Goal: Task Accomplishment & Management: Manage account settings

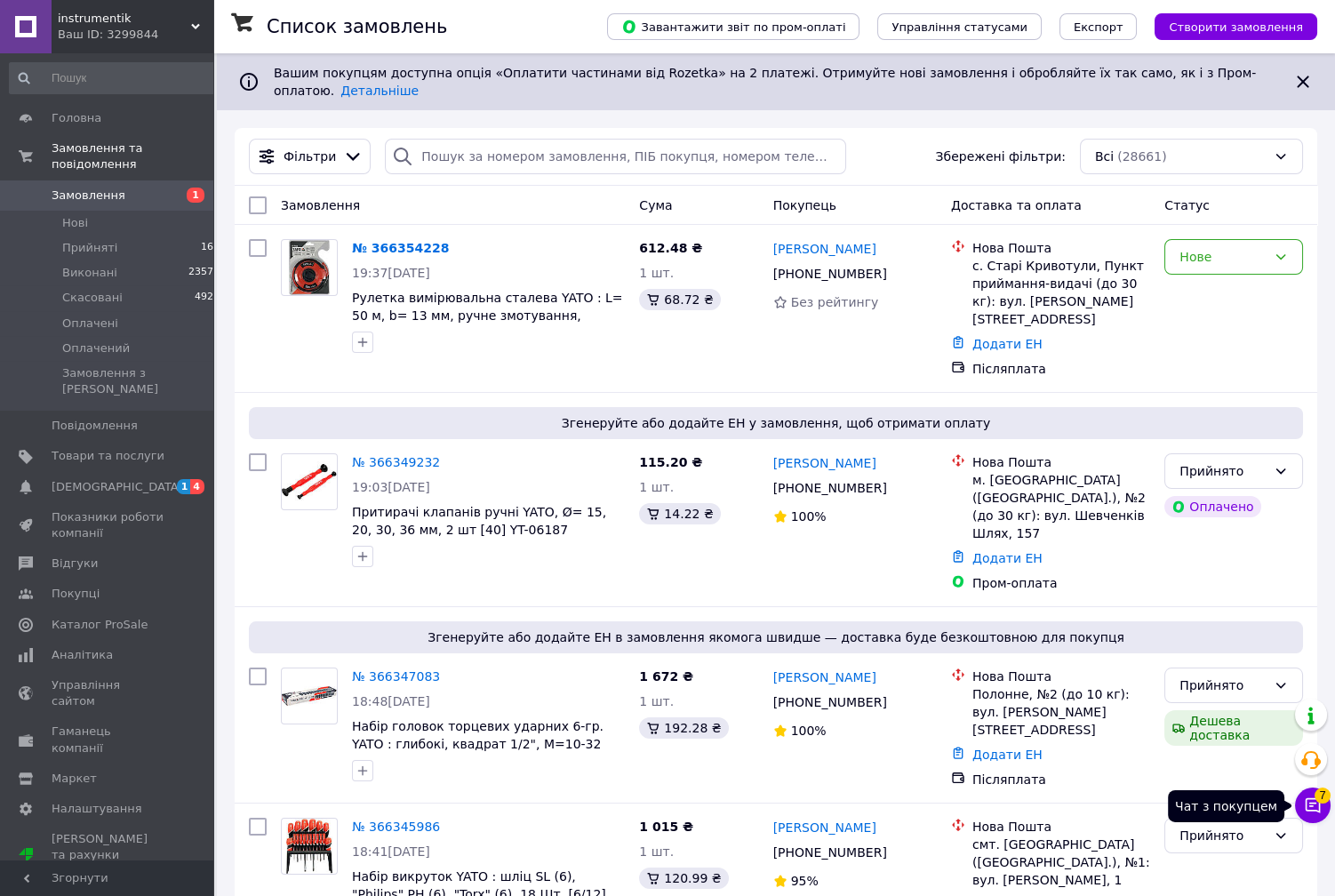
click at [1324, 800] on span "7" at bounding box center [1322, 795] width 16 height 16
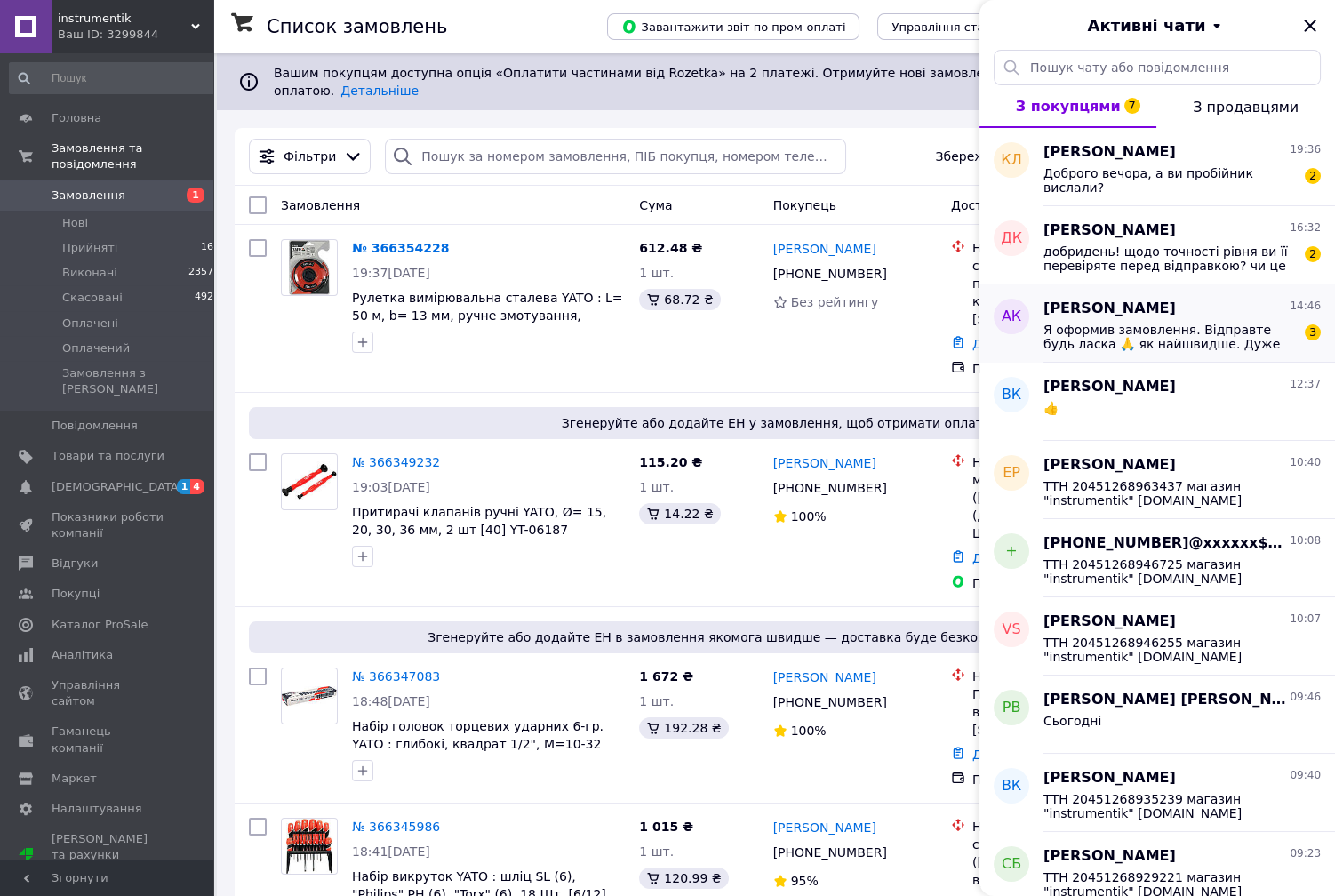
click at [1157, 325] on span "Я оформив замовлення. Відправте будь ласка 🙏 як найшвидше. Дуже потрібен цей те…" at bounding box center [1170, 337] width 252 height 29
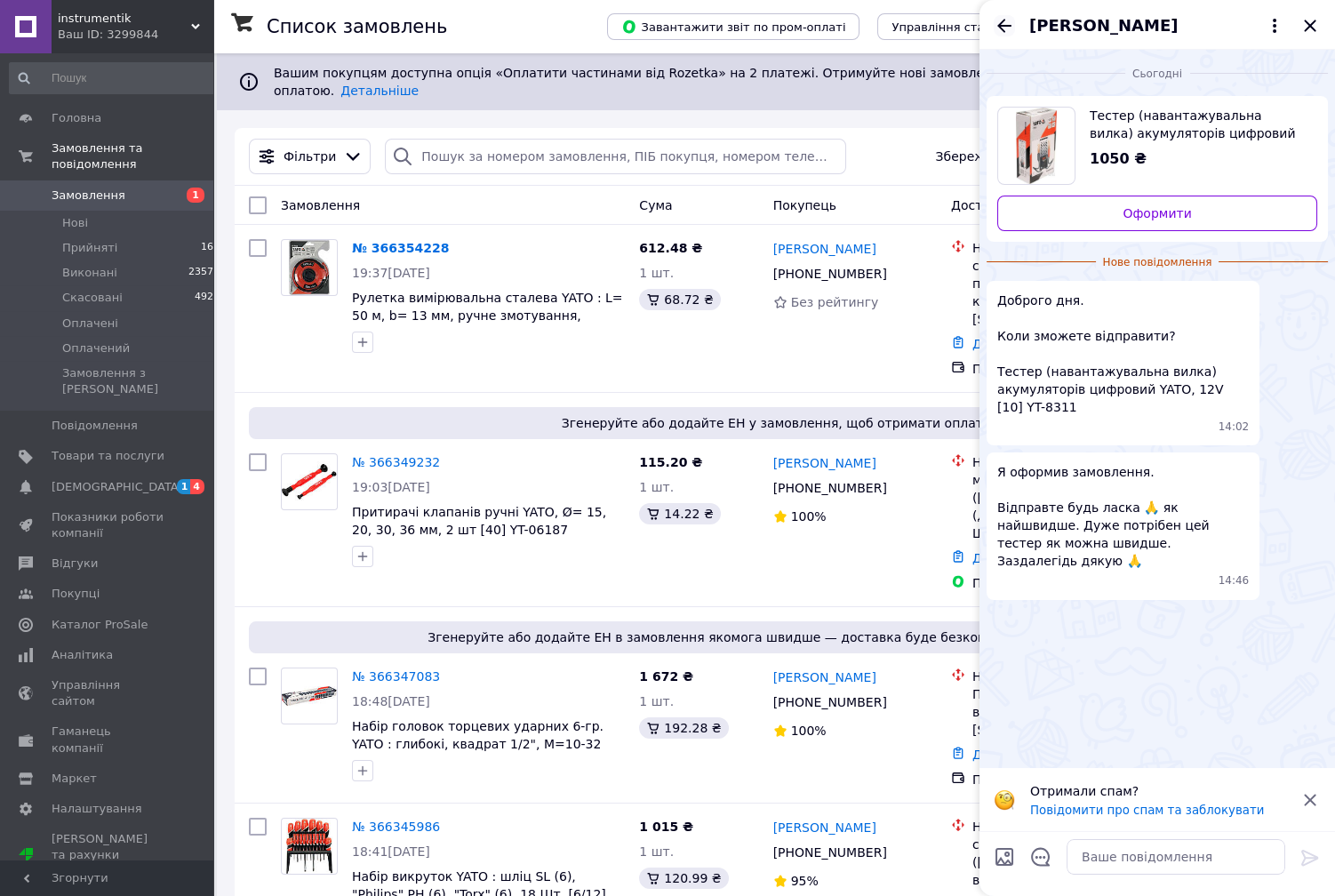
click at [1003, 28] on icon "Назад" at bounding box center [1004, 26] width 21 height 21
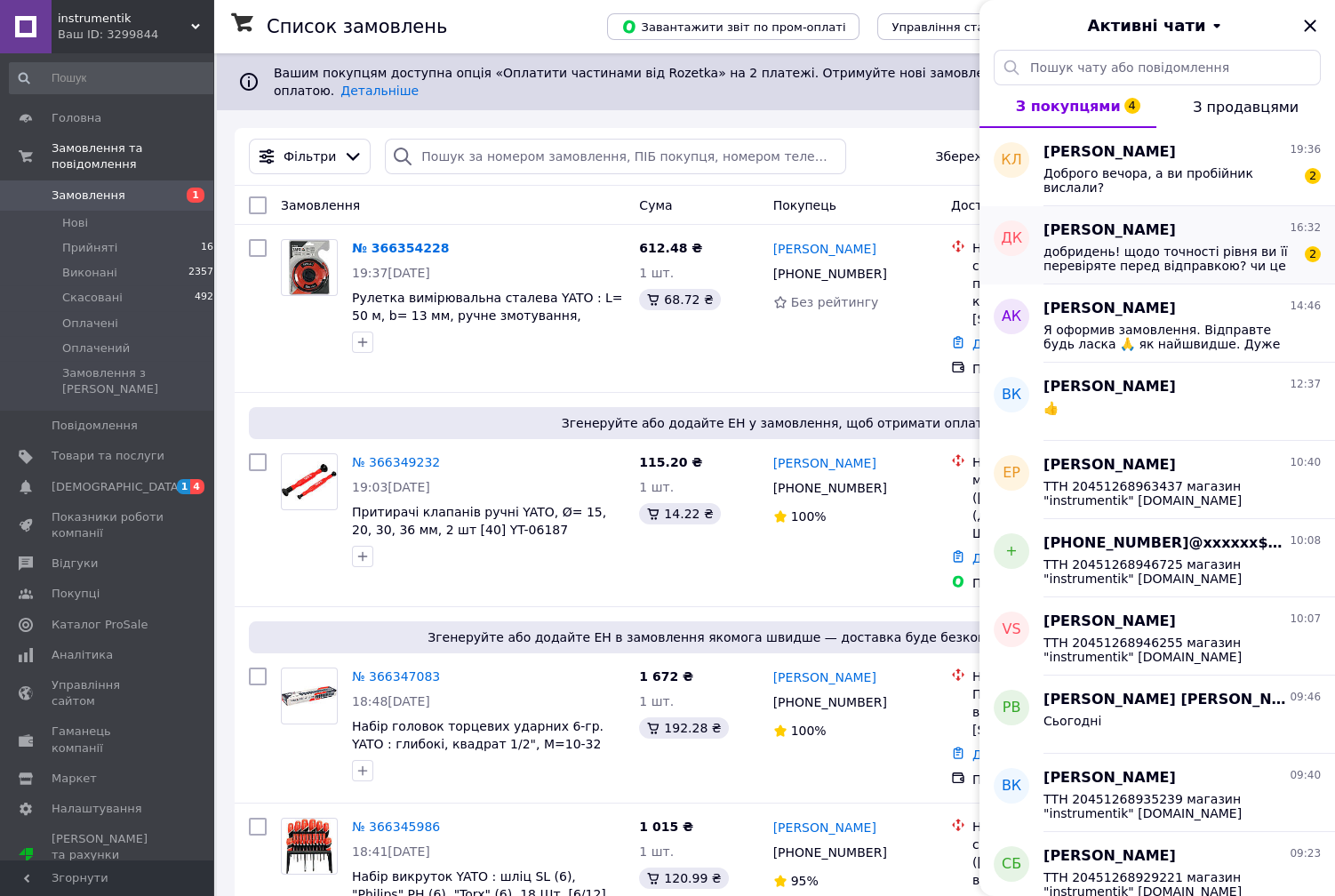
click at [1149, 236] on span "[PERSON_NAME]" at bounding box center [1109, 229] width 132 height 20
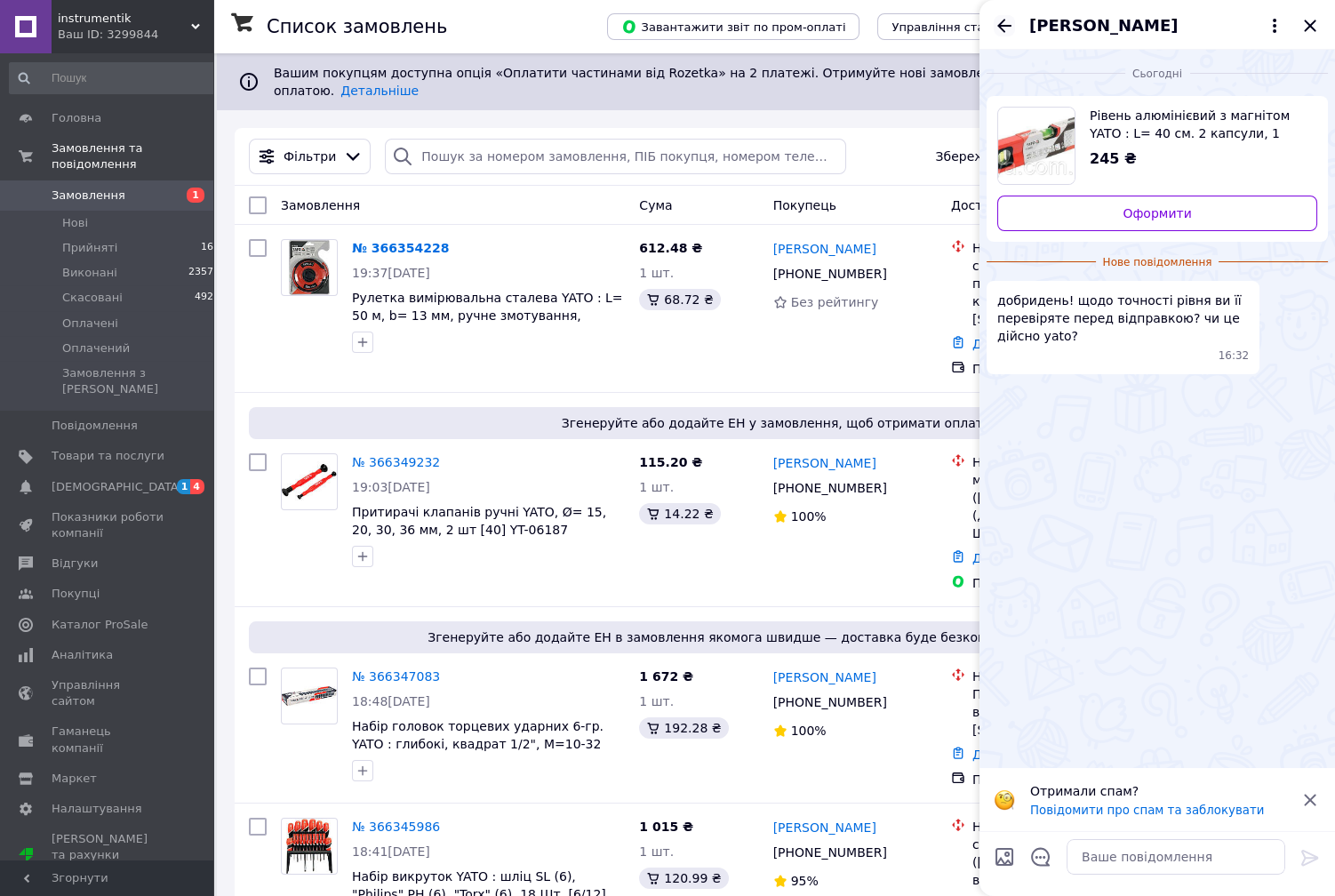
click at [1002, 27] on icon "Назад" at bounding box center [1004, 26] width 21 height 21
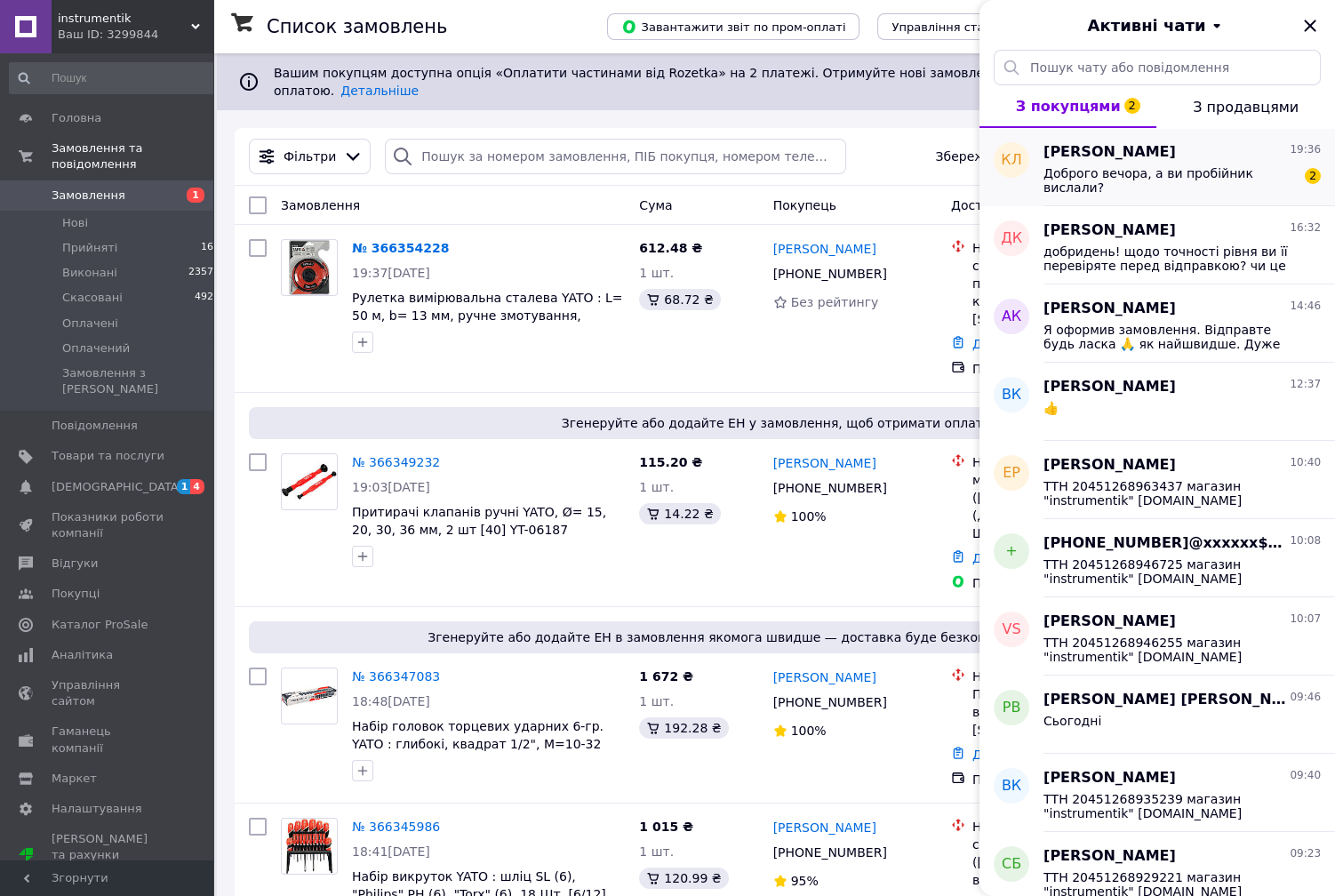
click at [1191, 179] on span "Доброго вечора, а ви пробійник вислали?" at bounding box center [1170, 181] width 252 height 29
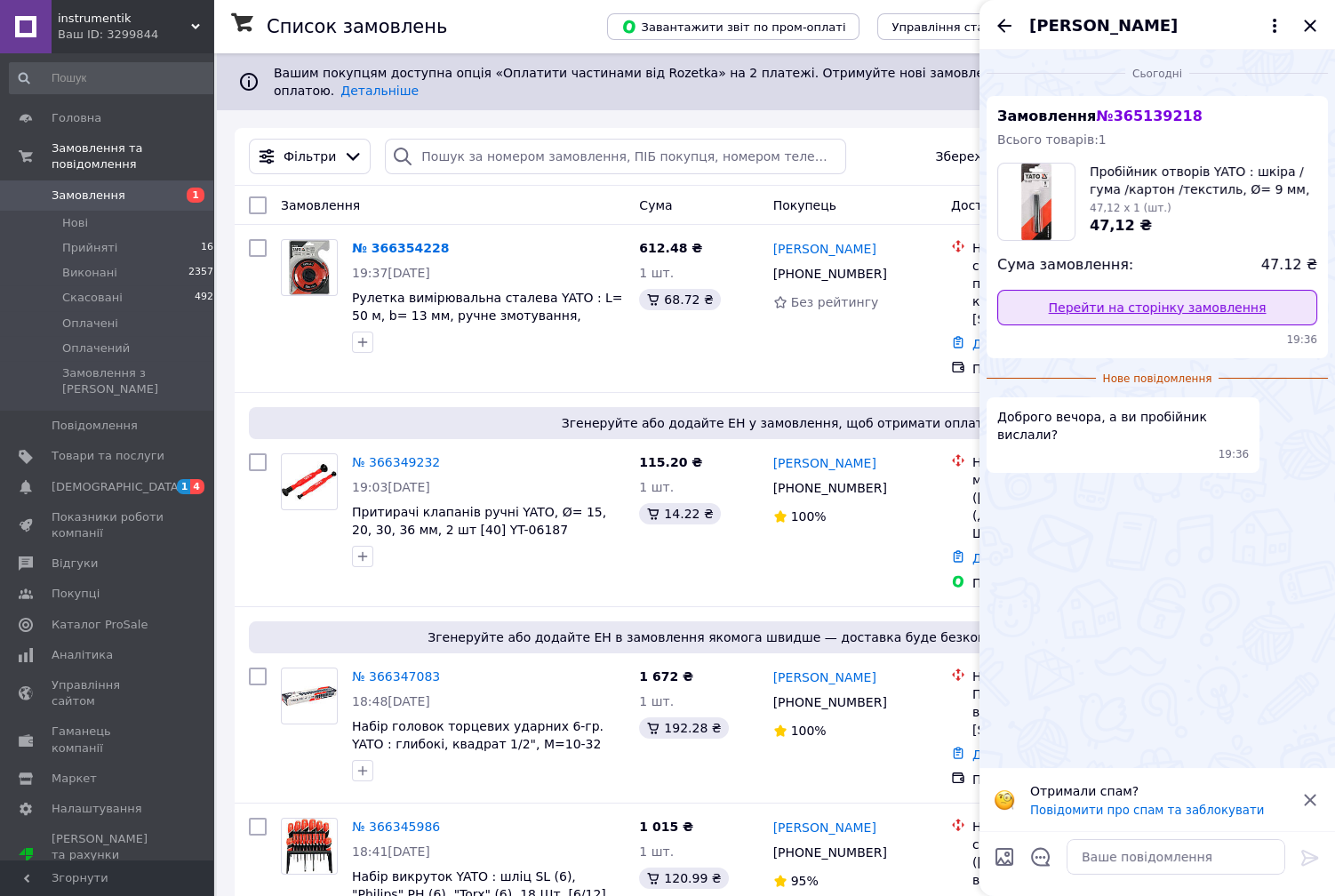
click at [1139, 298] on link "Перейти на сторінку замовлення" at bounding box center [1157, 307] width 319 height 35
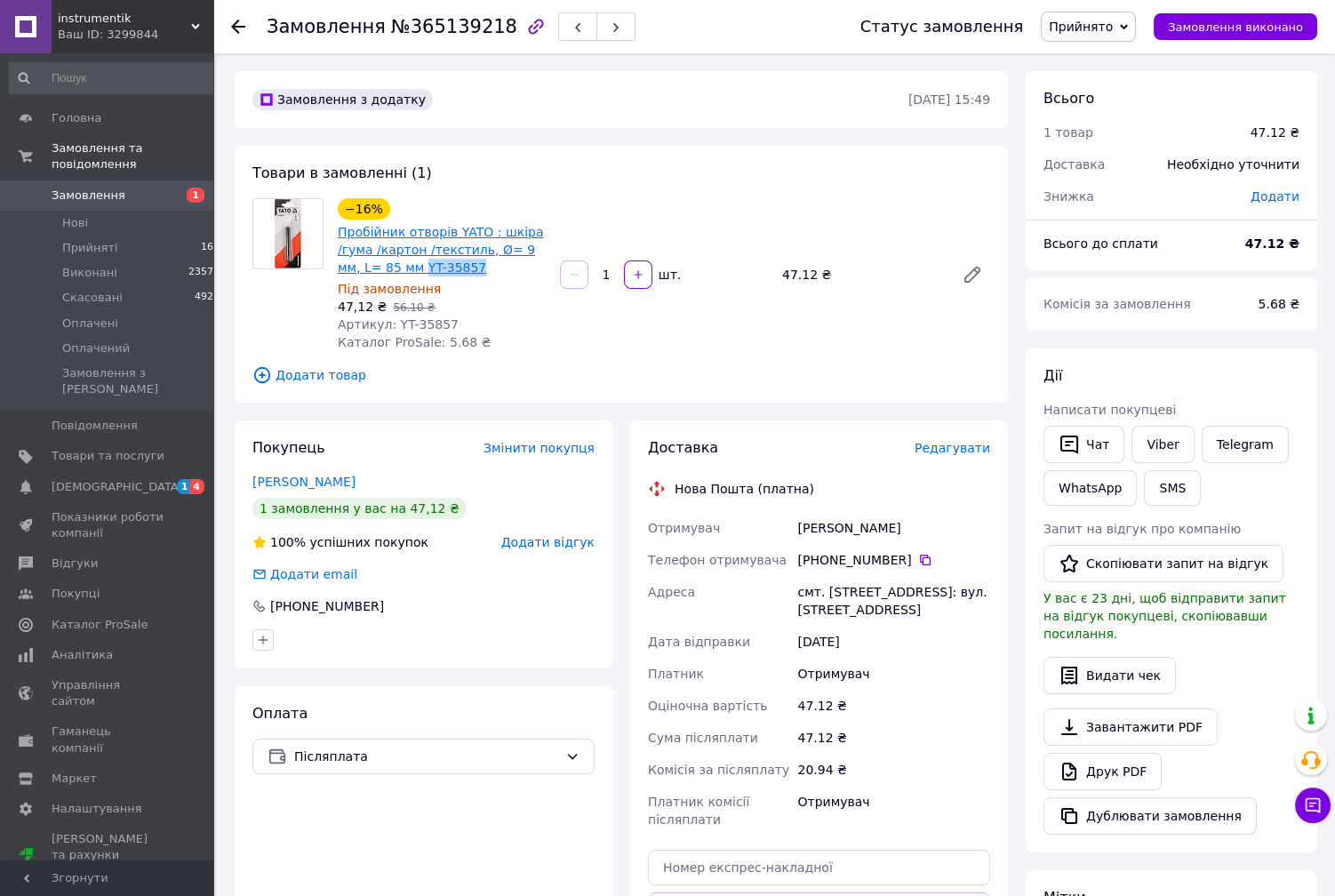
drag, startPoint x: 439, startPoint y: 274, endPoint x: 375, endPoint y: 265, distance: 64.6
click at [375, 265] on span "Пробійник отворів YATO : шкіра /гума /картон /текстиль, Ø= 9 мм, L= 85 мм YT-35…" at bounding box center [441, 250] width 208 height 54
copy link "YT-35857"
click at [143, 479] on span "[DEMOGRAPHIC_DATA]" at bounding box center [108, 487] width 113 height 16
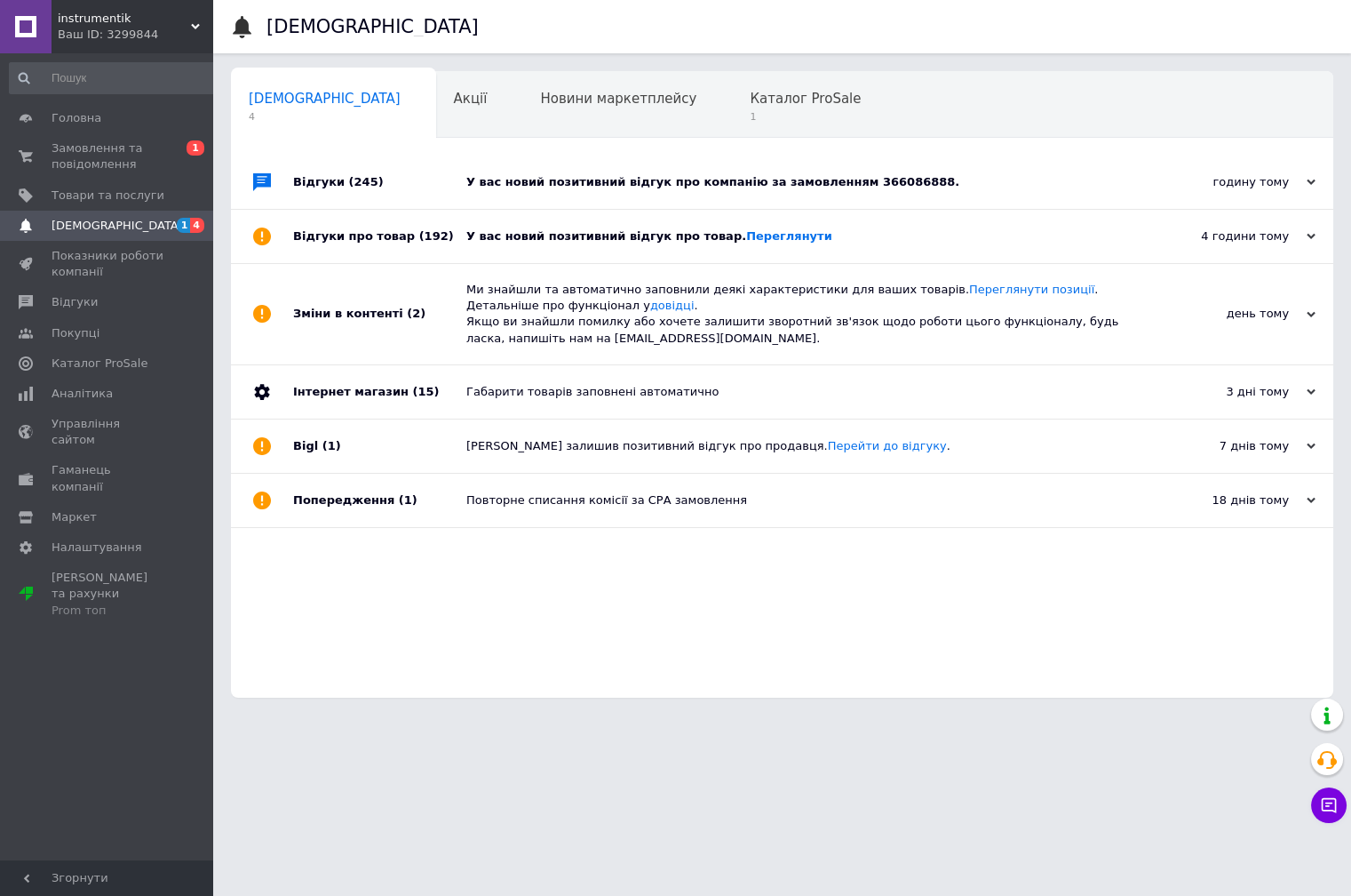
click at [954, 205] on div "У вас новий позитивний відгук про компанію за замовленням 366086888." at bounding box center [802, 183] width 671 height 54
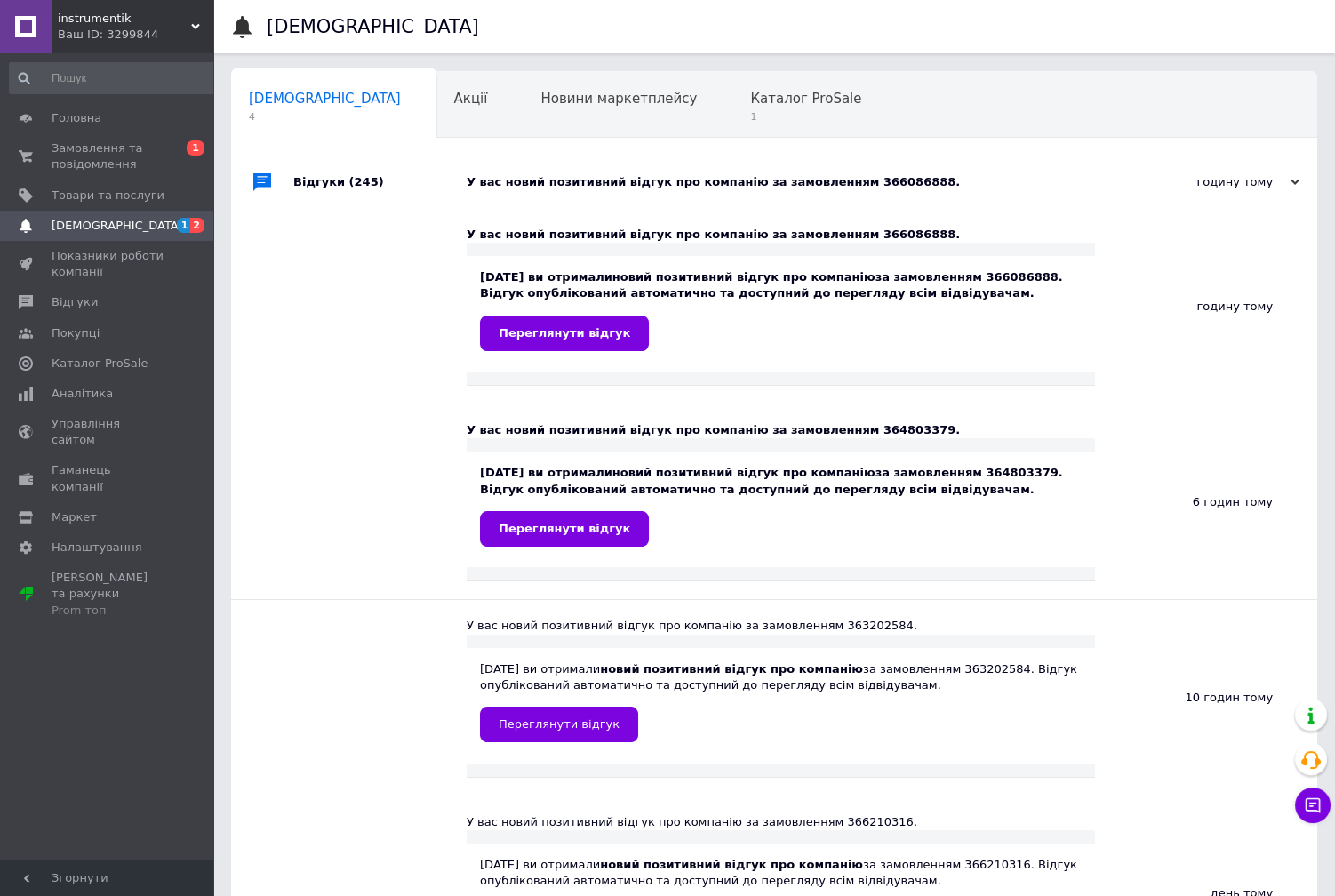
click at [988, 175] on div "У вас новий позитивний відгук про компанію за замовленням 366086888." at bounding box center [794, 183] width 655 height 54
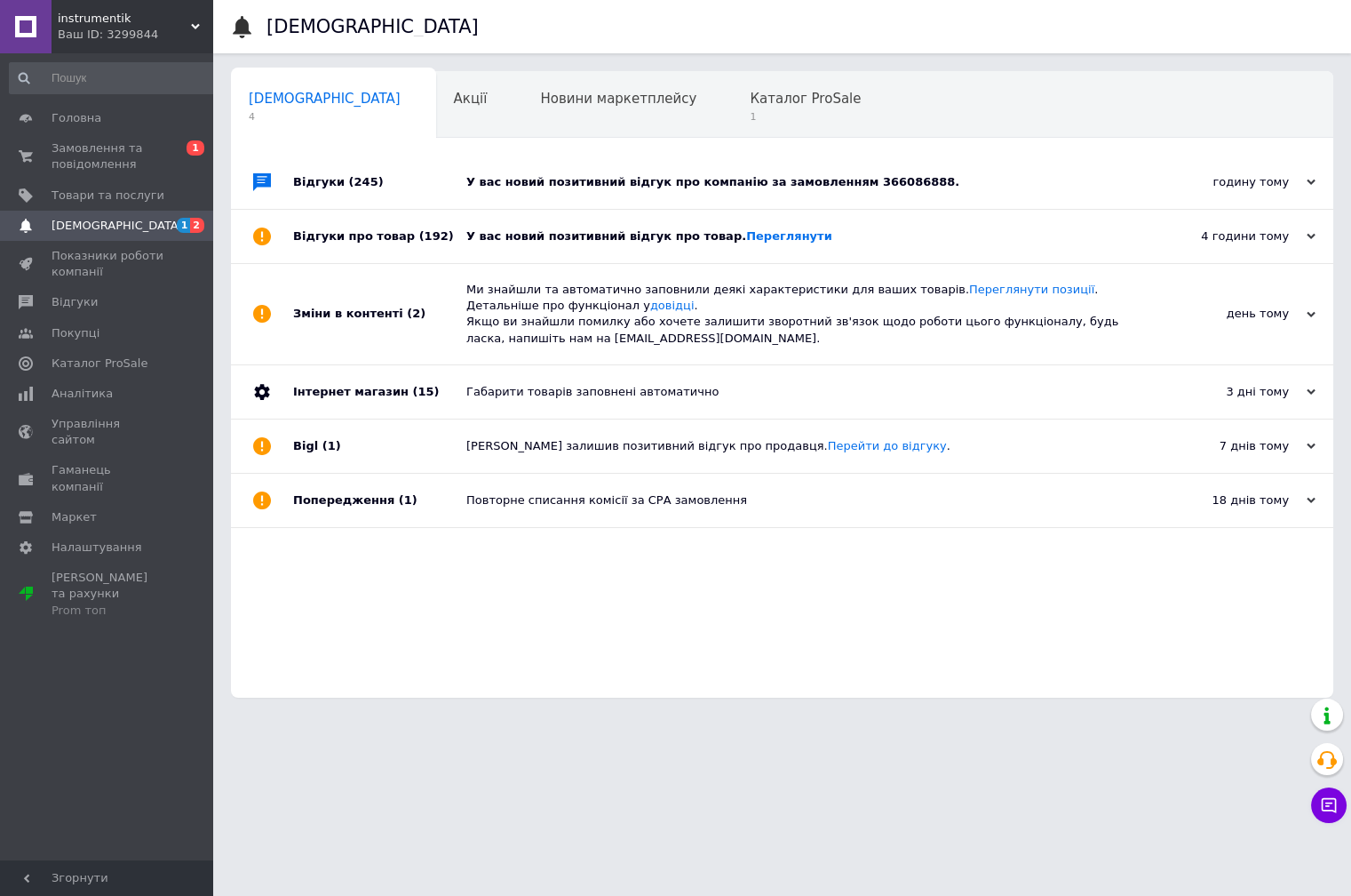
click at [894, 232] on div "У вас новий позитивний відгук про товар. Переглянути" at bounding box center [802, 236] width 671 height 16
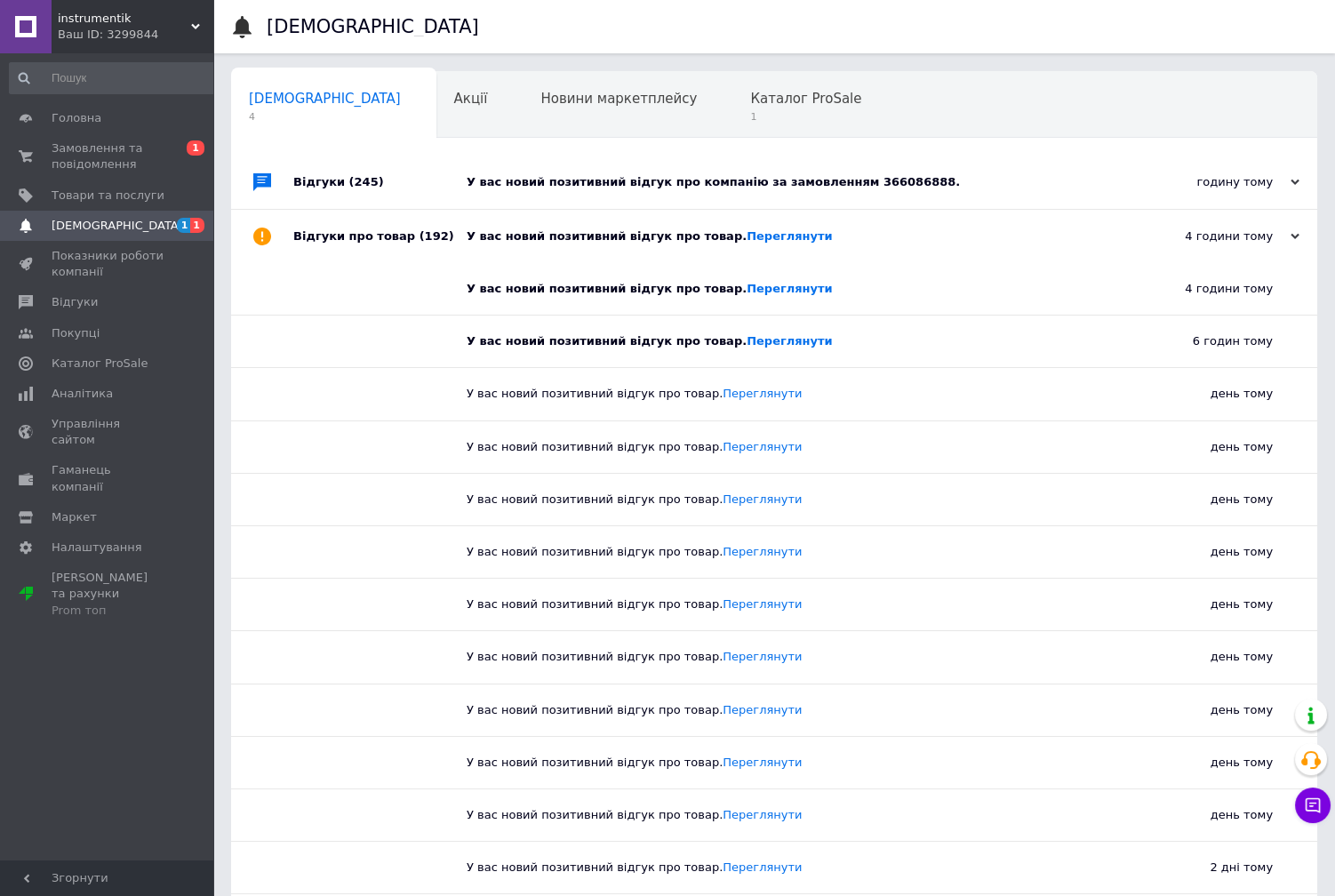
click at [894, 232] on div "У вас новий позитивний відгук про товар. Переглянути" at bounding box center [794, 236] width 655 height 16
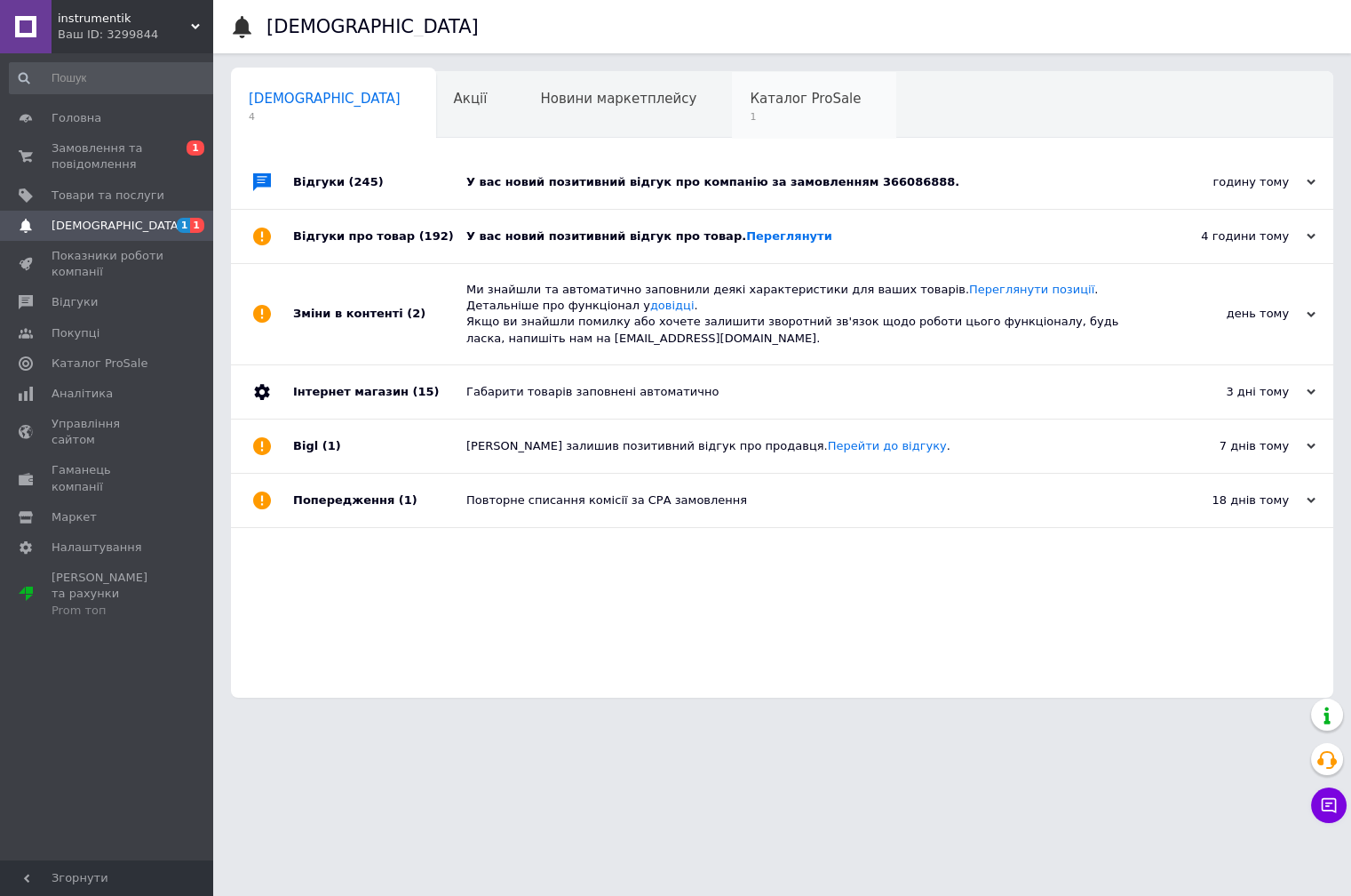
click at [750, 106] on span "Каталог ProSale" at bounding box center [805, 98] width 111 height 16
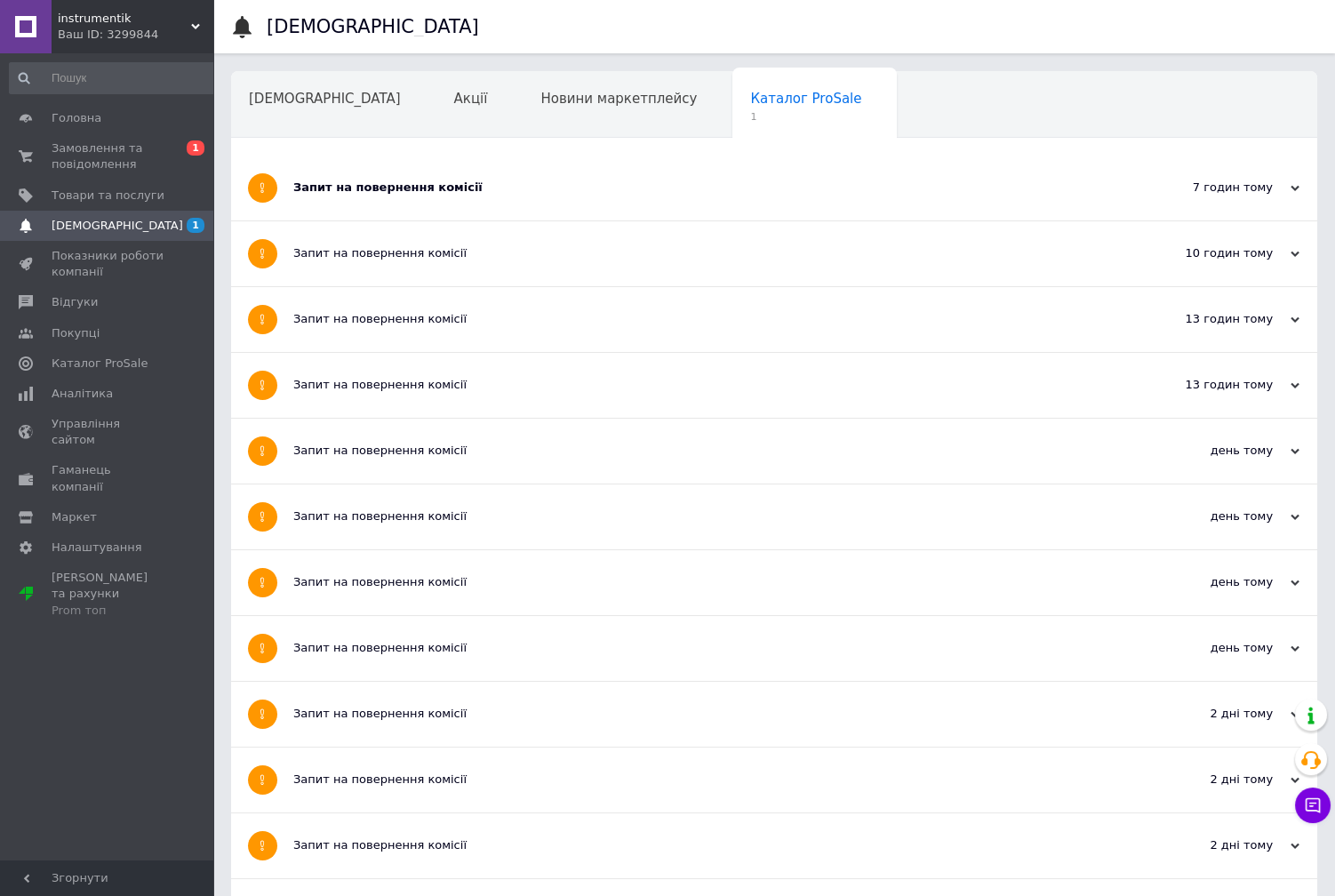
click at [484, 182] on div "Запит на повернення комісії" at bounding box center [708, 187] width 828 height 16
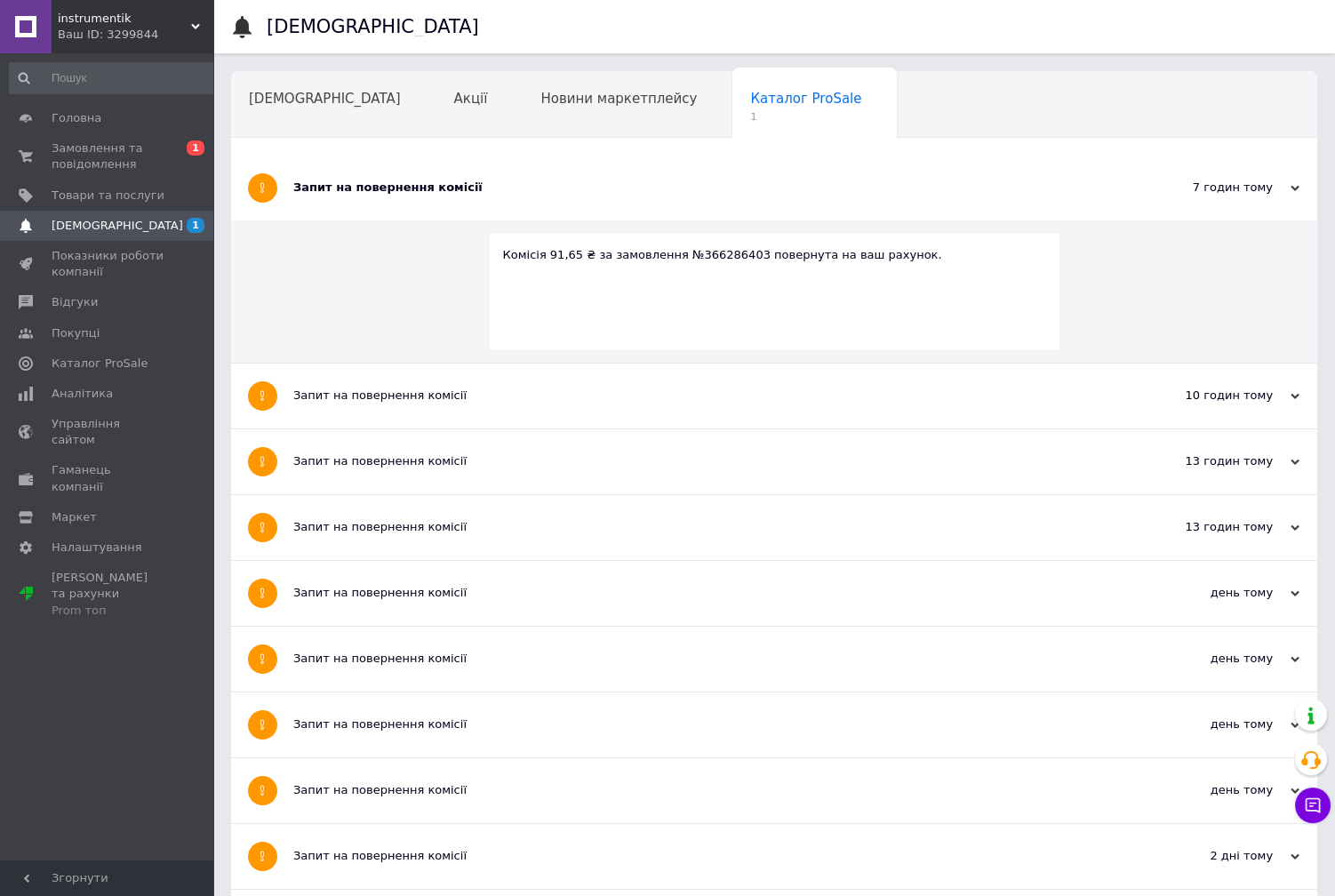
click at [484, 182] on div "Запит на повернення комісії" at bounding box center [708, 187] width 828 height 16
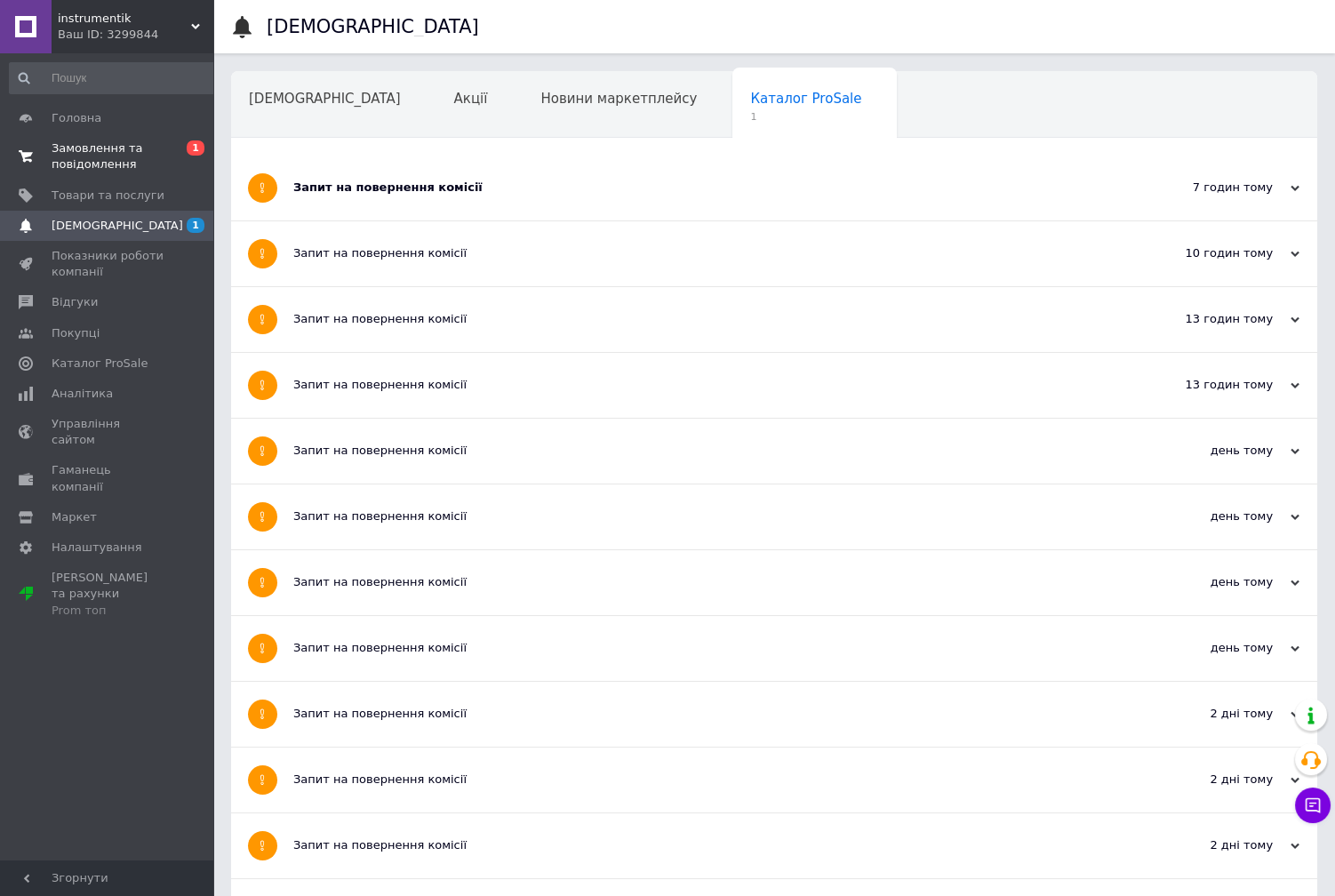
click at [121, 162] on span "Замовлення та повідомлення" at bounding box center [108, 156] width 113 height 32
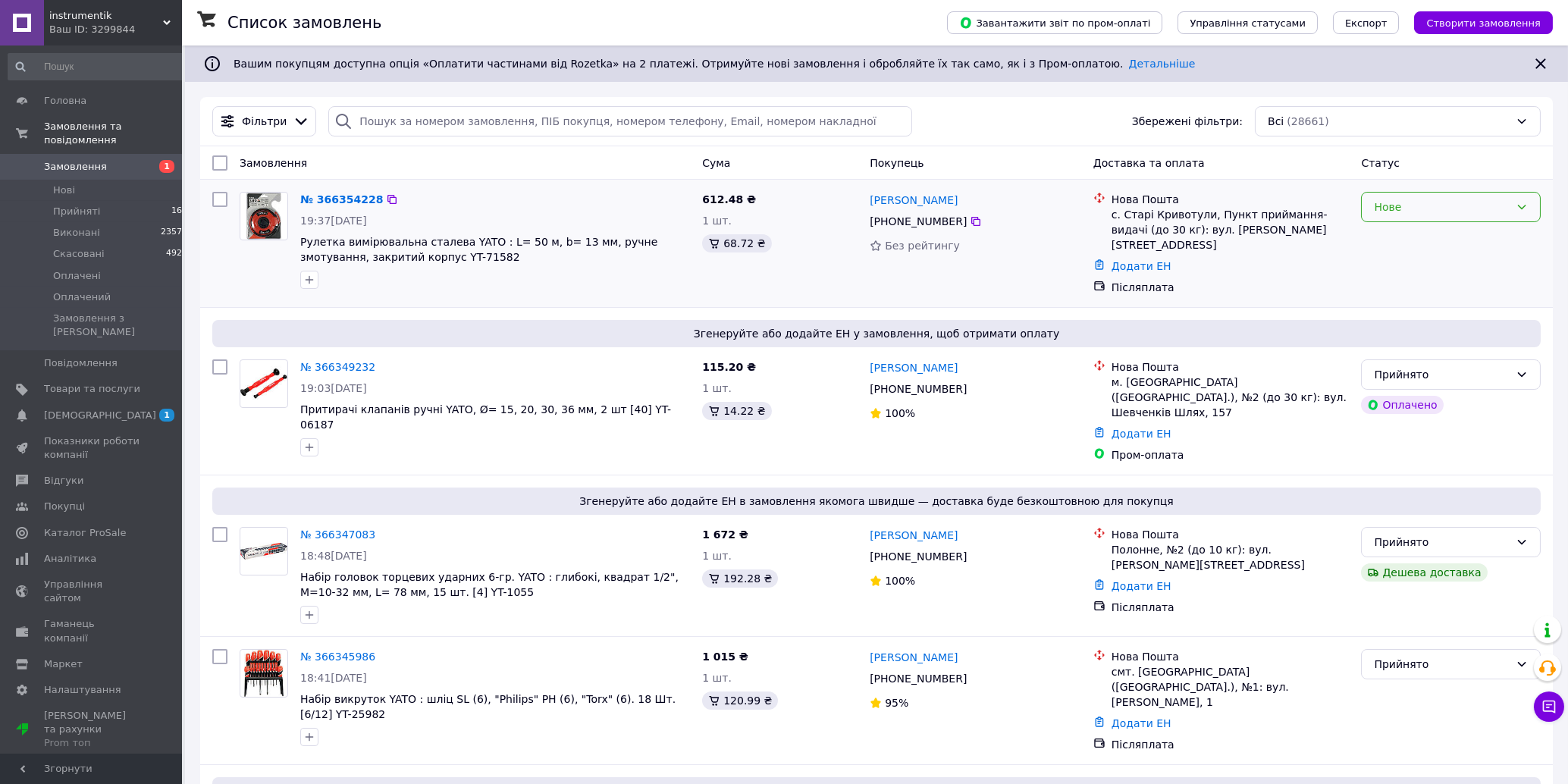
click at [1153, 211] on div "Нове" at bounding box center [1442, 206] width 135 height 16
click at [1153, 240] on li "Прийнято" at bounding box center [1452, 241] width 178 height 27
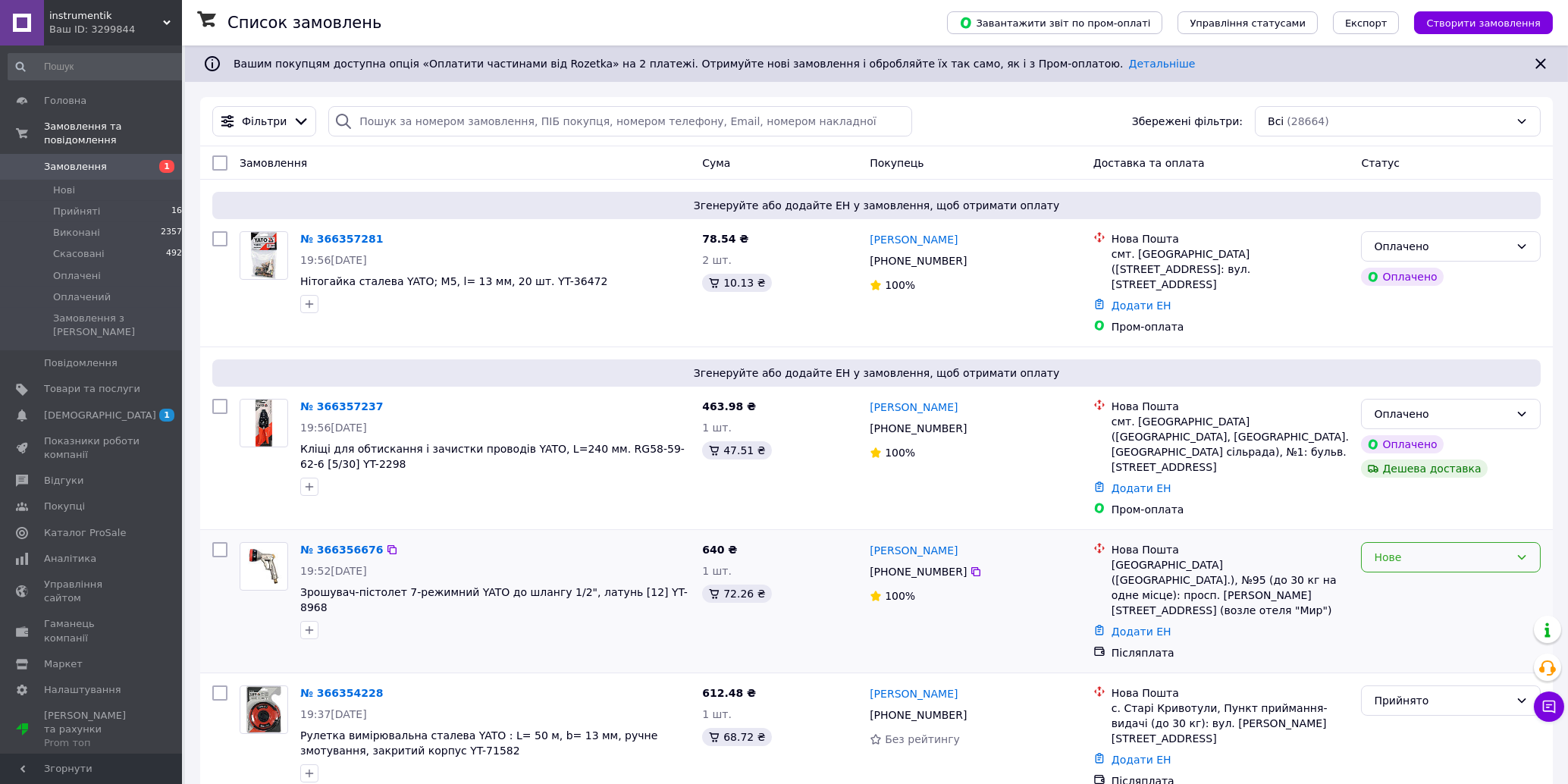
click at [1153, 549] on div "Нове" at bounding box center [1442, 557] width 135 height 16
click at [1153, 565] on li "Прийнято" at bounding box center [1452, 555] width 178 height 27
click at [1153, 405] on div "Оплачено" at bounding box center [1442, 414] width 135 height 16
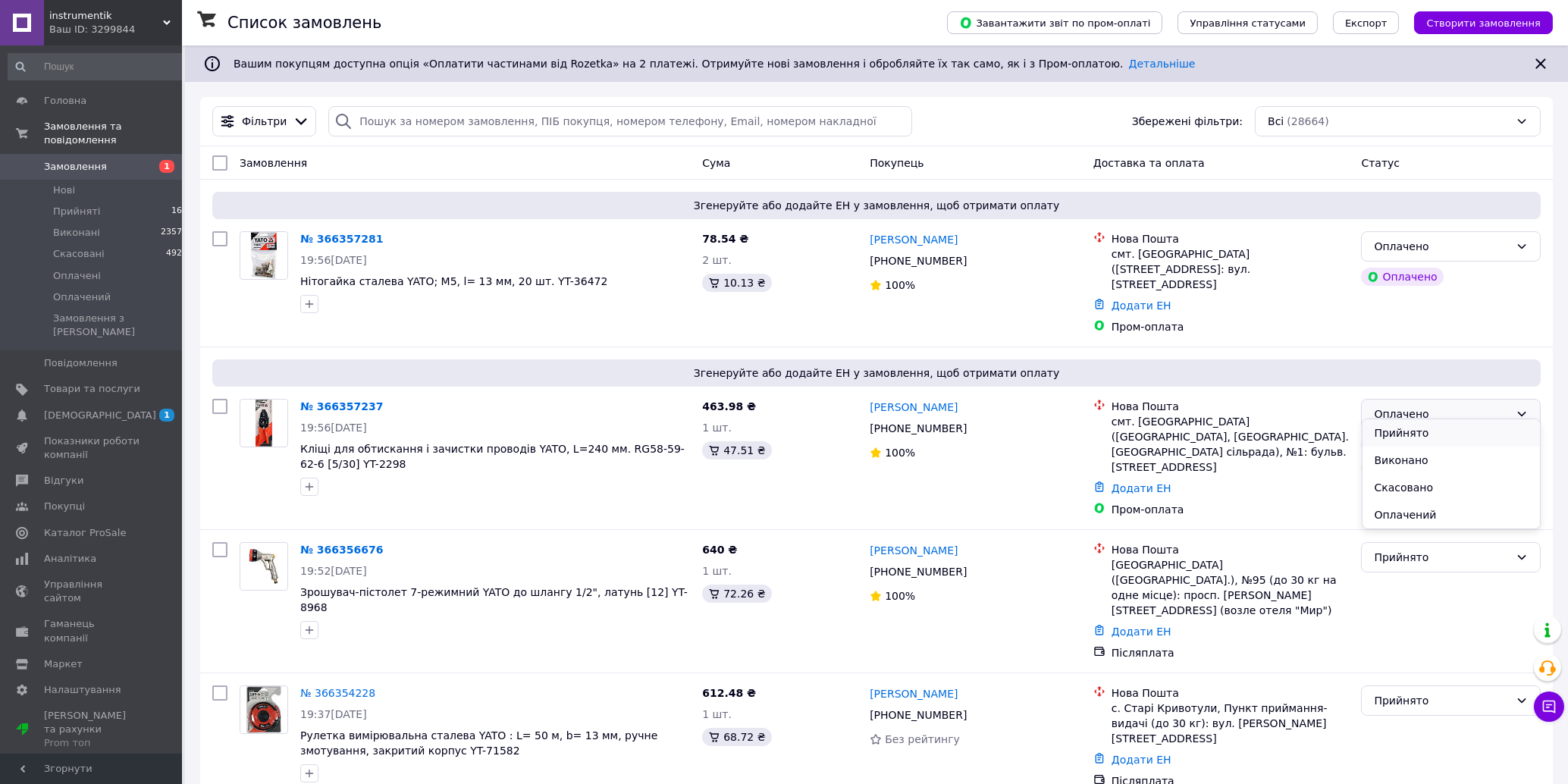
click at [1153, 432] on li "Прийнято" at bounding box center [1452, 432] width 178 height 27
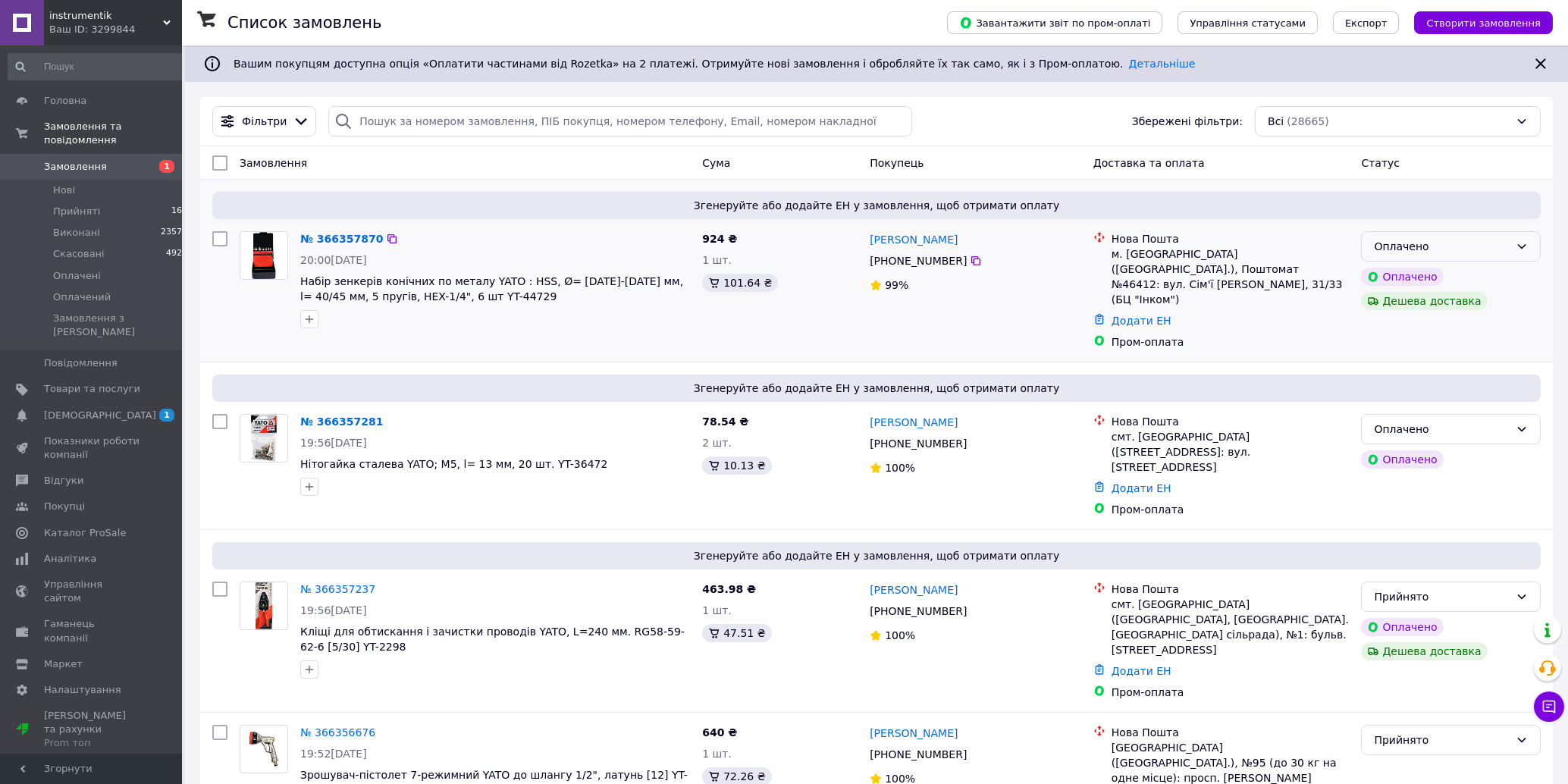
click at [1153, 247] on icon at bounding box center [1521, 246] width 12 height 12
click at [1153, 275] on li "Прийнято" at bounding box center [1452, 280] width 178 height 27
click at [110, 409] on span "[DEMOGRAPHIC_DATA]" at bounding box center [92, 415] width 96 height 14
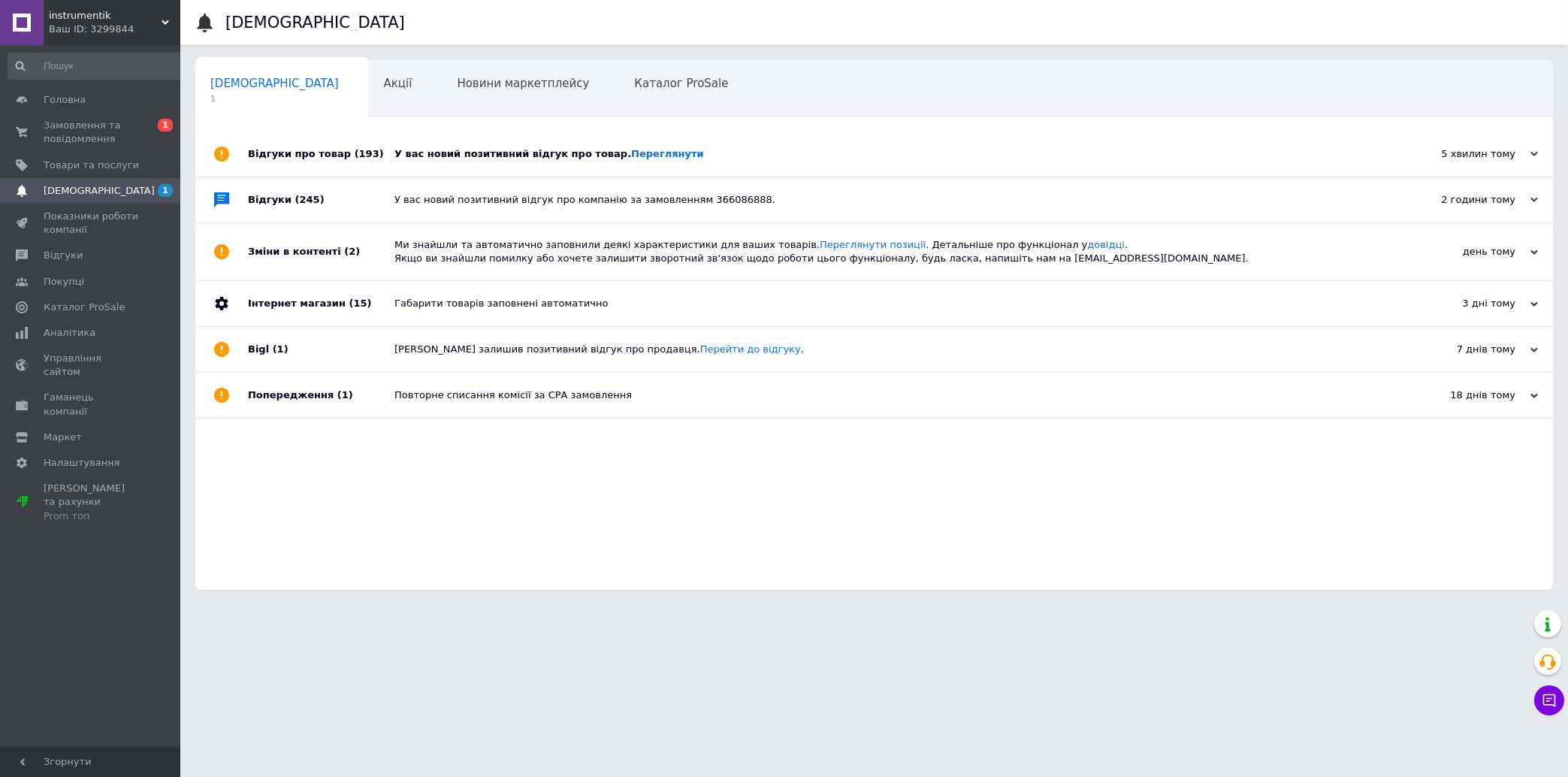
click at [725, 160] on div "У вас новий позитивний відгук про товар. Переглянути" at bounding box center [891, 154] width 993 height 14
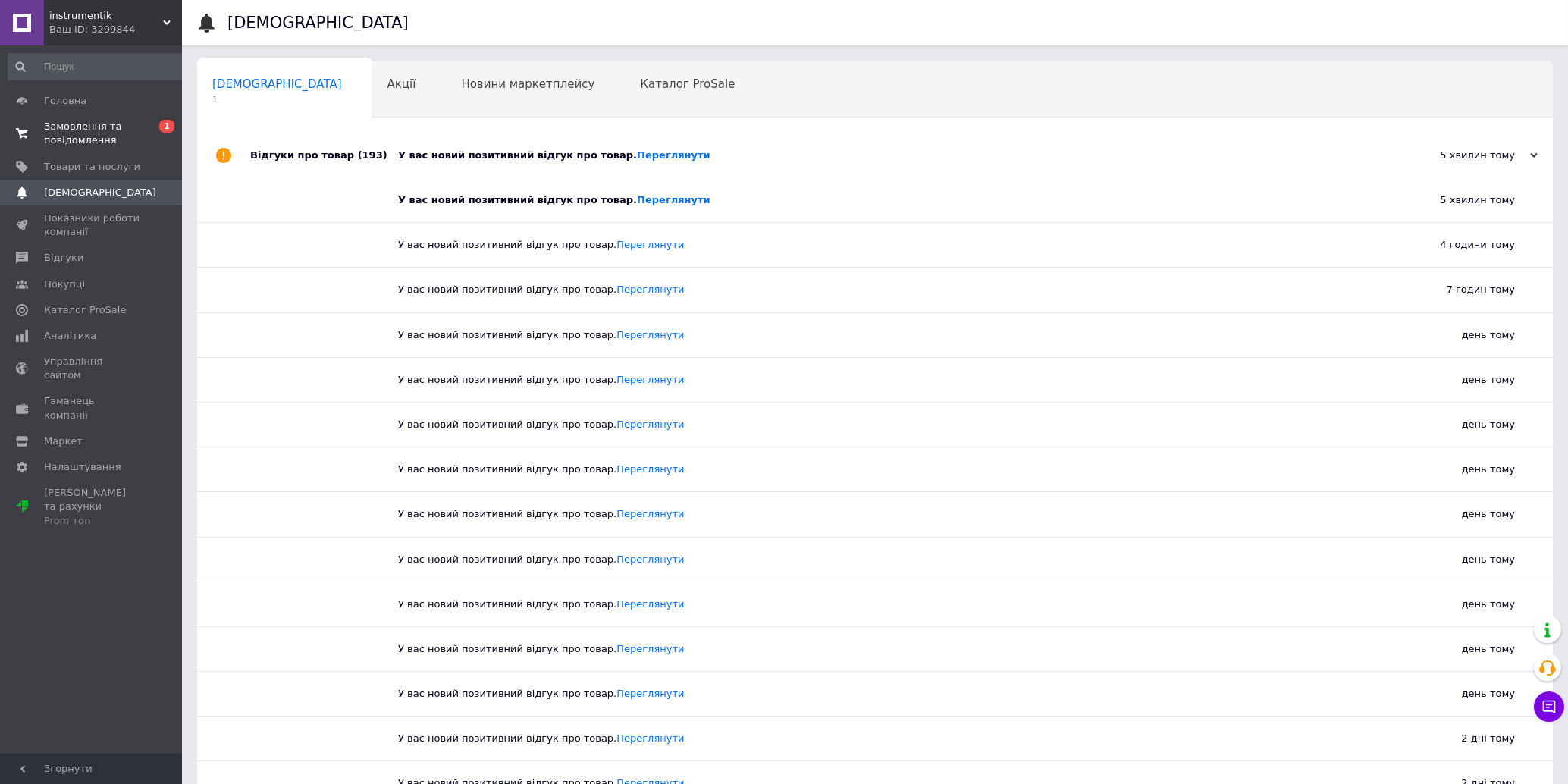
click at [85, 123] on span "Замовлення та повідомлення" at bounding box center [92, 133] width 96 height 27
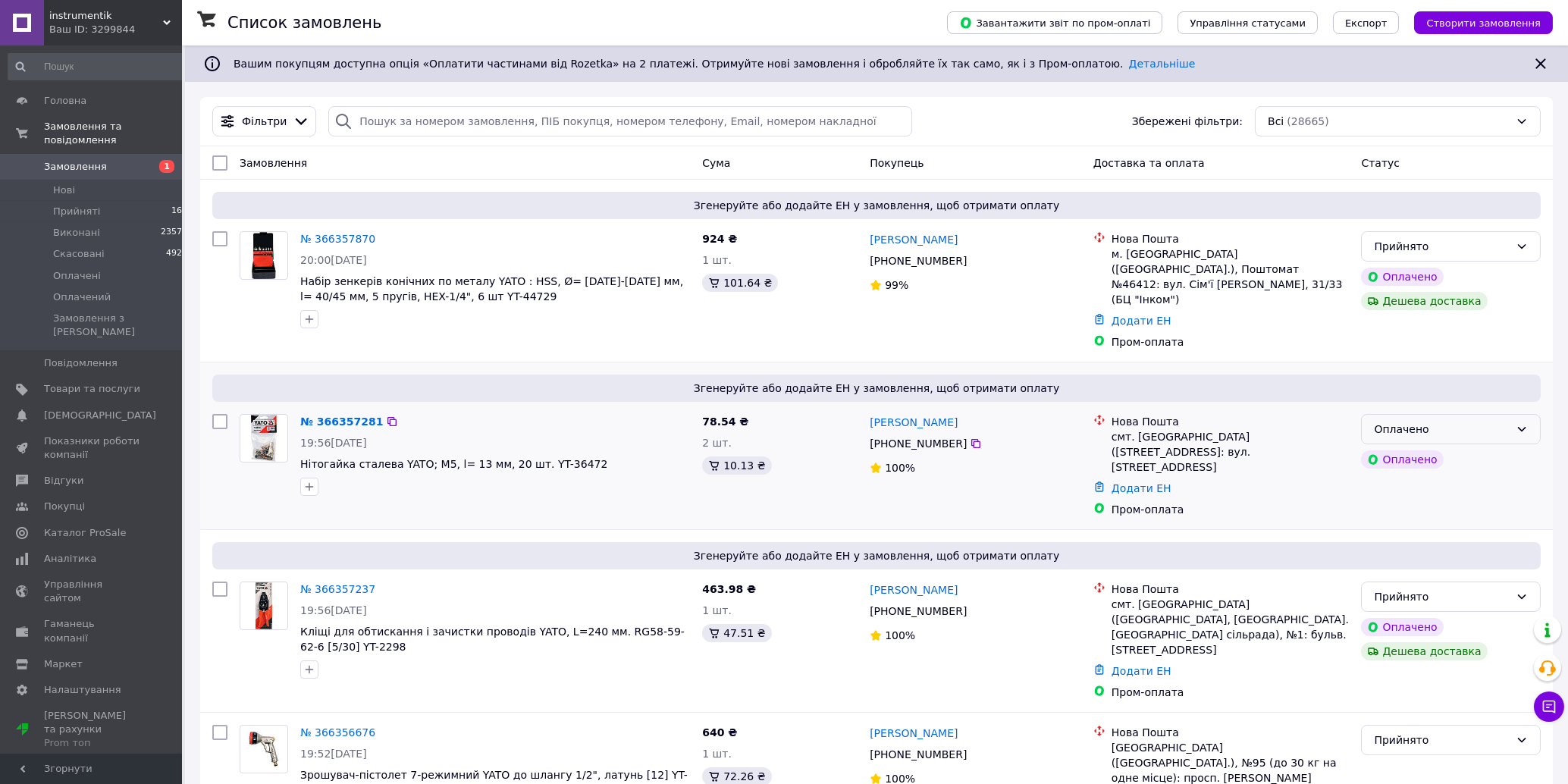
click at [1153, 421] on div "Оплачено" at bounding box center [1442, 429] width 135 height 16
click at [1153, 443] on li "Прийнято" at bounding box center [1452, 442] width 178 height 27
click at [96, 382] on span "Товари та послуги" at bounding box center [92, 388] width 96 height 14
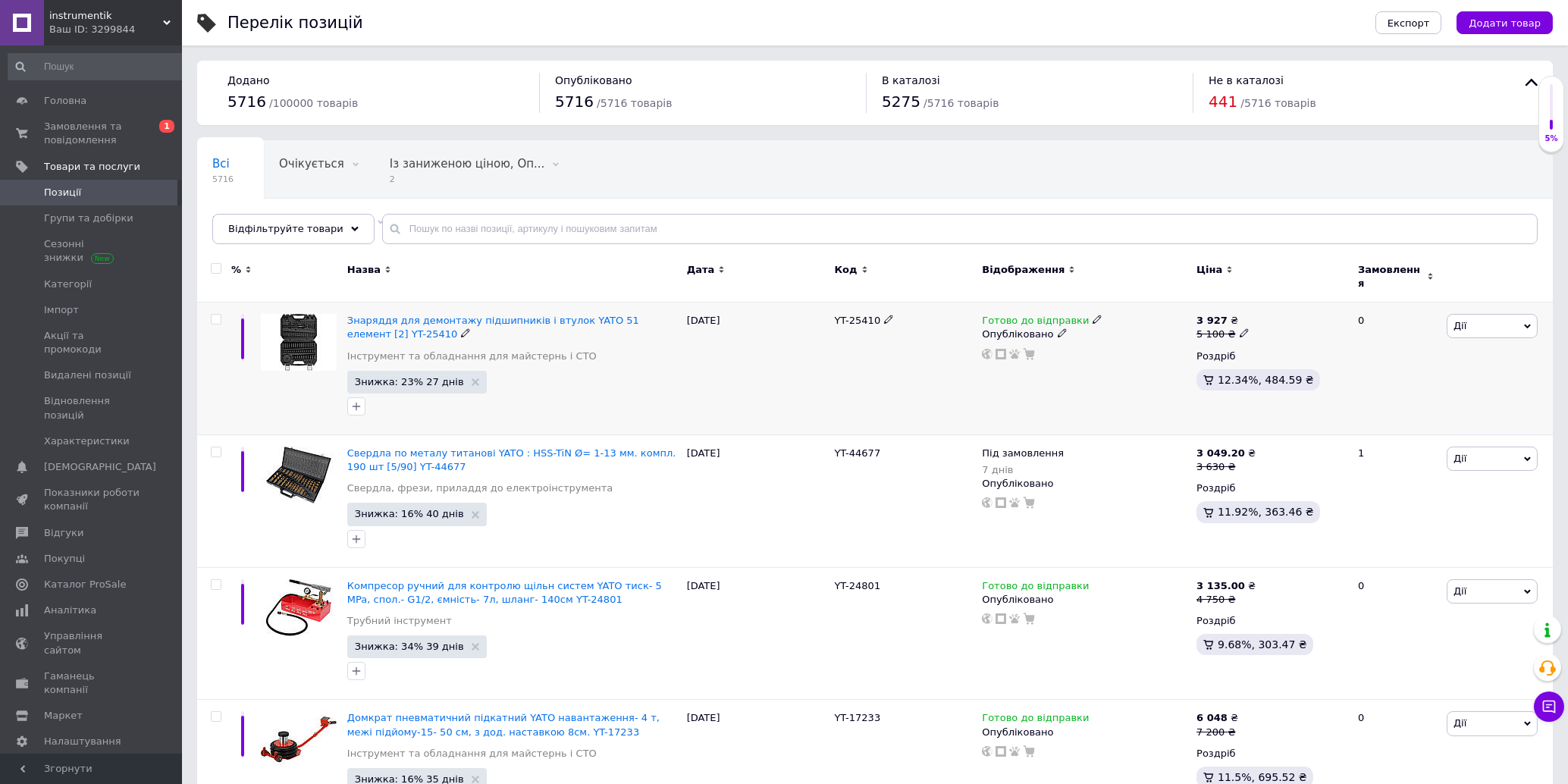
click at [658, 397] on div at bounding box center [513, 406] width 338 height 24
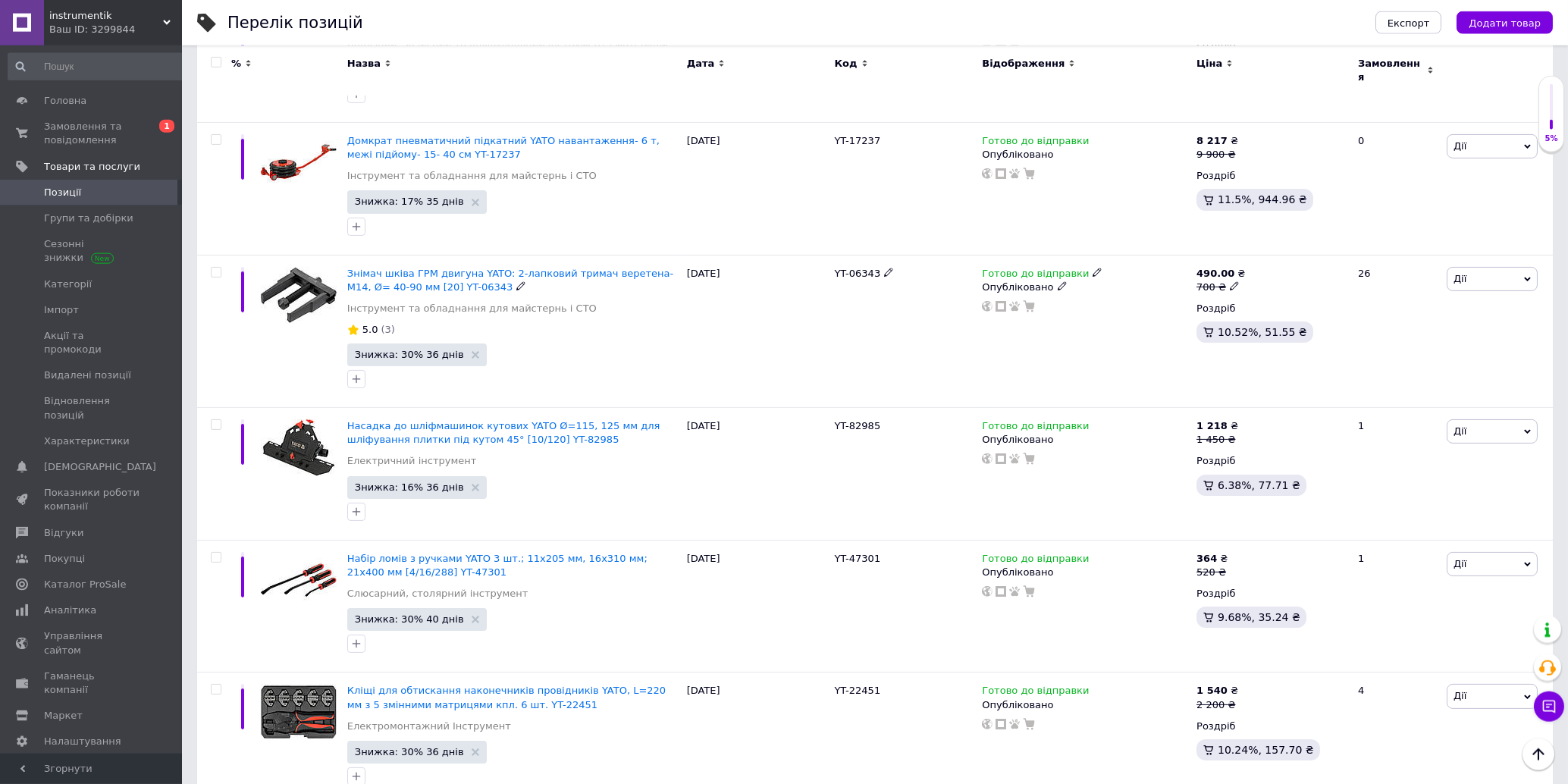
scroll to position [1950, 0]
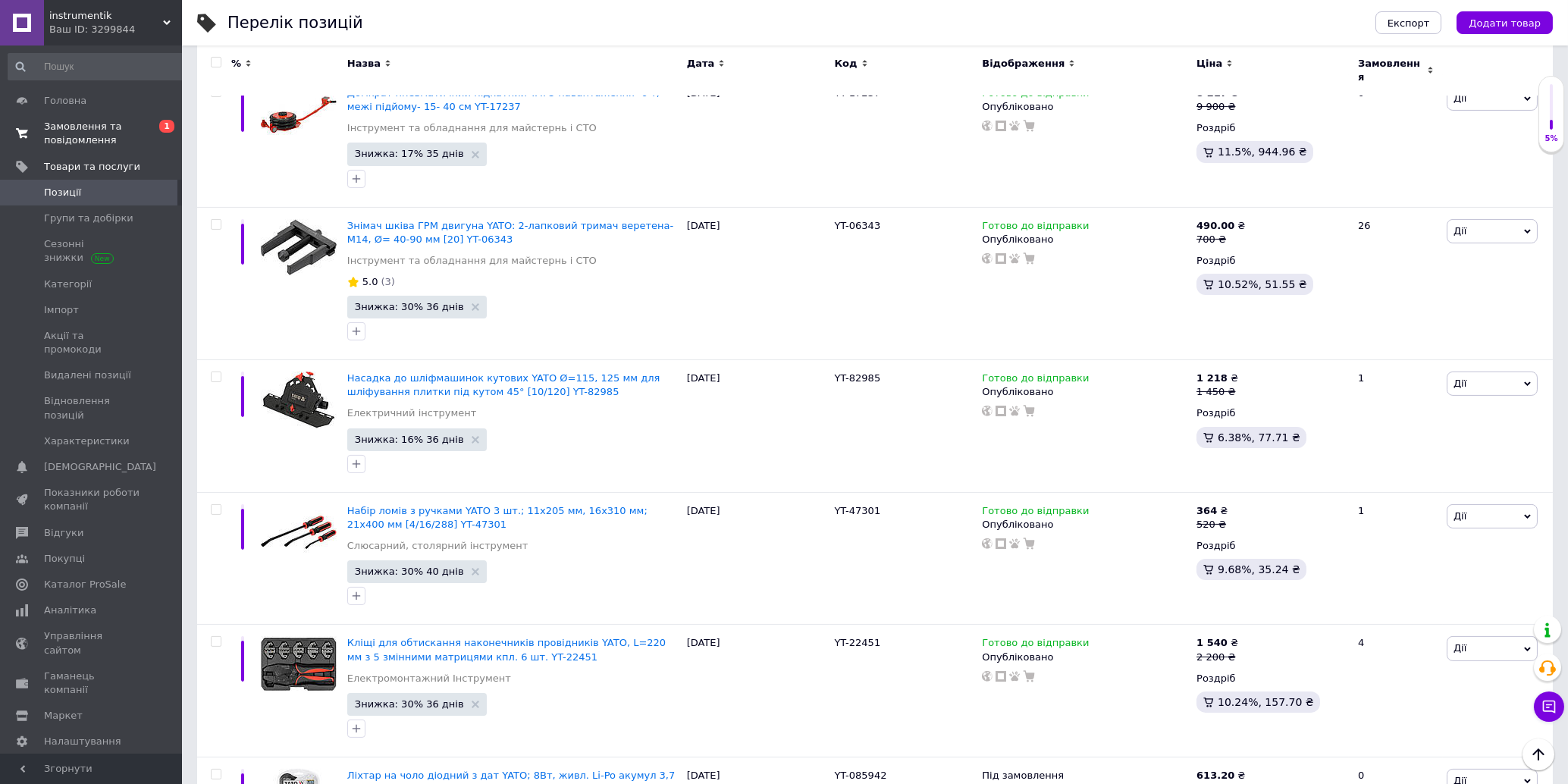
click at [95, 134] on span "Замовлення та повідомлення" at bounding box center [92, 133] width 96 height 27
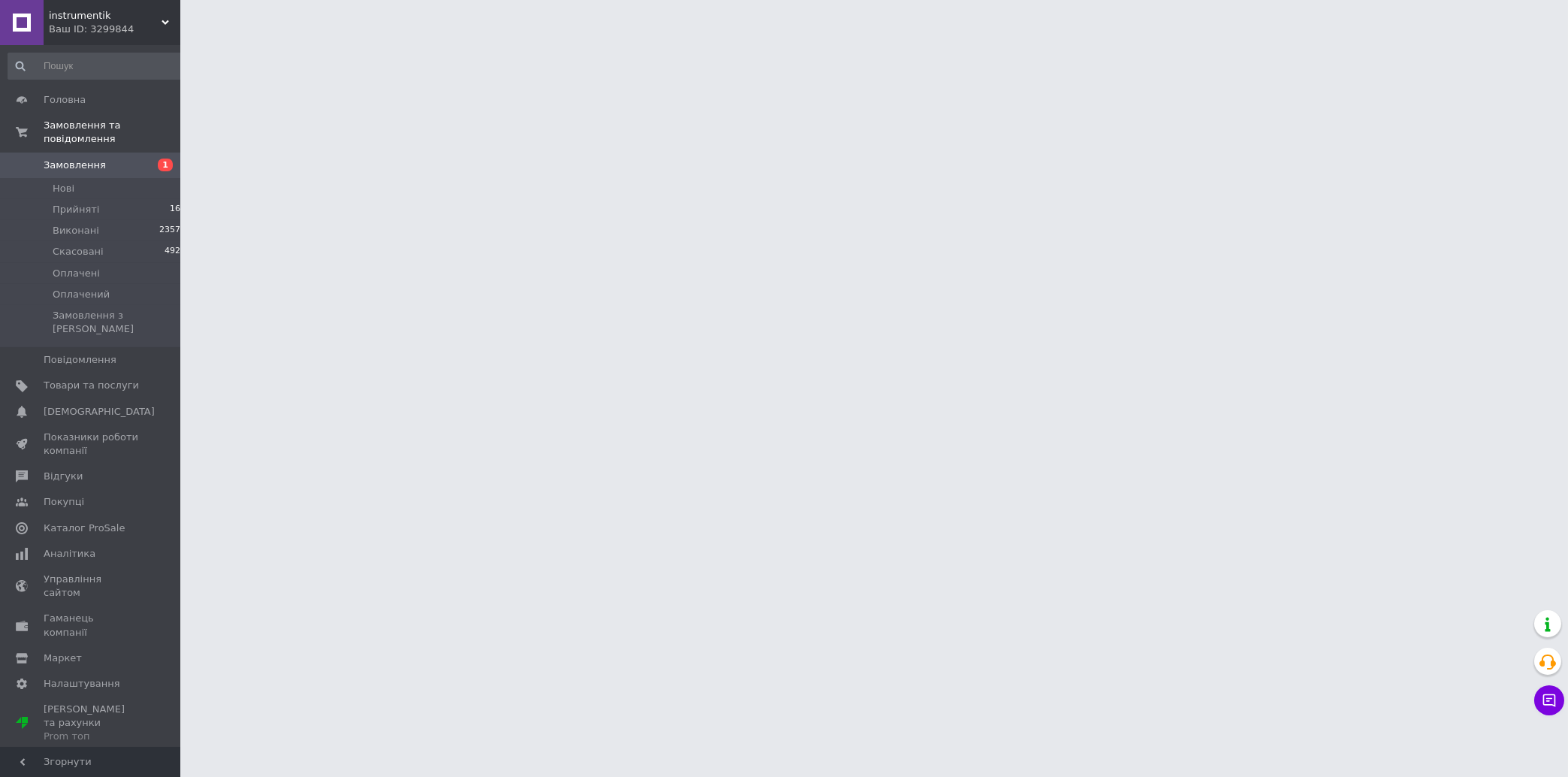
click at [111, 158] on span "Замовлення" at bounding box center [91, 165] width 95 height 14
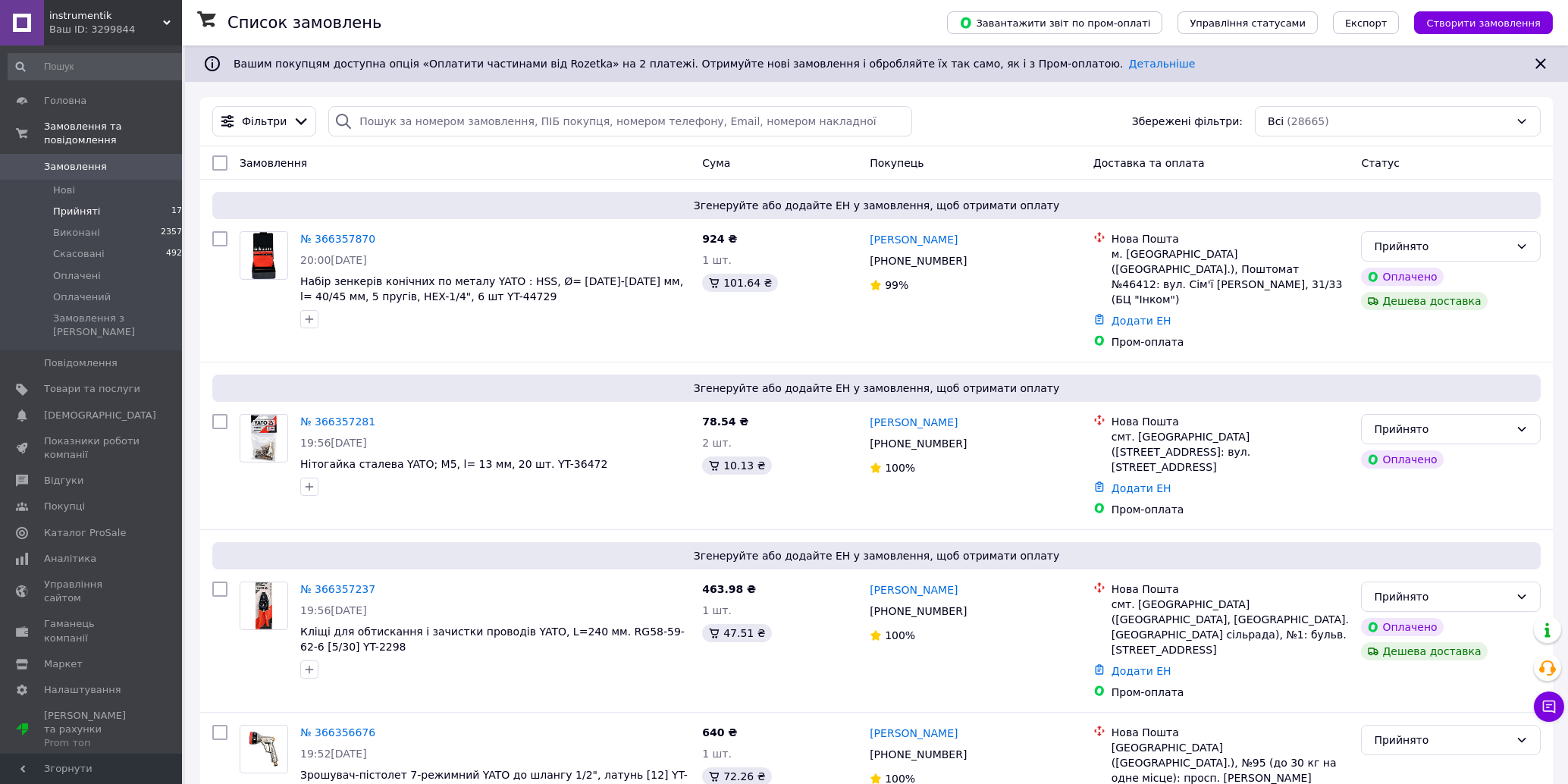
click at [82, 205] on span "Прийняті" at bounding box center [77, 211] width 47 height 14
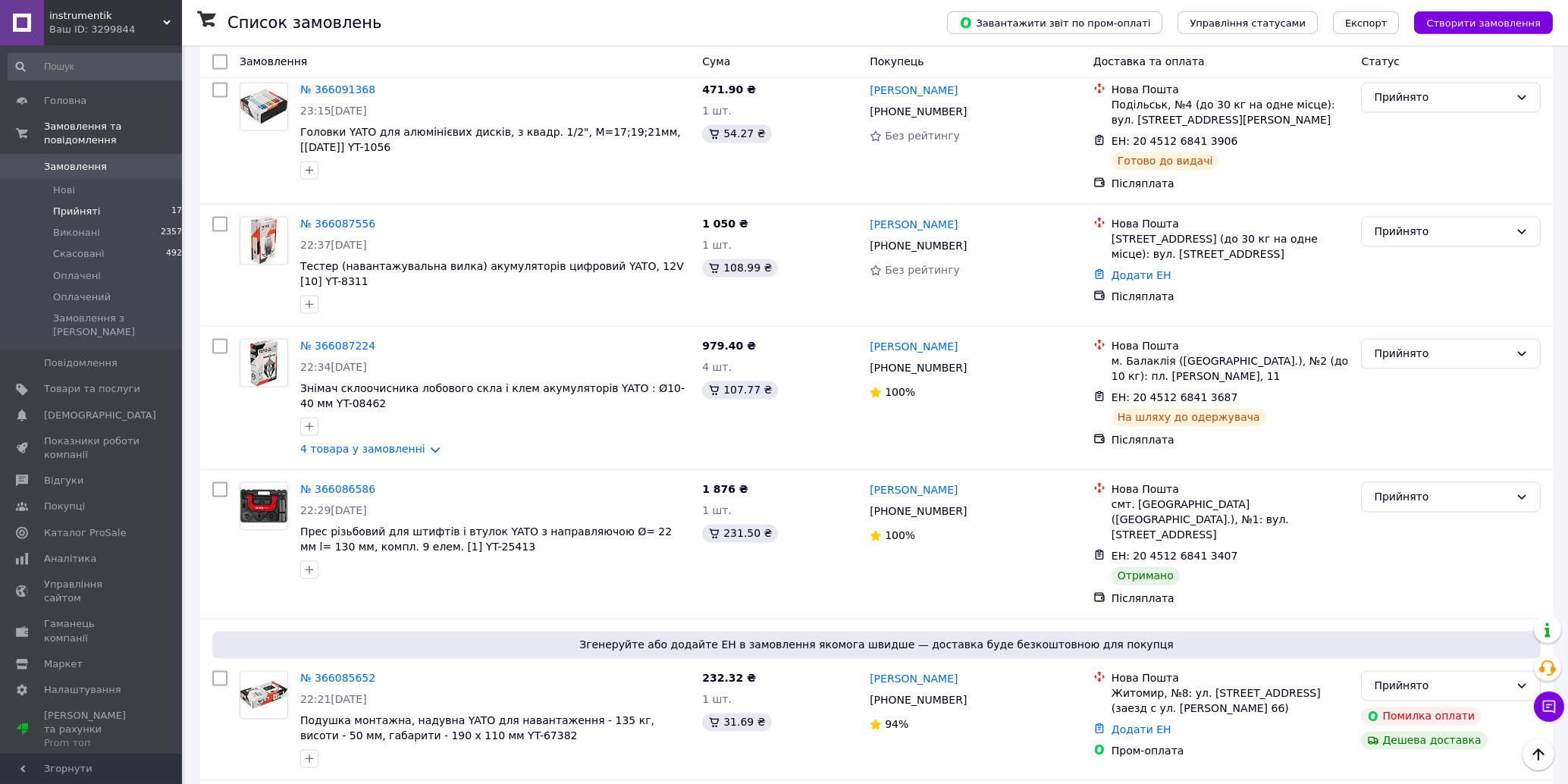
scroll to position [12211, 0]
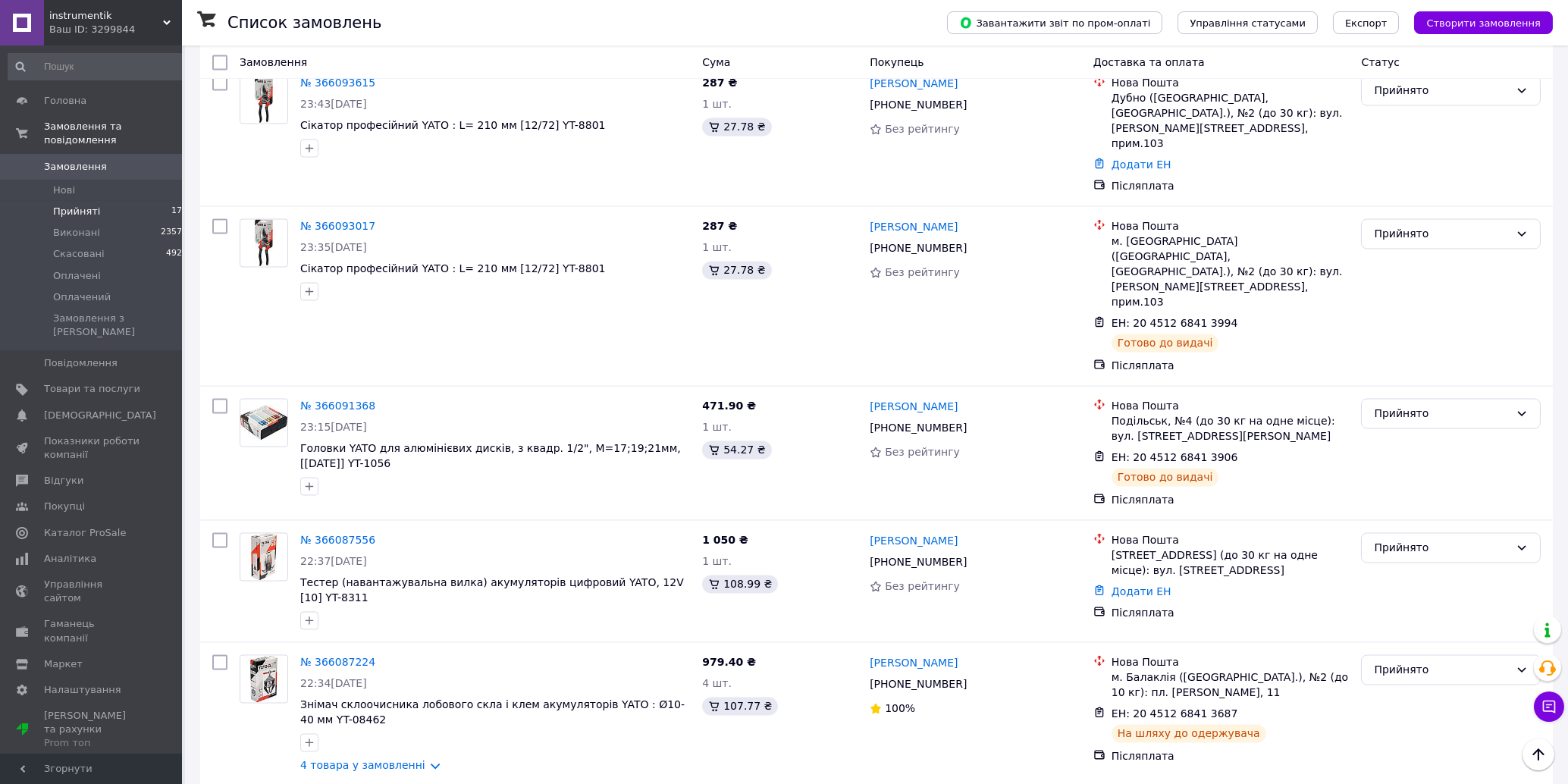
click at [1400, 348] on li "Виконано" at bounding box center [1452, 354] width 178 height 27
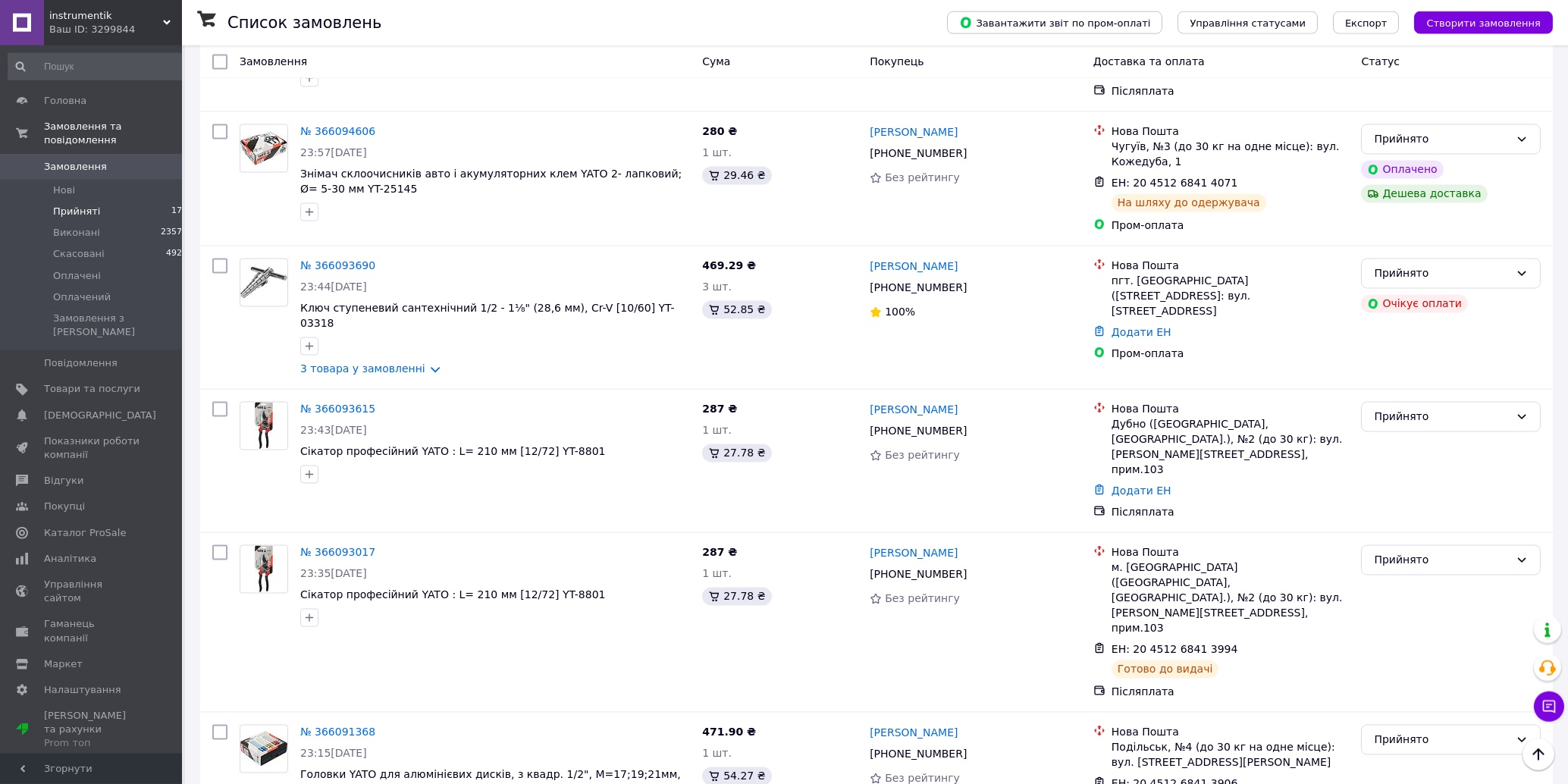
scroll to position [11805, 0]
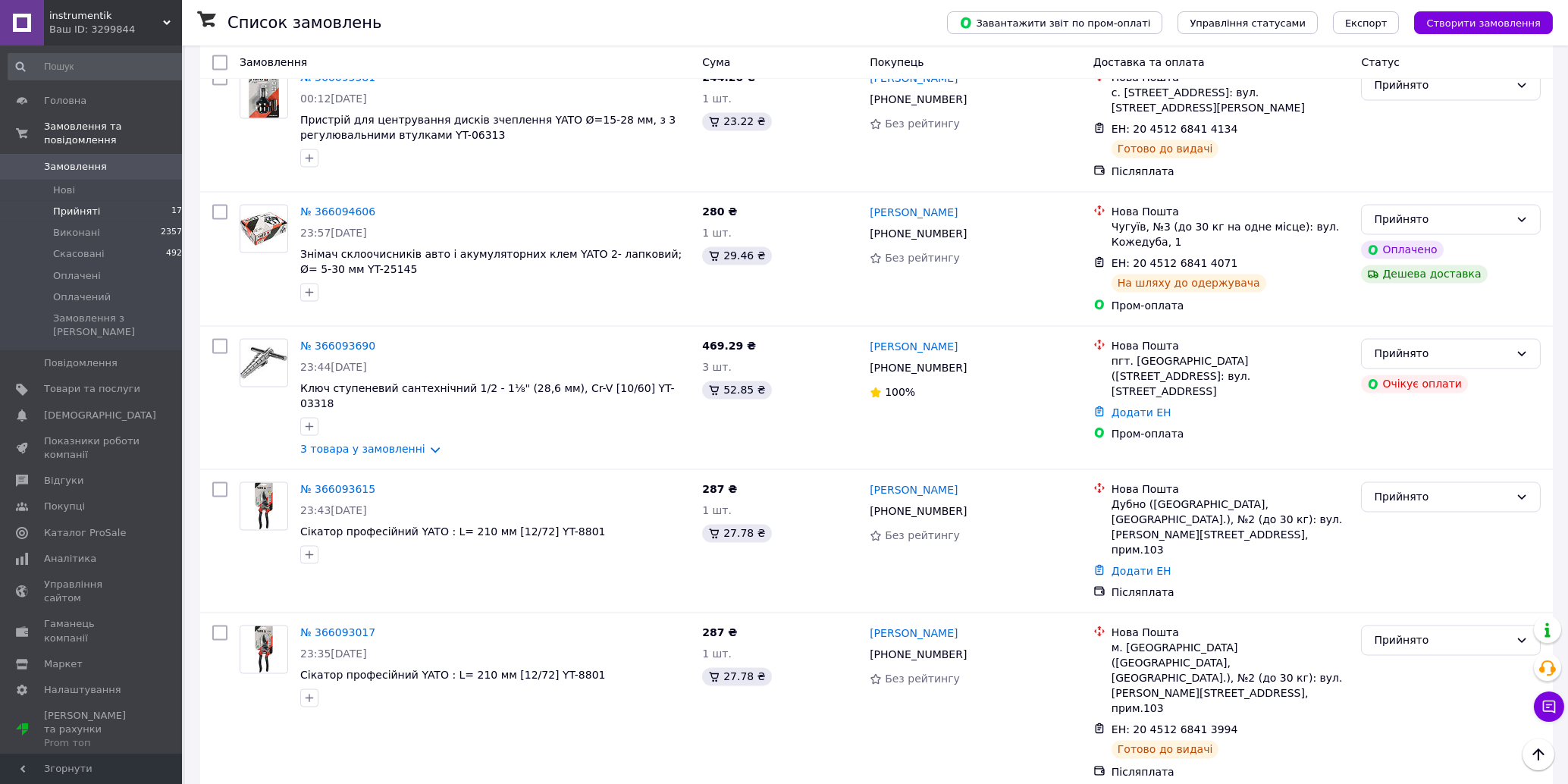
click at [1415, 327] on li "Виконано" at bounding box center [1452, 329] width 178 height 27
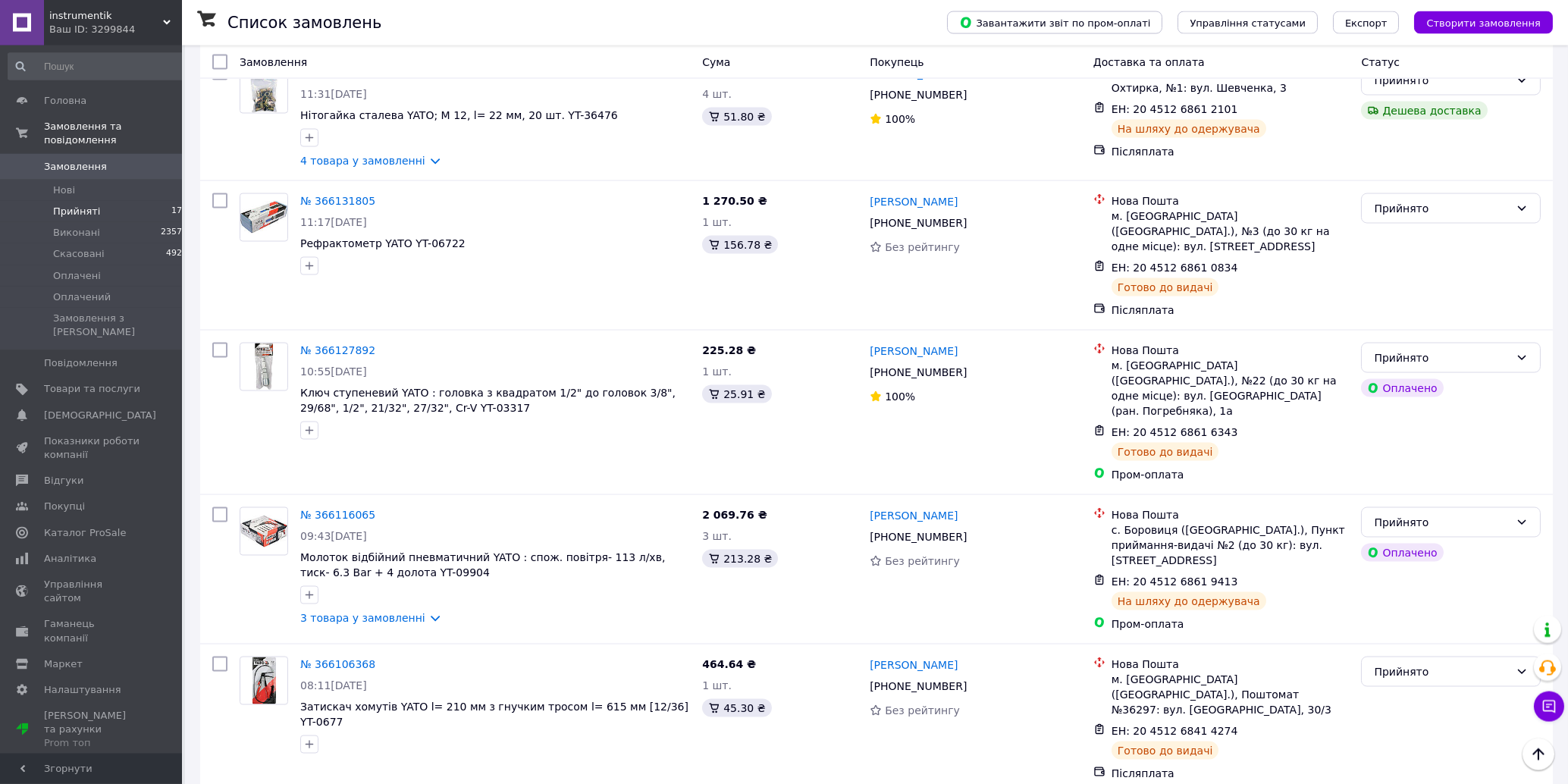
scroll to position [10910, 0]
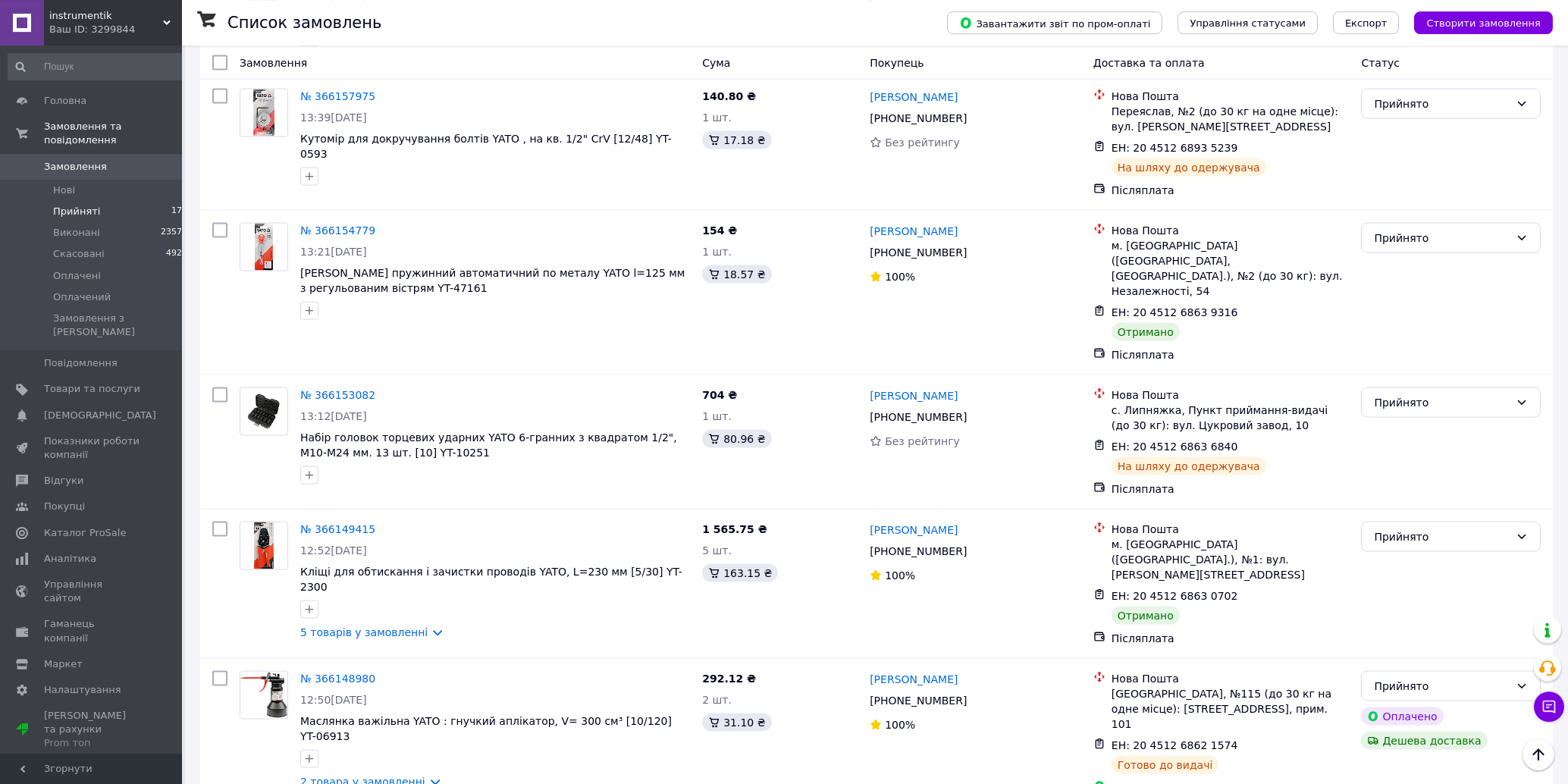
scroll to position [9854, 0]
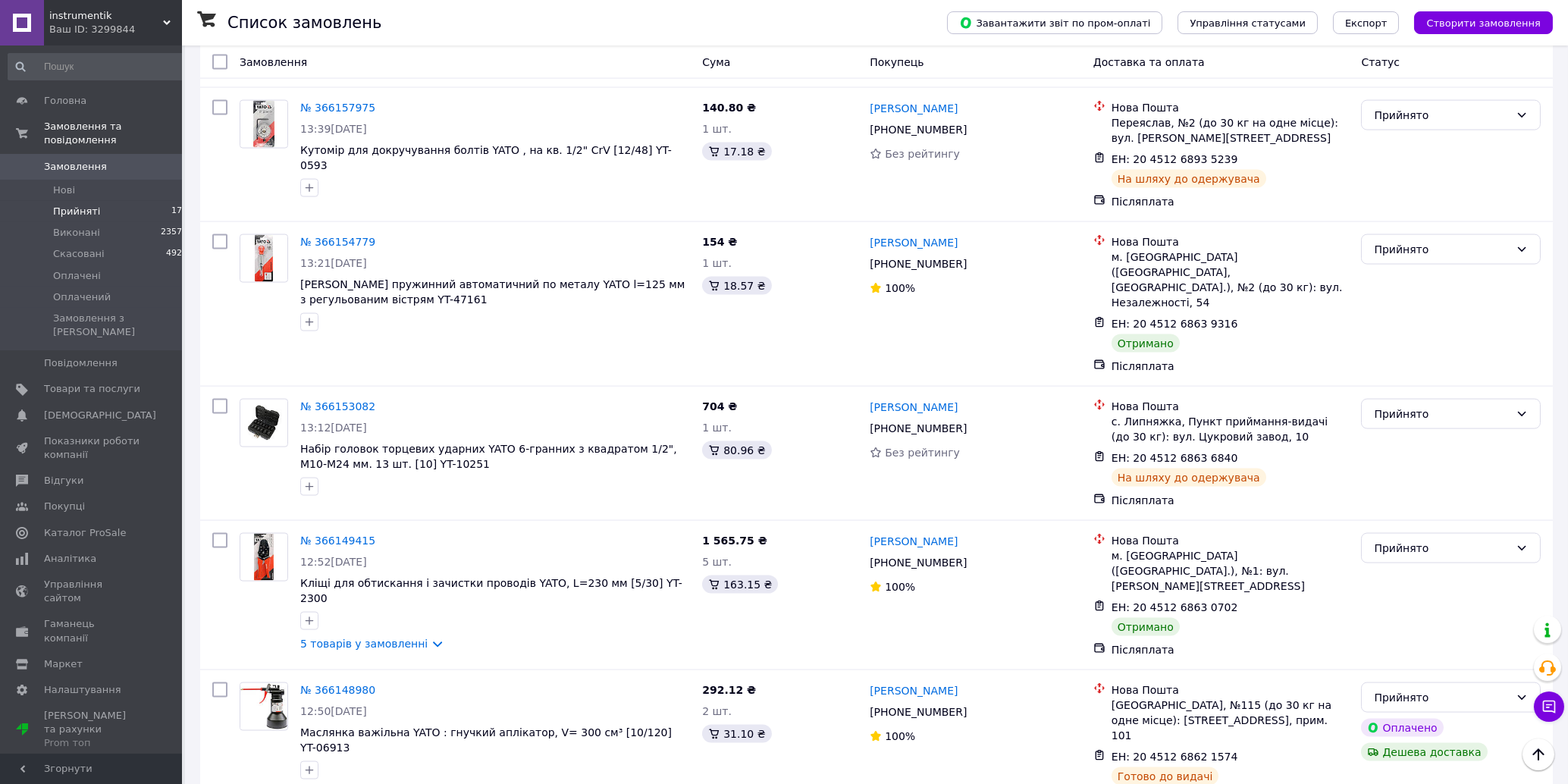
click at [1445, 268] on li "Виконано" at bounding box center [1452, 266] width 178 height 27
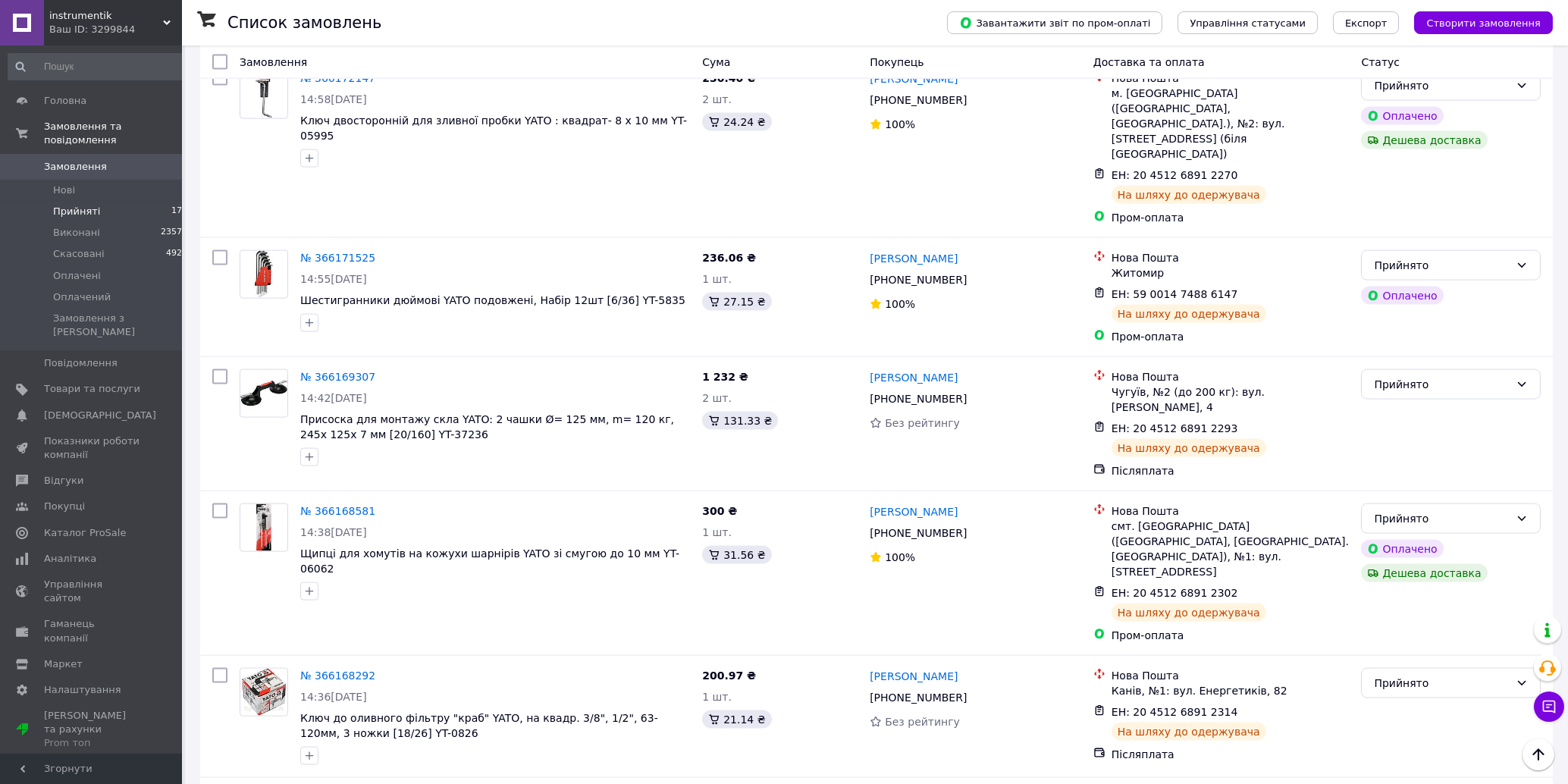
scroll to position [9204, 0]
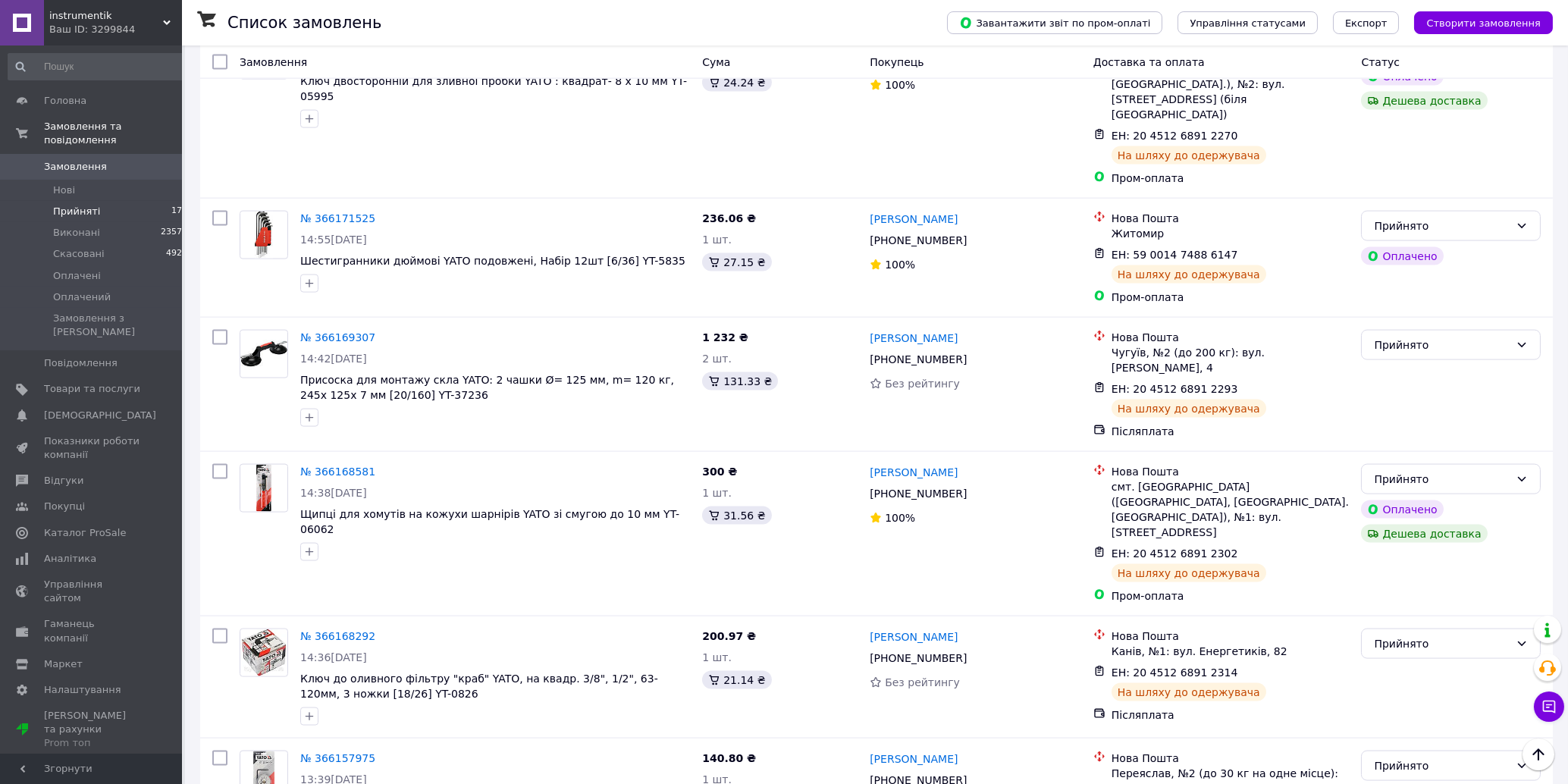
click at [1435, 516] on li "Виконано" at bounding box center [1452, 512] width 178 height 27
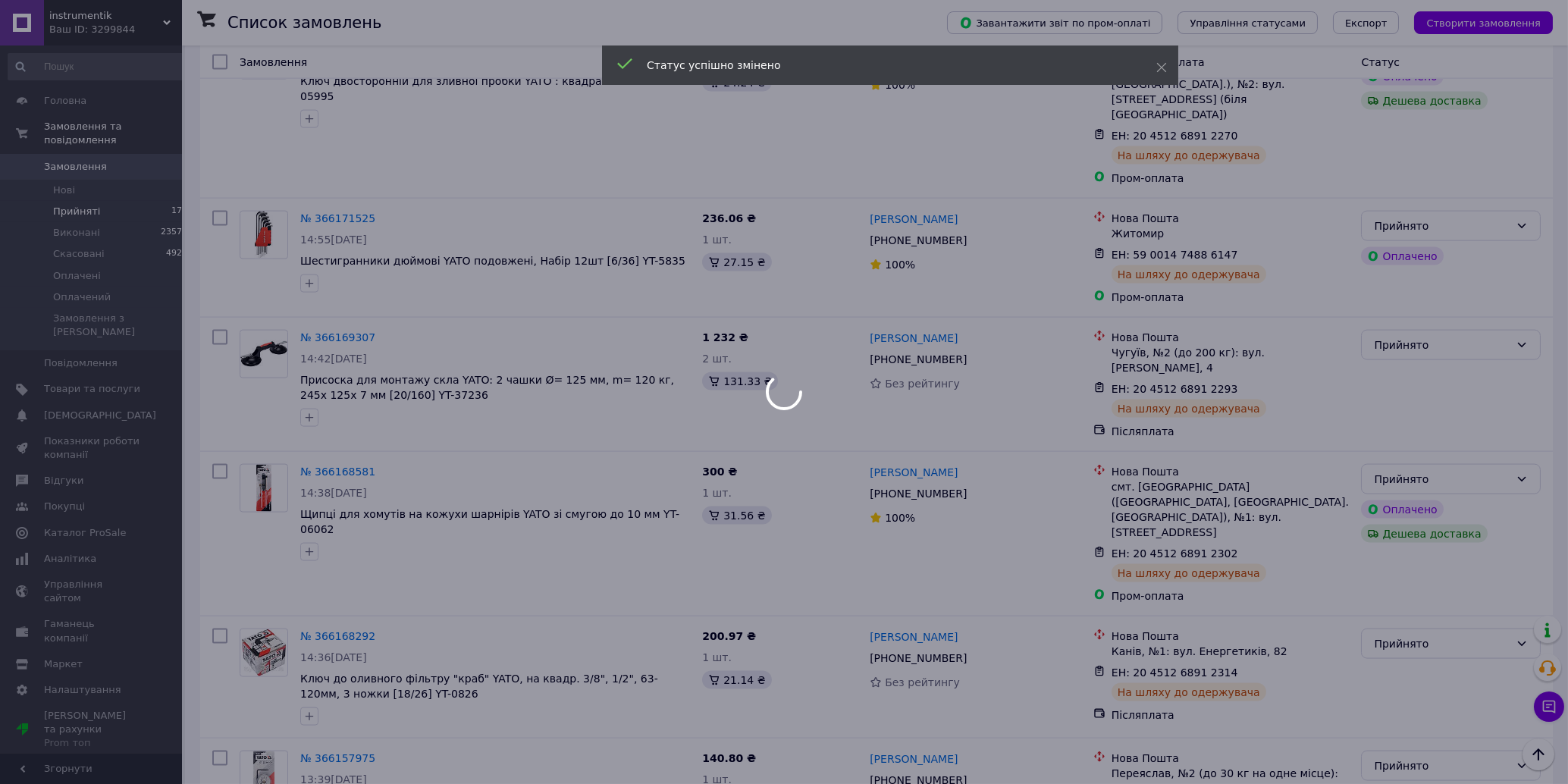
click at [1441, 209] on div at bounding box center [784, 392] width 1568 height 784
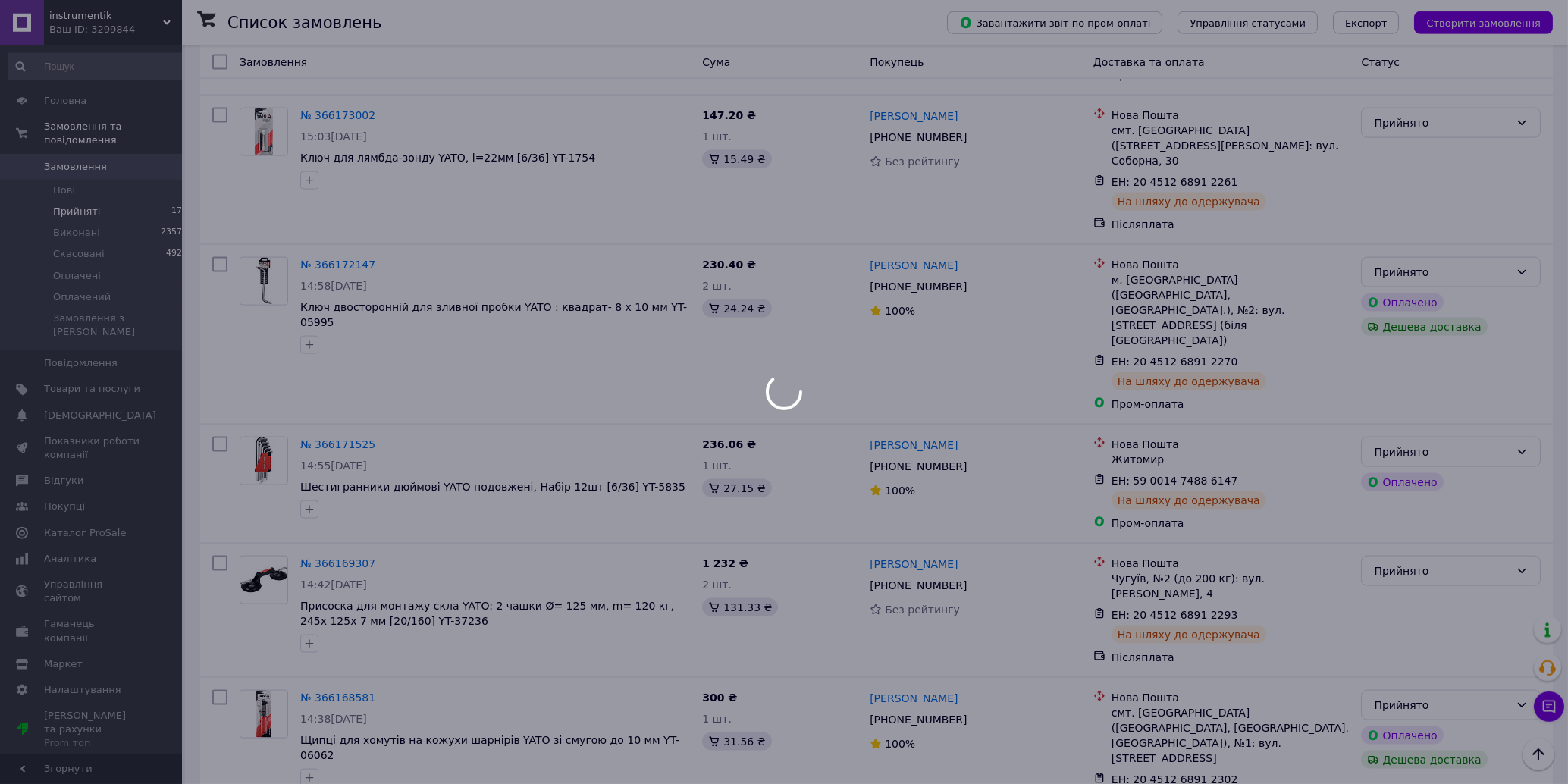
scroll to position [8960, 0]
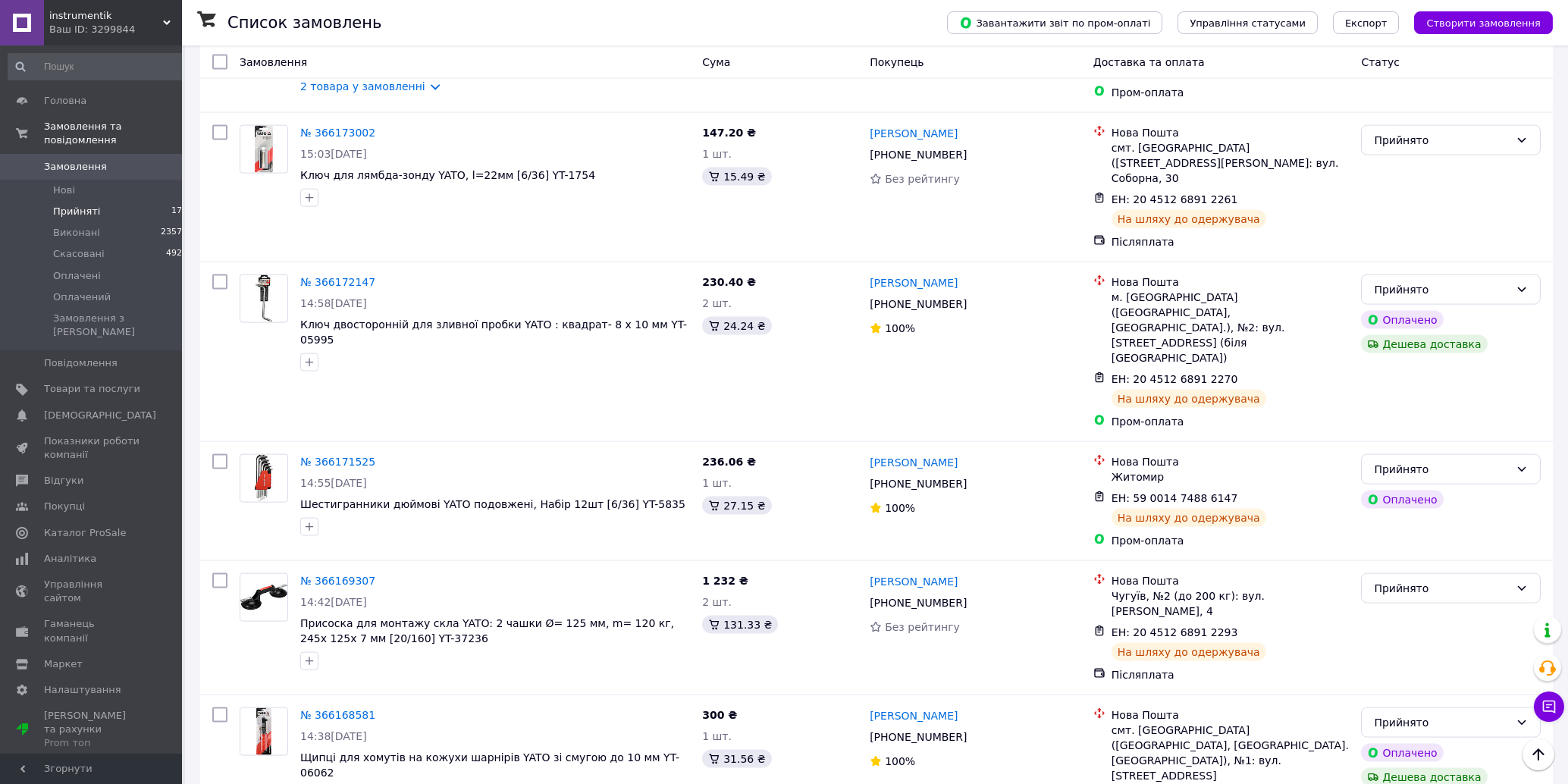
click at [1445, 487] on li "Виконано" at bounding box center [1452, 486] width 178 height 27
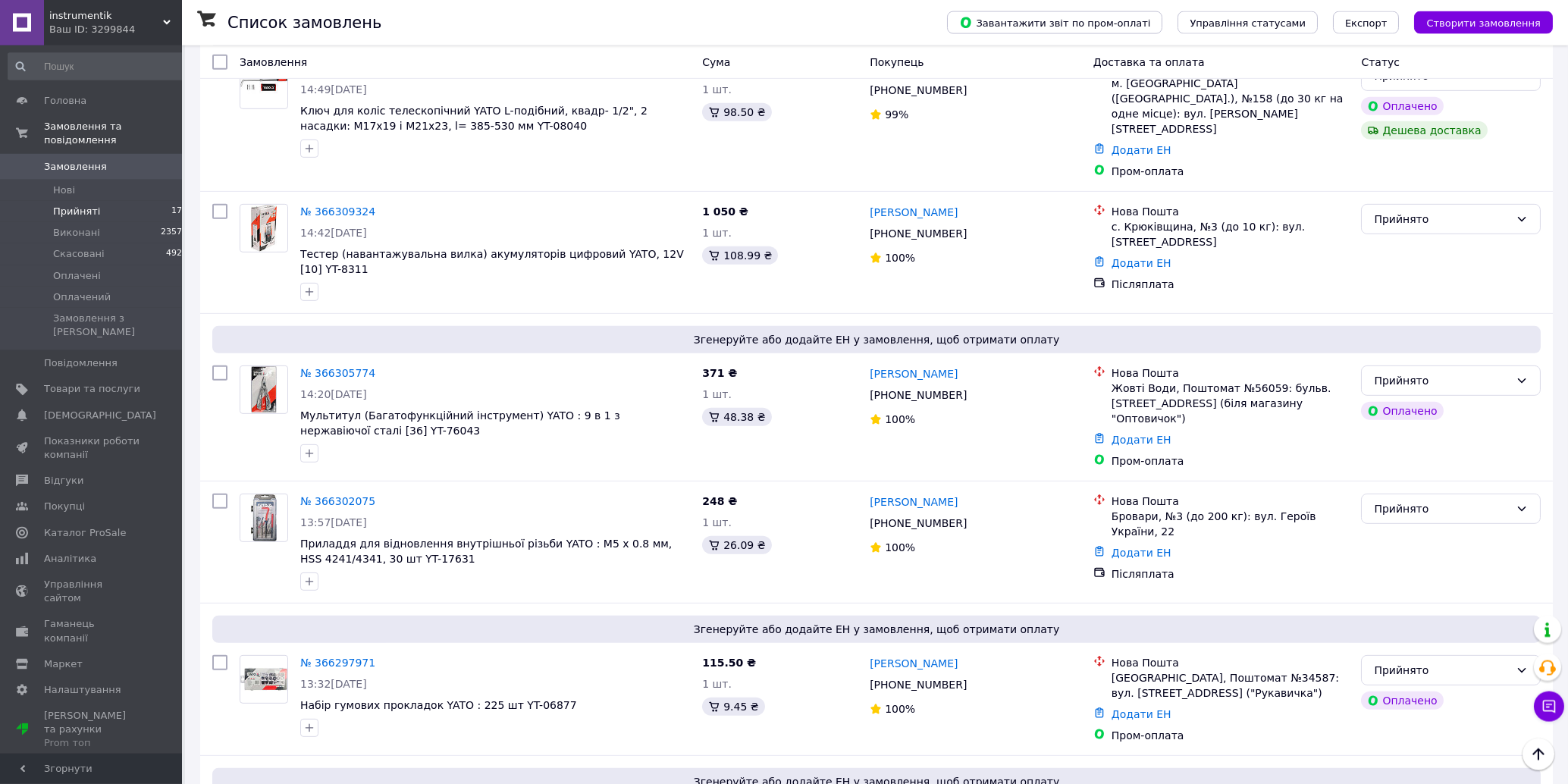
scroll to position [3262, 0]
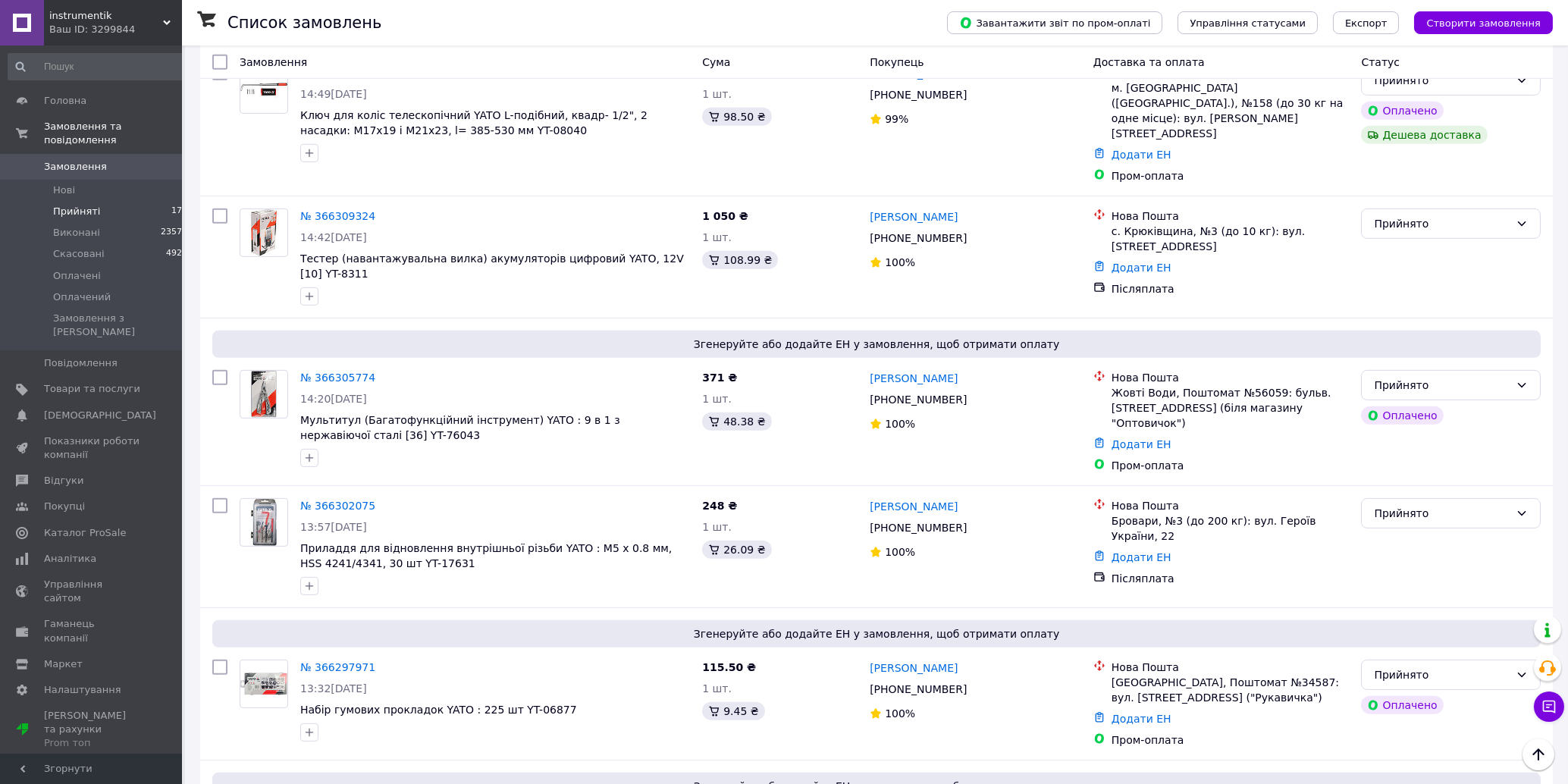
drag, startPoint x: 1568, startPoint y: 208, endPoint x: 1577, endPoint y: 578, distance: 370.1
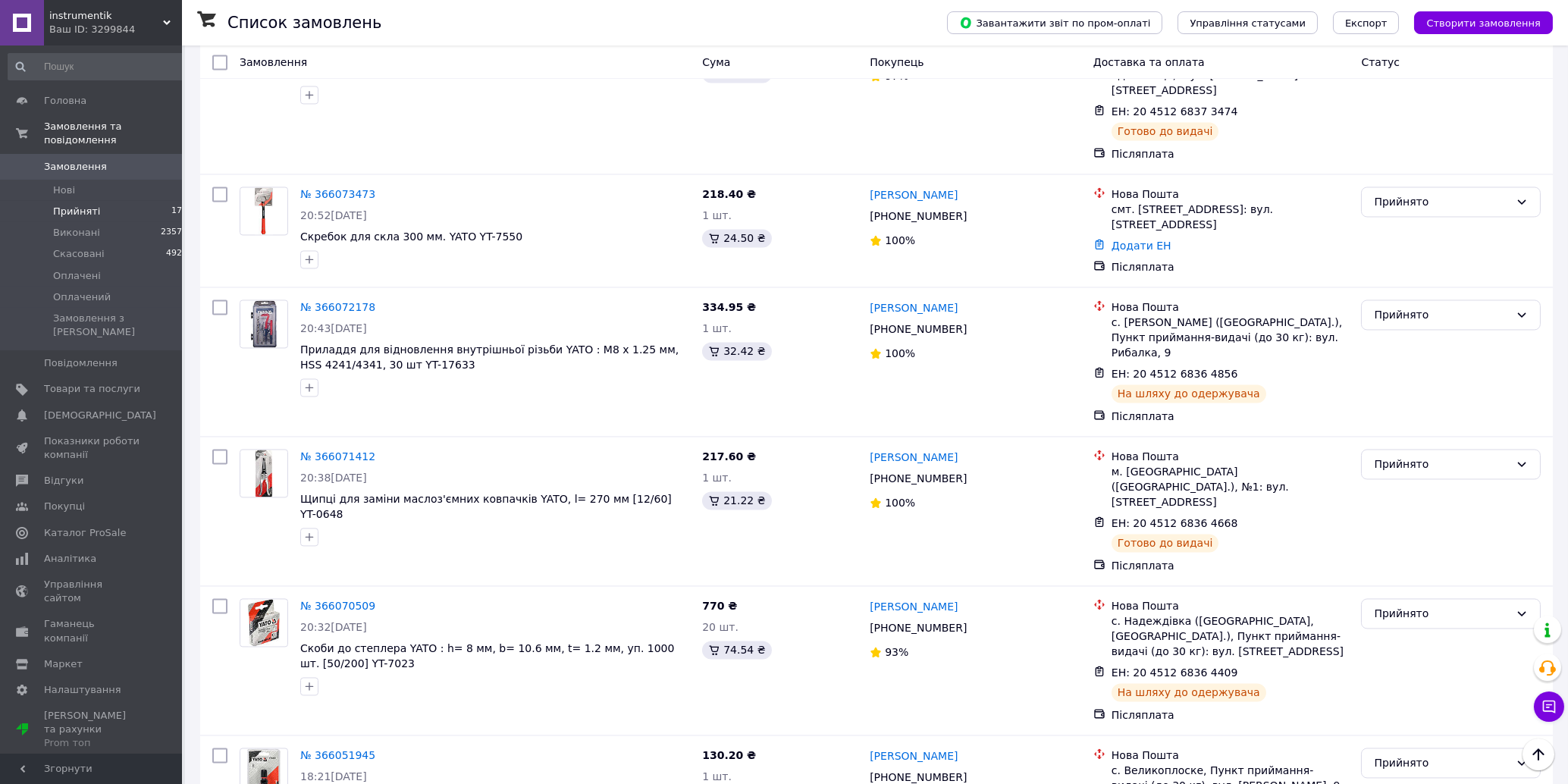
scroll to position [13092, 0]
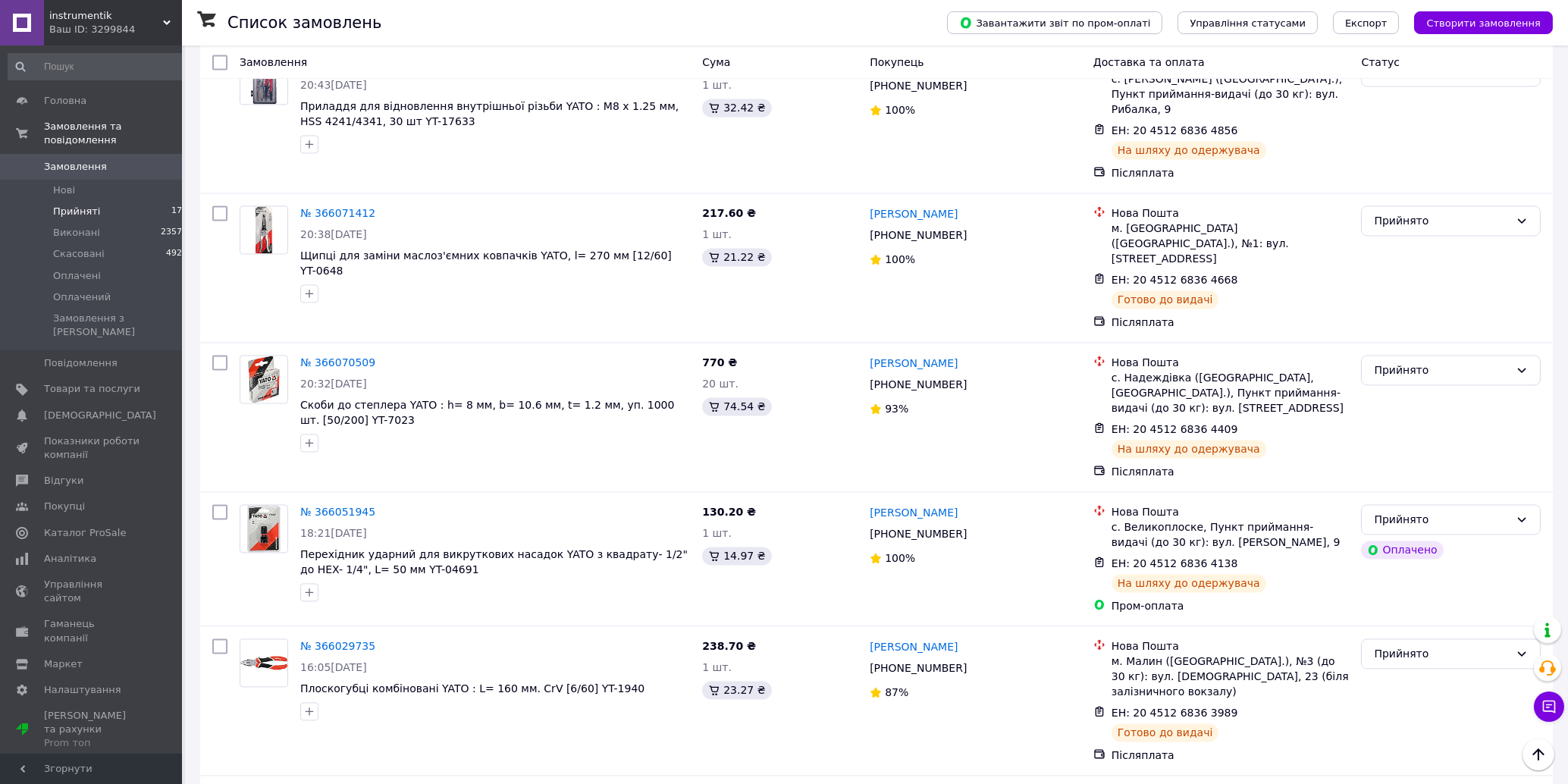
click at [1409, 383] on li "Виконано" at bounding box center [1452, 392] width 178 height 27
click at [1431, 296] on li "Скасовано" at bounding box center [1452, 297] width 178 height 27
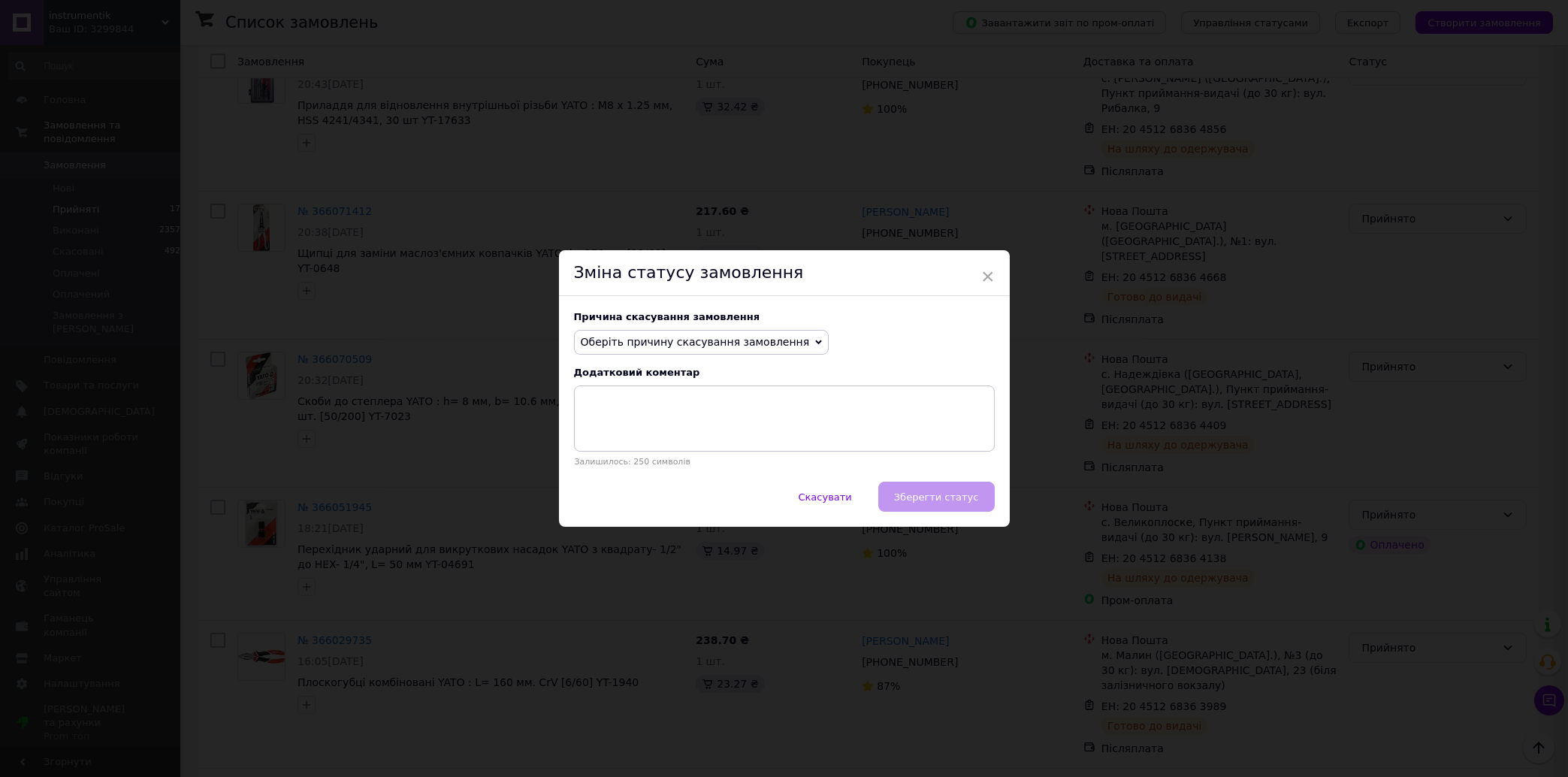
click at [734, 338] on span "Оберіть причину скасування замовлення" at bounding box center [695, 341] width 229 height 12
click at [623, 418] on li "Оплата не надійшла" at bounding box center [702, 414] width 254 height 21
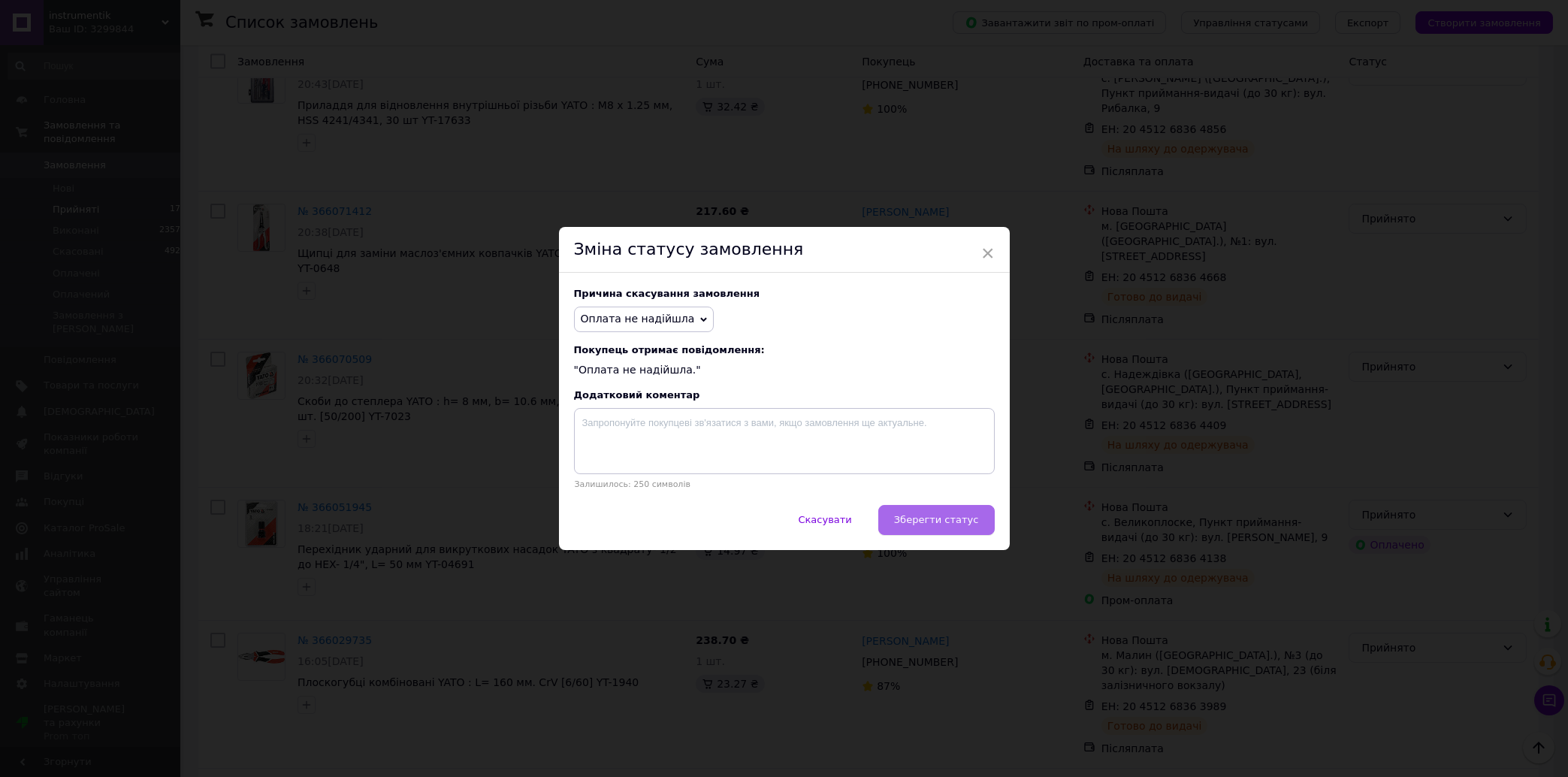
click at [928, 521] on span "Зберегти статус" at bounding box center [936, 520] width 85 height 11
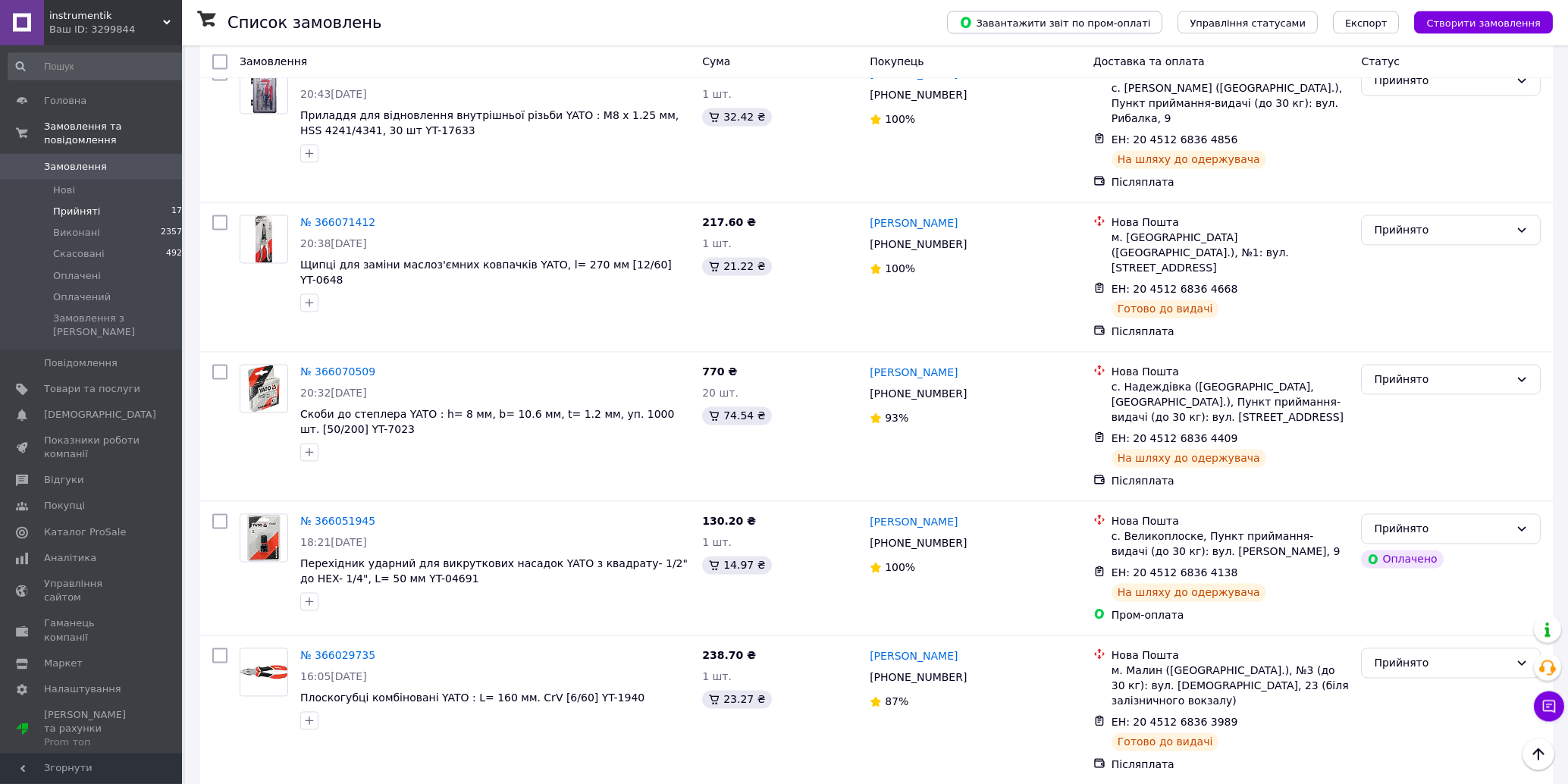
scroll to position [13064, 0]
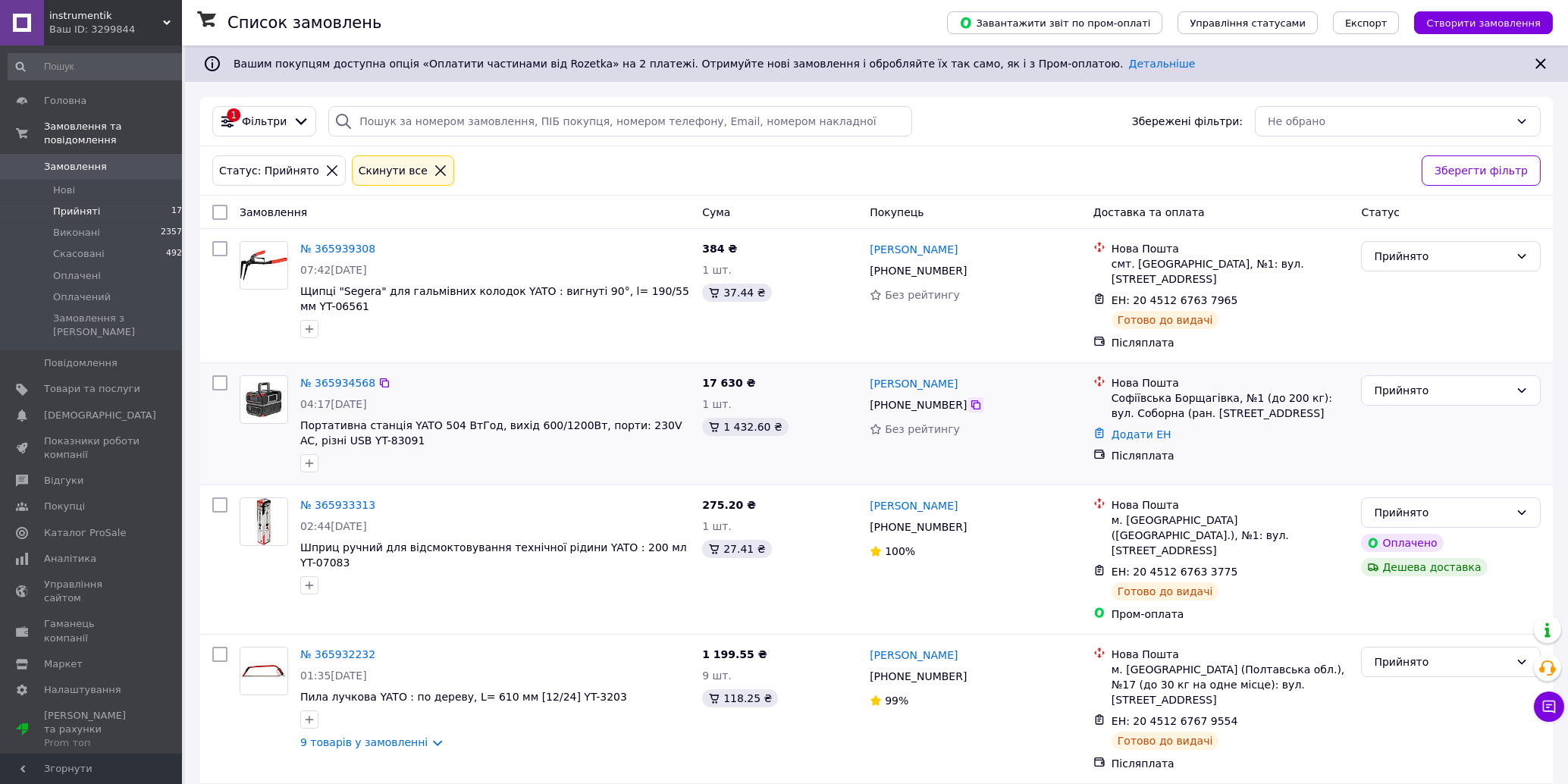
click at [970, 399] on icon at bounding box center [975, 405] width 12 height 12
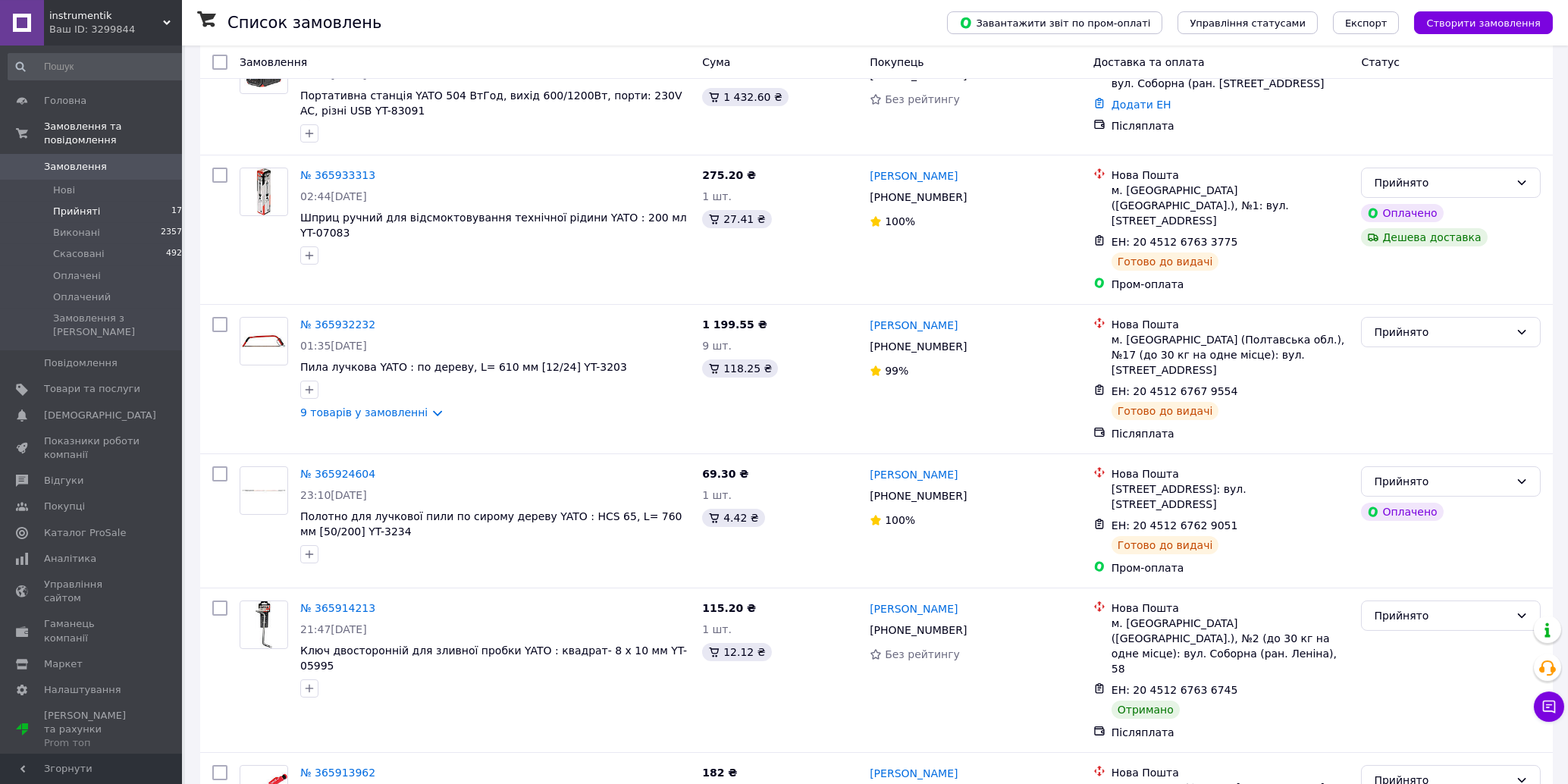
scroll to position [463, 0]
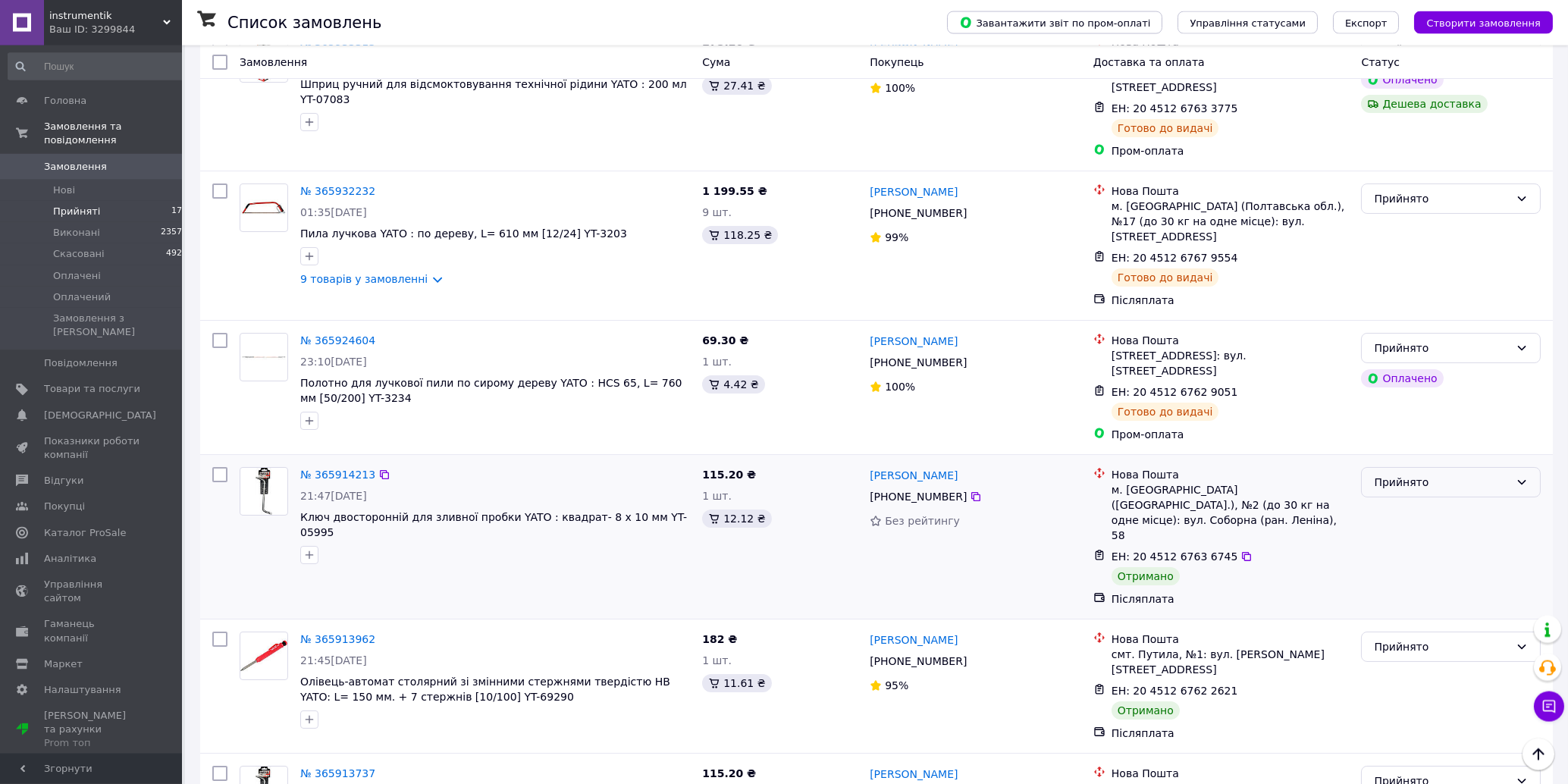
click at [1424, 474] on div "Прийнято" at bounding box center [1442, 482] width 135 height 16
click at [1397, 463] on li "Виконано" at bounding box center [1452, 463] width 178 height 27
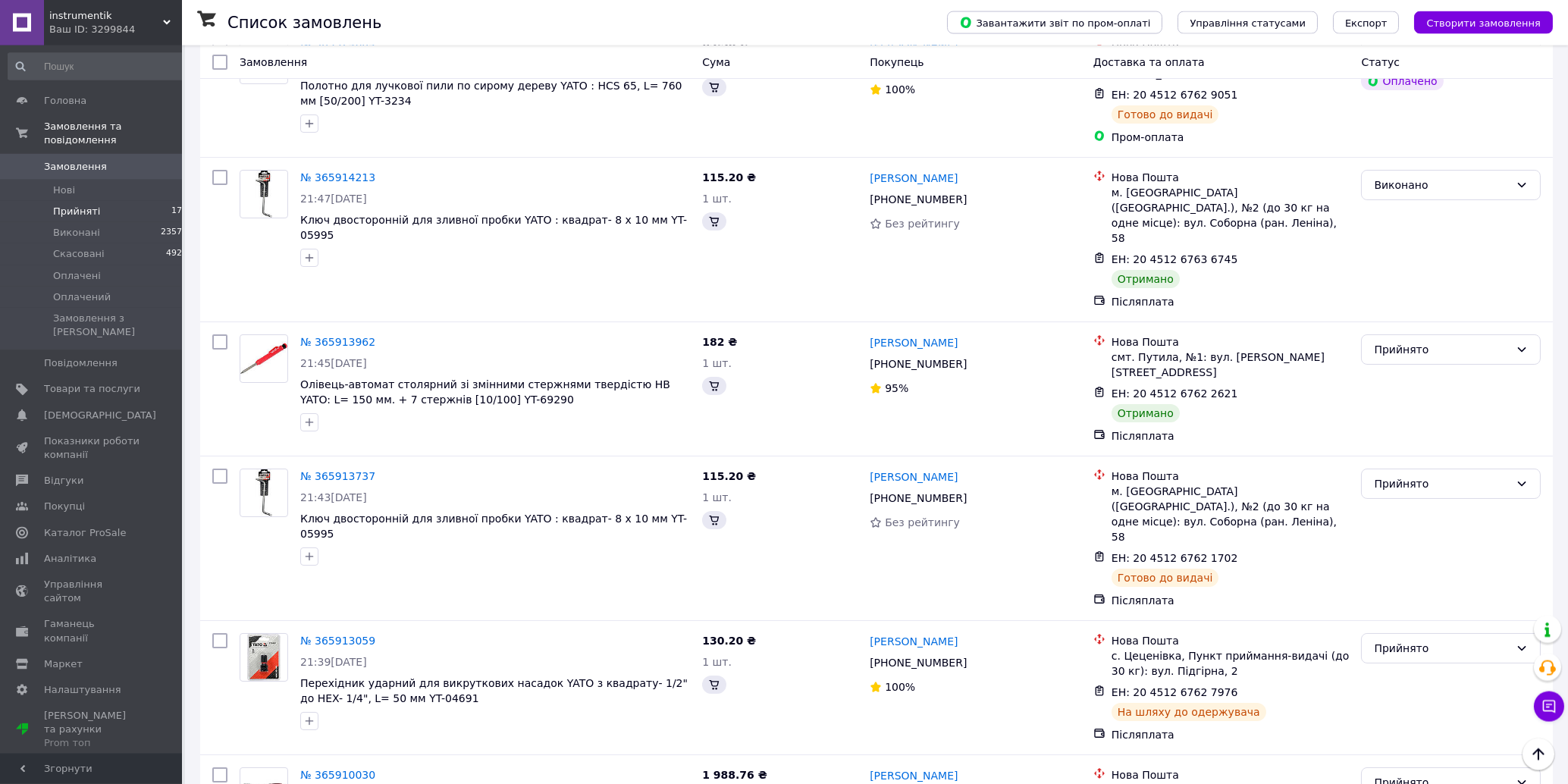
scroll to position [503, 0]
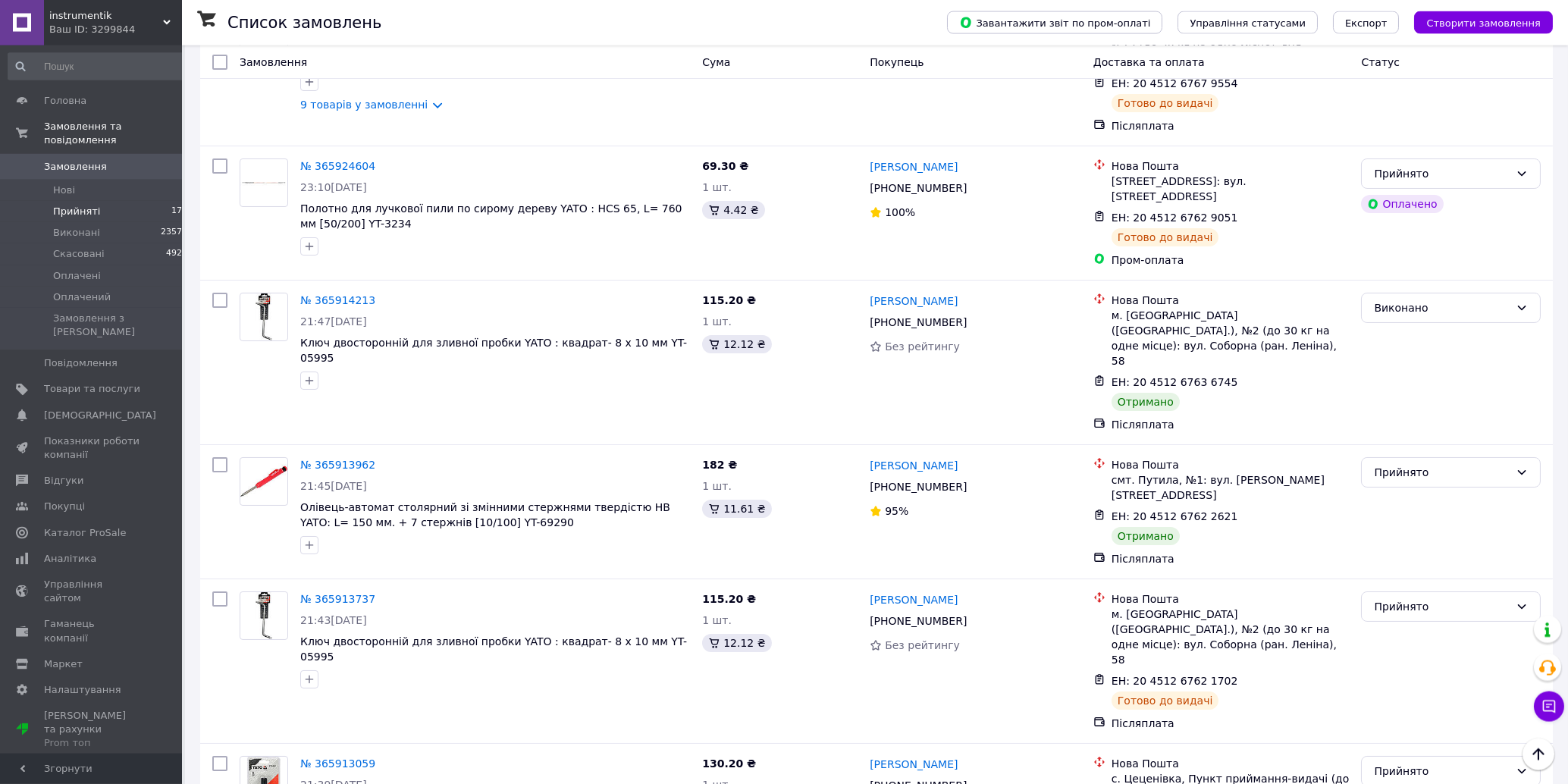
click at [1419, 464] on div "Прийнято" at bounding box center [1442, 472] width 135 height 16
click at [1401, 454] on li "Виконано" at bounding box center [1452, 451] width 178 height 27
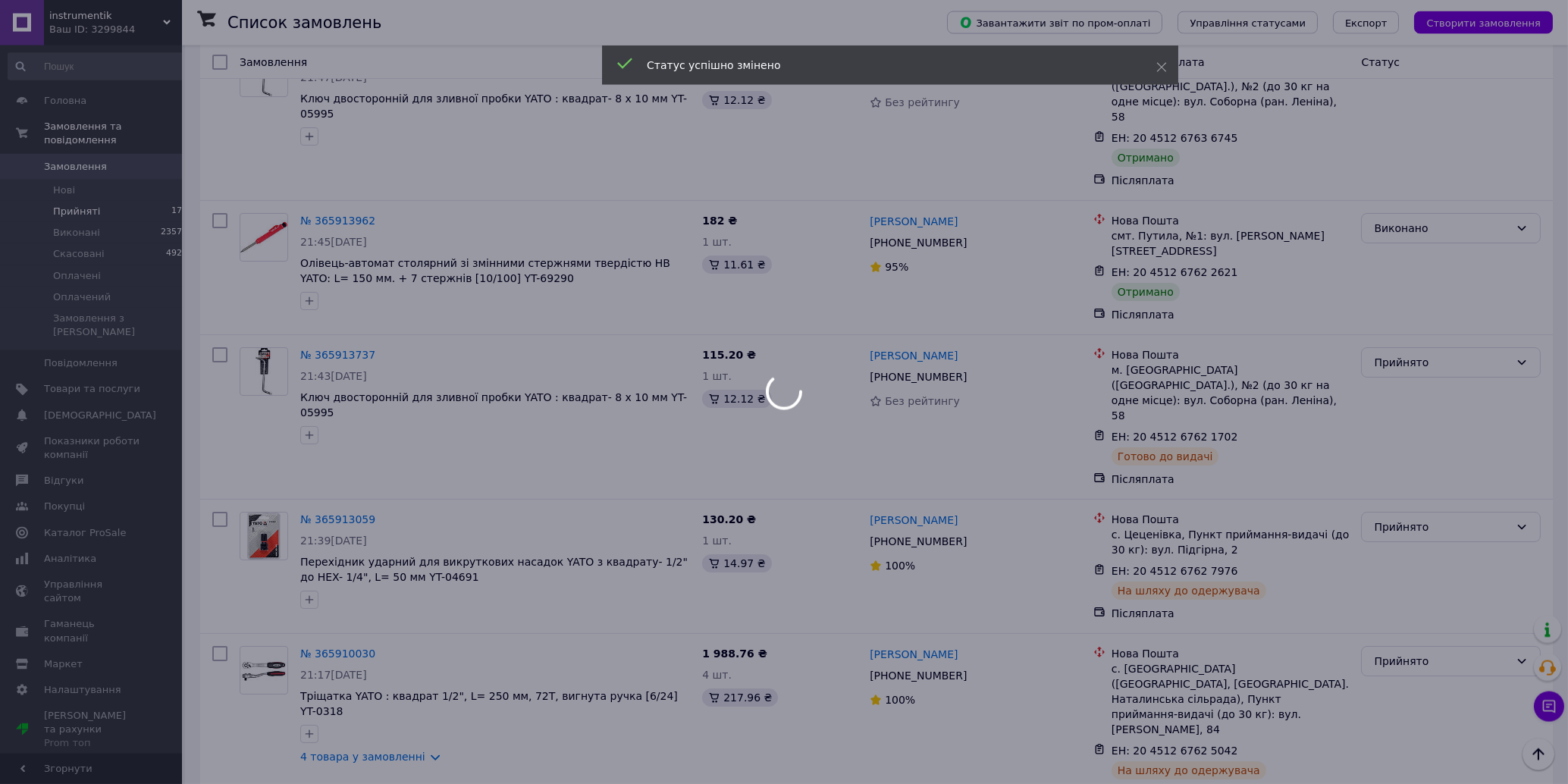
scroll to position [1072, 0]
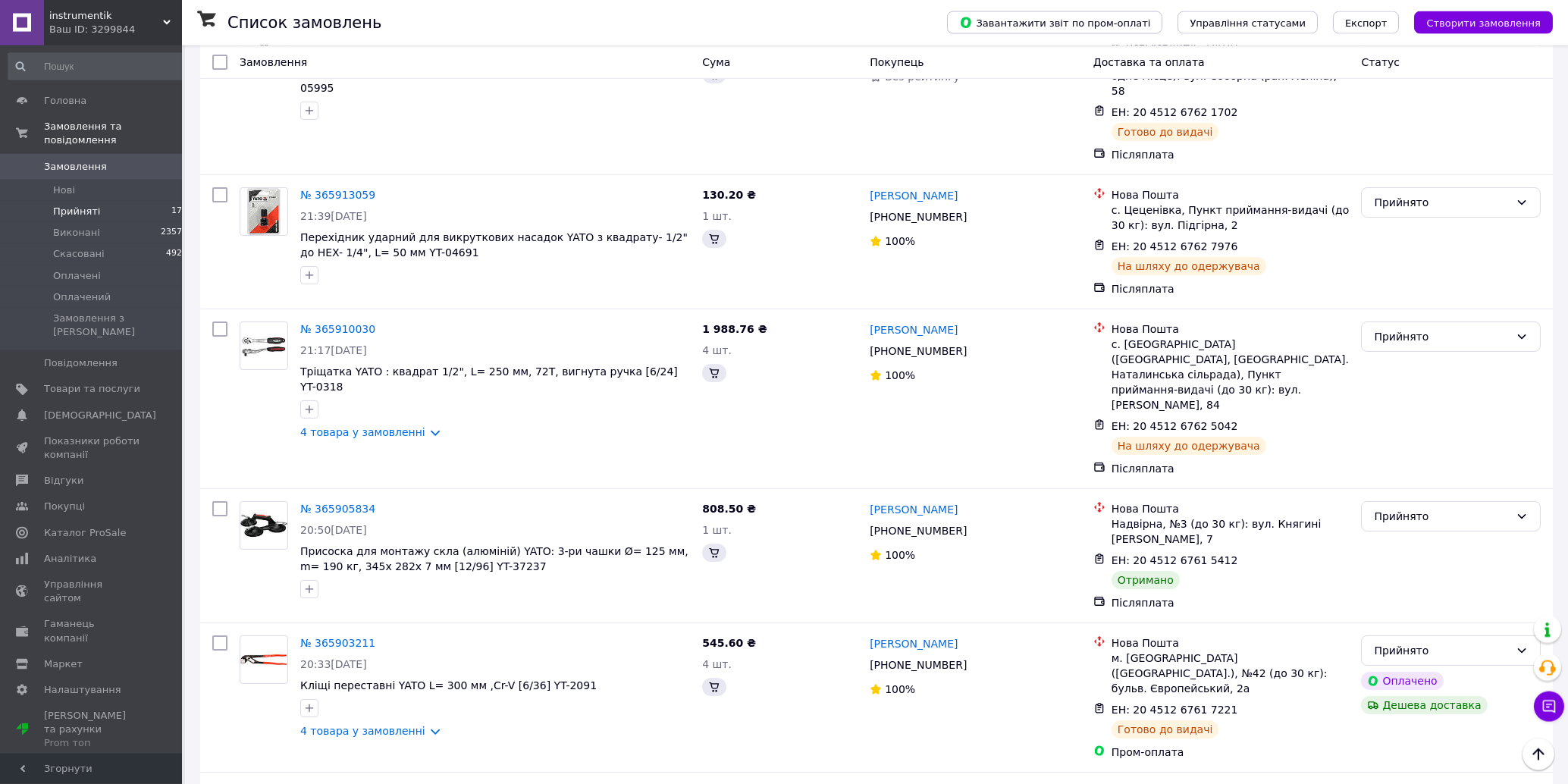
click at [1442, 508] on div "Прийнято" at bounding box center [1442, 516] width 135 height 16
click at [1426, 436] on li "Виконано" at bounding box center [1452, 439] width 178 height 27
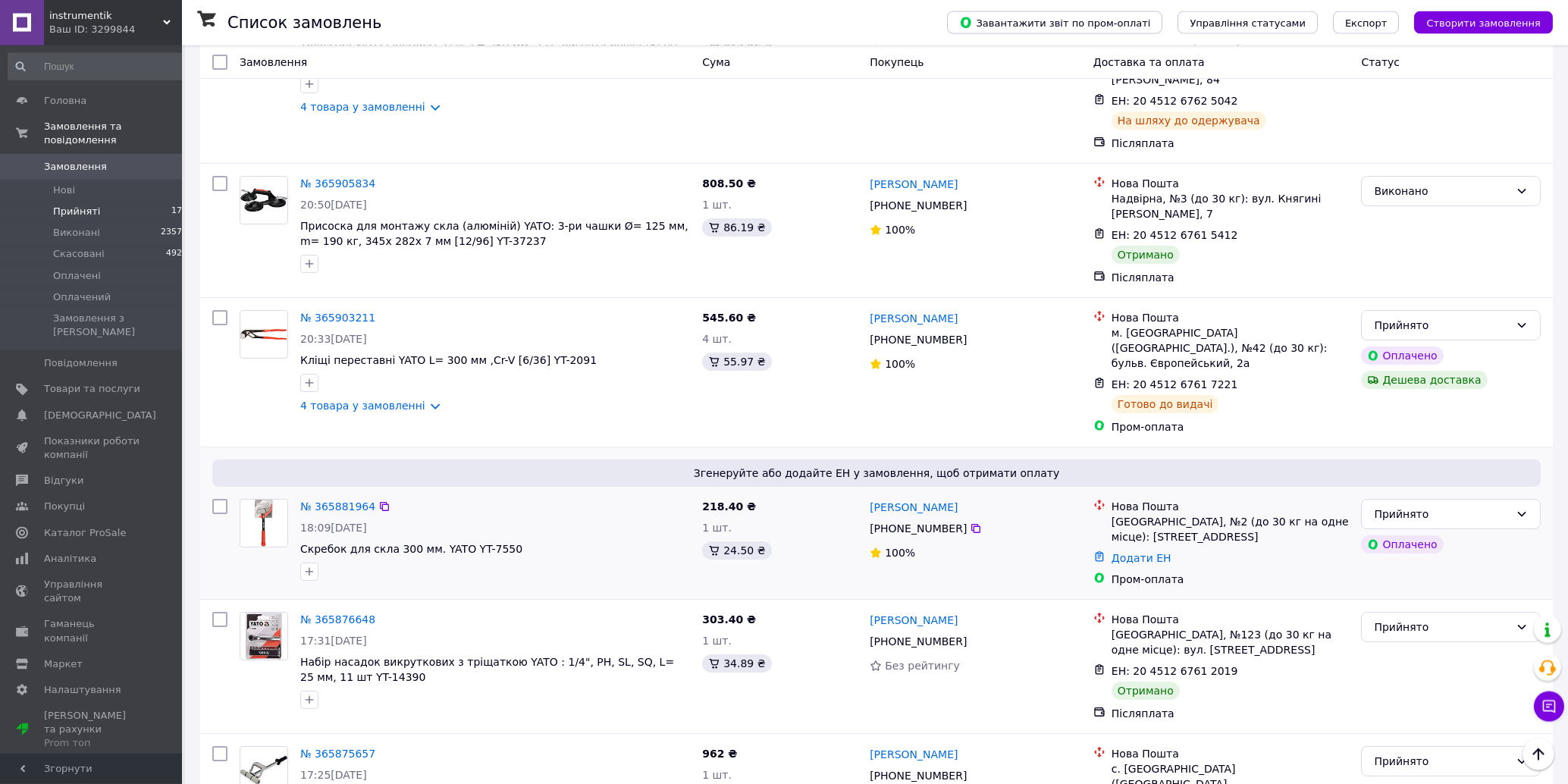
scroll to position [1437, 0]
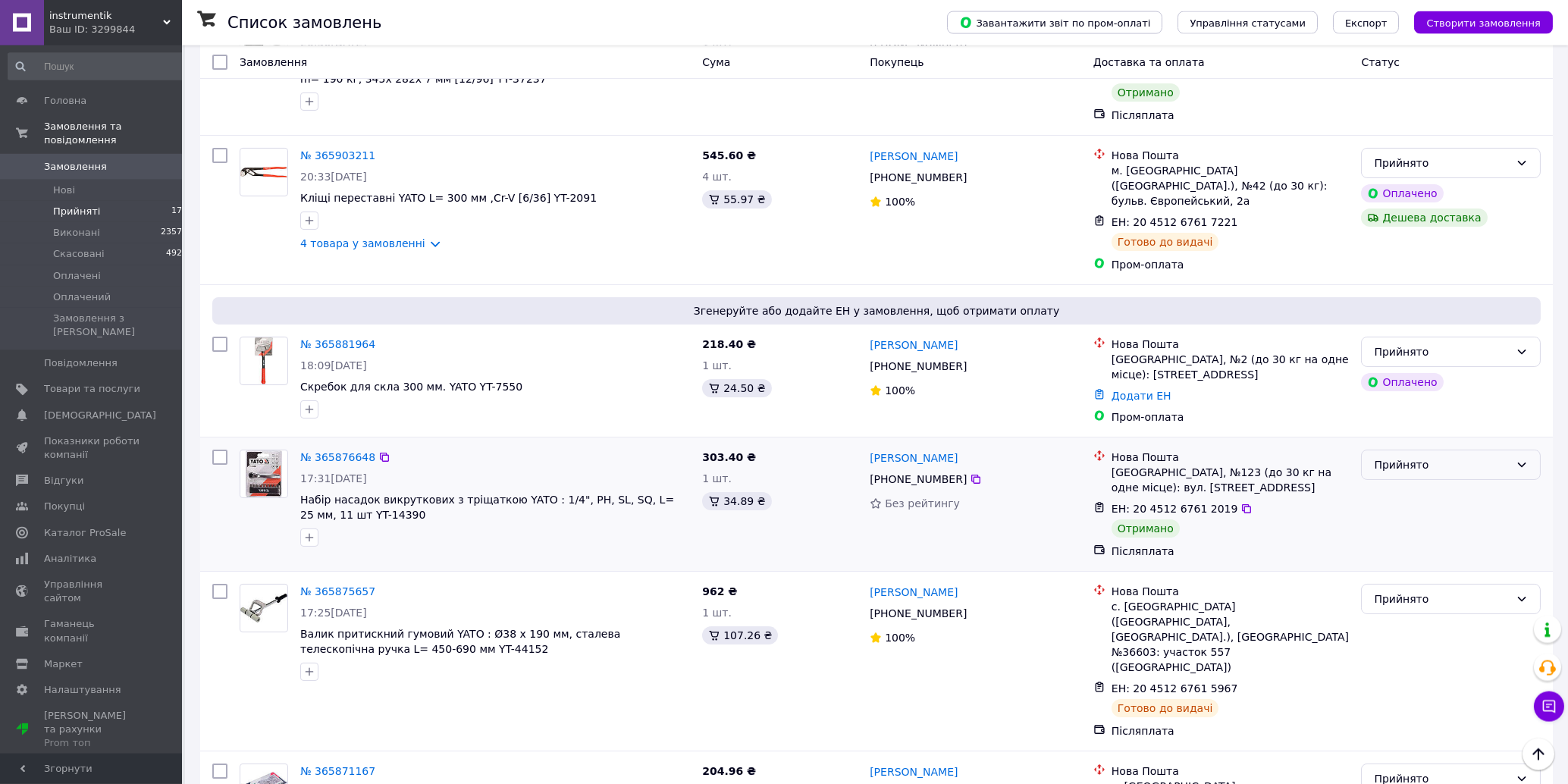
click at [1445, 456] on div "Прийнято" at bounding box center [1442, 464] width 135 height 16
click at [1429, 361] on li "Виконано" at bounding box center [1452, 361] width 178 height 27
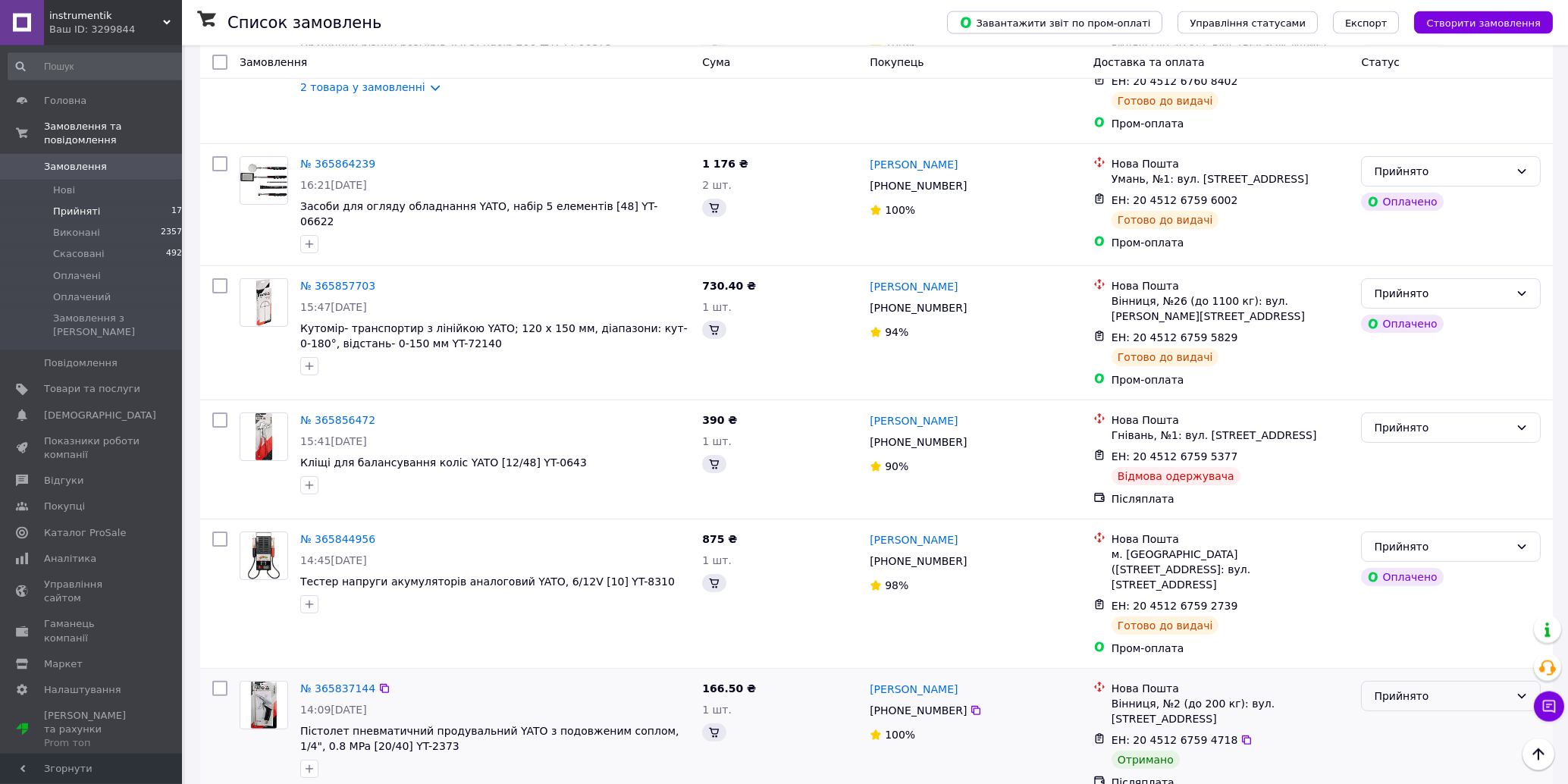
scroll to position [2454, 0]
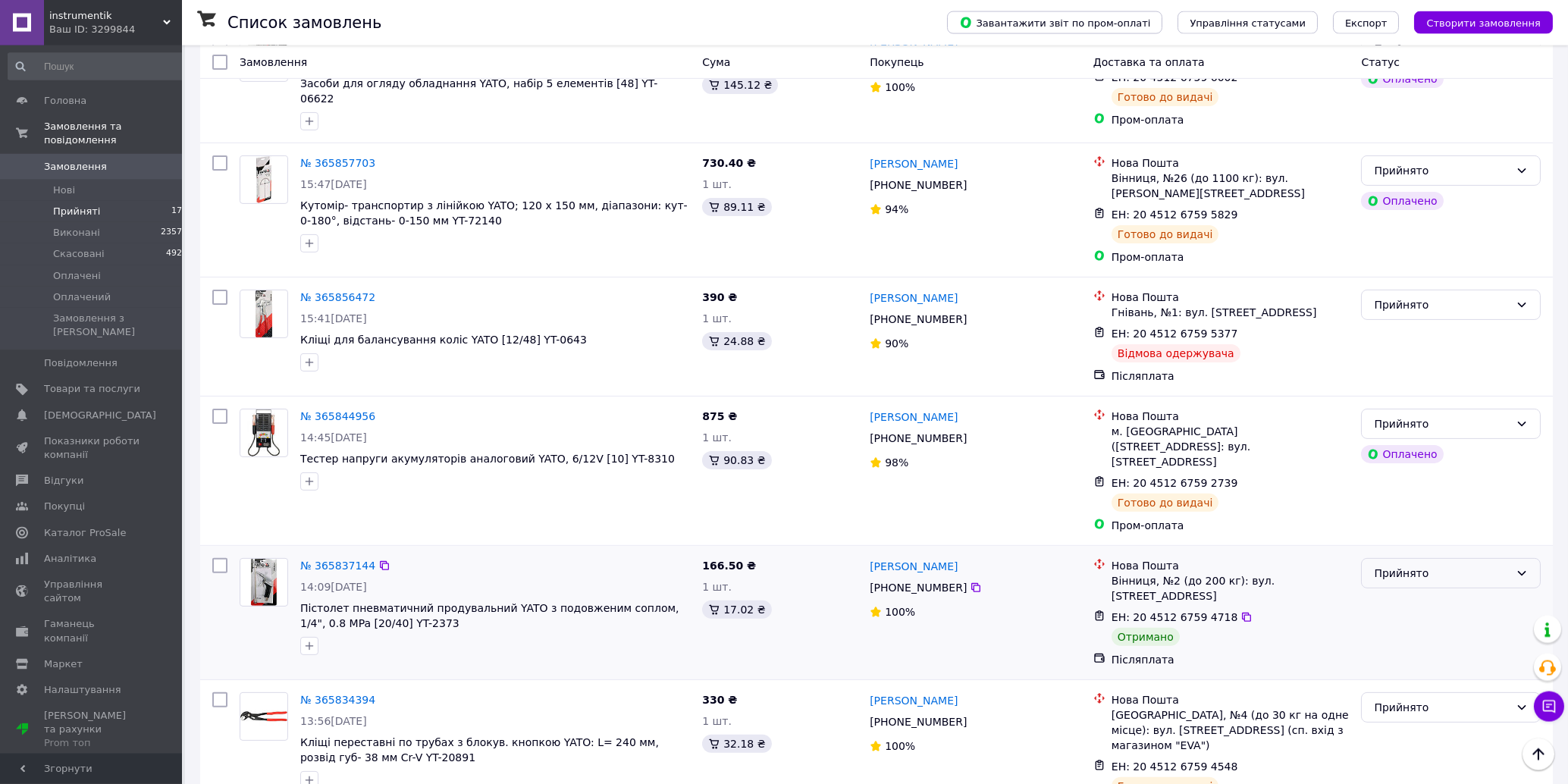
click at [1414, 565] on div "Прийнято" at bounding box center [1442, 573] width 135 height 16
click at [1413, 386] on div "Виконано Скасовано Оплачено Оплачений" at bounding box center [1452, 441] width 180 height 111
click at [1404, 404] on li "Виконано" at bounding box center [1452, 399] width 178 height 27
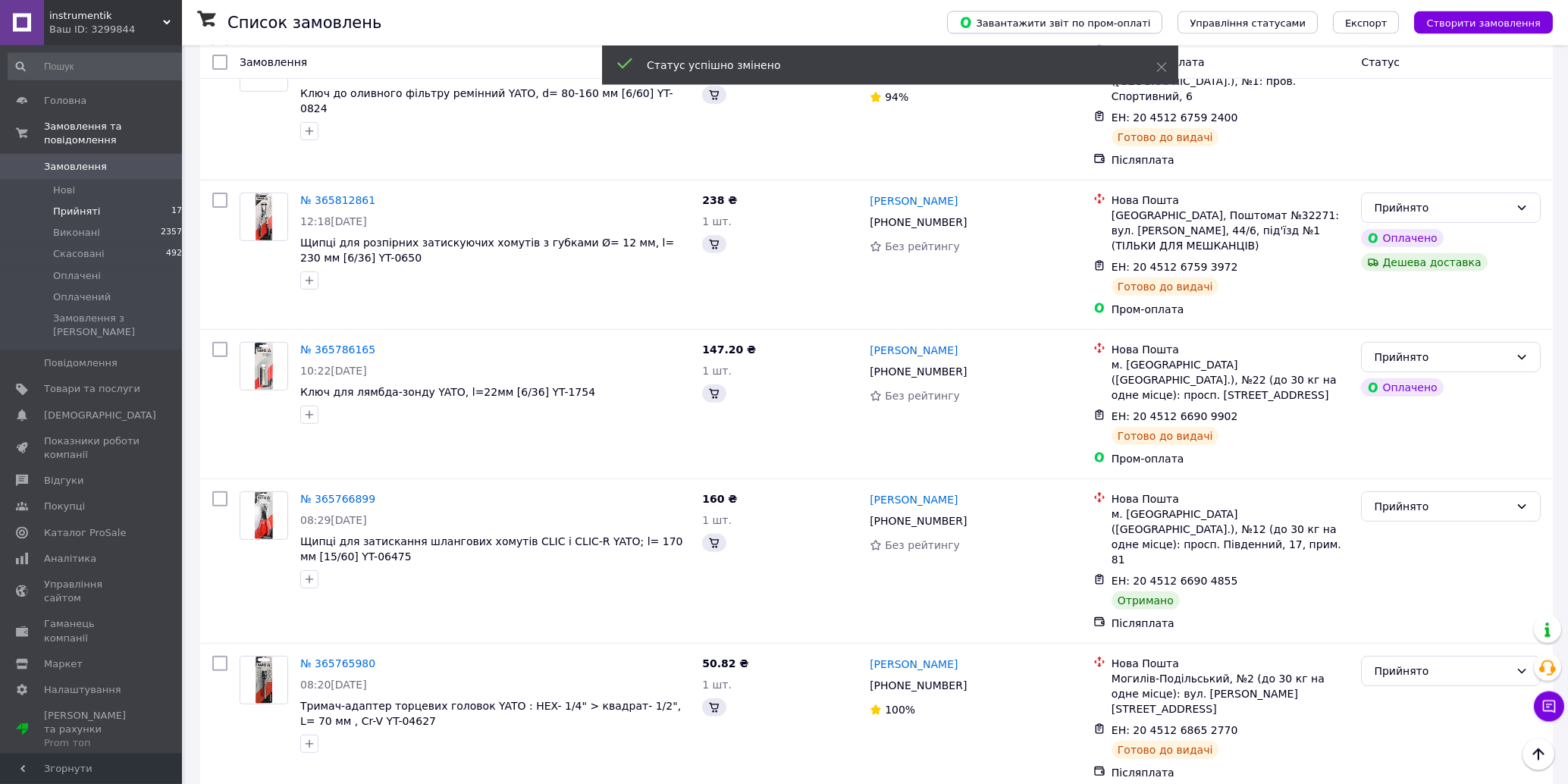
scroll to position [2045, 0]
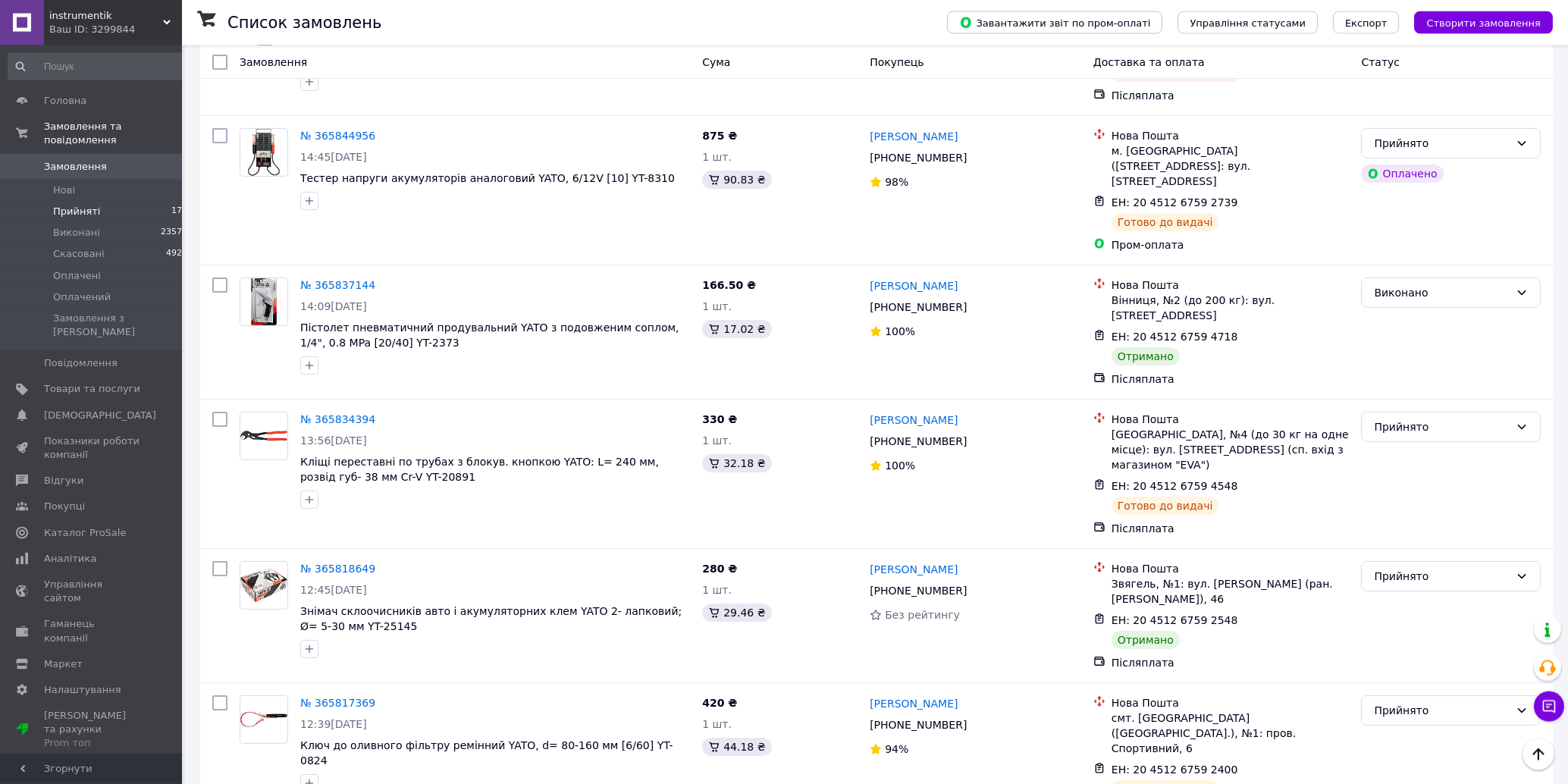
click at [1464, 568] on div "Прийнято" at bounding box center [1442, 576] width 135 height 16
click at [1431, 417] on li "Виконано" at bounding box center [1452, 413] width 178 height 27
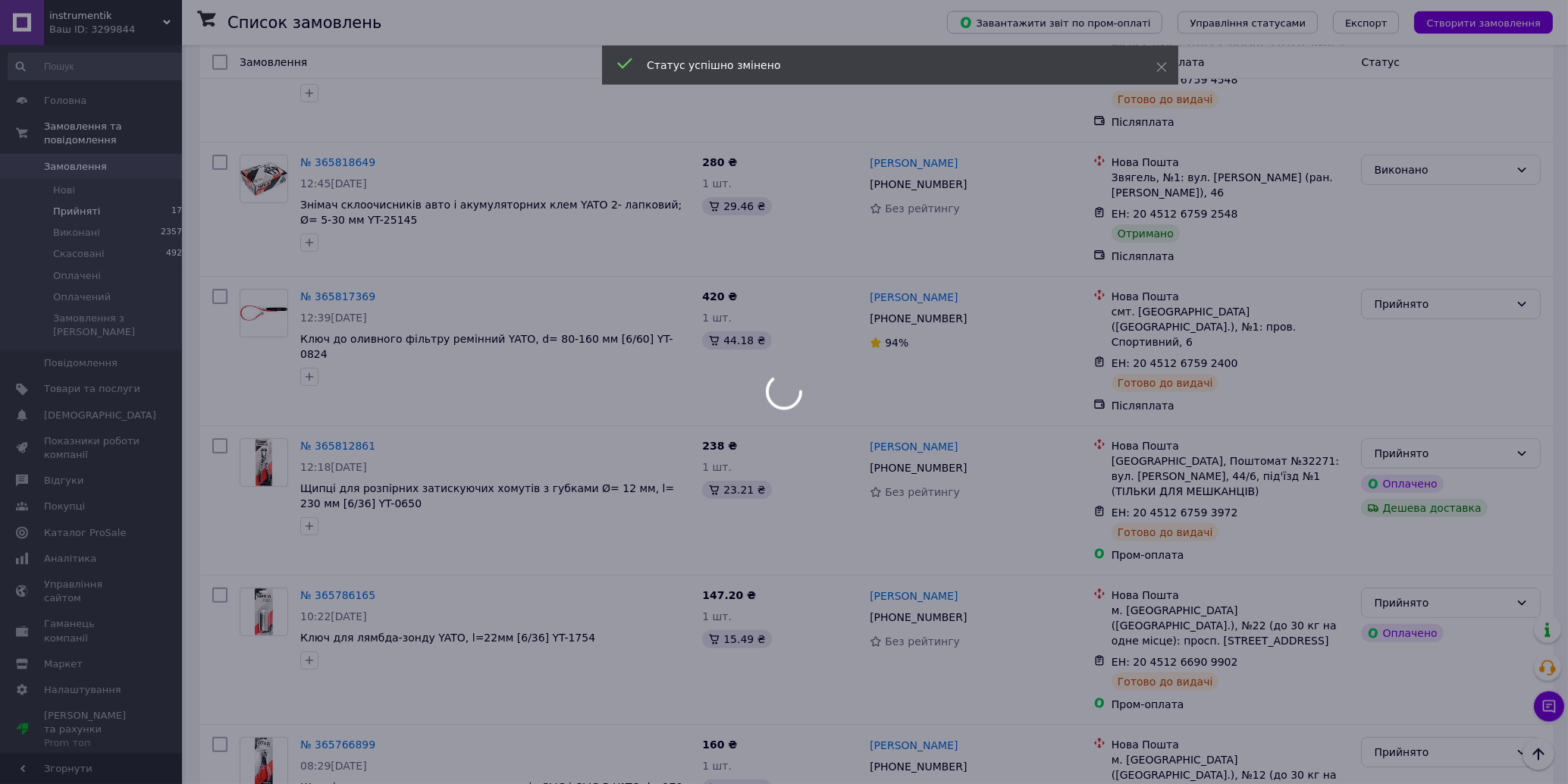
scroll to position [2695, 0]
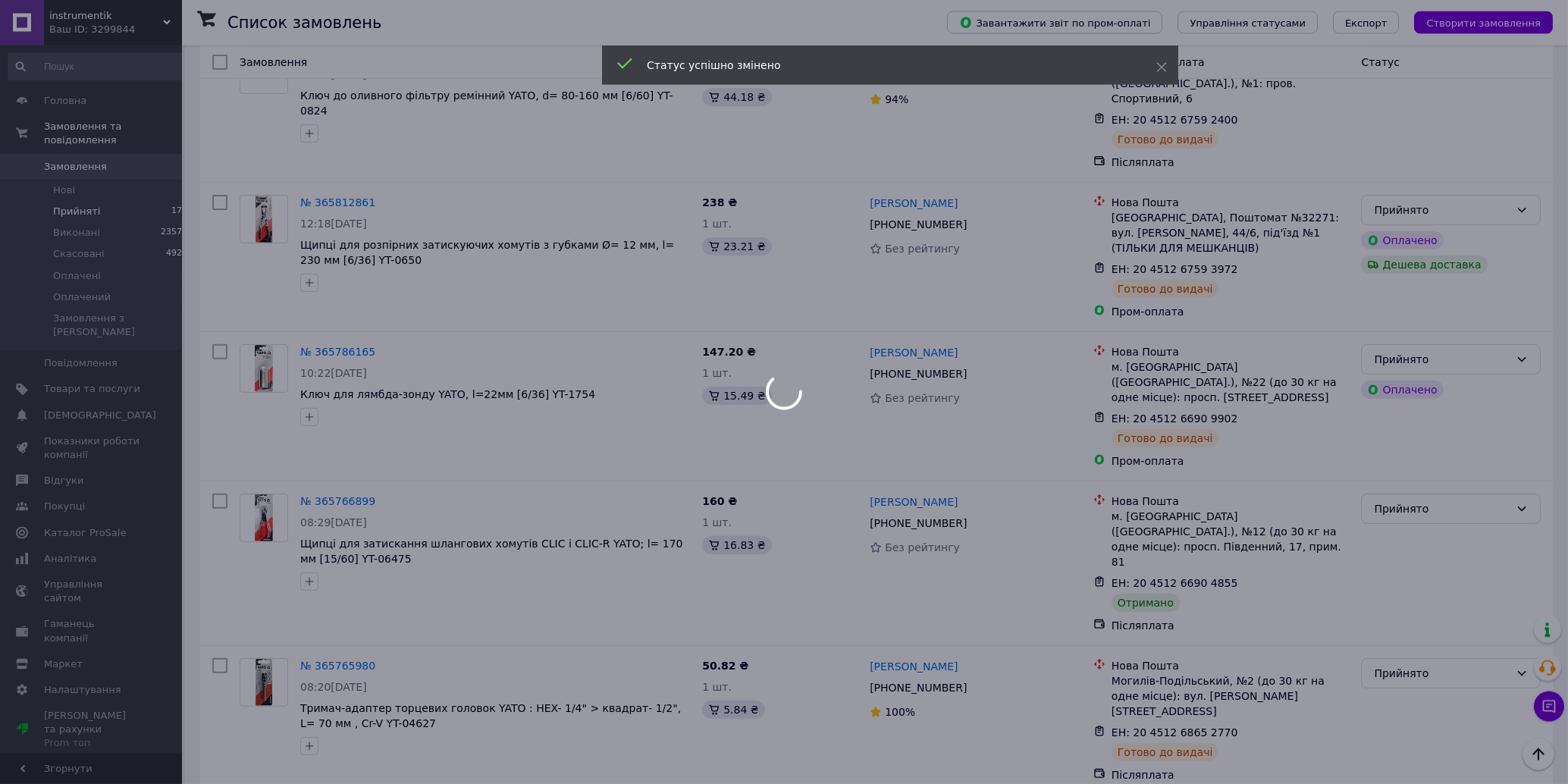
click at [1411, 287] on div at bounding box center [784, 392] width 1568 height 784
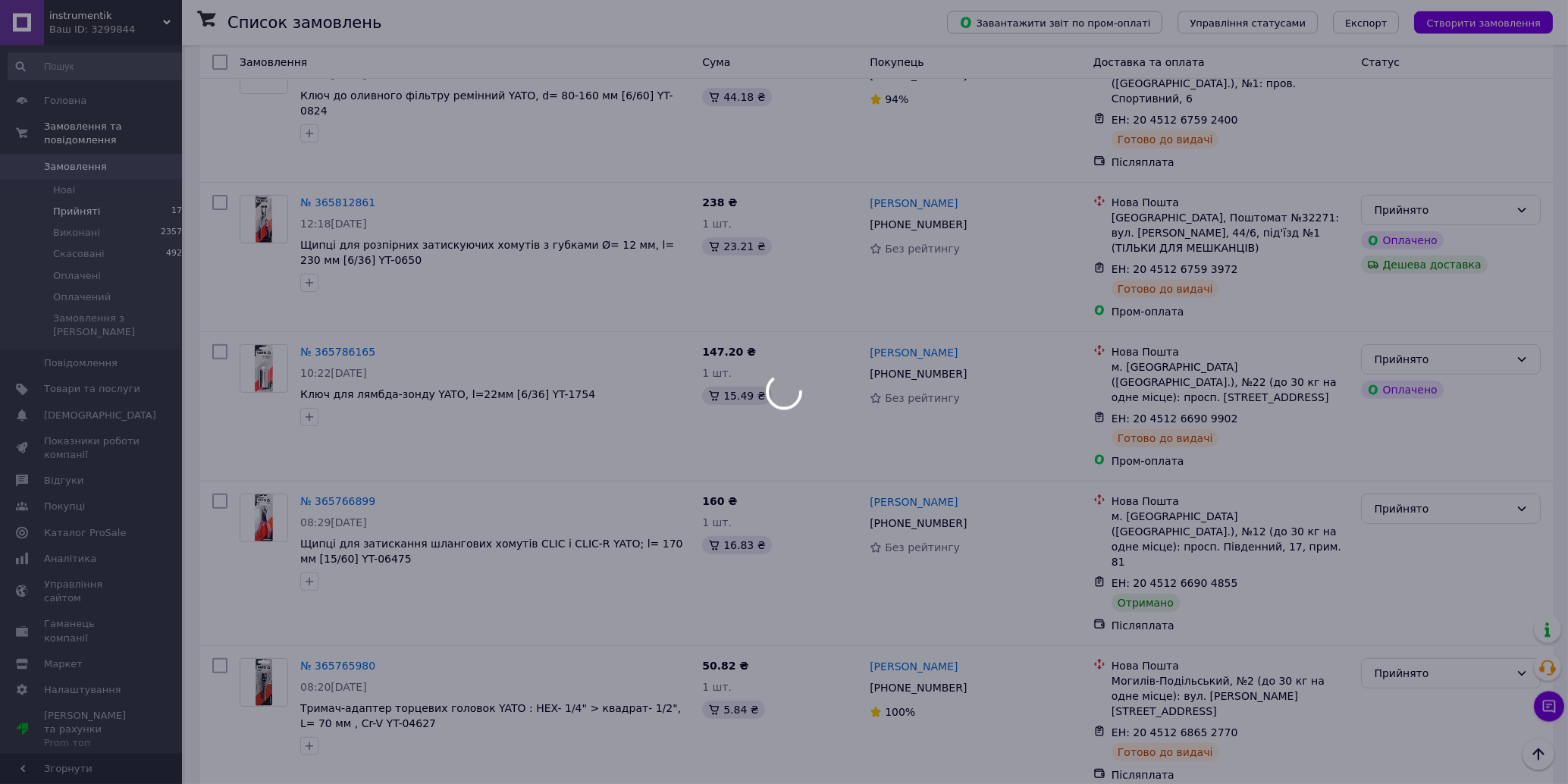
click at [1429, 283] on div at bounding box center [784, 392] width 1568 height 784
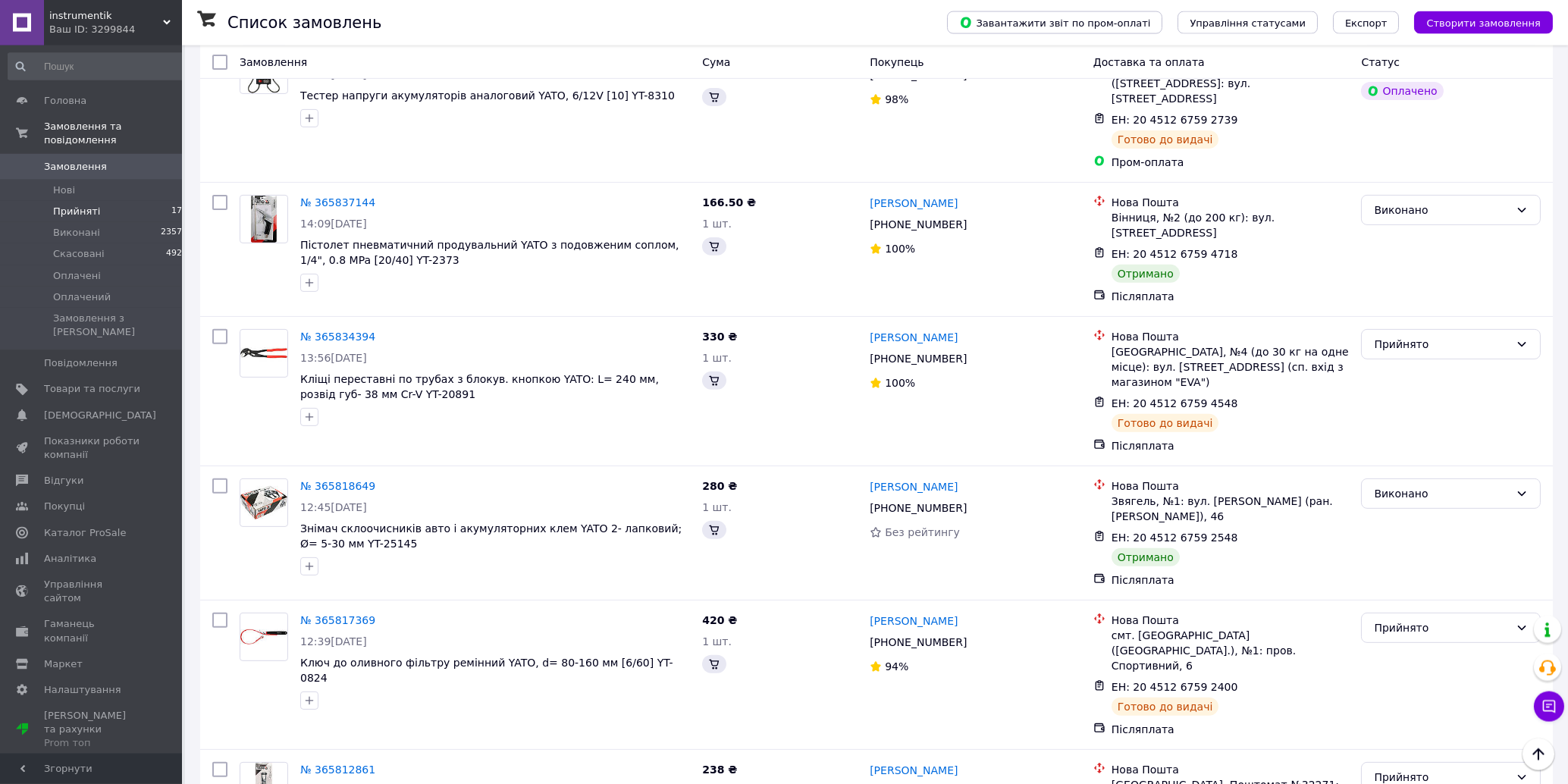
scroll to position [3225, 0]
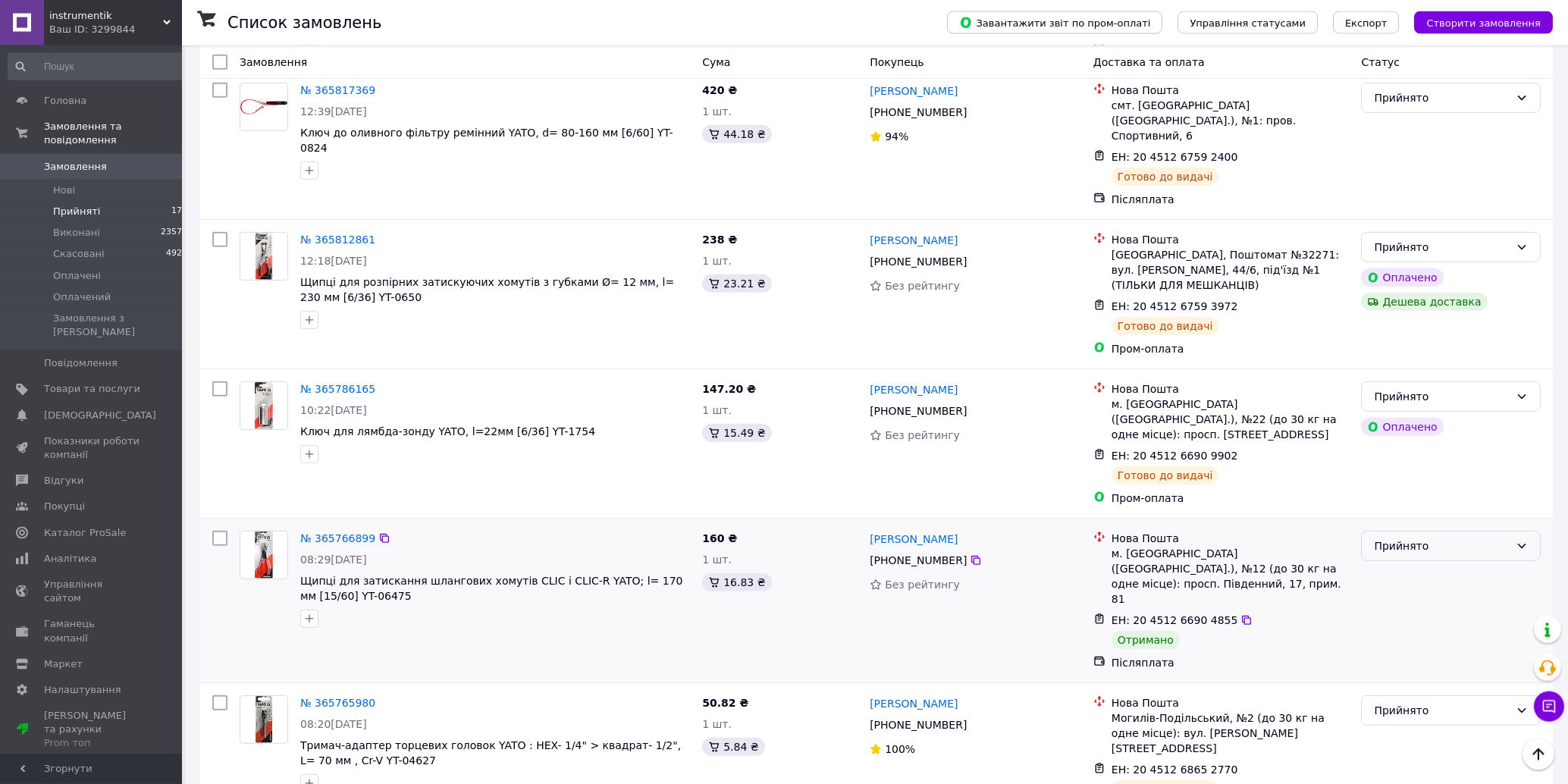
click at [1429, 538] on div "Прийнято" at bounding box center [1442, 546] width 135 height 16
click at [1406, 322] on li "Виконано" at bounding box center [1452, 317] width 178 height 27
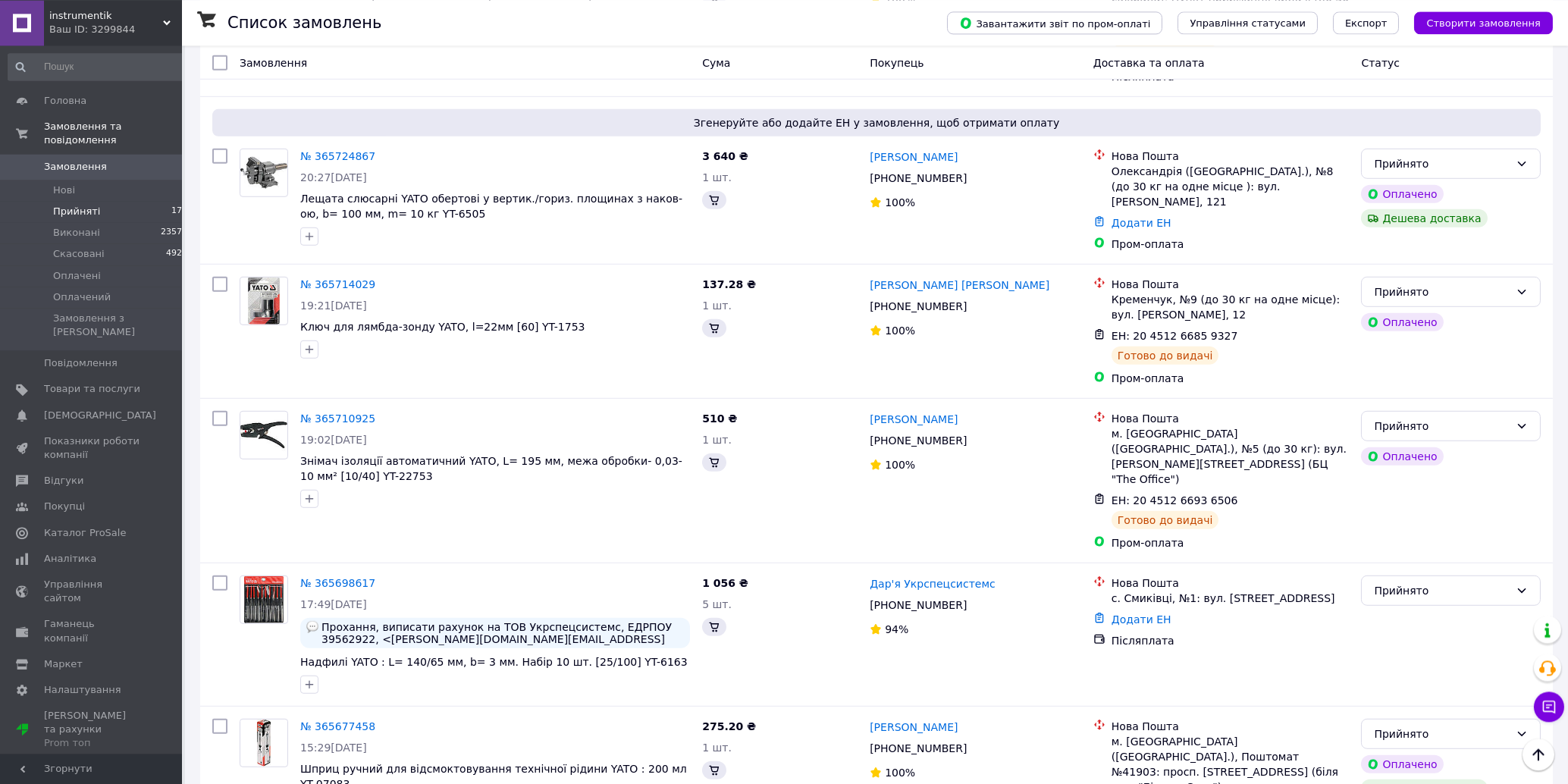
scroll to position [4768, 0]
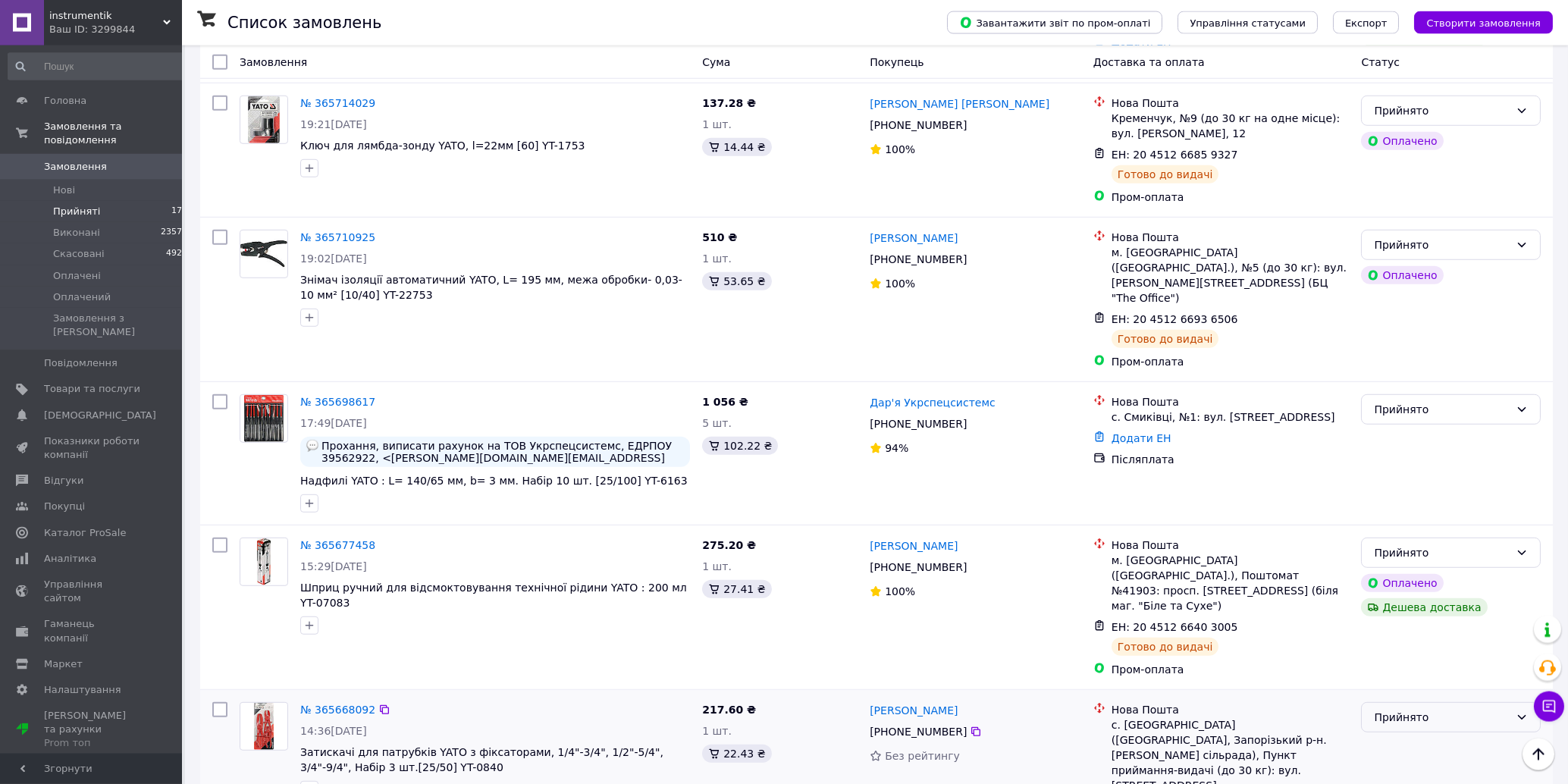
click at [1422, 709] on div "Прийнято" at bounding box center [1442, 717] width 135 height 16
click at [1410, 333] on li "Виконано" at bounding box center [1452, 337] width 178 height 27
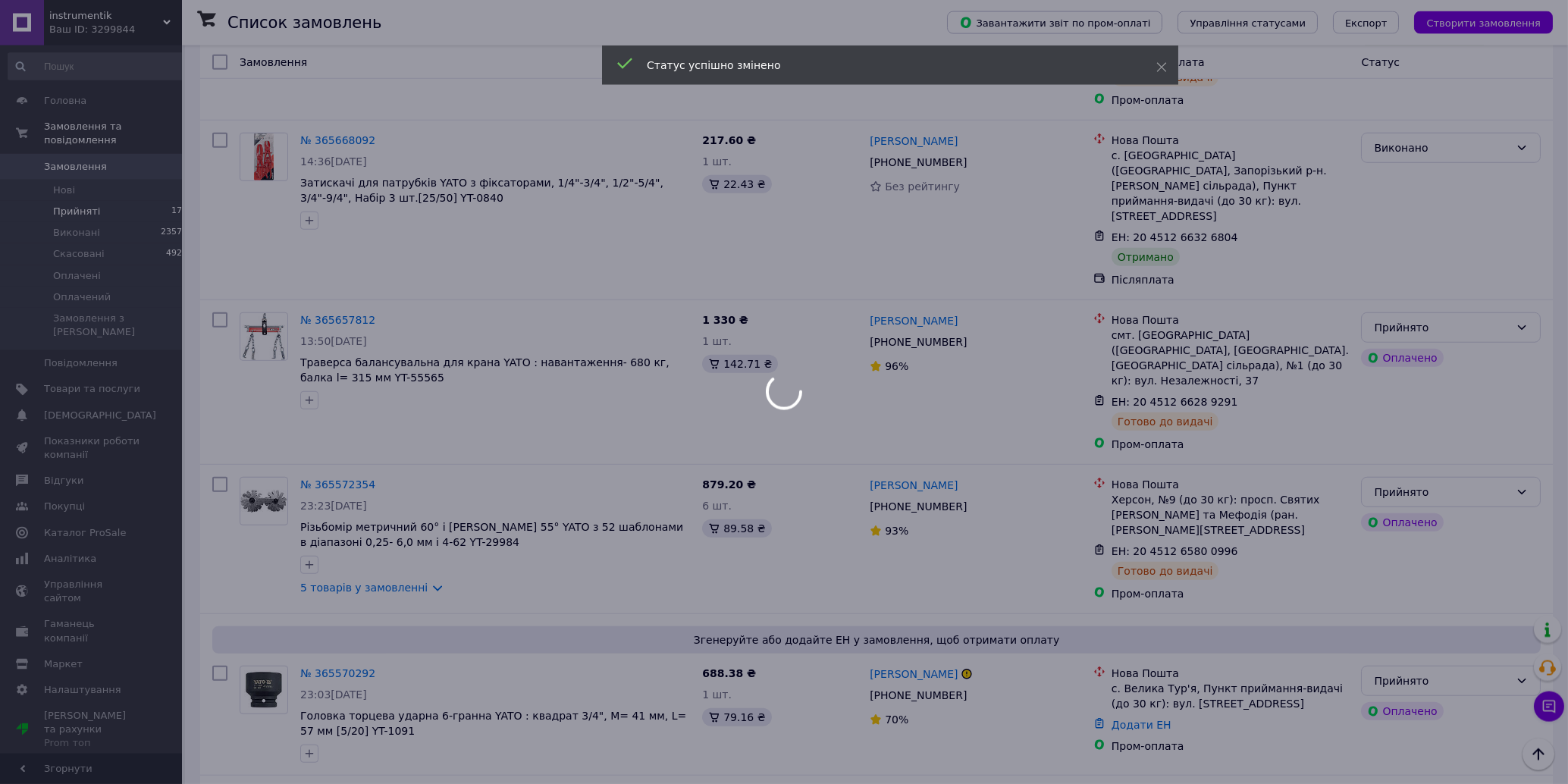
scroll to position [5581, 0]
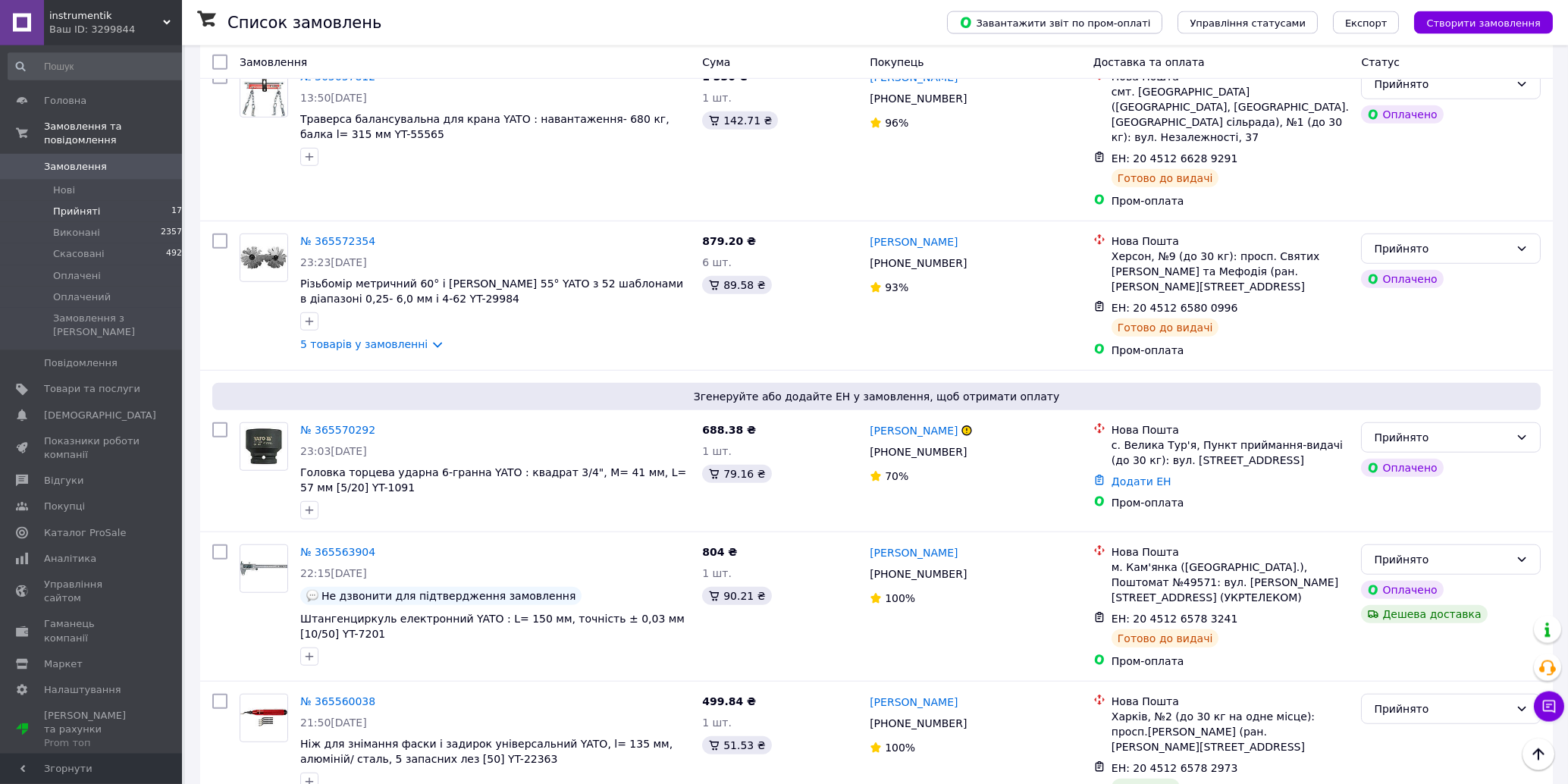
click at [1441, 701] on div "Прийнято" at bounding box center [1442, 709] width 135 height 16
click at [1425, 273] on li "Виконано" at bounding box center [1452, 278] width 178 height 27
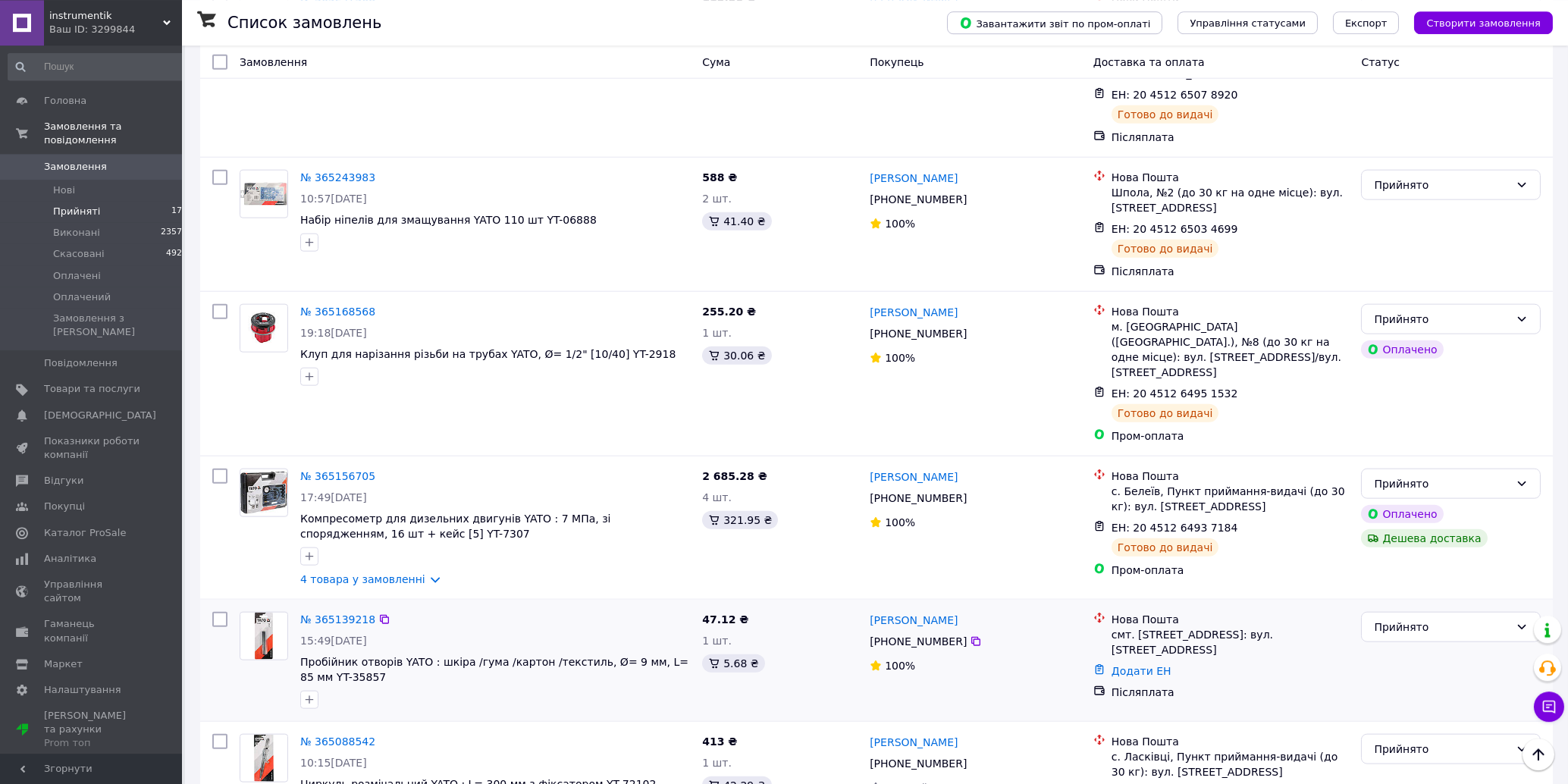
scroll to position [7612, 0]
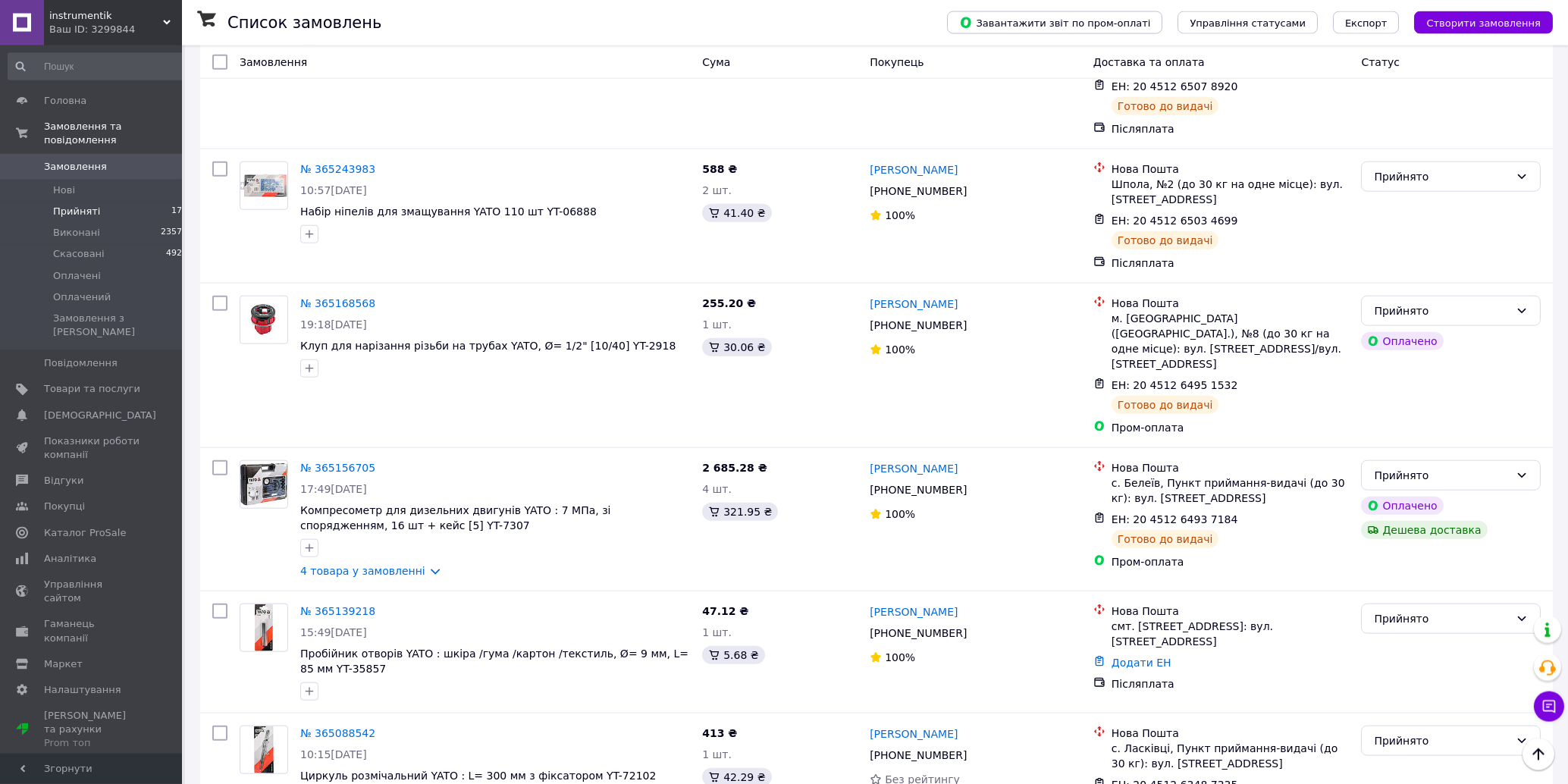
click at [1410, 479] on li "Виконано" at bounding box center [1452, 476] width 178 height 27
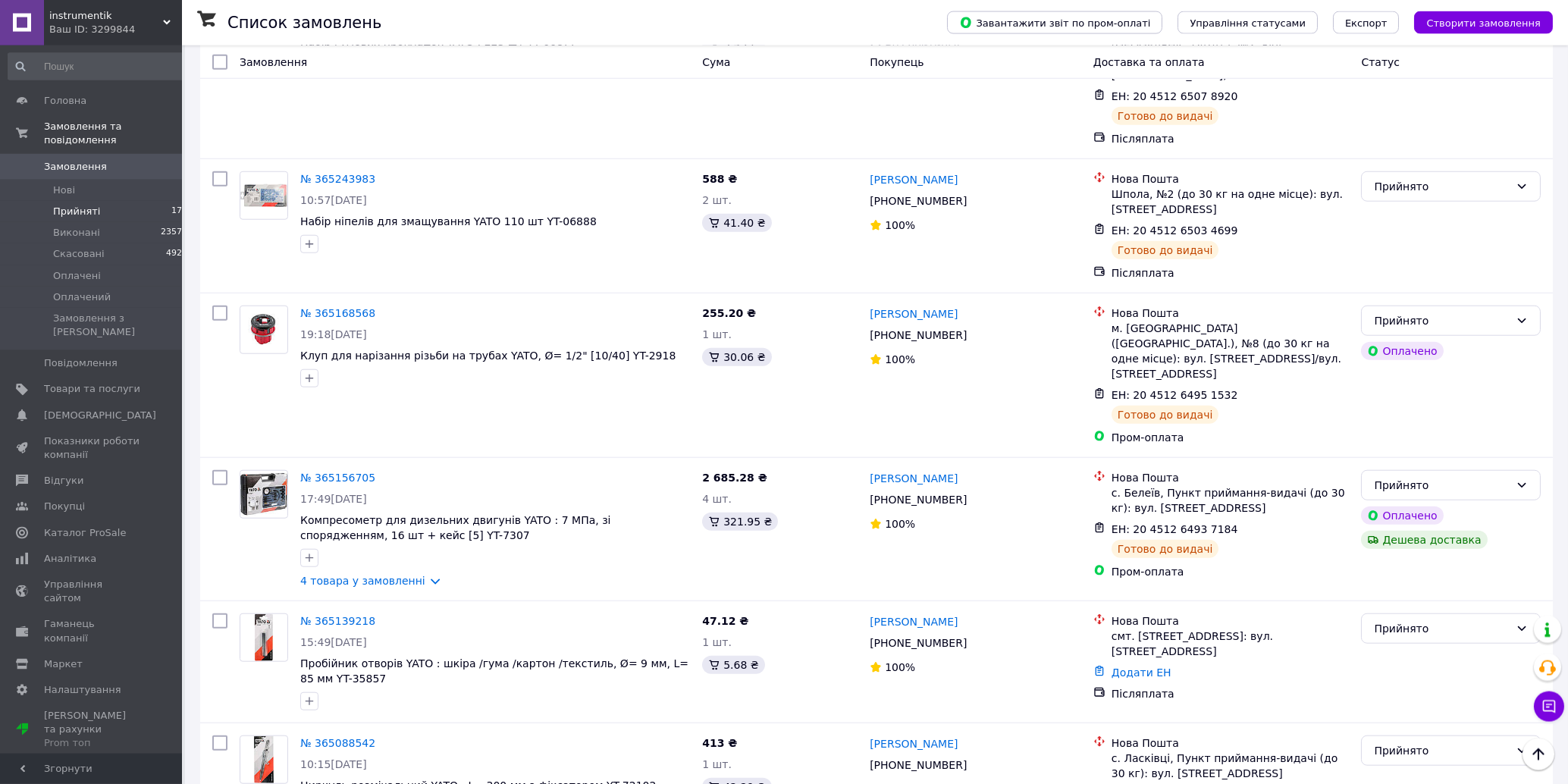
scroll to position [6394, 0]
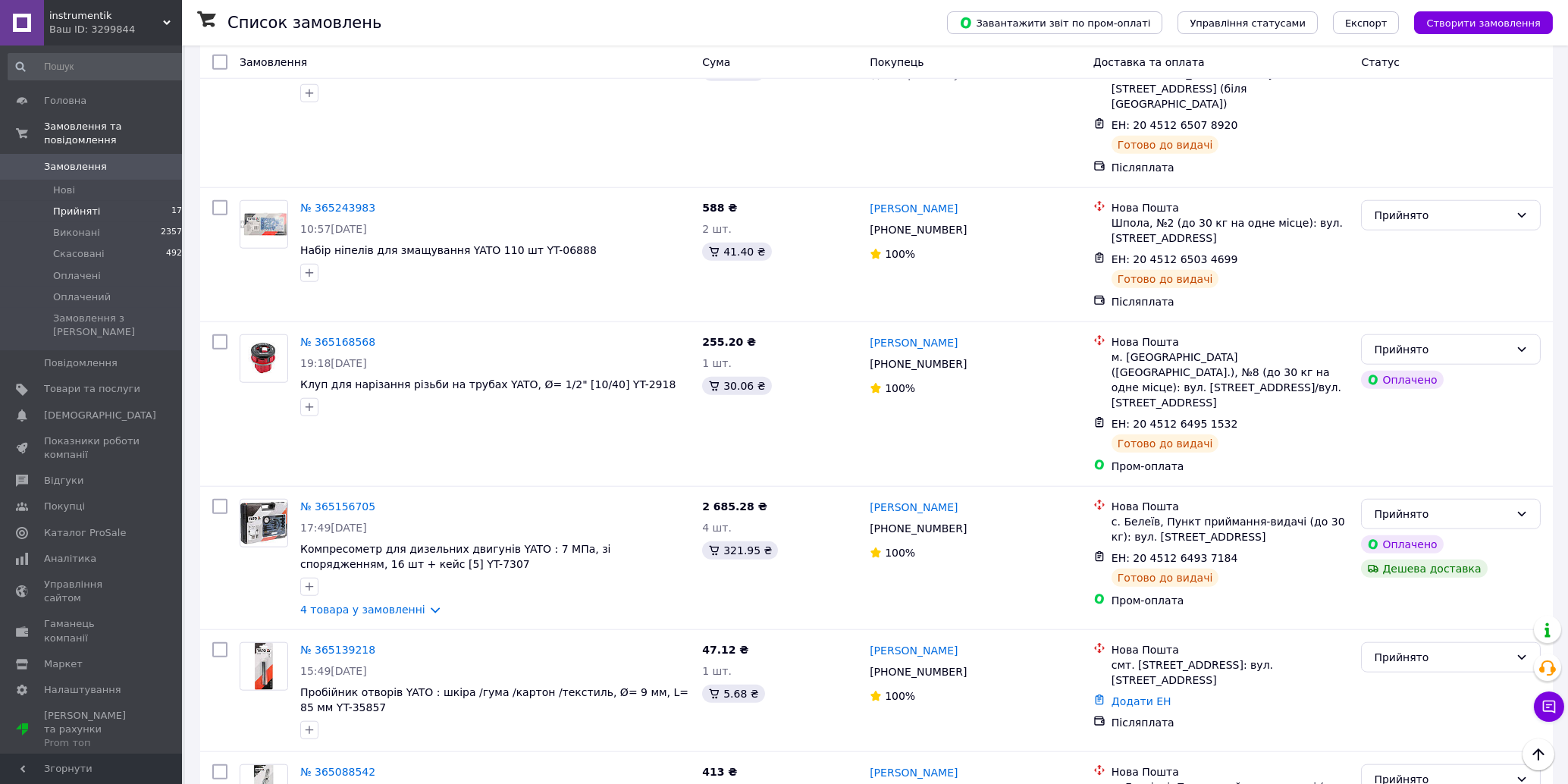
drag, startPoint x: 1482, startPoint y: 611, endPoint x: 1582, endPoint y: 817, distance: 229.0
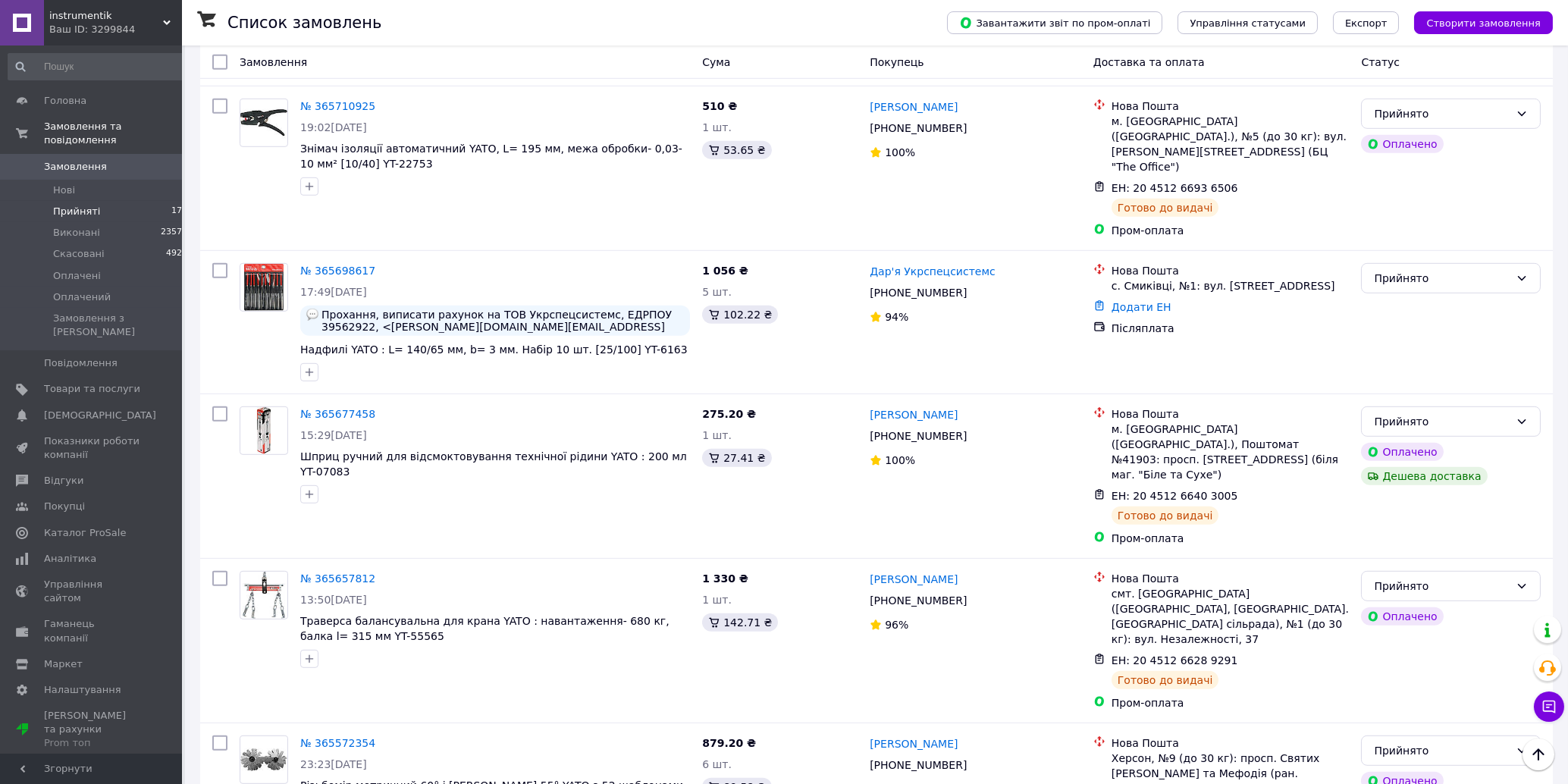
scroll to position [4225, 0]
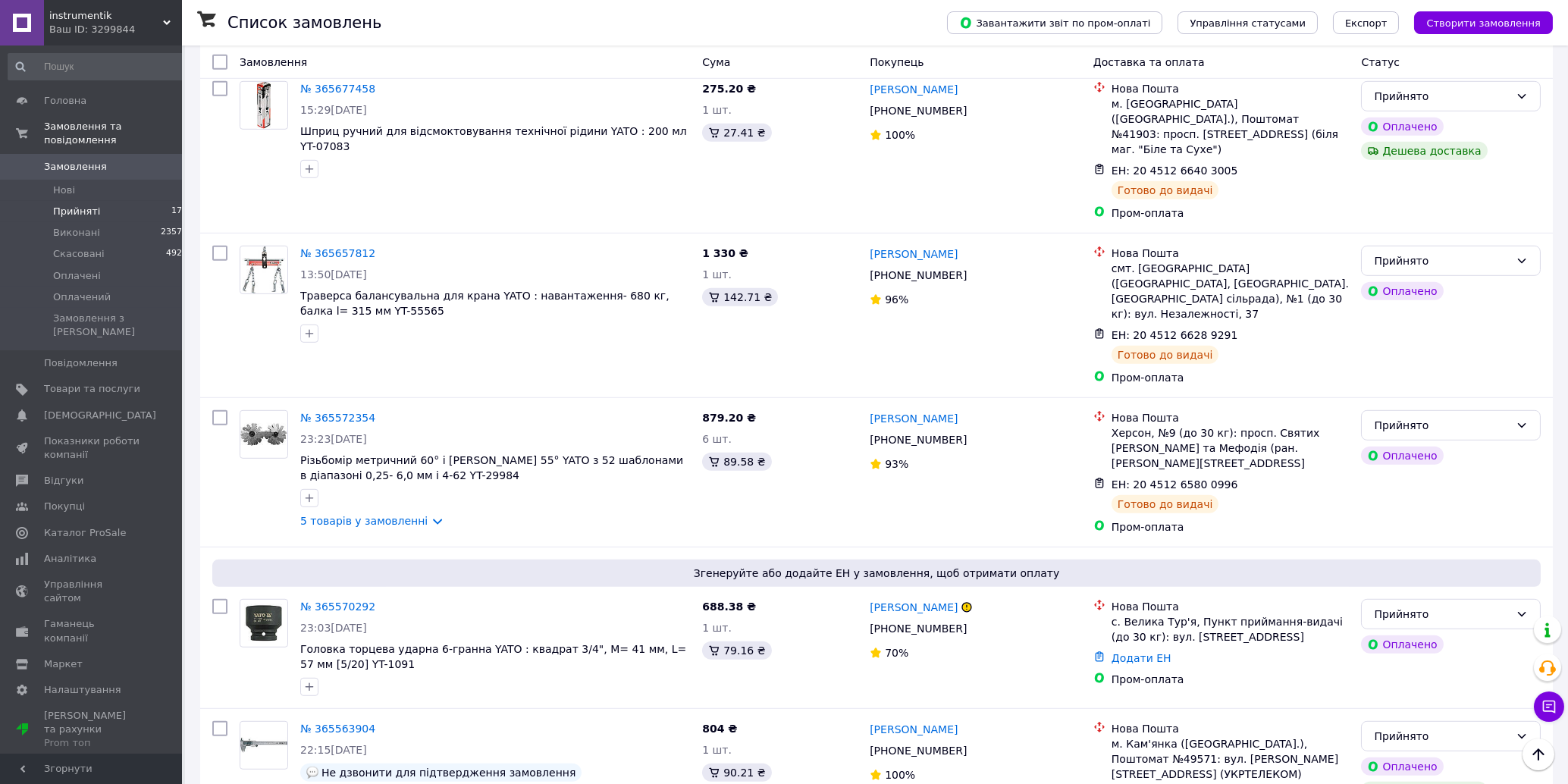
click at [116, 201] on li "Прийняті 170" at bounding box center [98, 211] width 197 height 21
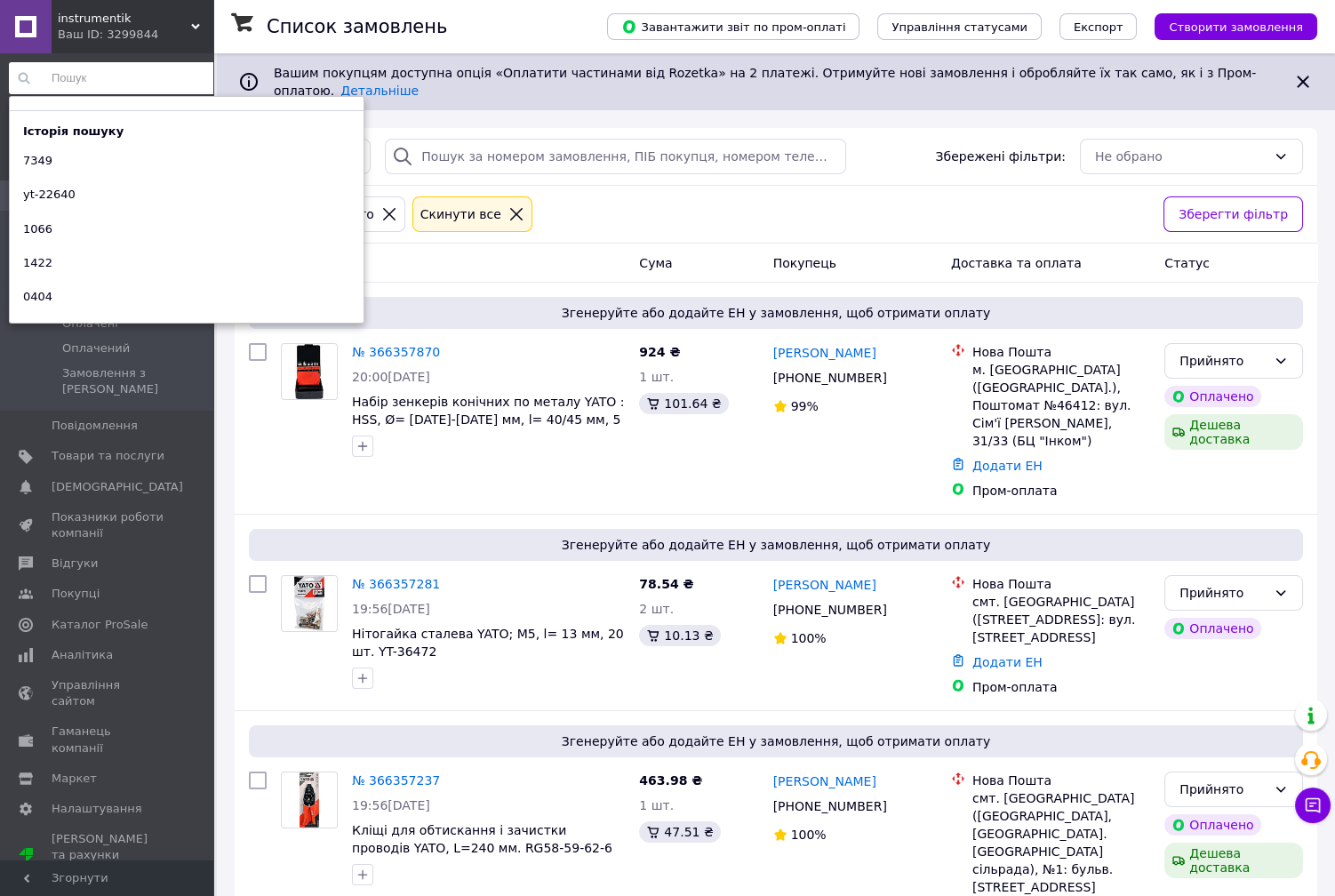
click at [125, 85] on input at bounding box center [115, 77] width 212 height 32
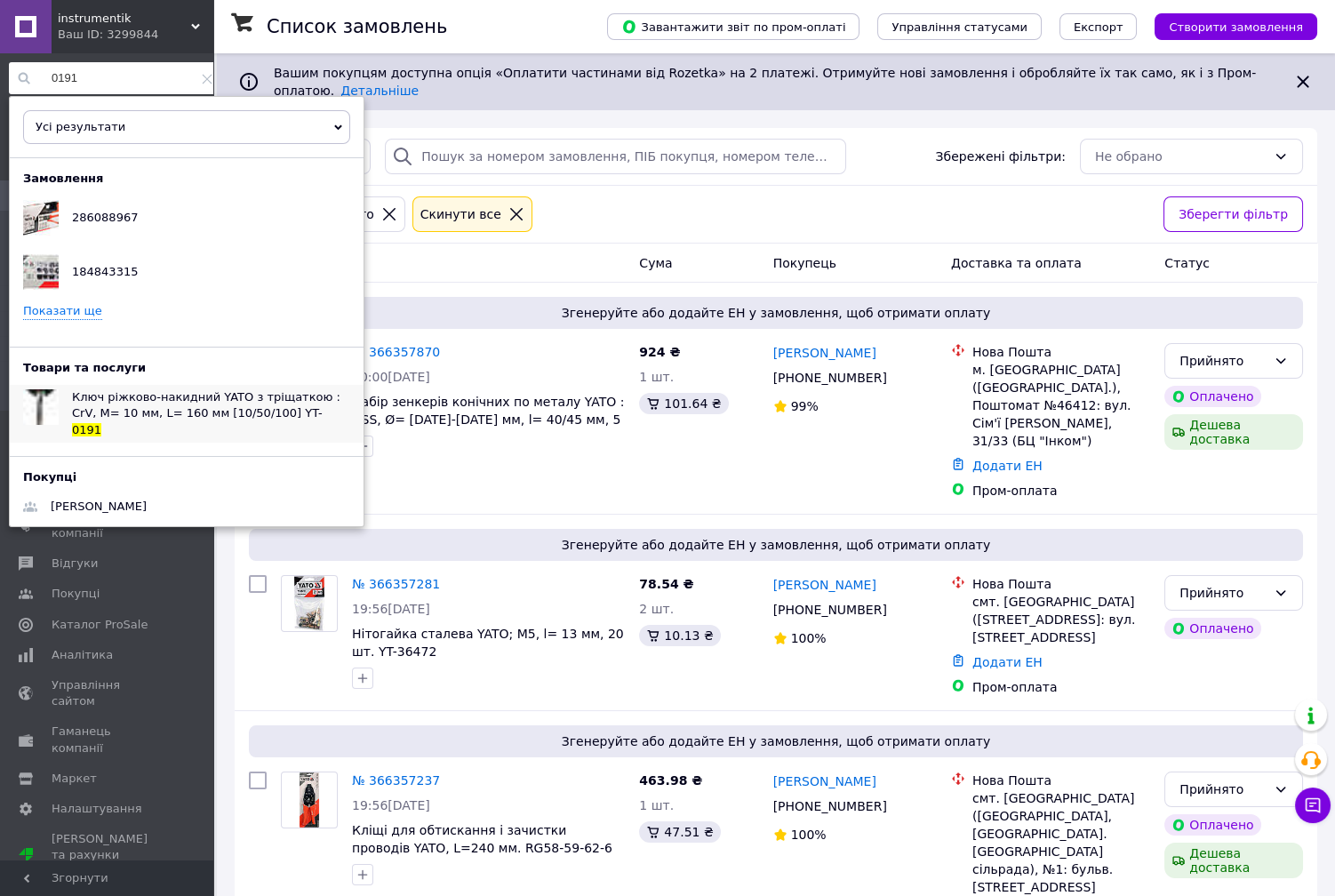
click at [170, 397] on span "Ключ ріжково-накидний YATO з тріщаткою : CrV, М= 10 мм, L= 160 мм [10/50/100] Y…" at bounding box center [206, 404] width 269 height 30
click at [127, 73] on input "0191" at bounding box center [115, 77] width 212 height 32
click at [169, 403] on span "Ключ ріжково-накидний YATO з тріщаткою : CrV, М= 19 мм, L= 245 мм [10/50/100] Y…" at bounding box center [206, 404] width 269 height 30
click at [95, 74] on input "0200" at bounding box center [115, 77] width 212 height 32
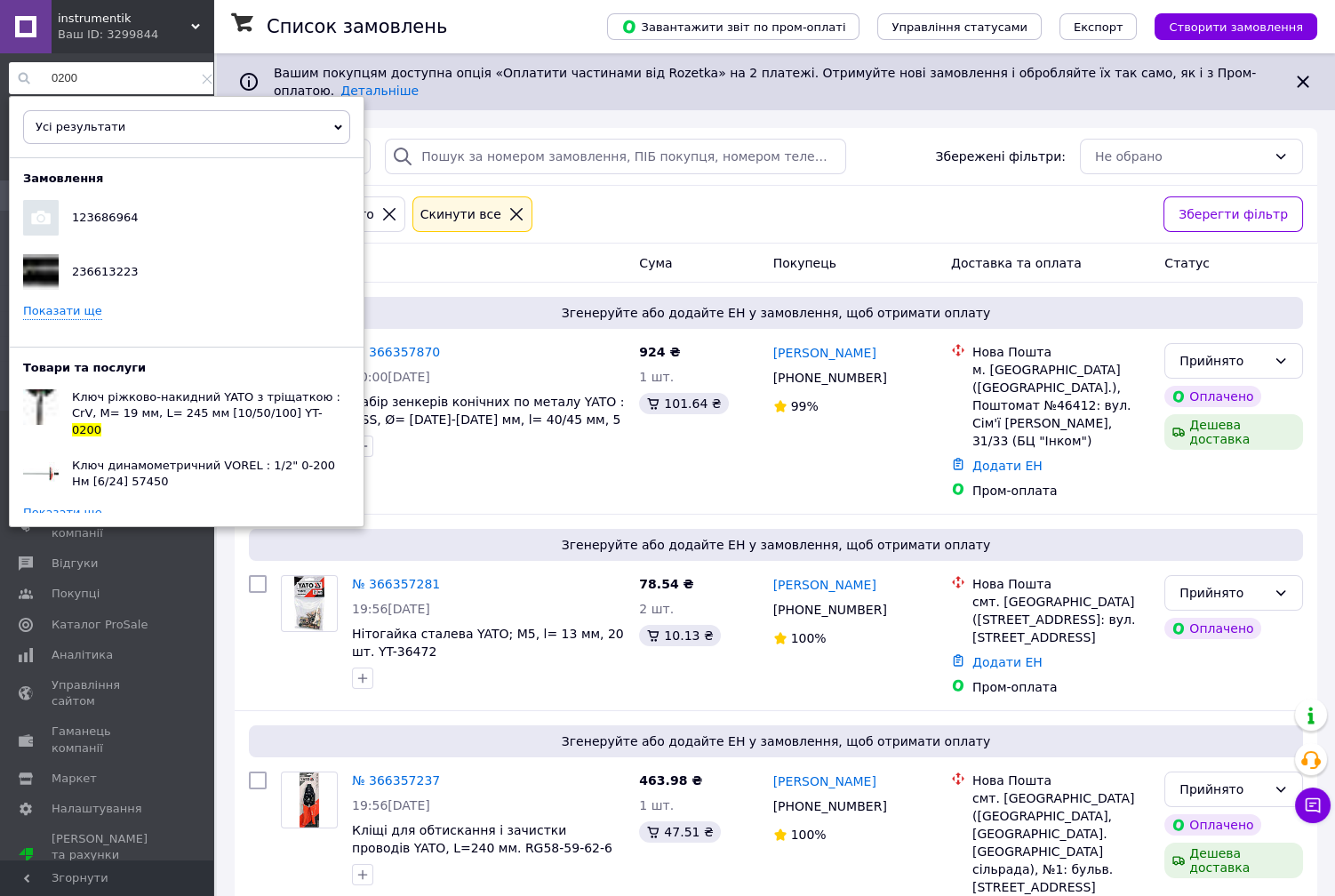
click at [95, 74] on input "0200" at bounding box center [115, 77] width 212 height 32
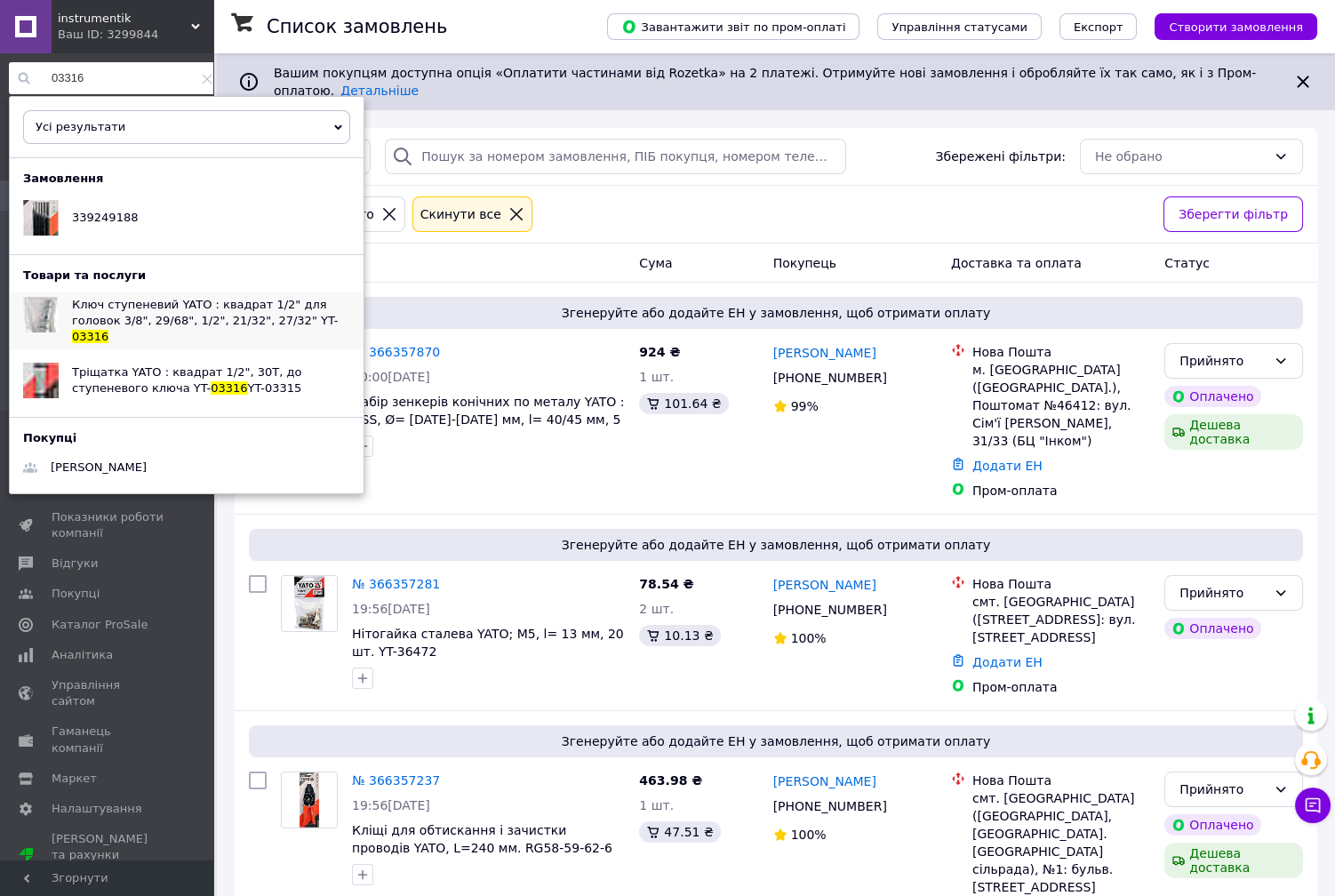
click at [218, 315] on span "Ключ ступеневий YATO : квадрат 1/2" для головок 3/8", 29/68", 1/2", 21/32", 27/…" at bounding box center [205, 312] width 266 height 30
click at [106, 85] on input "03316" at bounding box center [115, 77] width 212 height 32
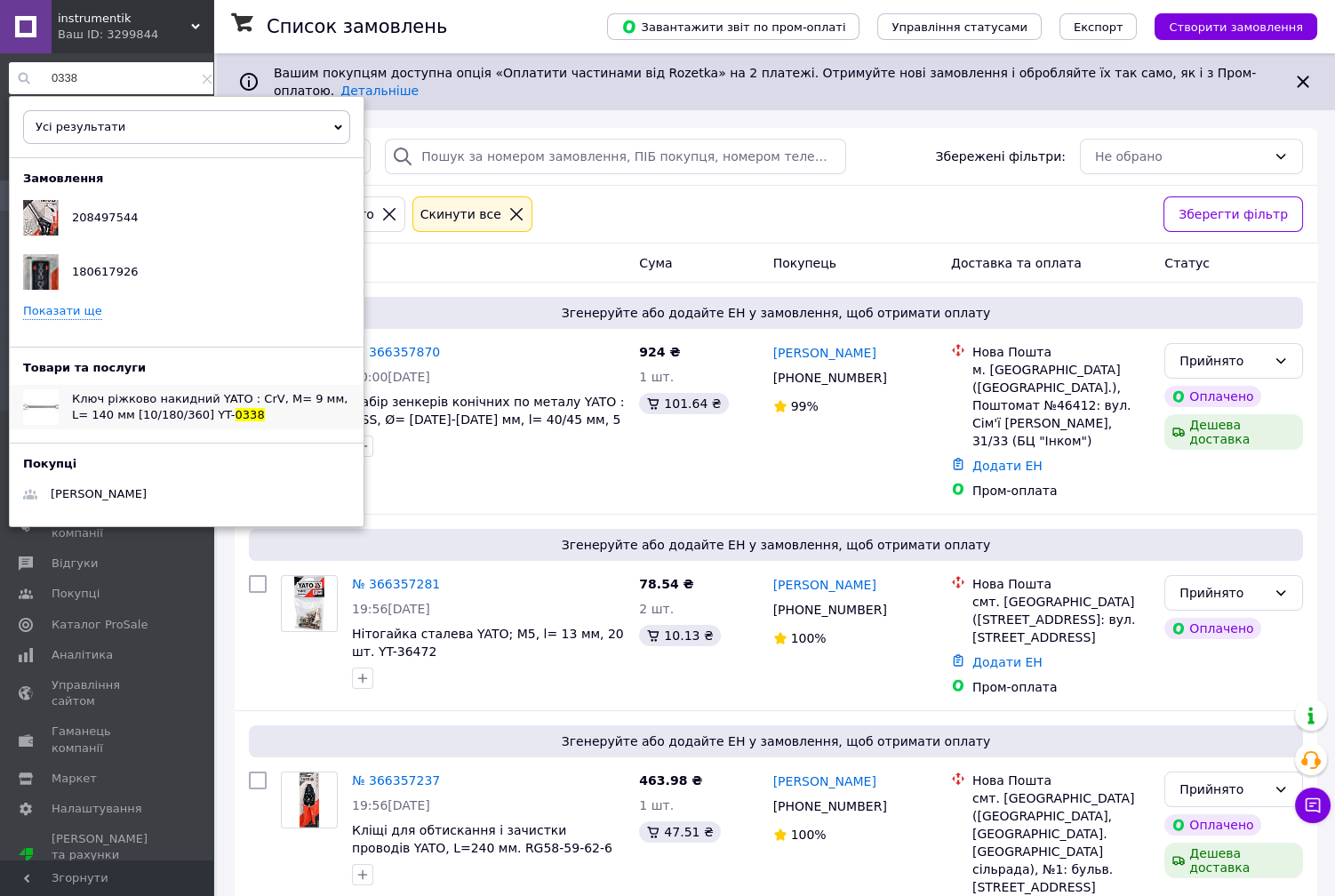
click at [235, 407] on span "0338" at bounding box center [250, 414] width 30 height 13
click at [98, 80] on input "0338" at bounding box center [115, 77] width 212 height 32
click at [120, 74] on input "0339" at bounding box center [115, 77] width 212 height 32
click at [102, 69] on input "0388" at bounding box center [115, 77] width 212 height 32
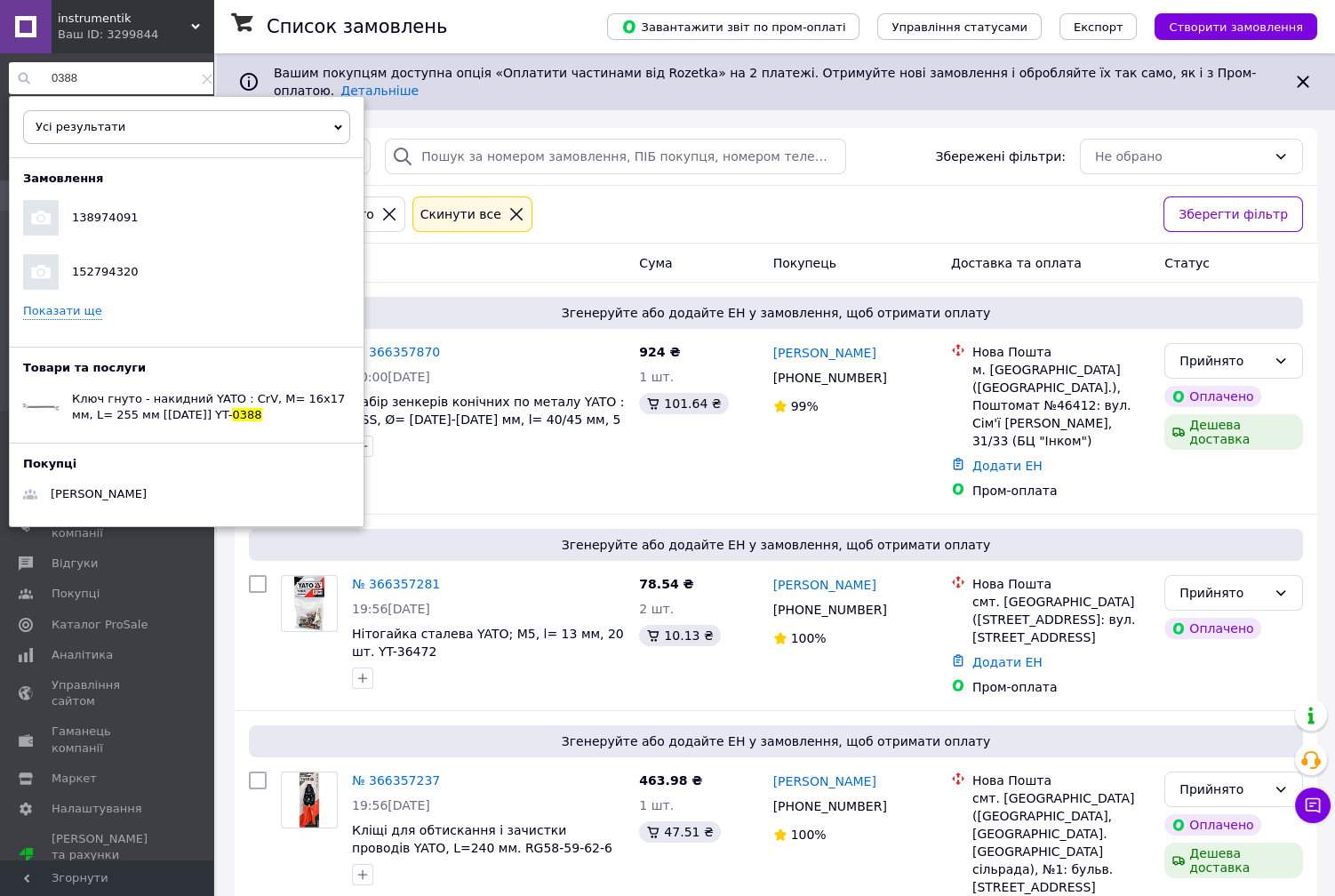
click at [102, 69] on input "0388" at bounding box center [115, 77] width 212 height 32
click at [93, 85] on input "0359" at bounding box center [115, 77] width 212 height 32
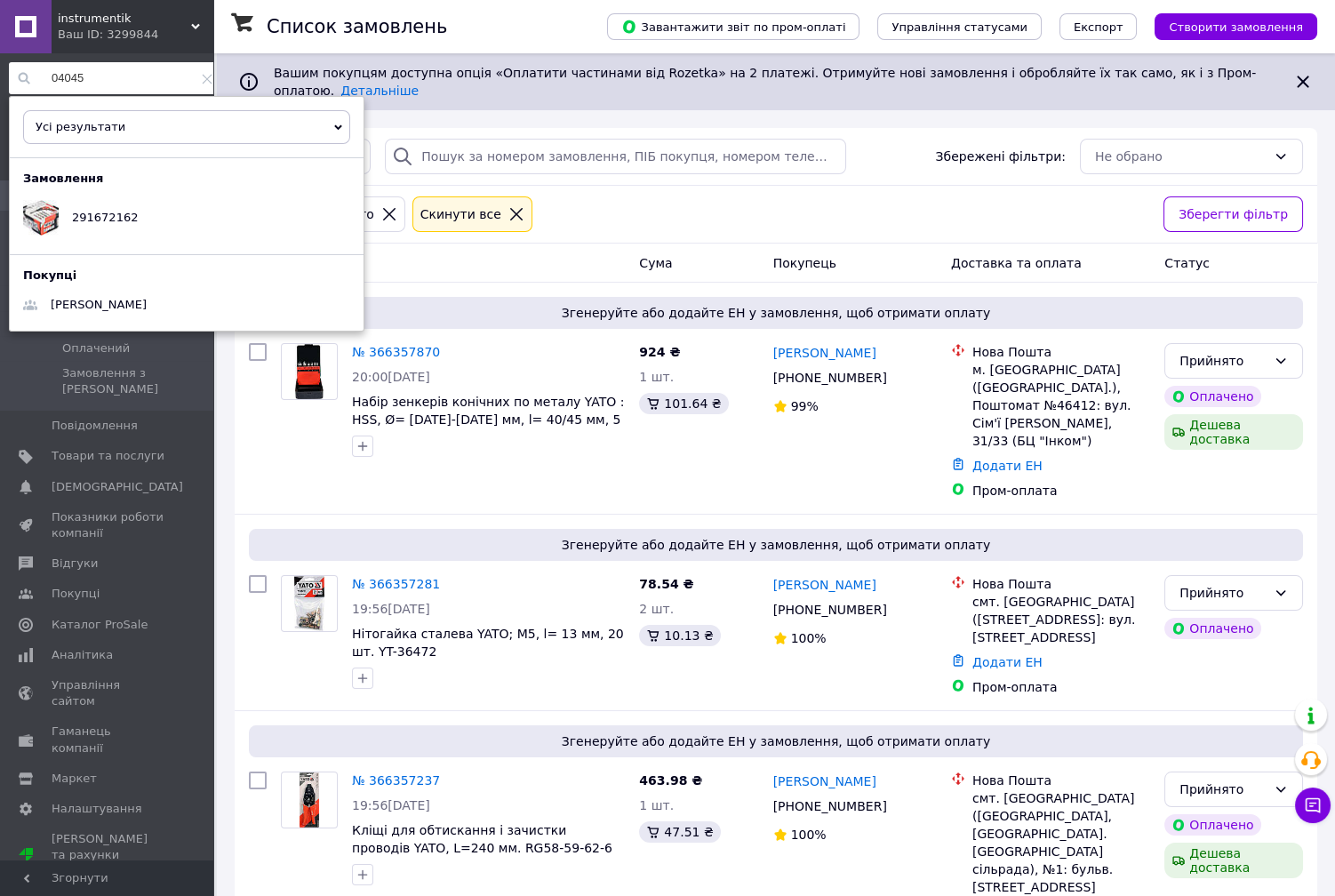
click at [129, 79] on input "04045" at bounding box center [115, 77] width 212 height 32
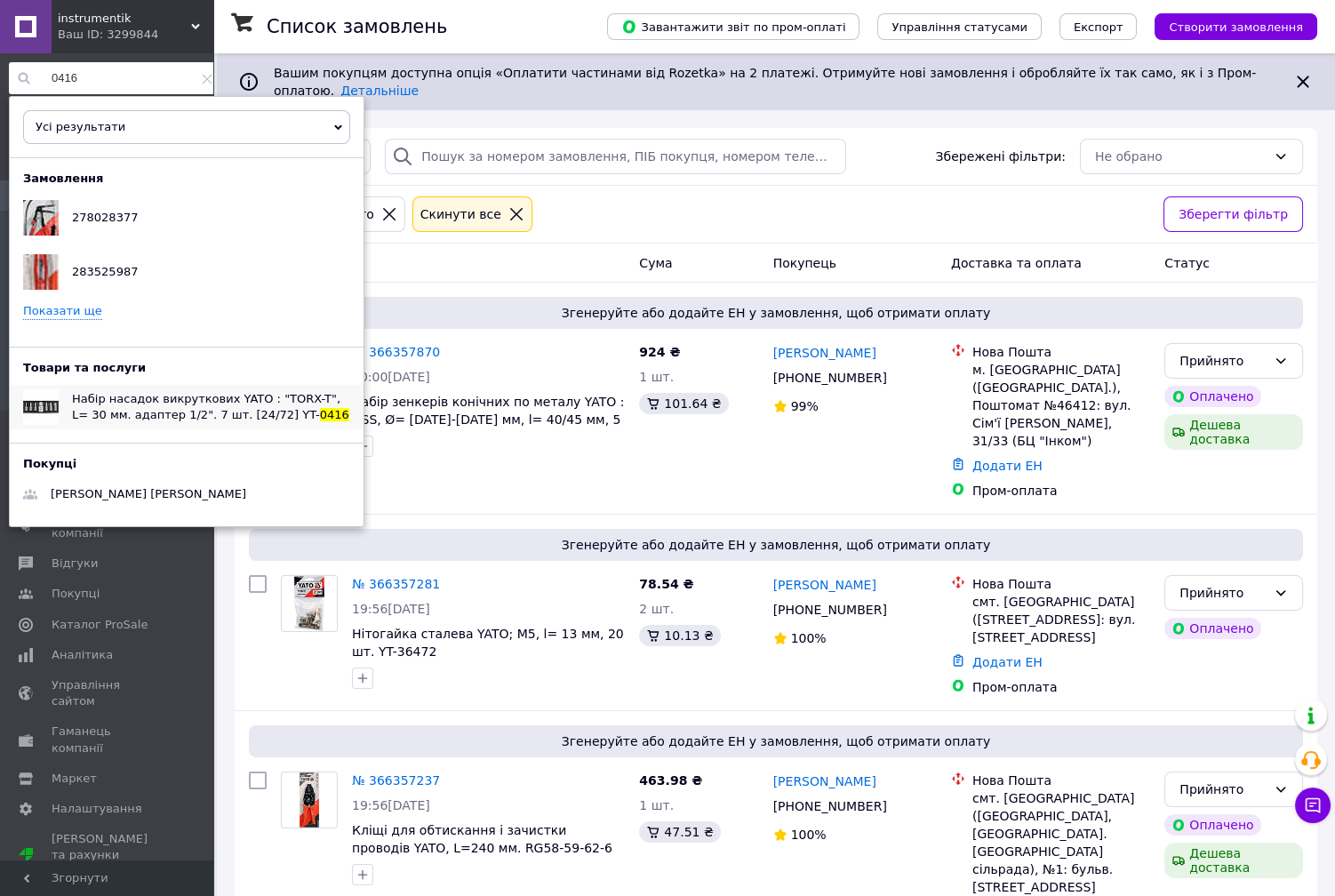
click at [201, 406] on span "Набір насадок викруткових YATO : "TORX-T", L= 30 мм. адаптер 1/2". 7 шт. [24/72…" at bounding box center [206, 406] width 269 height 30
click at [99, 83] on input "0416" at bounding box center [115, 77] width 212 height 32
click at [132, 400] on span "Набір насадок викруткових YATO : "RIBE", L= 30 мм. адаптер 1/2" 8 шт. [24/72] Y…" at bounding box center [208, 406] width 273 height 30
click at [114, 86] on input "0418" at bounding box center [115, 77] width 212 height 32
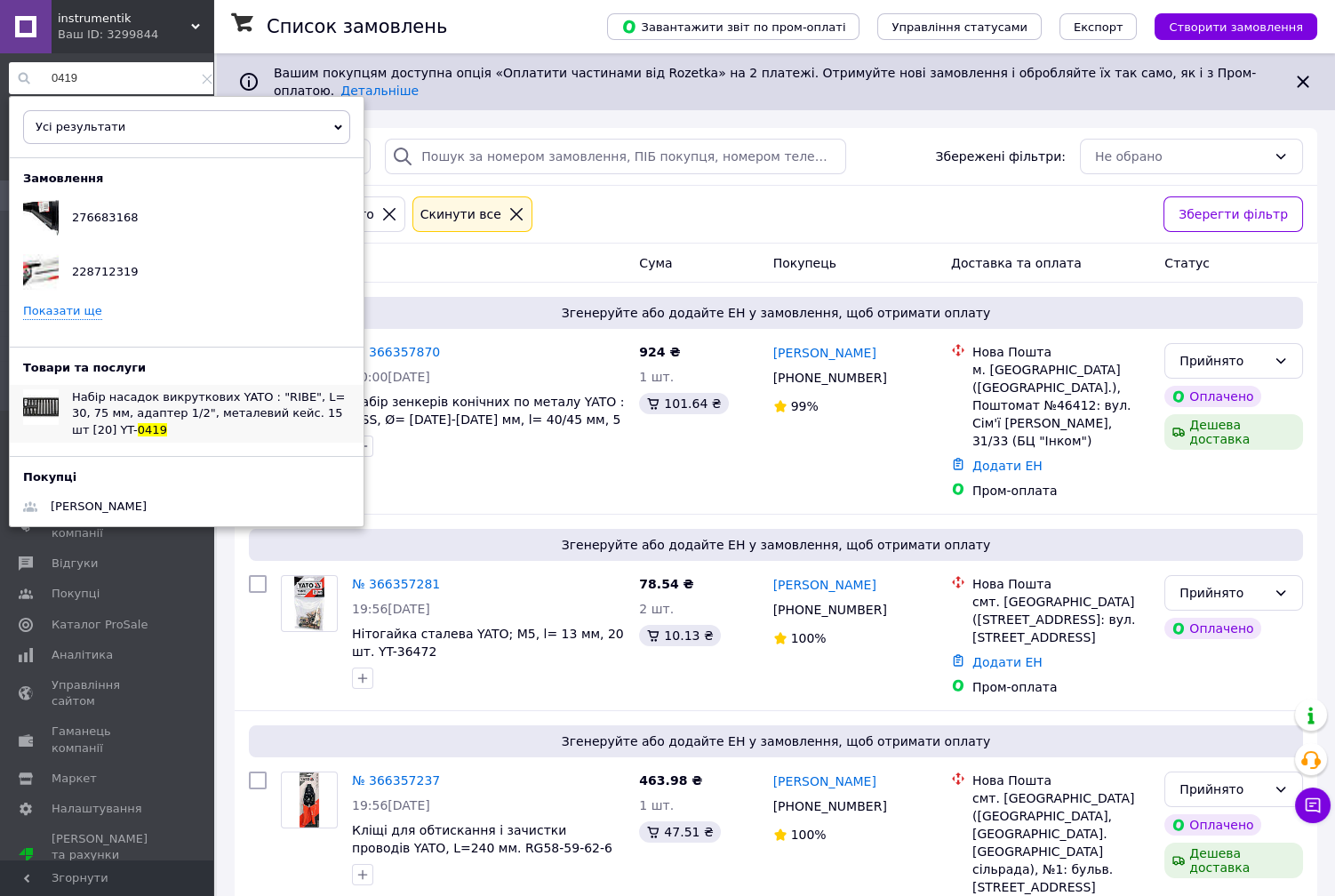
click at [195, 414] on span "Набір насадок викруткових YATO : "RIBE", L= 30, 75 мм, адаптер 1/2", металевий …" at bounding box center [208, 412] width 273 height 45
click at [113, 76] on input "0419" at bounding box center [115, 77] width 212 height 32
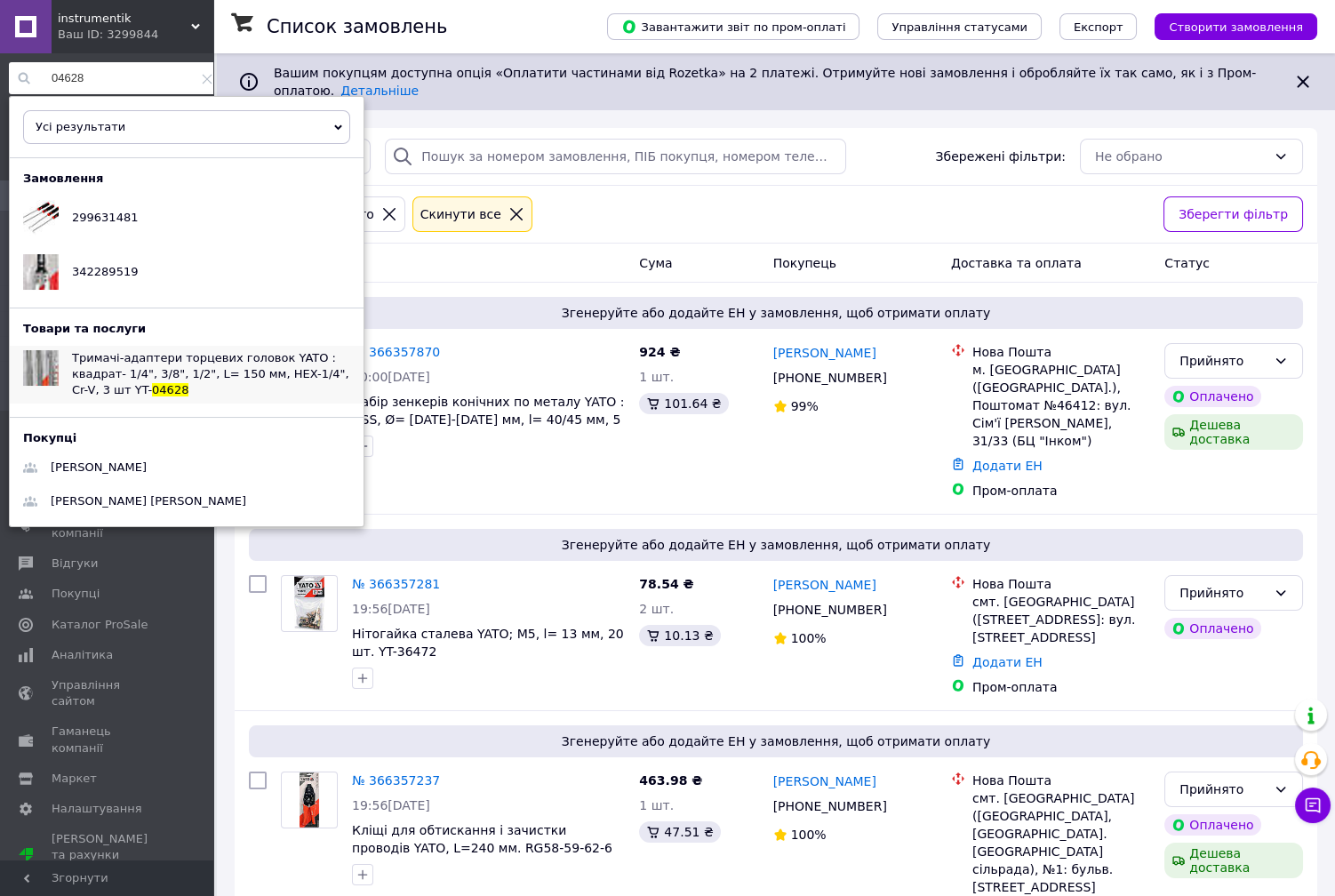
click at [195, 376] on span "Тримачі-адаптери торцевих головок YATO : квадрат- 1/4", 3/8", 1/2", L= 150 мм, …" at bounding box center [210, 373] width 277 height 45
click at [145, 95] on div "04628 Усі результати Тільки замовлення Тільки товари та послуги Тільки групи то…" at bounding box center [115, 465] width 230 height 823
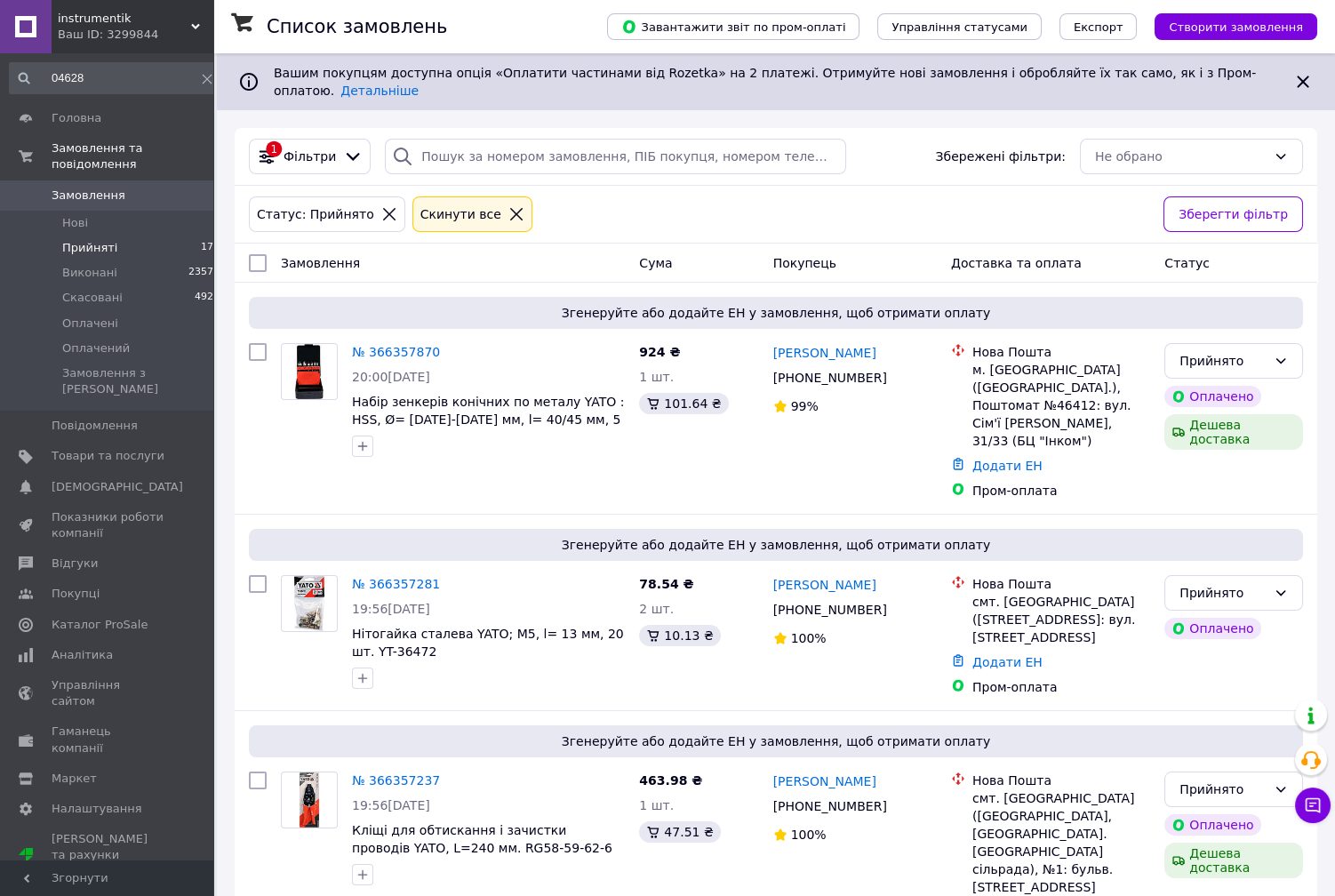
click at [134, 62] on input "04628" at bounding box center [115, 77] width 212 height 32
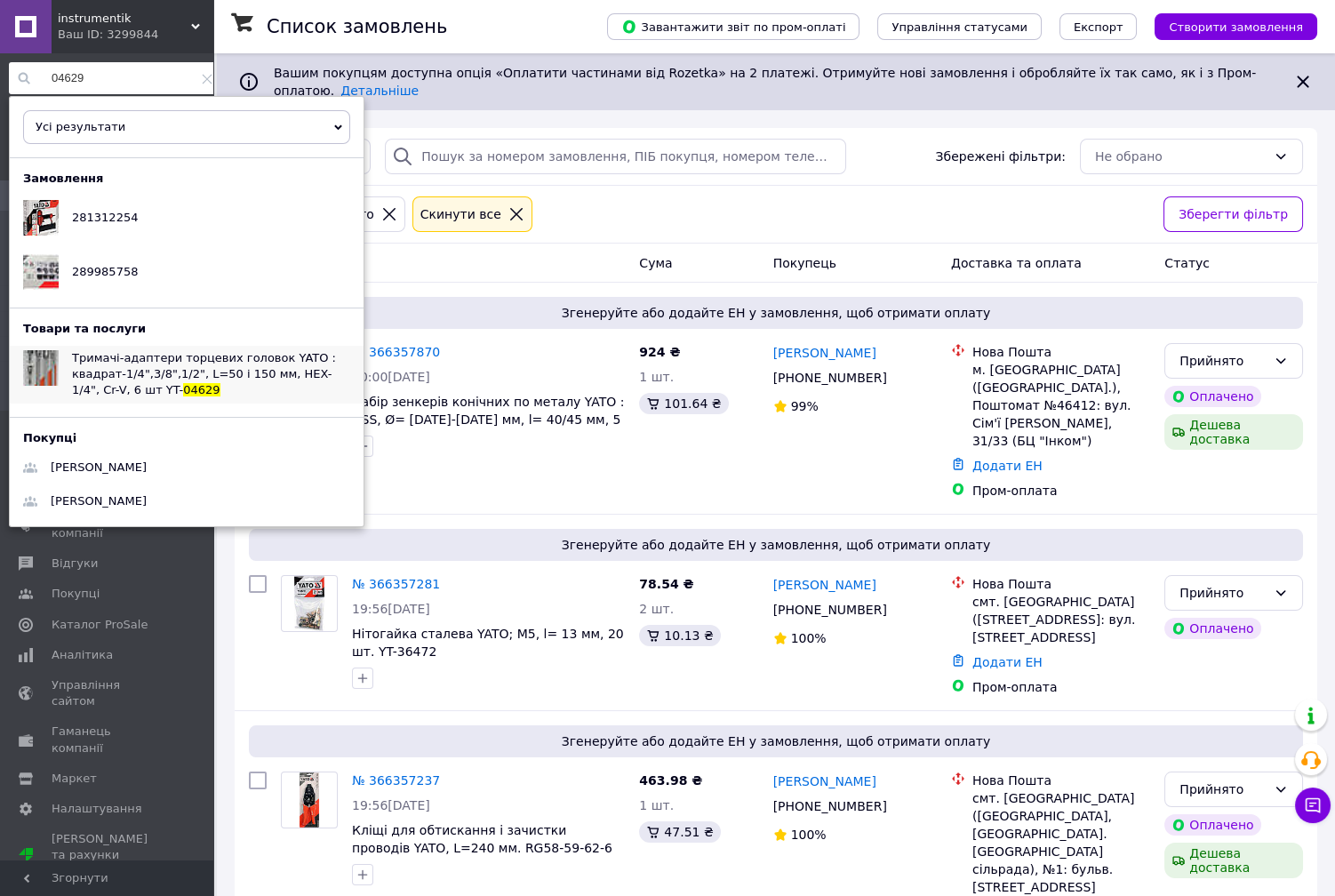
click at [205, 394] on div "Тримачі-адаптери торцевих головок YATO : квадрат-1/4",3/8",1/2", L=50 і 150 мм,…" at bounding box center [210, 374] width 305 height 57
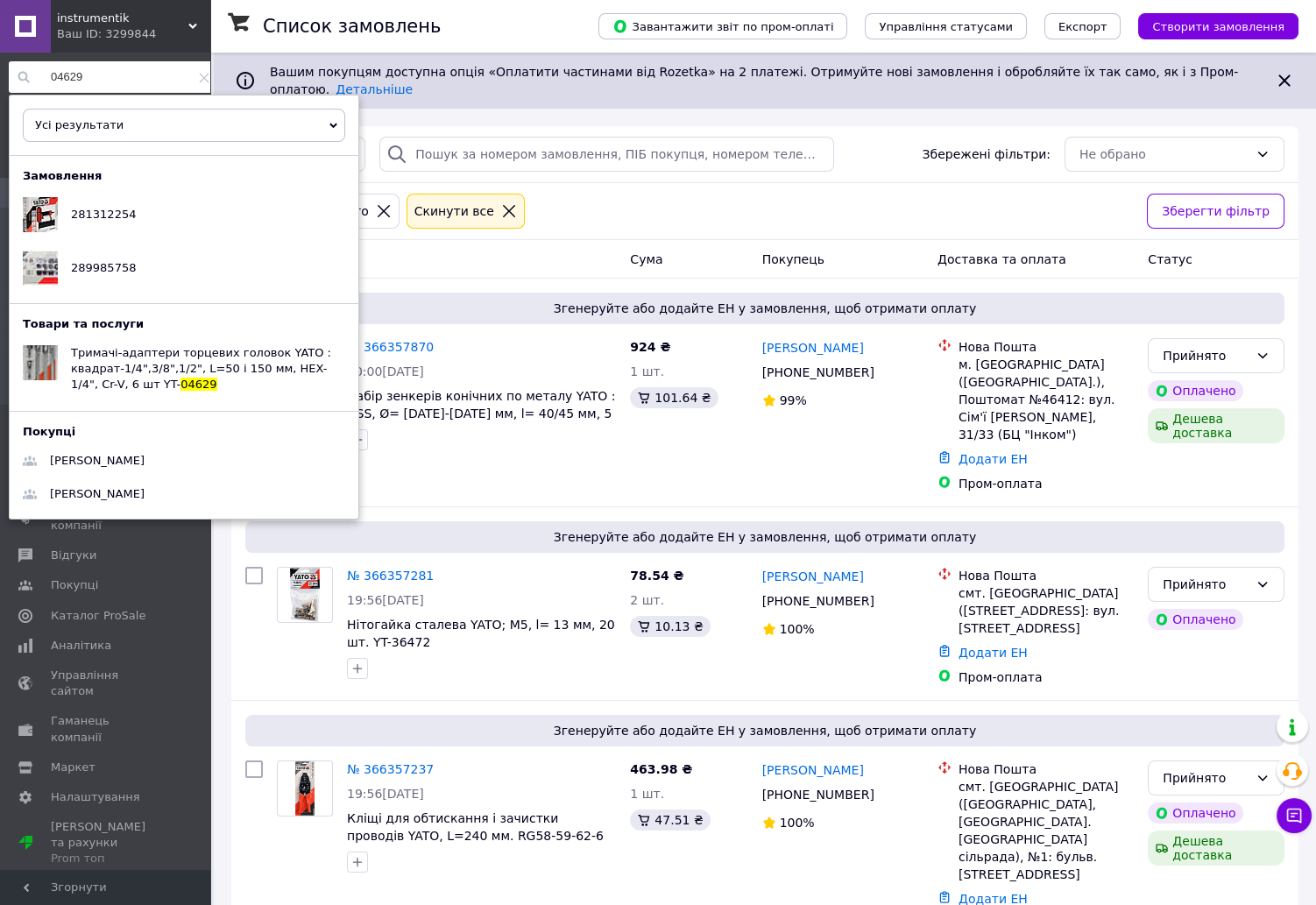
click at [115, 84] on input "04629" at bounding box center [113, 76] width 209 height 31
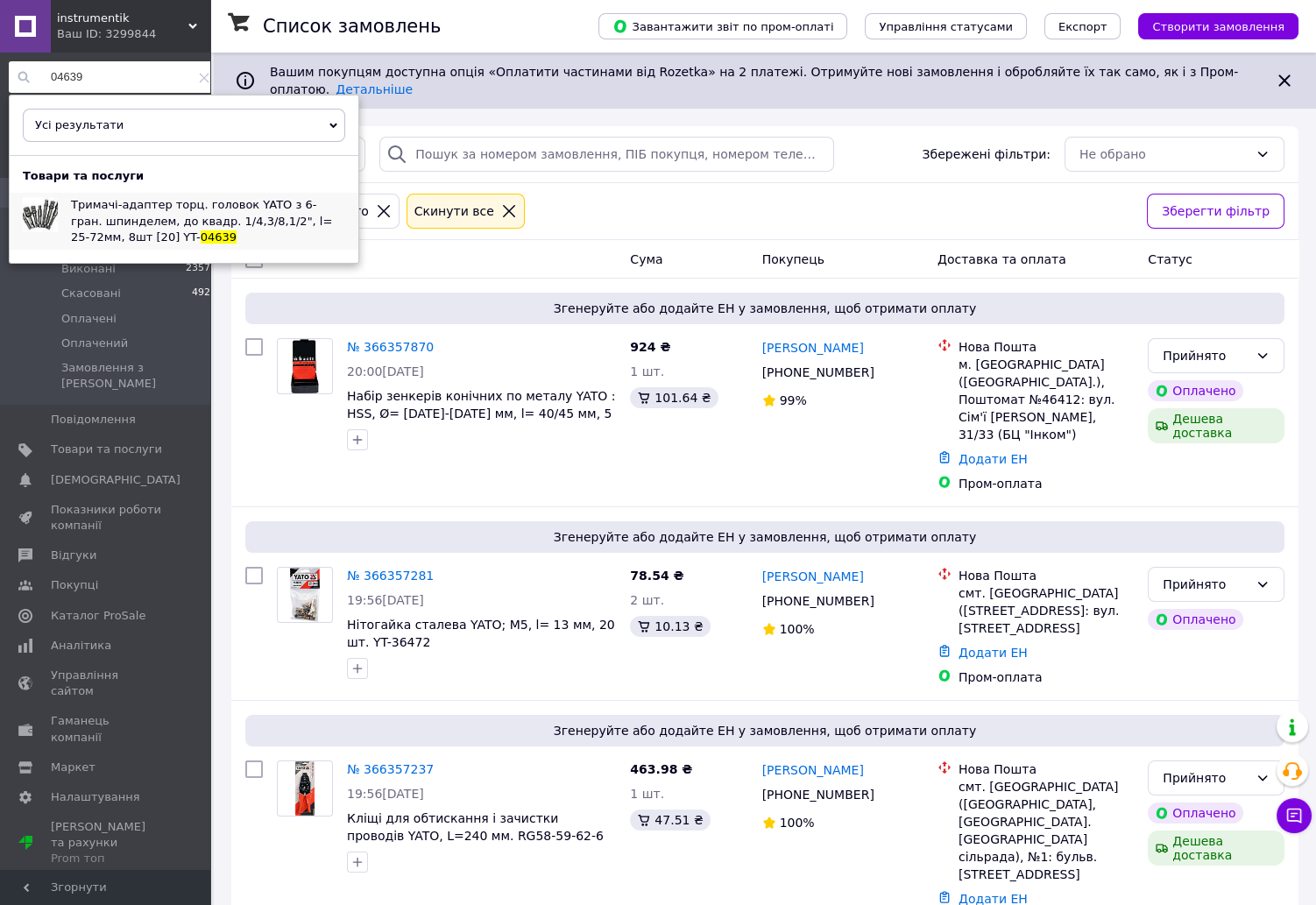
click at [163, 222] on span "Тримачі-адаптер торц. головок YATO з 6-гран. шпинделем, до квадр. 1/4,3/8,1/2",…" at bounding box center [201, 220] width 261 height 44
click at [90, 76] on input "04639" at bounding box center [113, 76] width 209 height 31
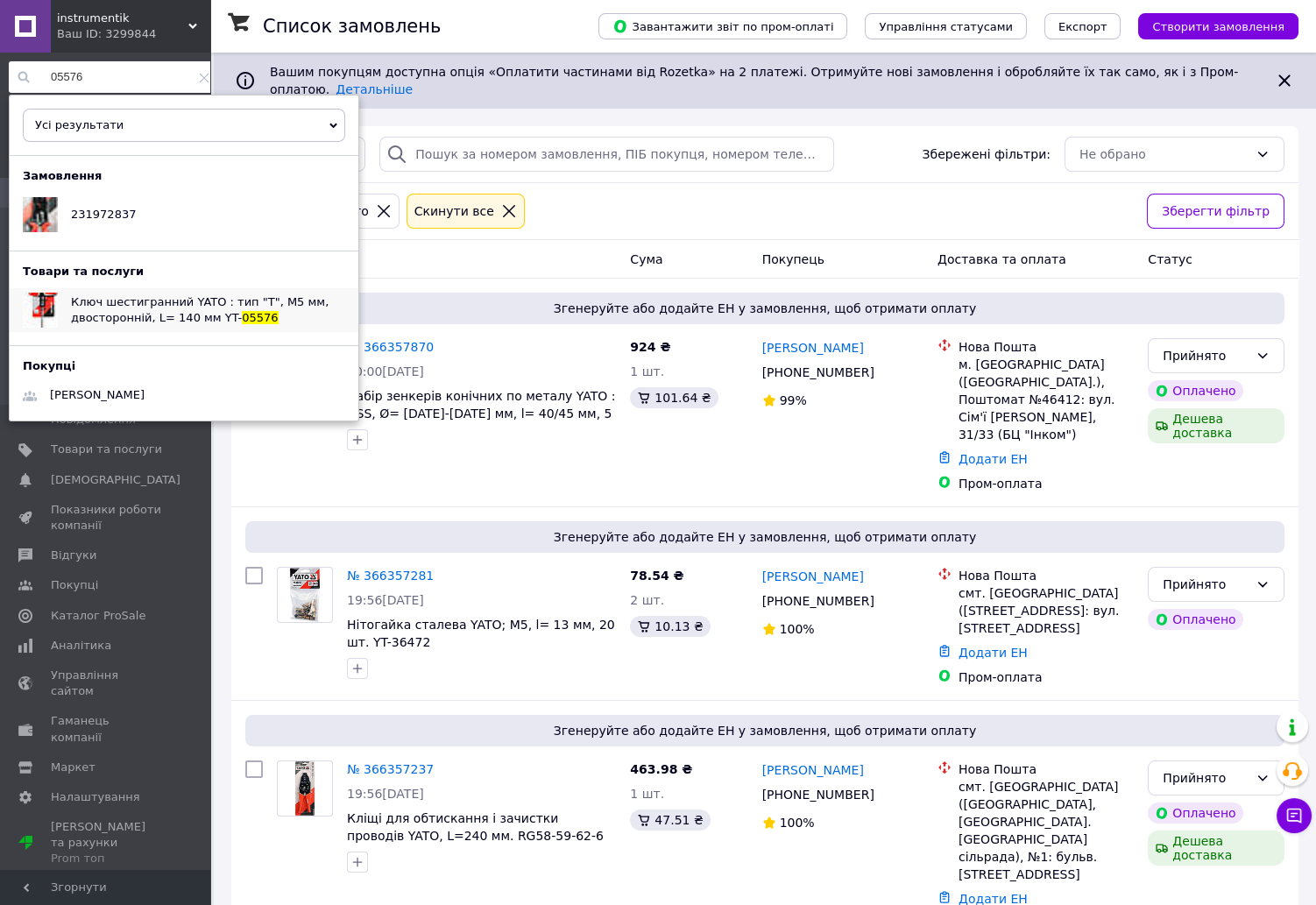
click at [241, 312] on span "05576" at bounding box center [259, 318] width 36 height 13
click at [120, 89] on input "05576" at bounding box center [113, 76] width 209 height 31
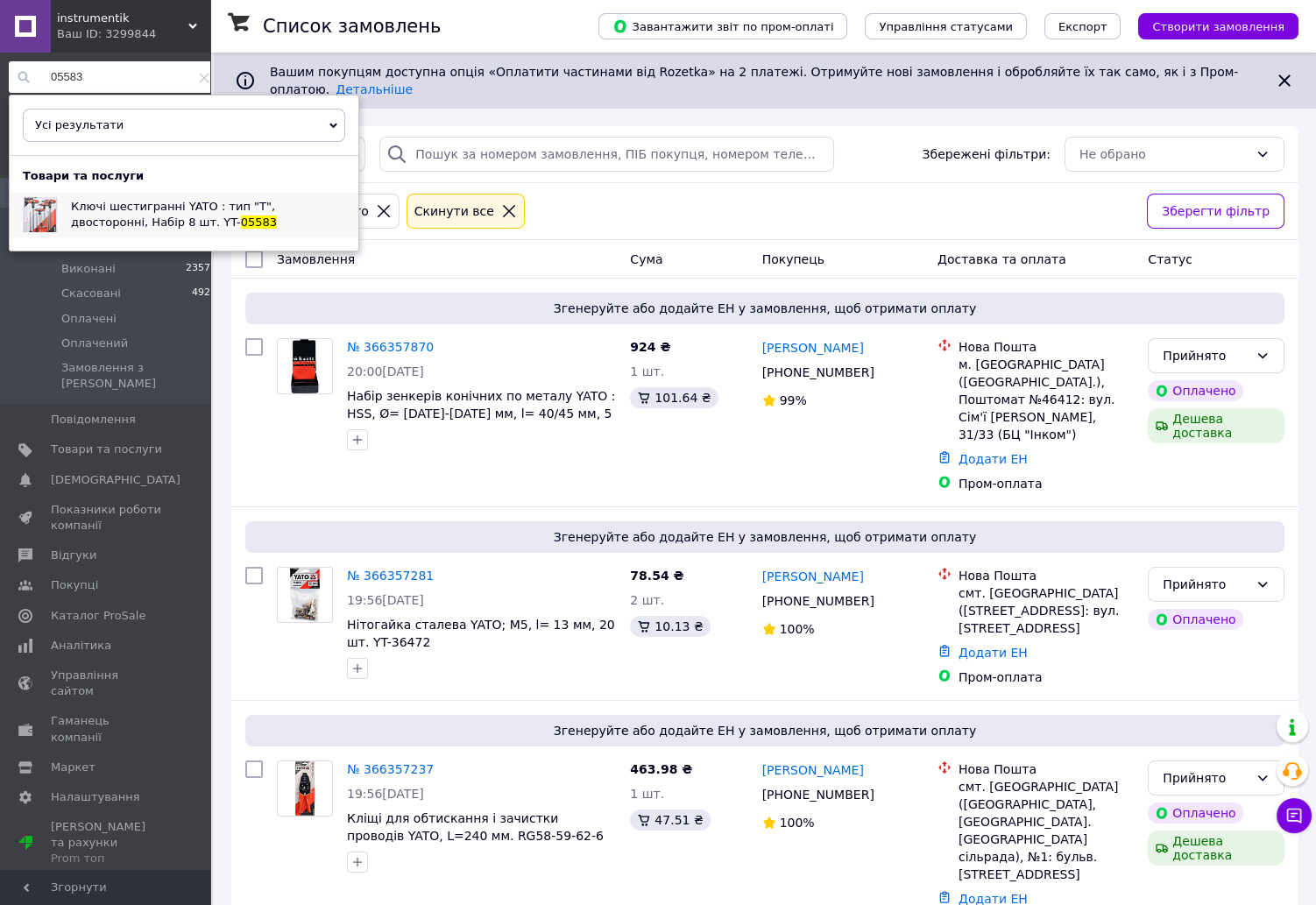
click at [250, 216] on div "Ключі шестигранні YATO : тип "T", двосторонні, Набір 8 шт. YT- 05583" at bounding box center [207, 214] width 301 height 43
click at [105, 83] on input "05583" at bounding box center [113, 76] width 209 height 31
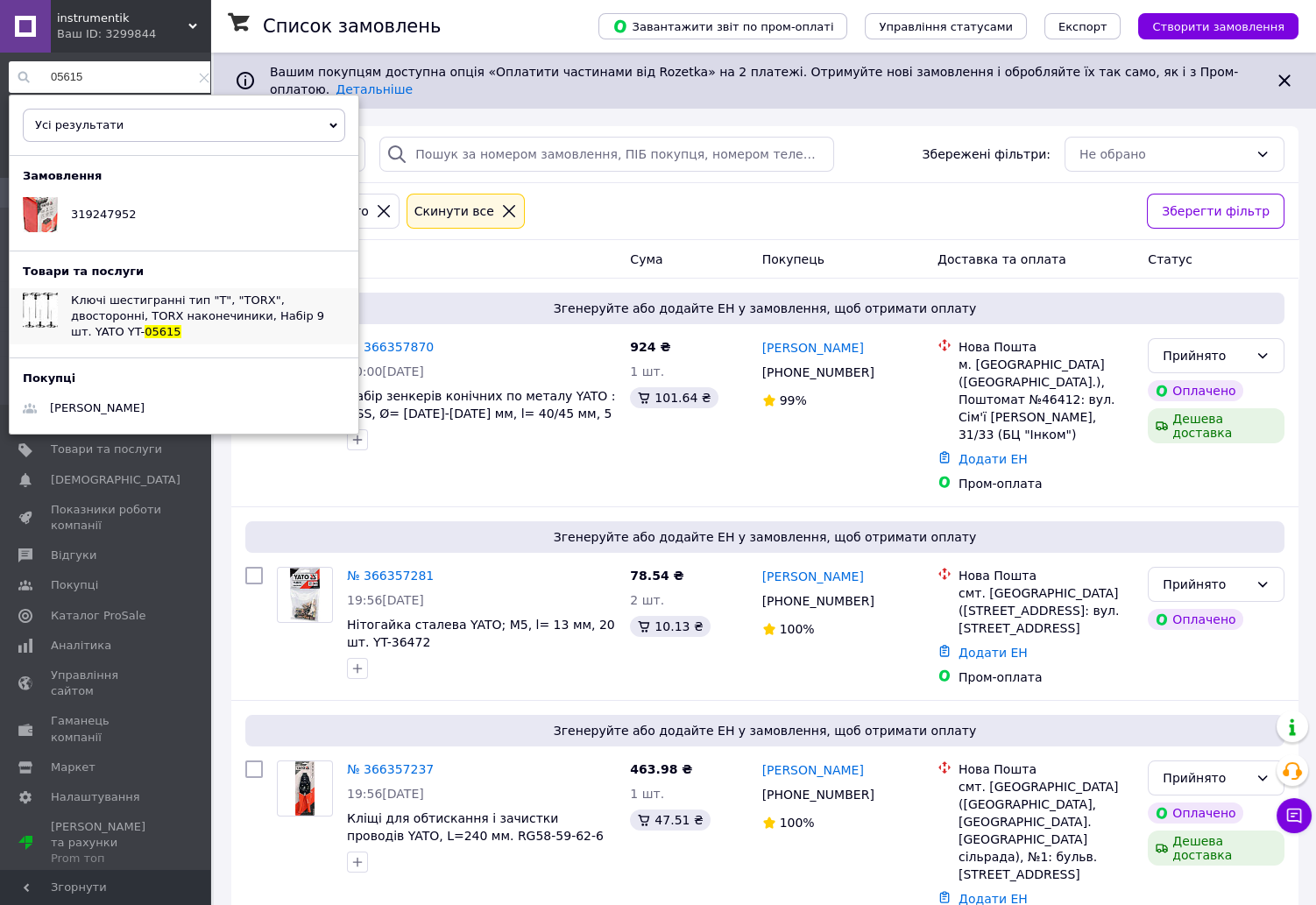
click at [128, 304] on span "Ключі шестигранні тип "T", "TORX", двосторонні, TORX наконечиники, Набір 9 шт. …" at bounding box center [197, 315] width 254 height 44
click at [140, 80] on input "05615" at bounding box center [113, 76] width 209 height 31
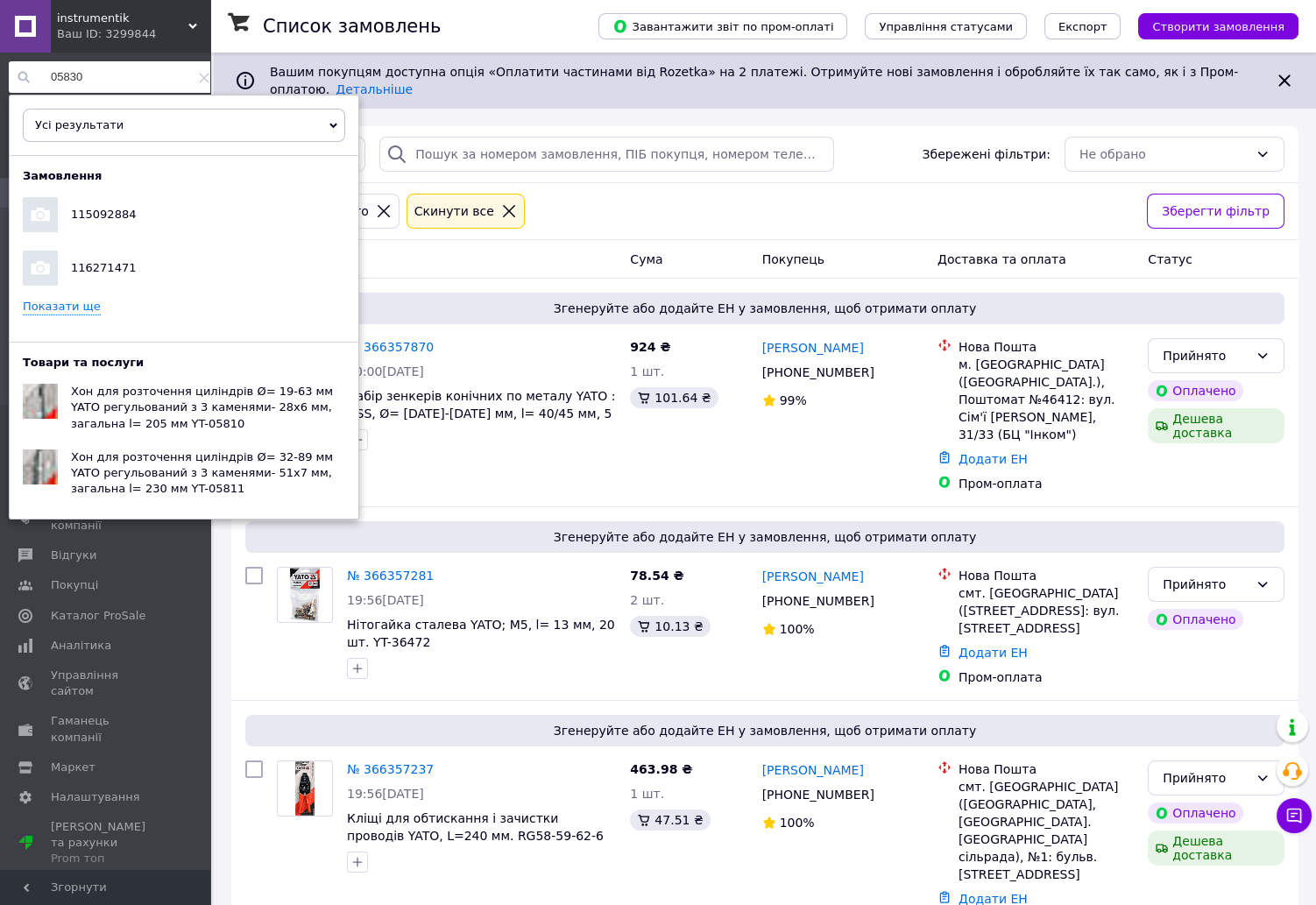
click at [119, 78] on input "05830" at bounding box center [113, 76] width 209 height 31
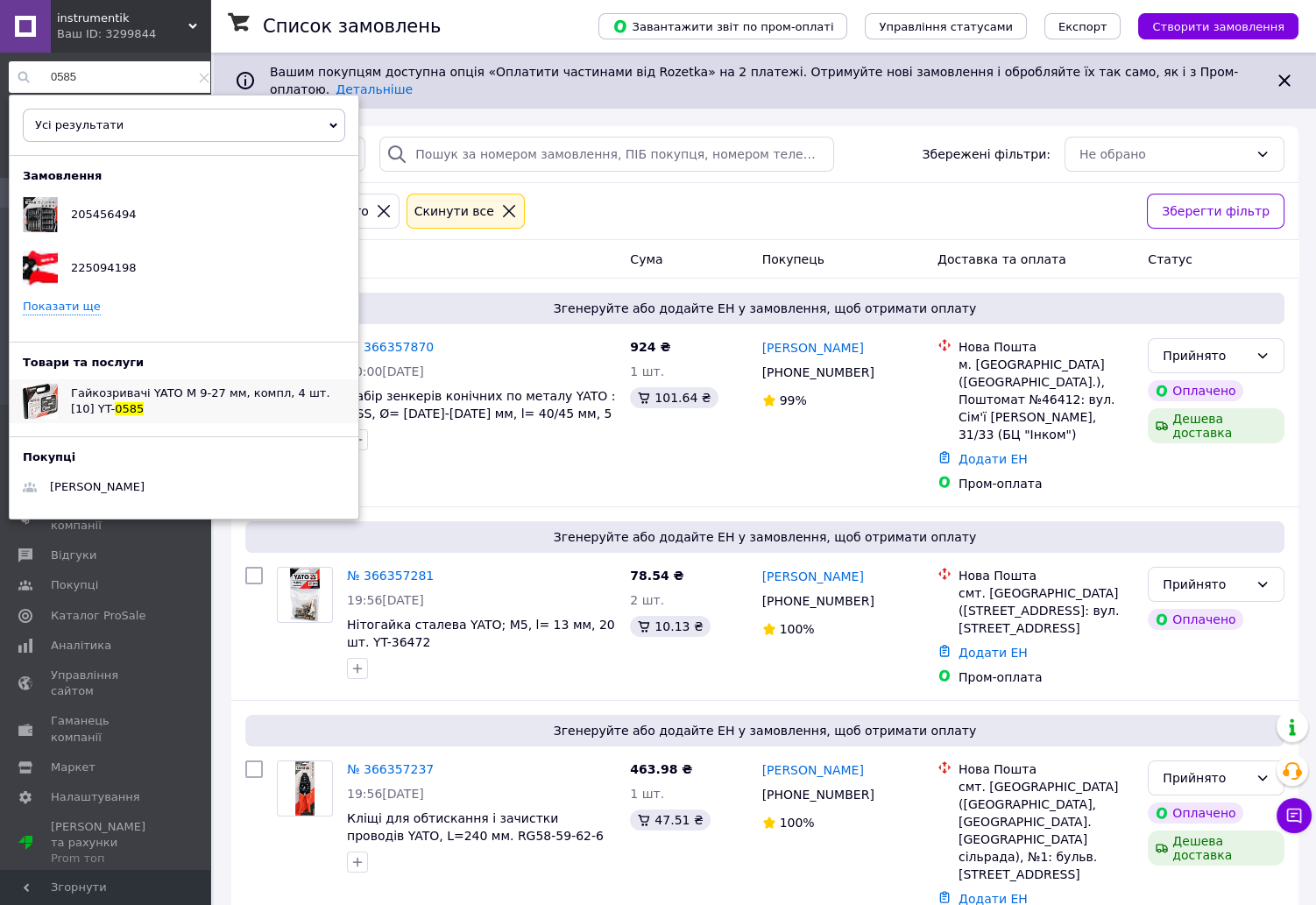
click at [221, 400] on div "Гайкозривачі YATO М 9-27 мм, компл, 4 шт. [10] YT- 0585" at bounding box center [207, 401] width 301 height 43
click at [107, 81] on input "0585" at bounding box center [113, 76] width 209 height 31
click at [176, 395] on span "Екстрактори зломаних гвинтів YATO, Ø 3-25 мм, Набір. 6 шт. [12/48] YT-" at bounding box center [202, 401] width 263 height 29
click at [627, 198] on div "Статус: Прийнято Cкинути все" at bounding box center [688, 211] width 895 height 42
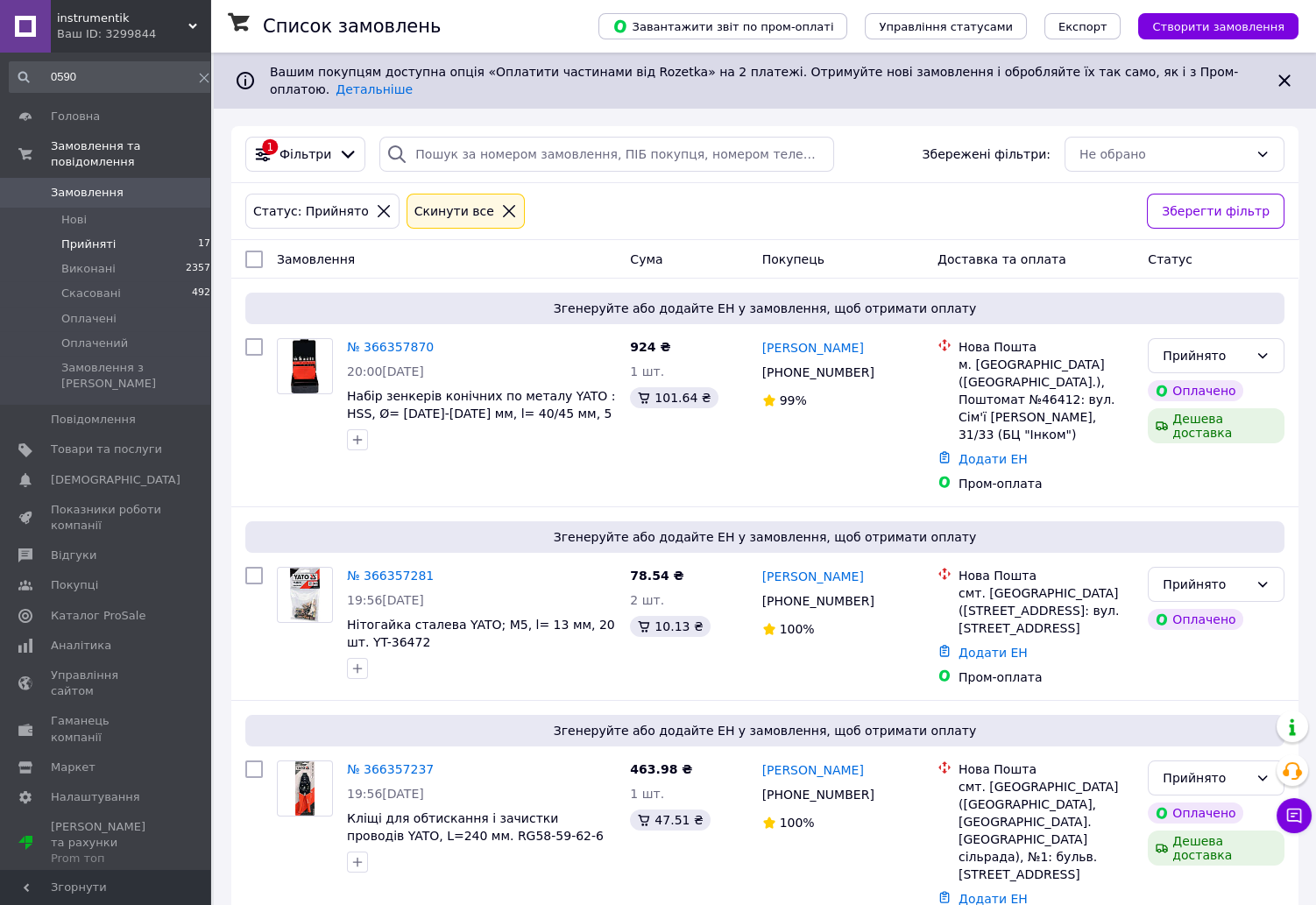
click at [132, 78] on input "0590" at bounding box center [113, 76] width 209 height 31
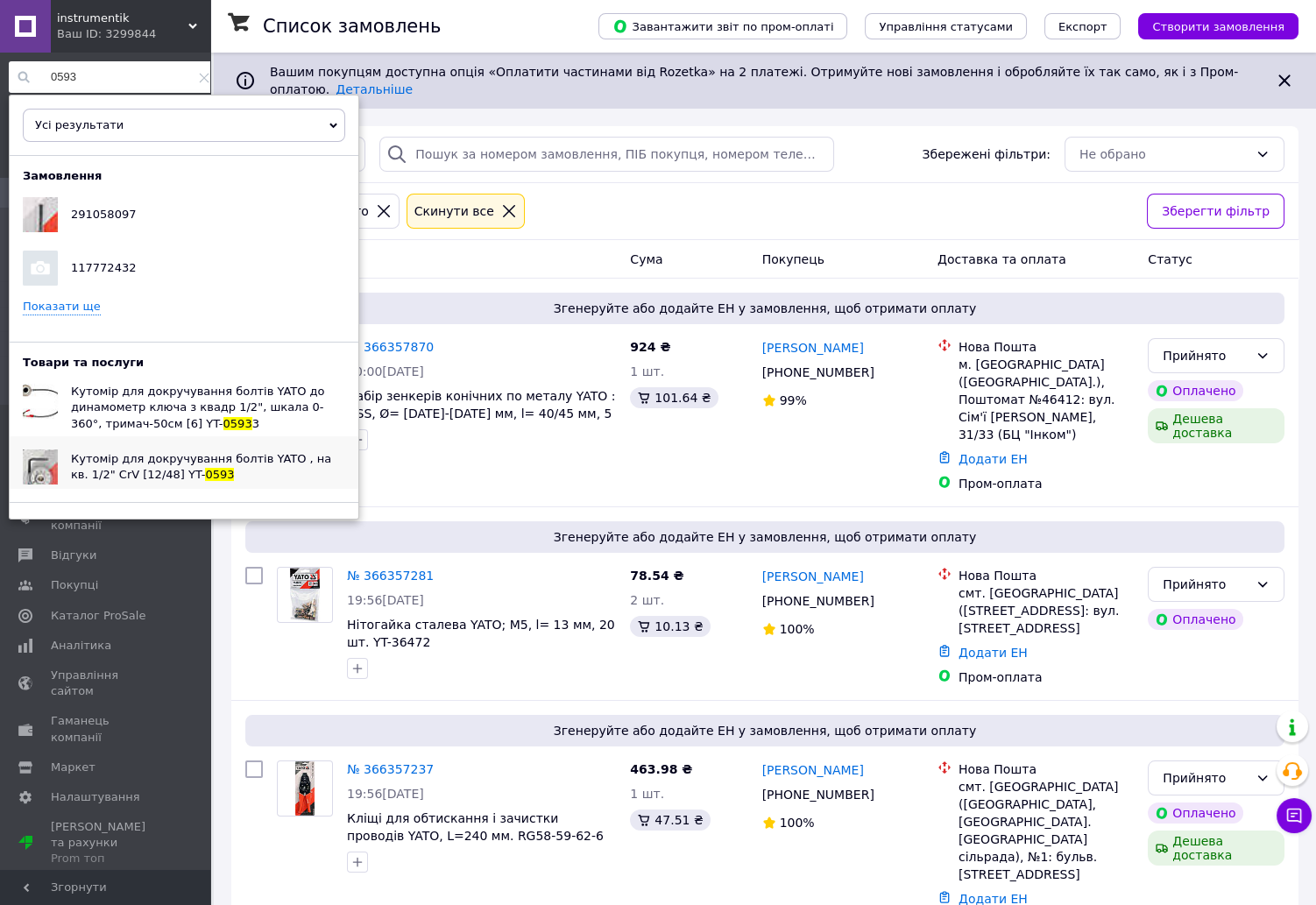
click at [203, 463] on span "Кутомір для докручування болтів YATO , на кв. 1/2" CrV [12/48] YT-" at bounding box center [201, 466] width 260 height 29
click at [110, 74] on input "0593" at bounding box center [113, 76] width 209 height 31
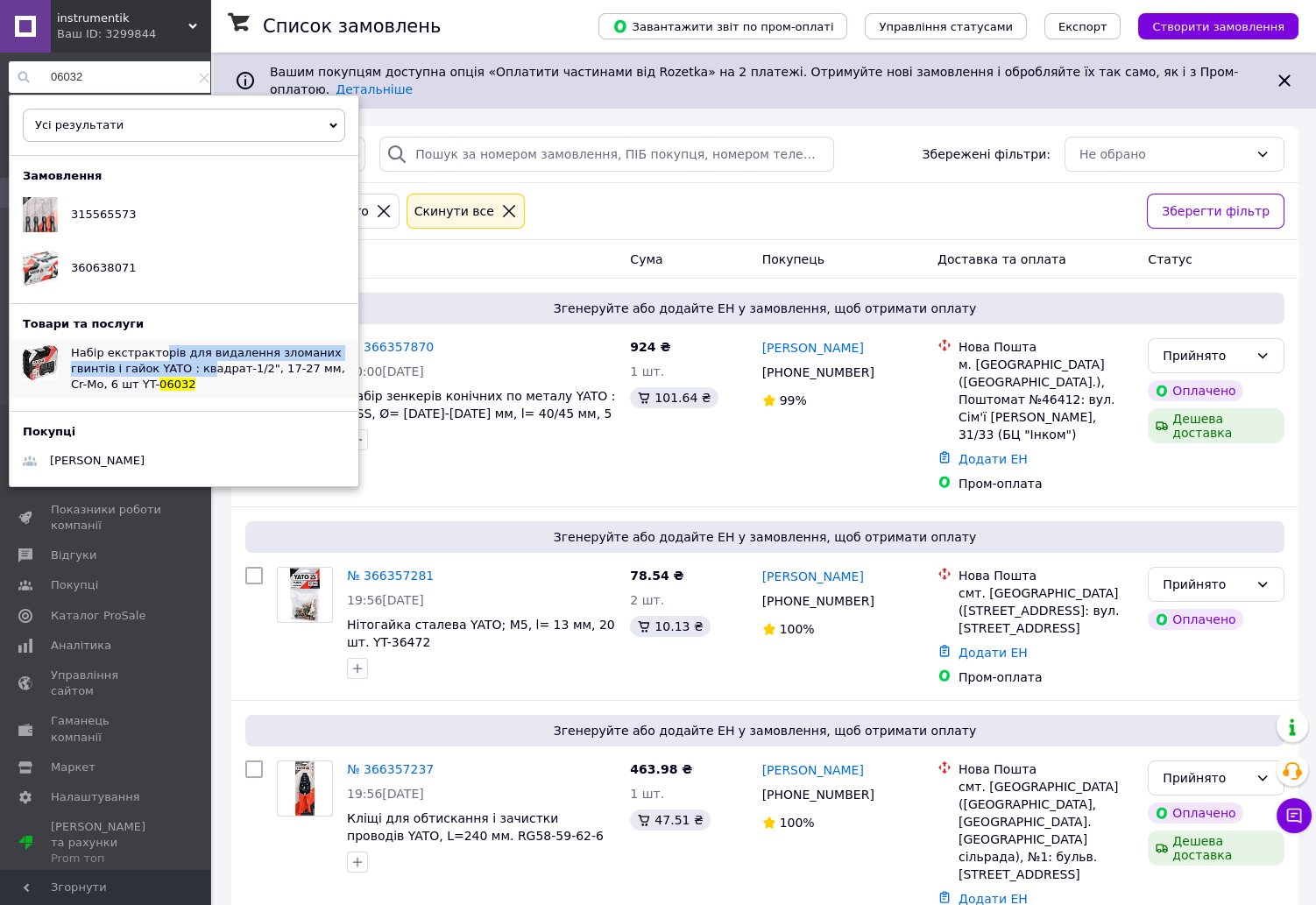
click at [156, 359] on span "Набір екстракторів для видалення зломаних гвинтів і гайок YATO : квадрат-1/2", …" at bounding box center [207, 368] width 274 height 44
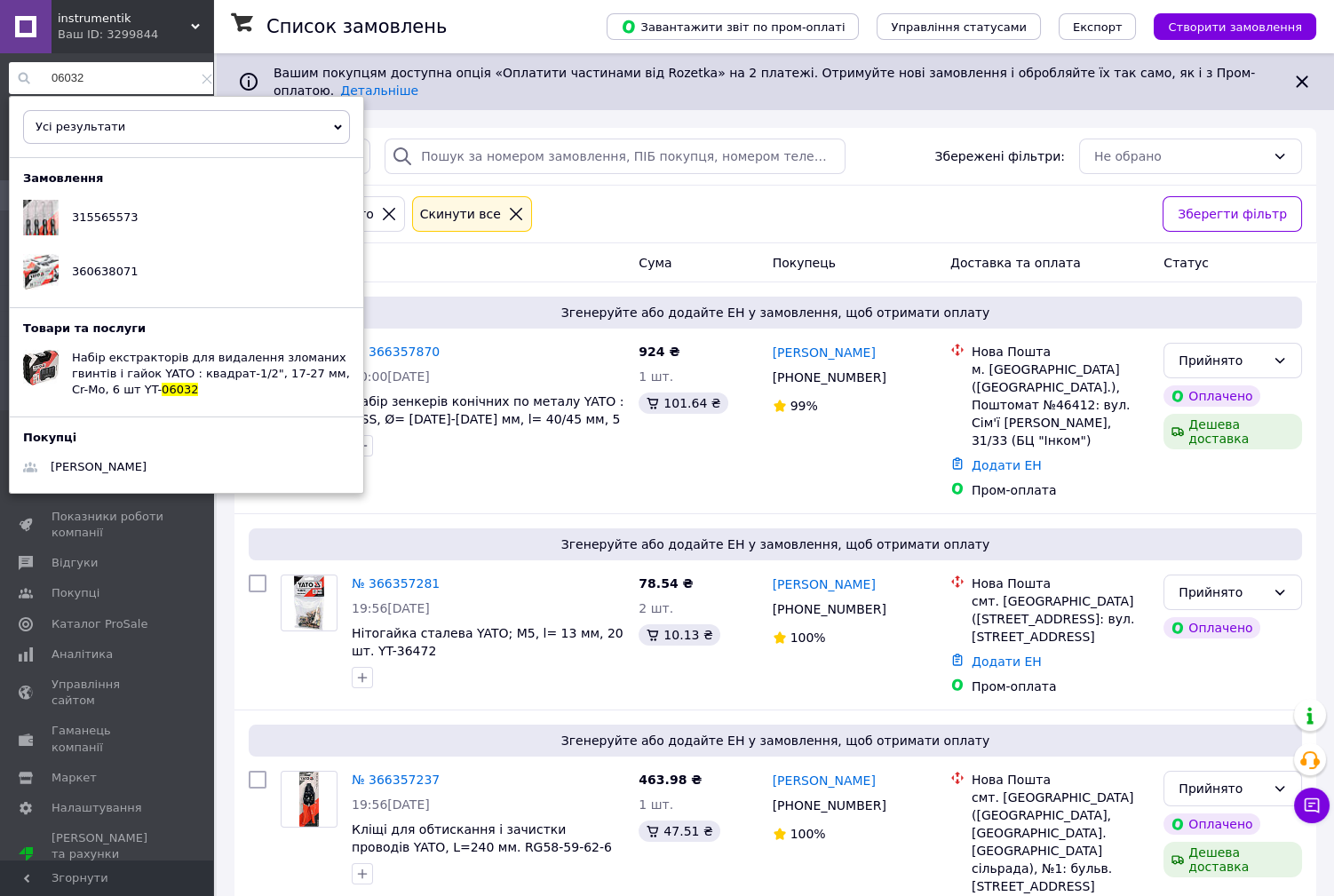
click at [118, 75] on input "06032" at bounding box center [115, 77] width 212 height 32
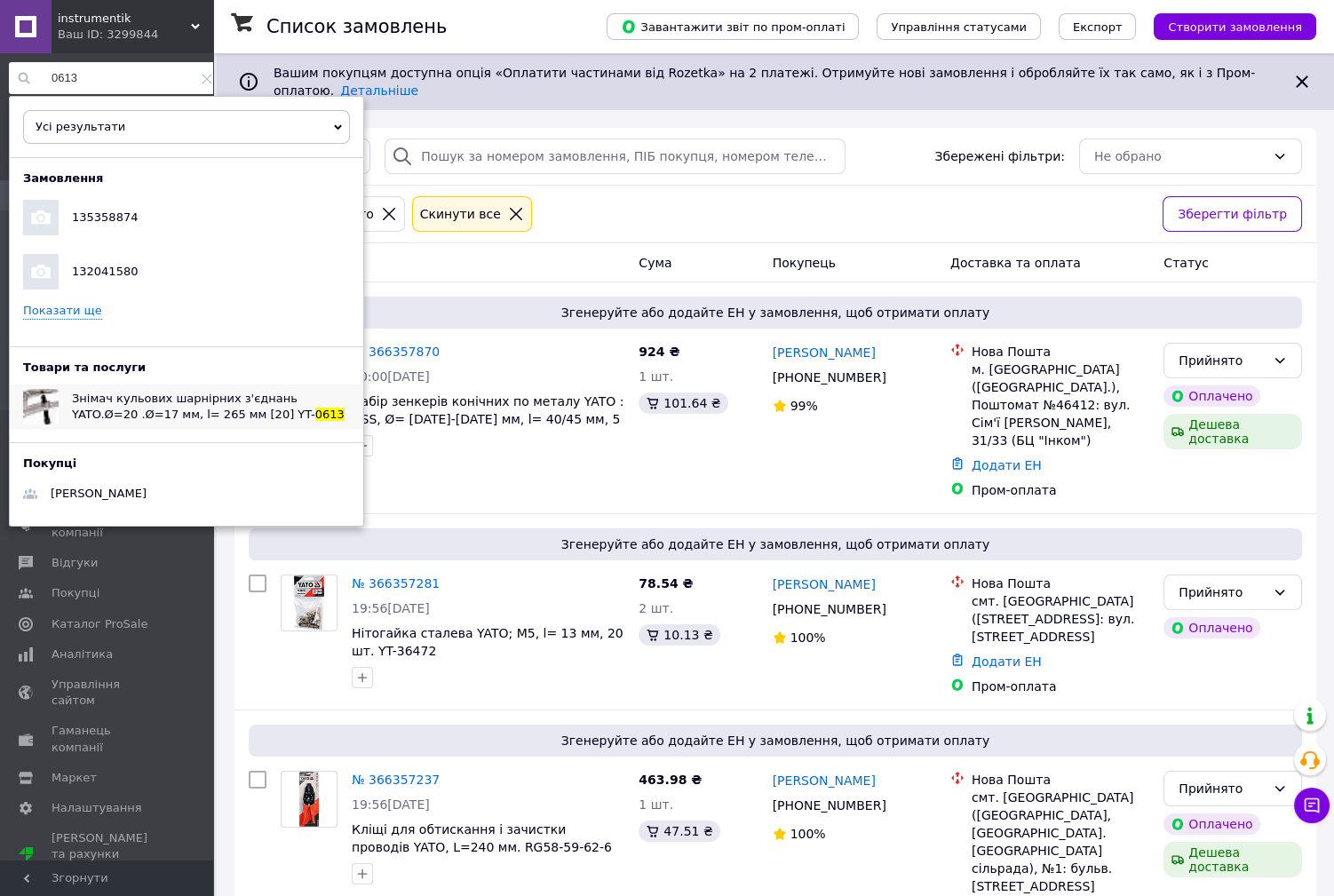
click at [214, 398] on span "Знімач кульових шарнірних з'єднань YATO.Ø=20 .Ø=17 мм, l= 265 мм [20] YT-" at bounding box center [193, 406] width 244 height 30
click at [94, 77] on input "0613" at bounding box center [115, 77] width 212 height 32
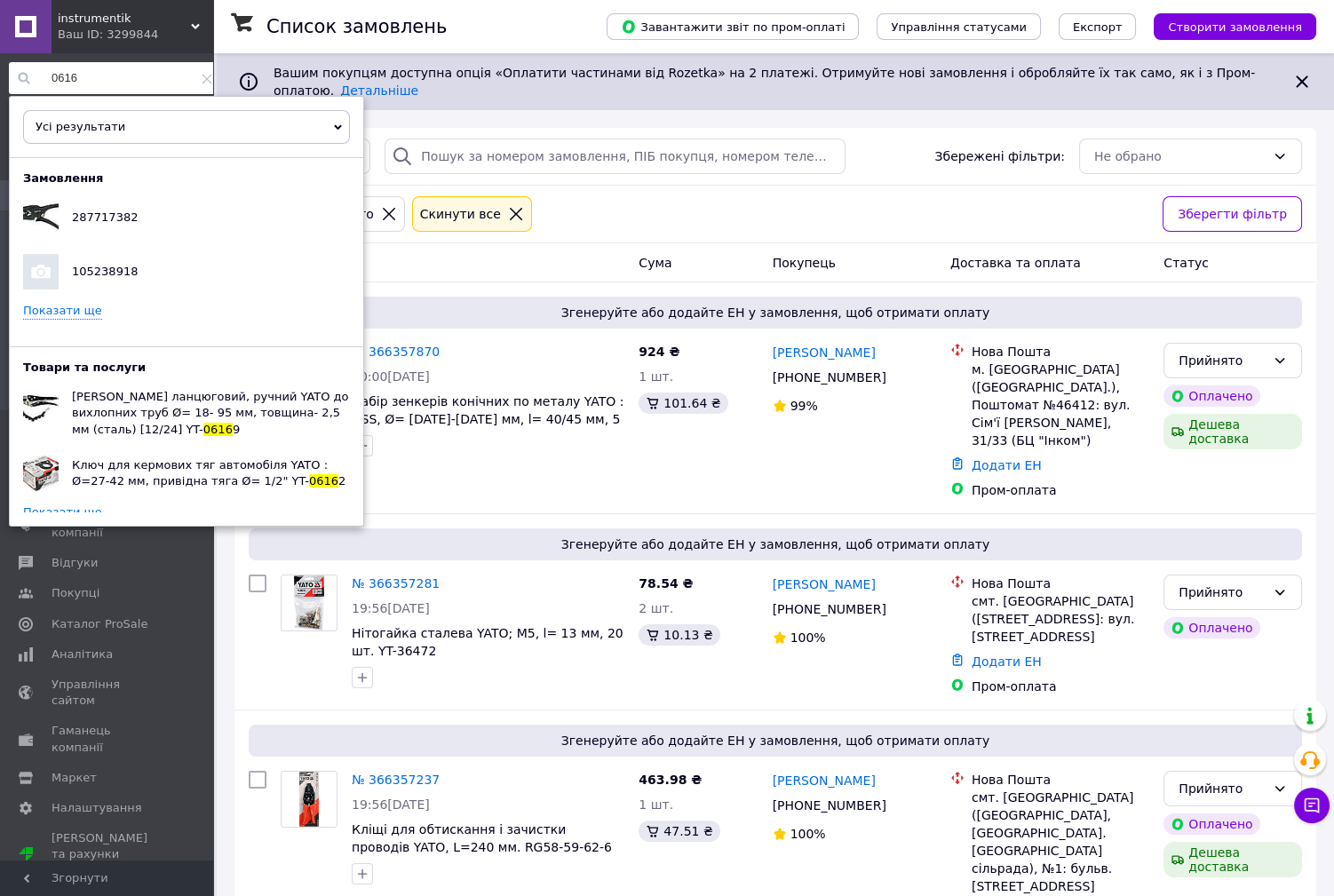
click at [69, 509] on link "Показати ще" at bounding box center [62, 513] width 79 height 17
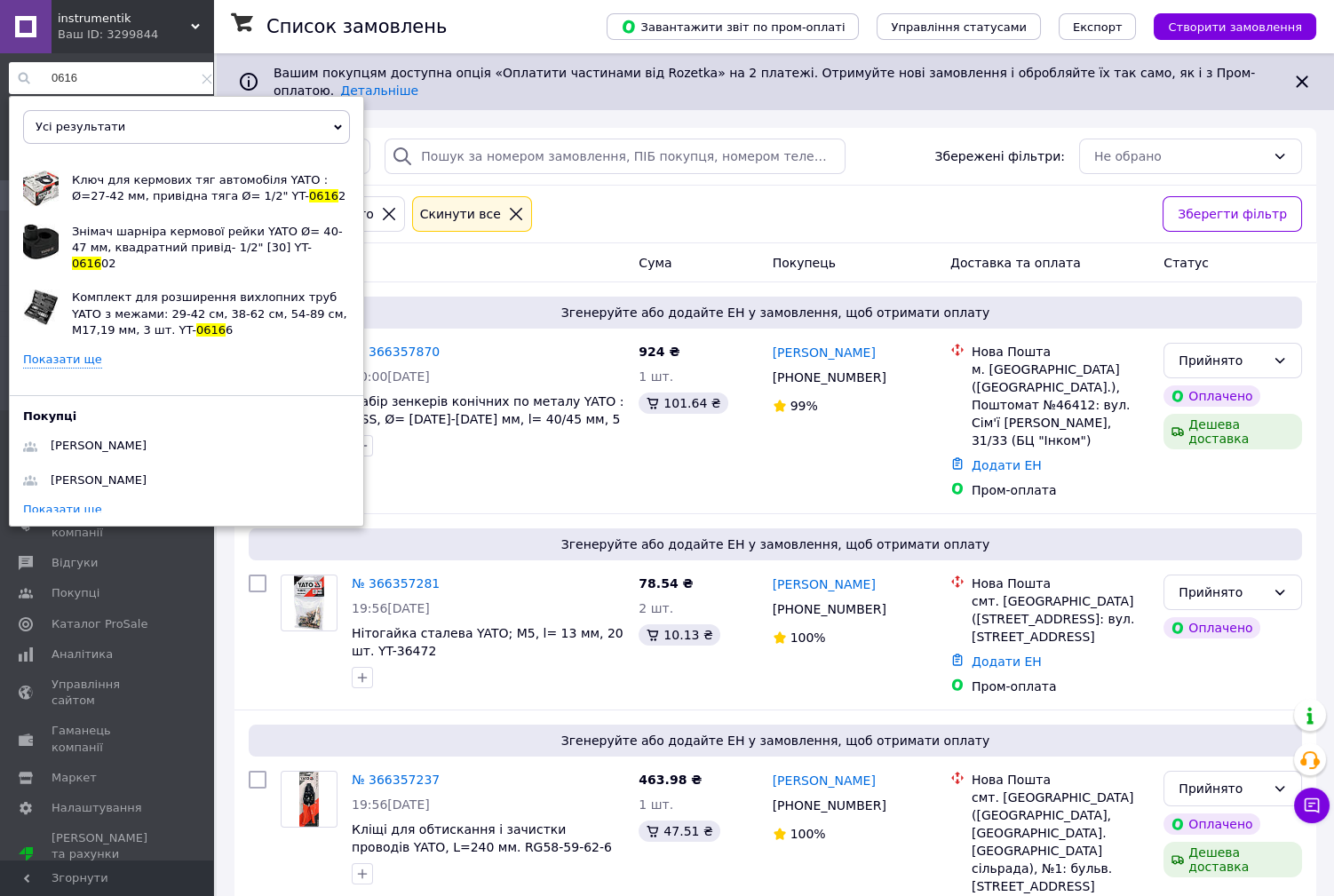
click at [58, 352] on link "Показати ще" at bounding box center [62, 360] width 79 height 17
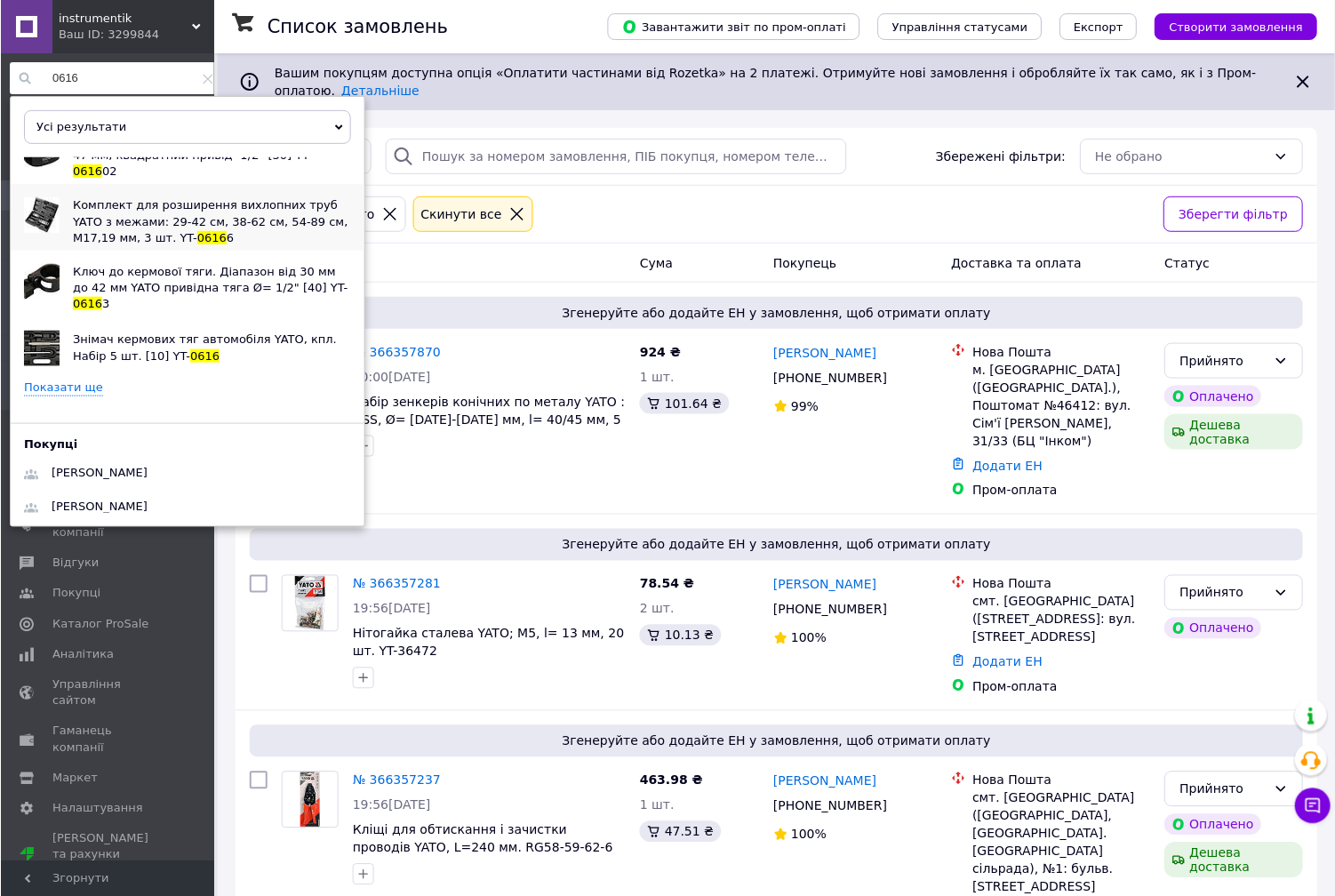
scroll to position [390, 0]
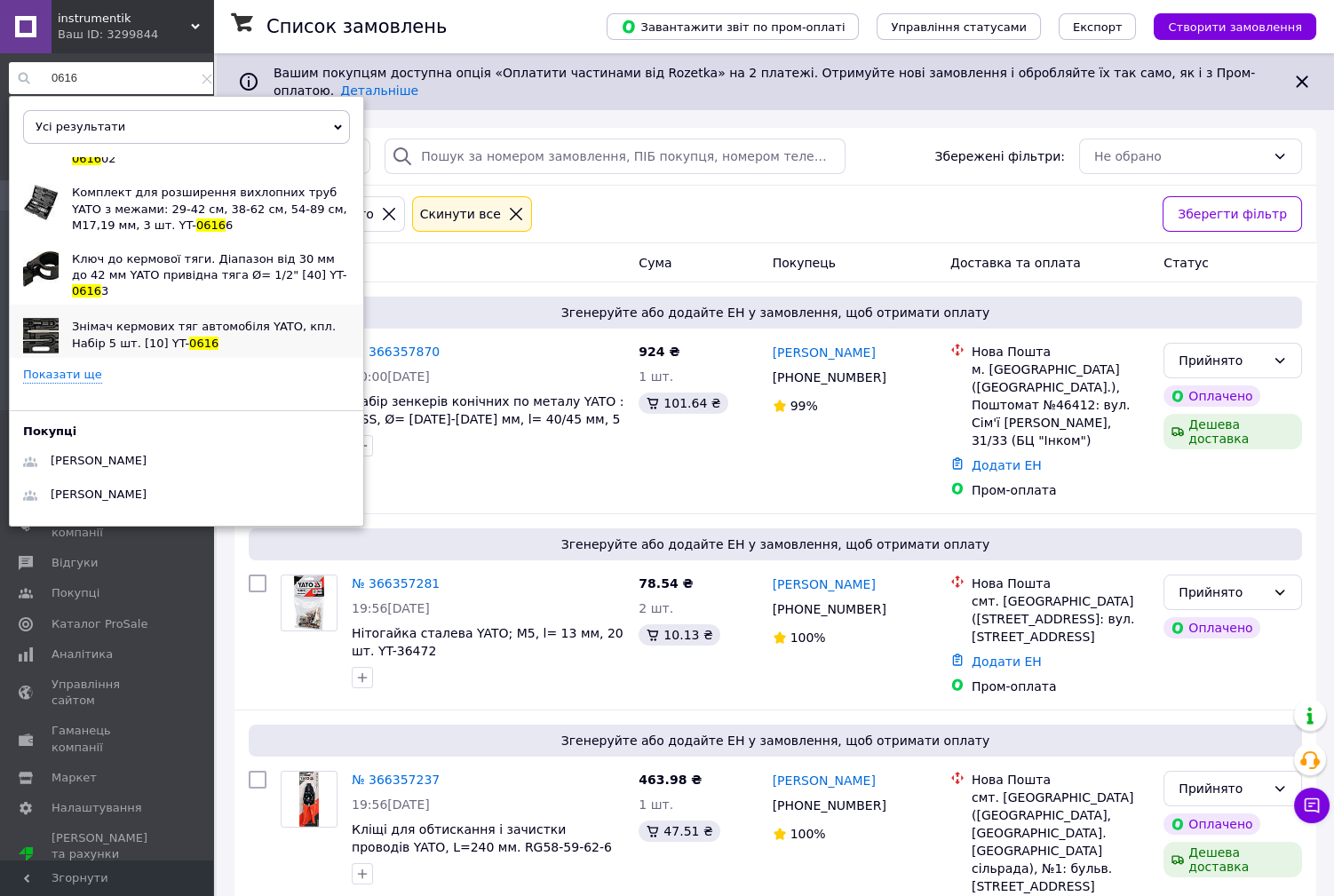
click at [113, 319] on span "Знімач кермових тяг автомобіля YATO, кпл. Набір 5 шт. [10] YT-" at bounding box center [204, 333] width 264 height 30
click at [133, 92] on input "0616" at bounding box center [115, 77] width 212 height 32
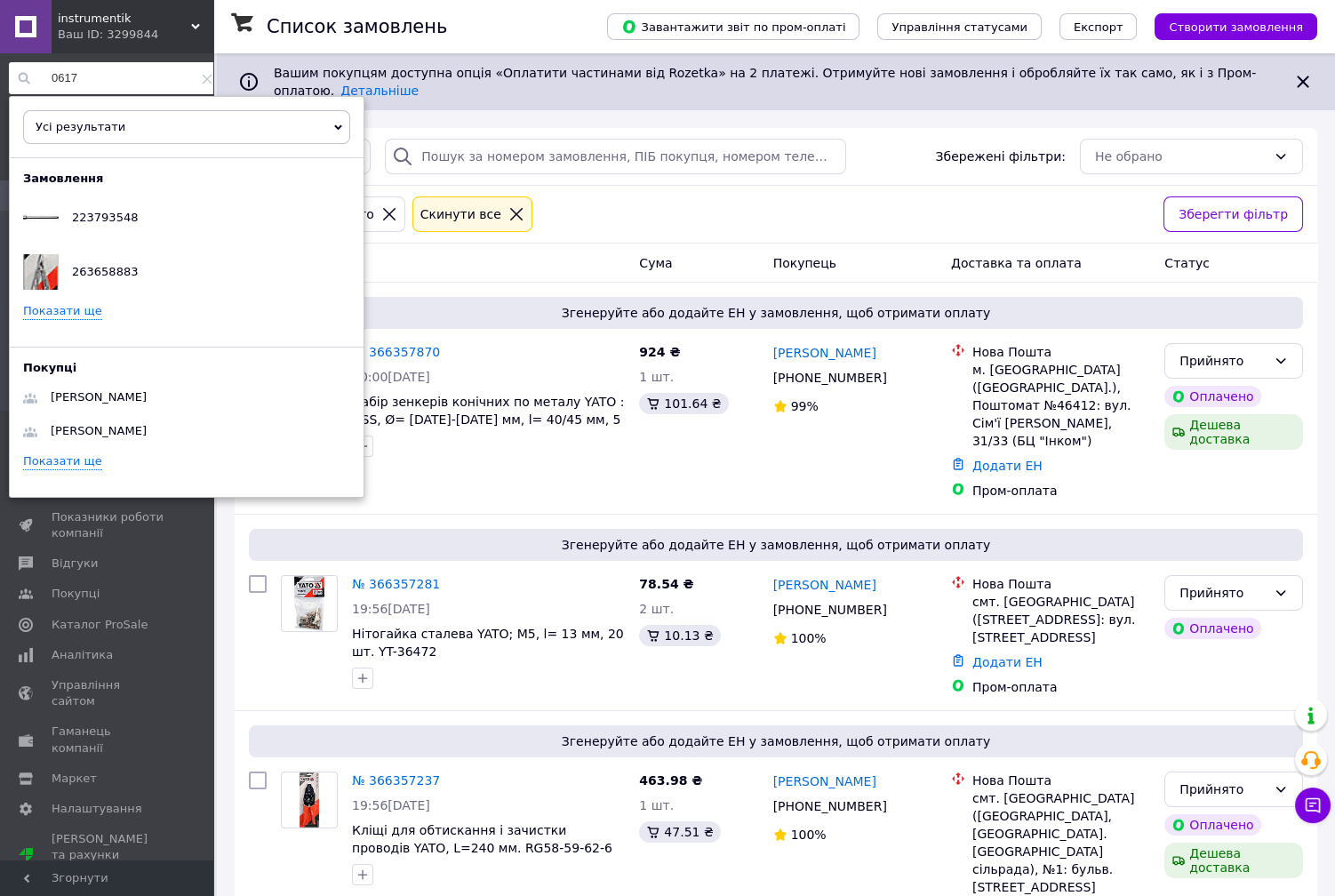
click at [126, 86] on input "0617" at bounding box center [115, 77] width 212 height 32
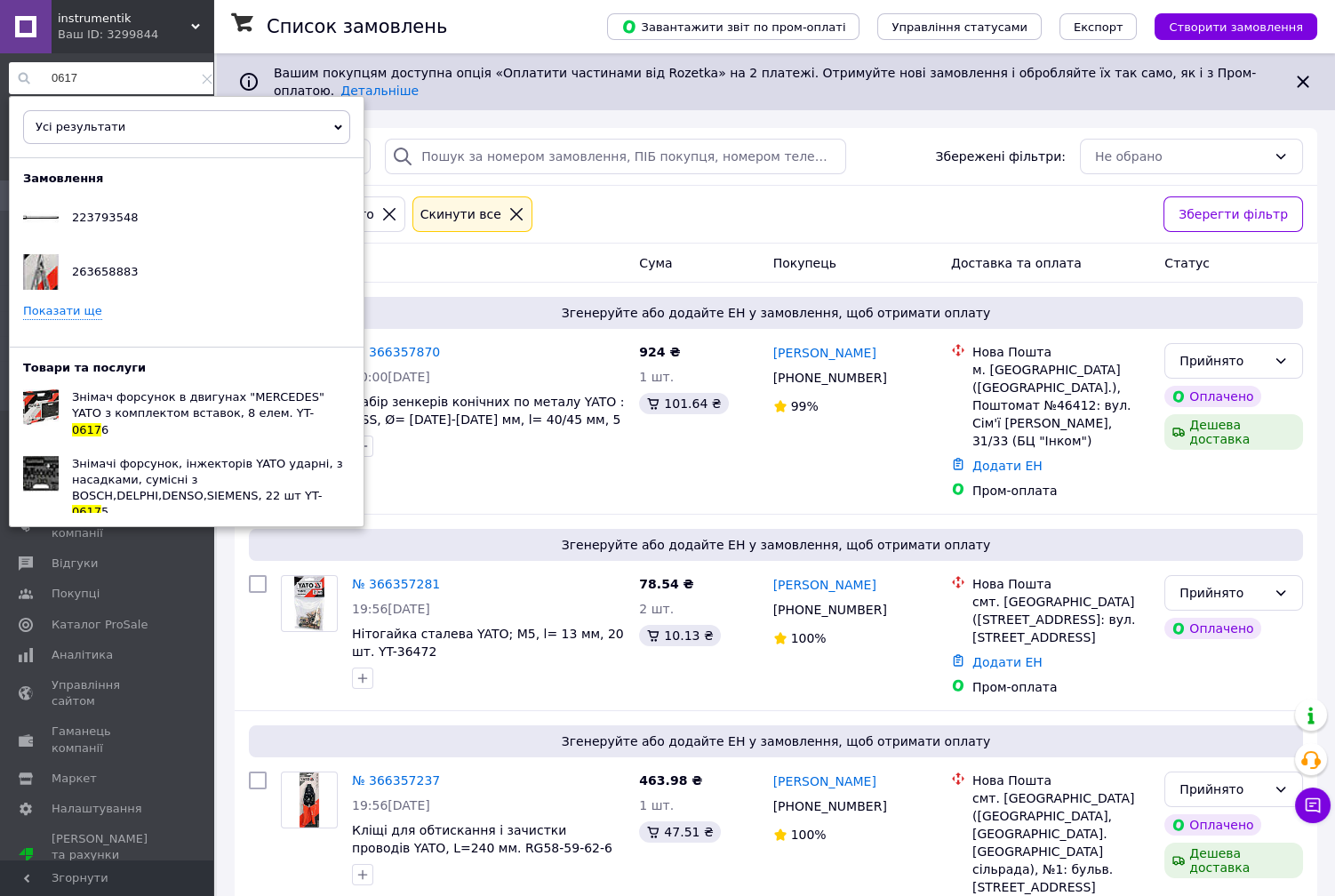
click at [85, 533] on link "Показати ще" at bounding box center [62, 541] width 79 height 17
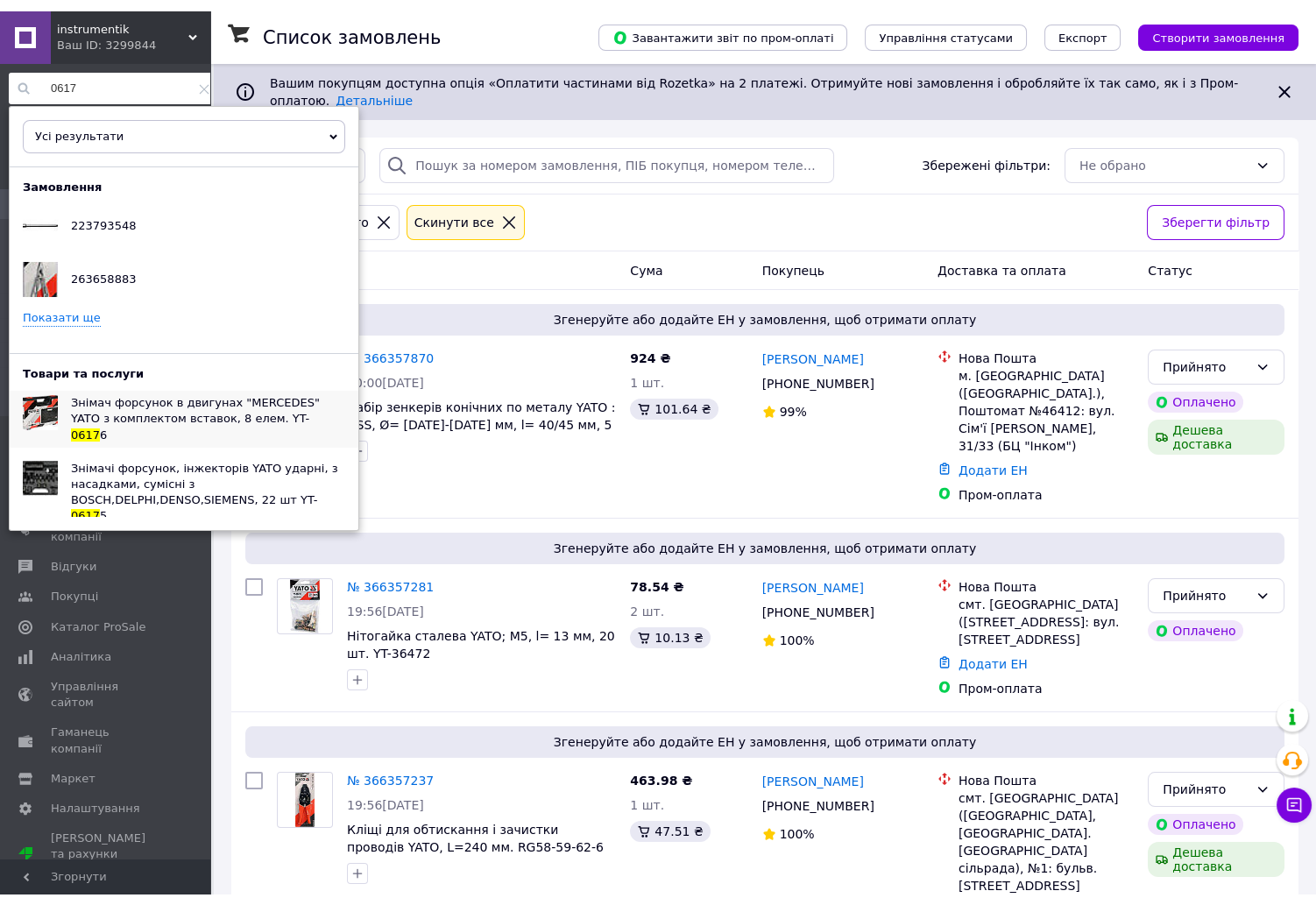
scroll to position [188, 0]
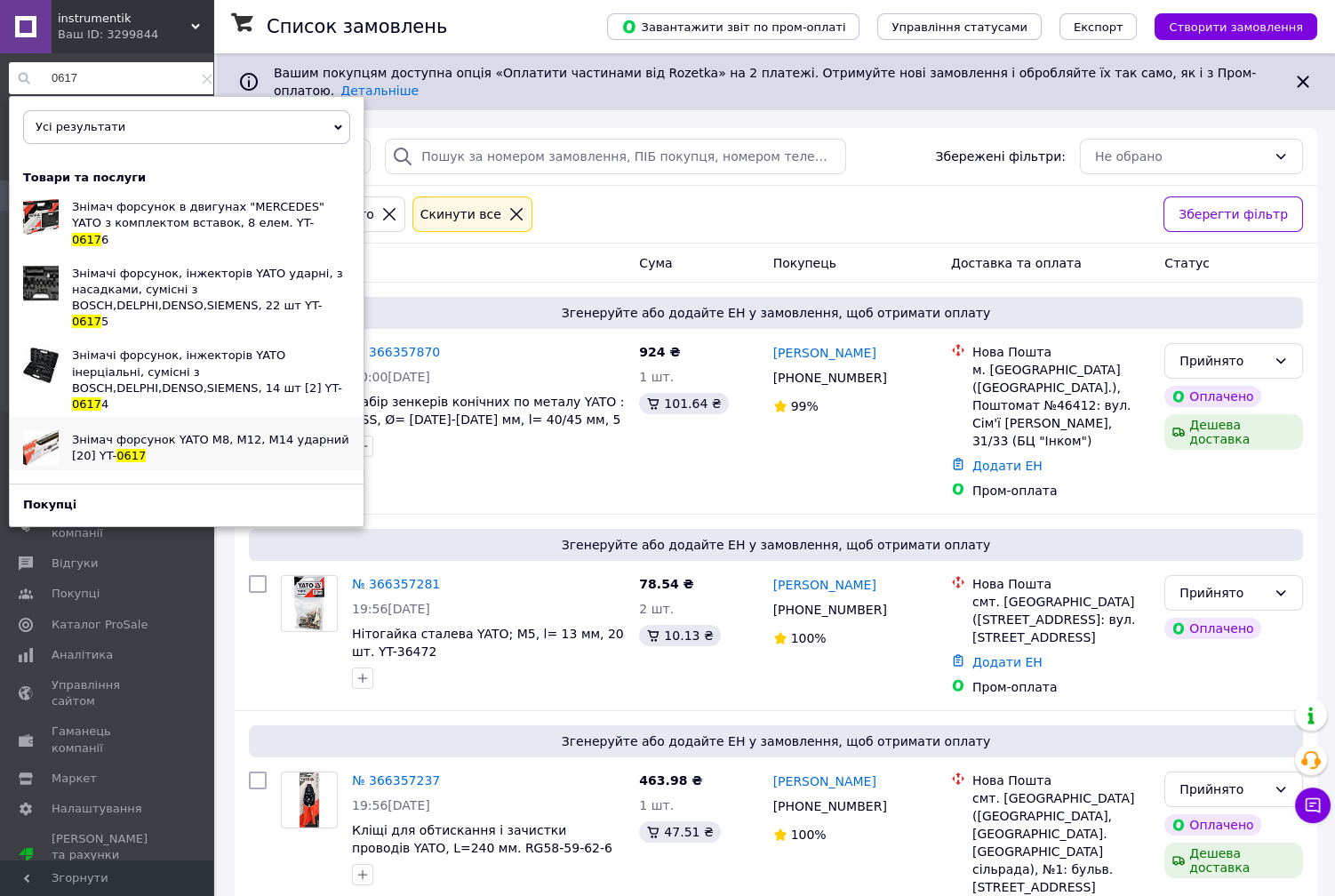
click at [144, 432] on span "Знімач форсунок YATO М8, М12, М14 ударний [20] YT-" at bounding box center [210, 447] width 277 height 30
click at [91, 83] on input "0617" at bounding box center [115, 77] width 212 height 32
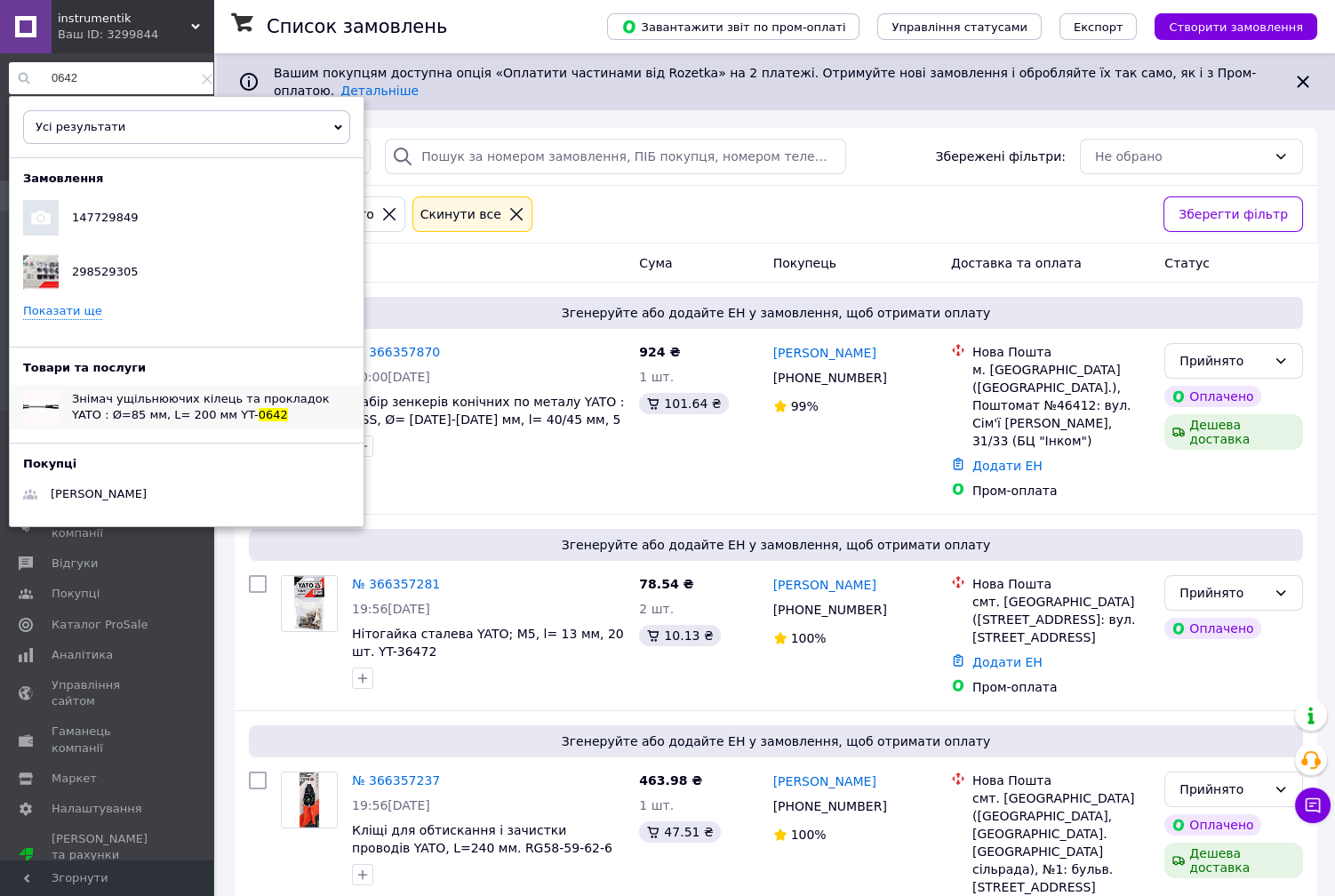
click at [144, 409] on span "Знімач ущільнюючих кілець та прокладок YATO : Ø=85 мм, L= 200 мм YT-" at bounding box center [200, 406] width 257 height 30
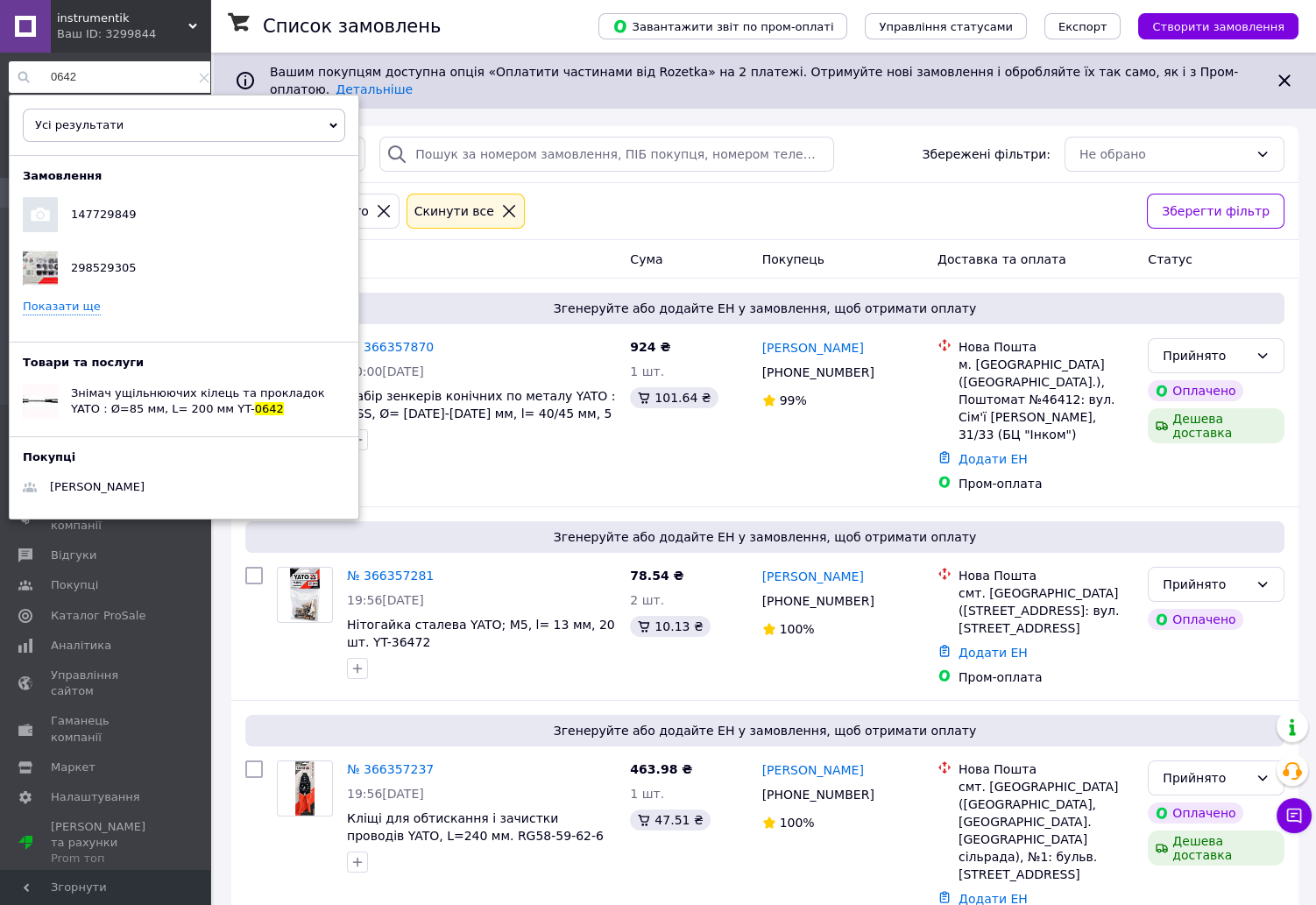
click at [101, 81] on input "0642" at bounding box center [113, 76] width 209 height 31
click at [114, 402] on span "Щипці для стягуючих хомутів YATO l= 215 мм зігнуті на 45° [6/36] YT-" at bounding box center [197, 401] width 254 height 29
click at [93, 74] on input "0651" at bounding box center [113, 76] width 209 height 31
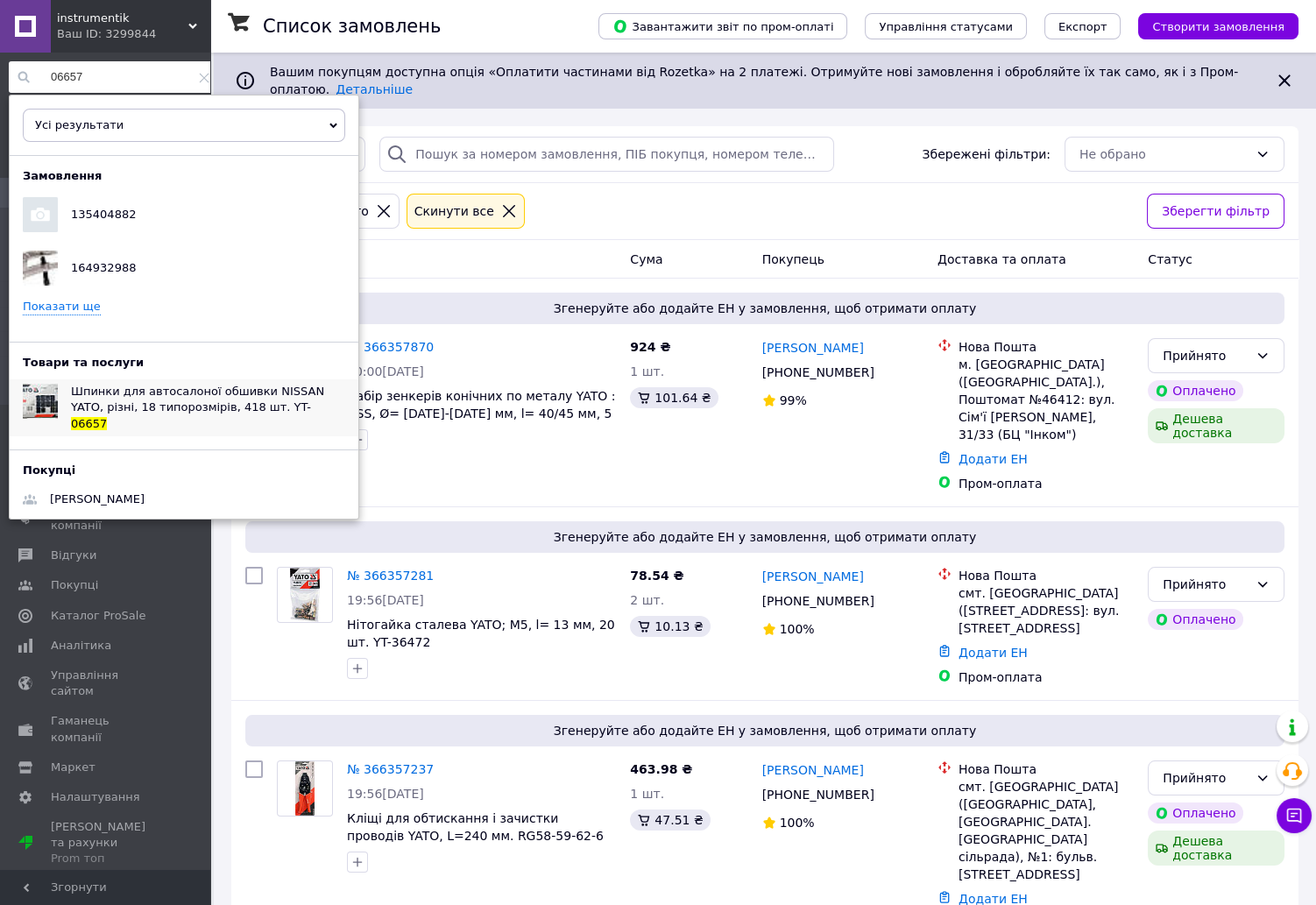
click at [147, 403] on span "Шпинки для автосалоної обшивки NISSAN YATO, різні, 18 типорозмірів, 418 шт. YT-" at bounding box center [197, 399] width 254 height 29
click at [115, 86] on input "06657" at bounding box center [113, 76] width 209 height 31
click at [151, 404] on span "Шпинки для автосалоної обшивки MAZDA YATO, різні, 18 типорозмірів, 475 шт. YT-" at bounding box center [197, 399] width 253 height 29
click at [103, 92] on div "06658 Усі результати Тільки замовлення Тільки товари та послуги Тільки групи то…" at bounding box center [113, 469] width 227 height 834
click at [107, 67] on input "06658" at bounding box center [113, 76] width 209 height 31
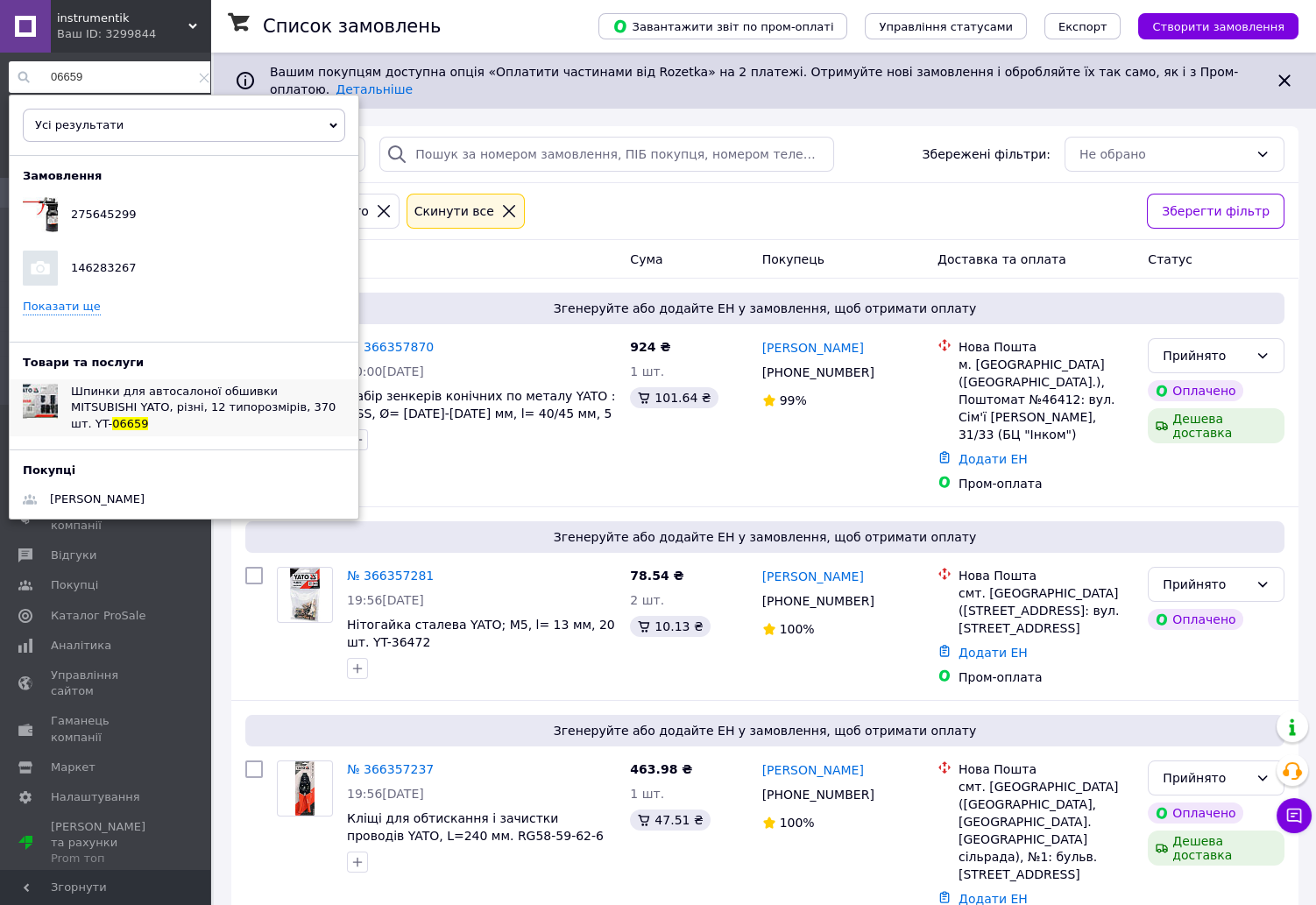
click at [202, 391] on span "Шпинки для автосалоної обшивки MITSUBISHI YATO, різні, 12 типорозмірів, 370 шт.…" at bounding box center [203, 406] width 265 height 44
click at [132, 89] on input "06659" at bounding box center [113, 76] width 209 height 31
click at [199, 397] on span "Шпинки для автосалоної обшивки VOLKSWAGEN YATO, різні, 12 типорозмірів, 255 шт.…" at bounding box center [197, 406] width 254 height 44
click at [100, 95] on div "Усі результати Тільки замовлення Тільки товари та послуги Тільки групи товарів …" at bounding box center [184, 118] width 349 height 46
click at [97, 82] on input "06663" at bounding box center [113, 76] width 209 height 31
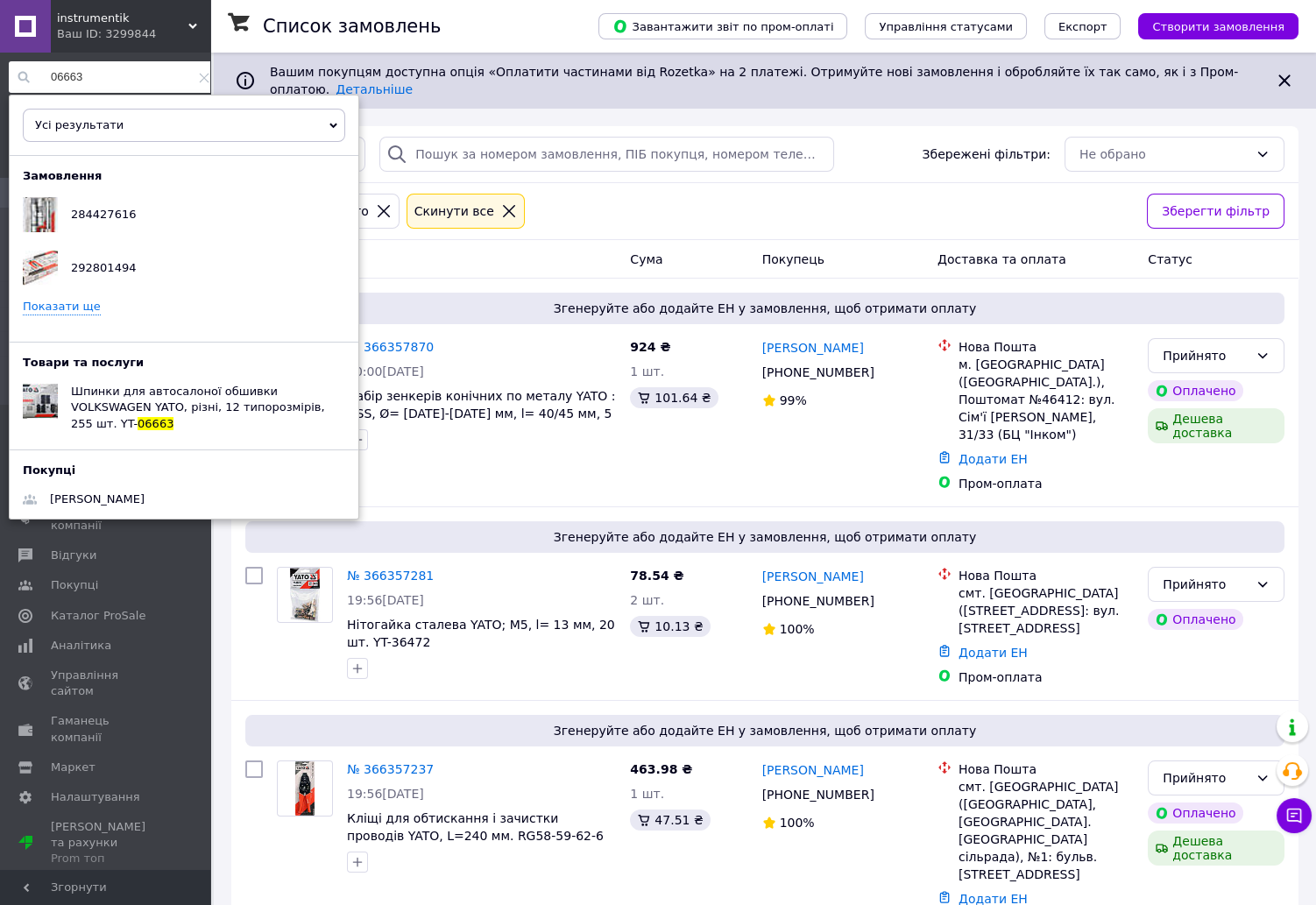
click at [97, 82] on input "06663" at bounding box center [113, 76] width 209 height 31
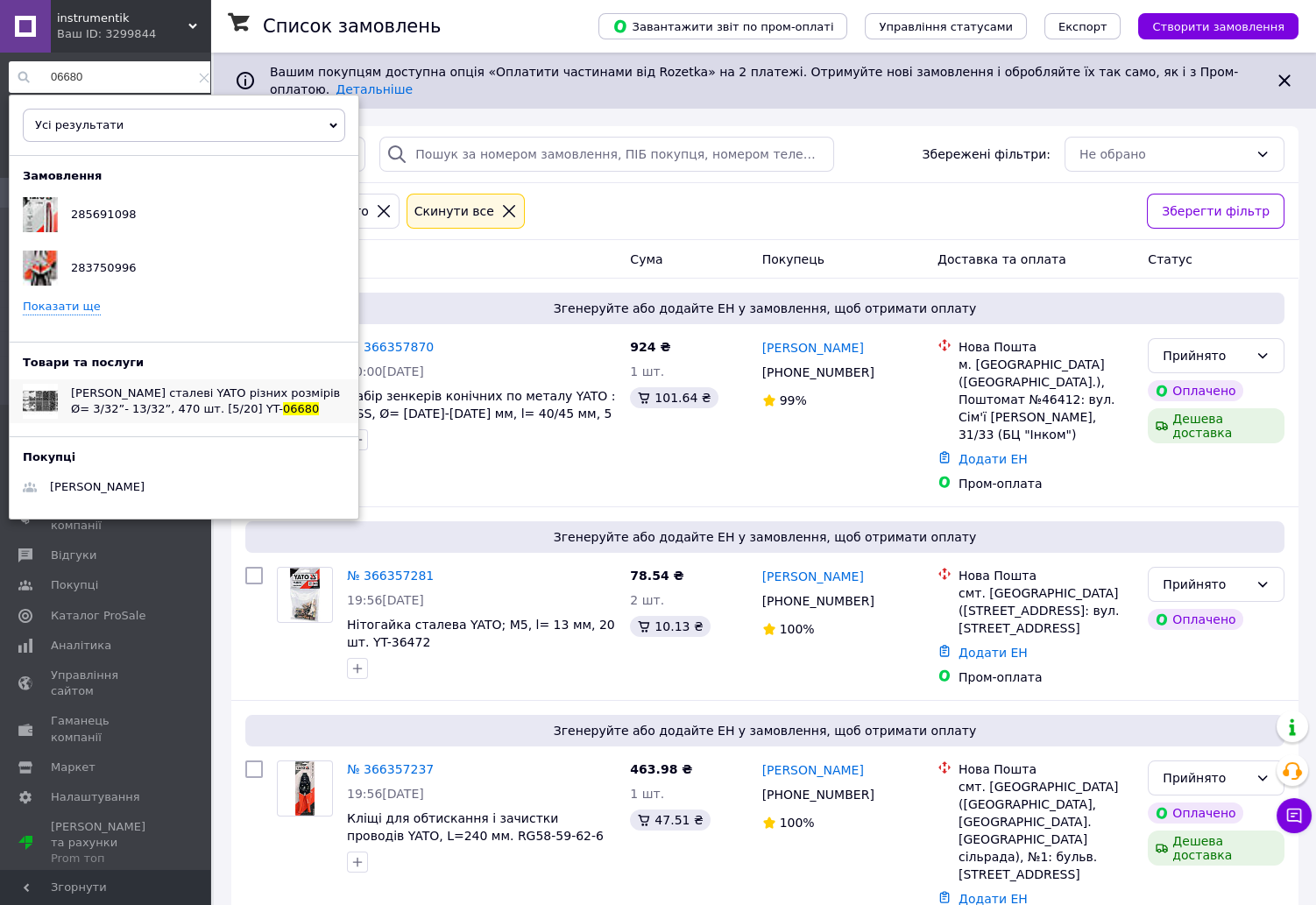
click at [183, 403] on span "Кульки сталеві YATO різних розмірів Ø= 3/32”- 13/32”, 470 шт. [5/20] YT-" at bounding box center [205, 401] width 269 height 29
click at [106, 80] on input "06680" at bounding box center [113, 76] width 209 height 31
click at [201, 397] on span "Гайки М3- М10 YATO : пластикова коробка; наб. 300 шт. YT-" at bounding box center [199, 401] width 257 height 29
click at [130, 86] on input "06772" at bounding box center [113, 76] width 209 height 31
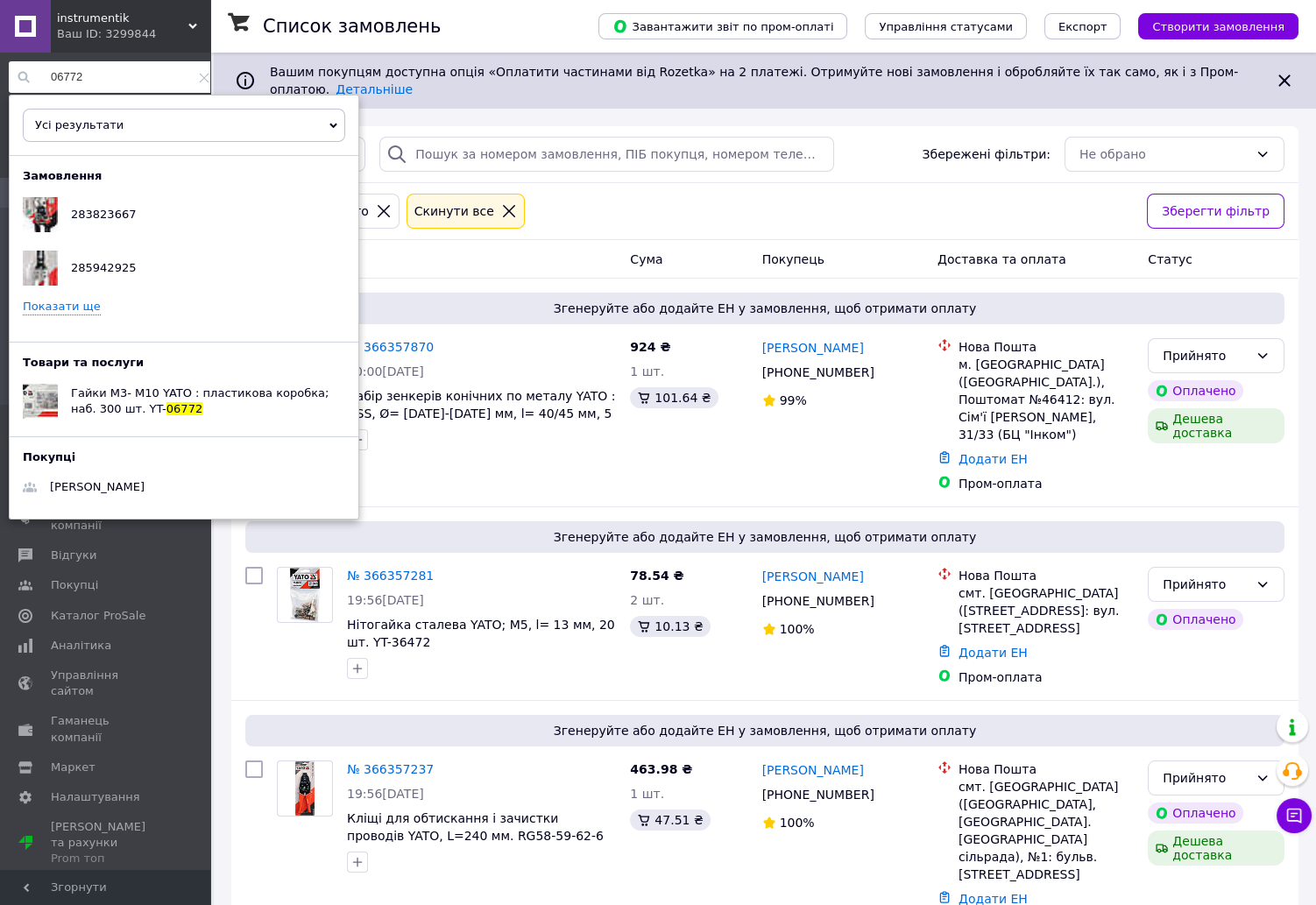
click at [118, 90] on input "06772" at bounding box center [113, 76] width 209 height 31
click at [198, 392] on span "Хомути гвинтові, металеві YATO Ø= 16- 40 мм, наб. 26 шт. YT-" at bounding box center [197, 401] width 254 height 29
click at [132, 76] on input "06782" at bounding box center [113, 76] width 209 height 31
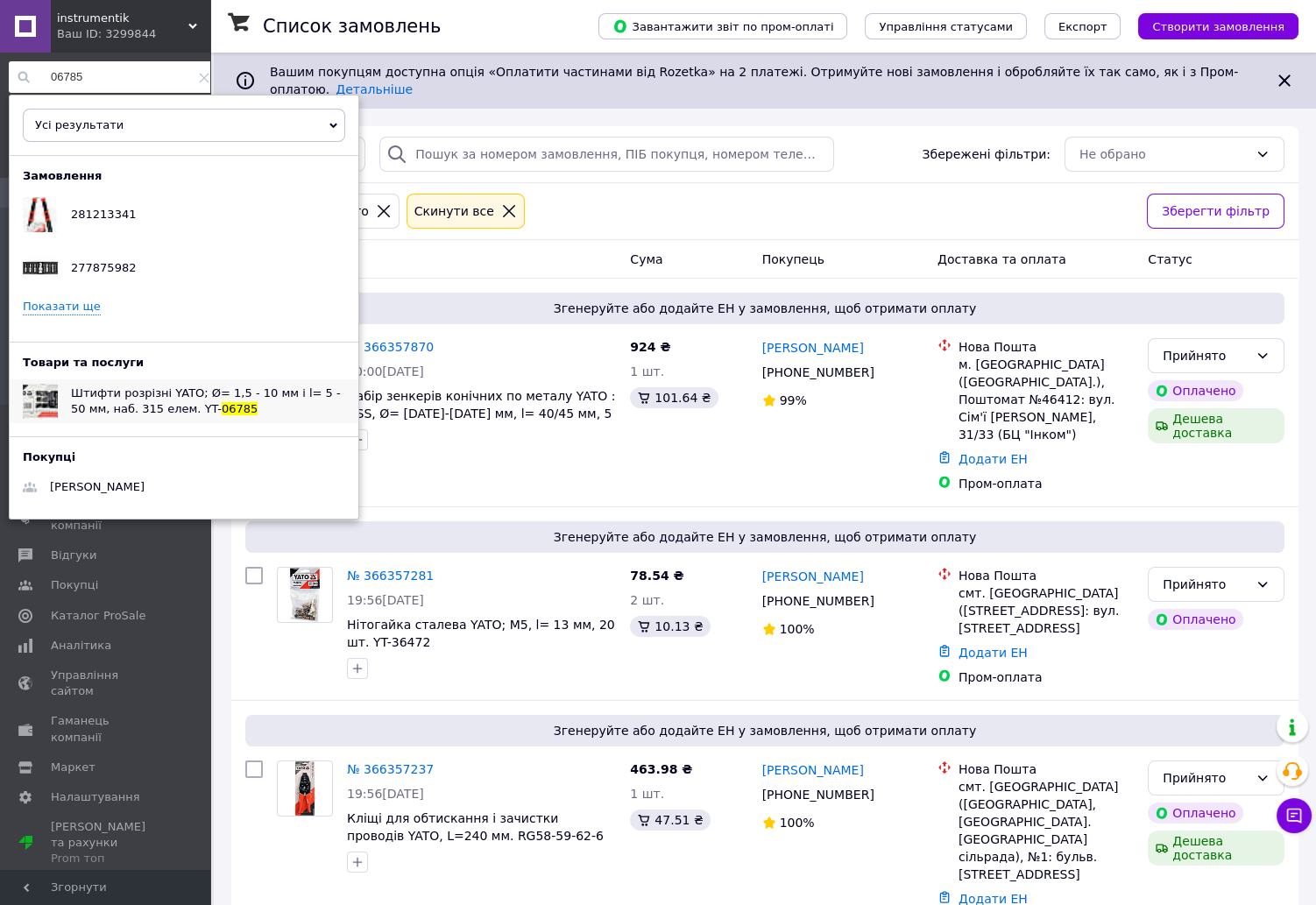
click at [238, 391] on span "Штифти розрізні YATO; Ø= 1,5 - 10 мм і l= 5 - 50 мм, наб. 315 елем. YT-" at bounding box center [206, 401] width 270 height 29
click at [104, 80] on input "06785" at bounding box center [113, 76] width 209 height 31
click at [193, 390] on span "Шпонки півкруглі різних розмірів YATO; наб. 80 шт. YT-" at bounding box center [204, 401] width 266 height 29
click at [119, 79] on input "06790" at bounding box center [113, 76] width 209 height 31
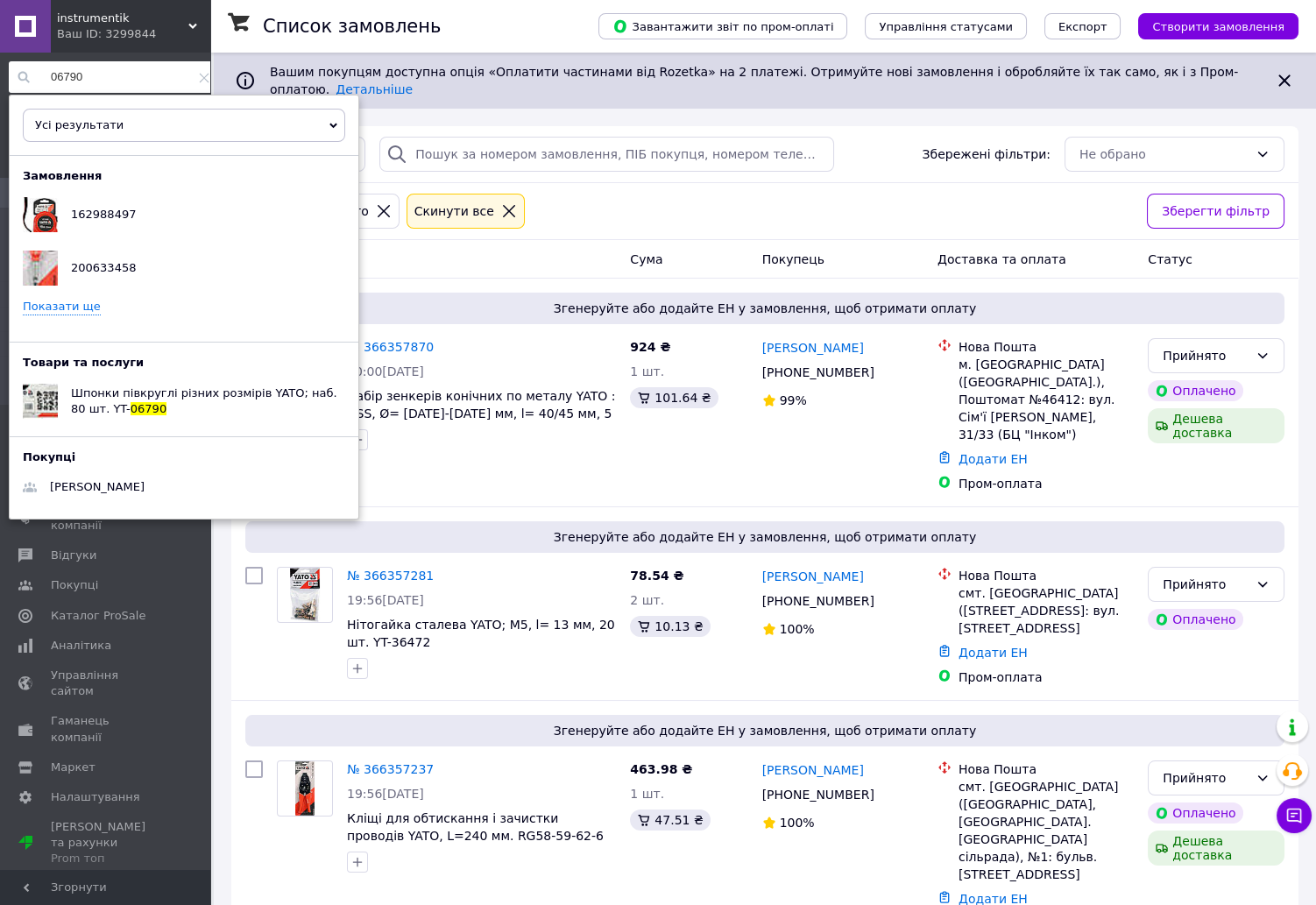
click at [119, 79] on input "06790" at bounding box center [113, 76] width 209 height 31
click at [186, 395] on span "Шпонки півкруглі різних розмірів YATO; наб. 80 шт. YT-" at bounding box center [204, 401] width 266 height 29
click at [115, 81] on input "06790" at bounding box center [113, 76] width 209 height 31
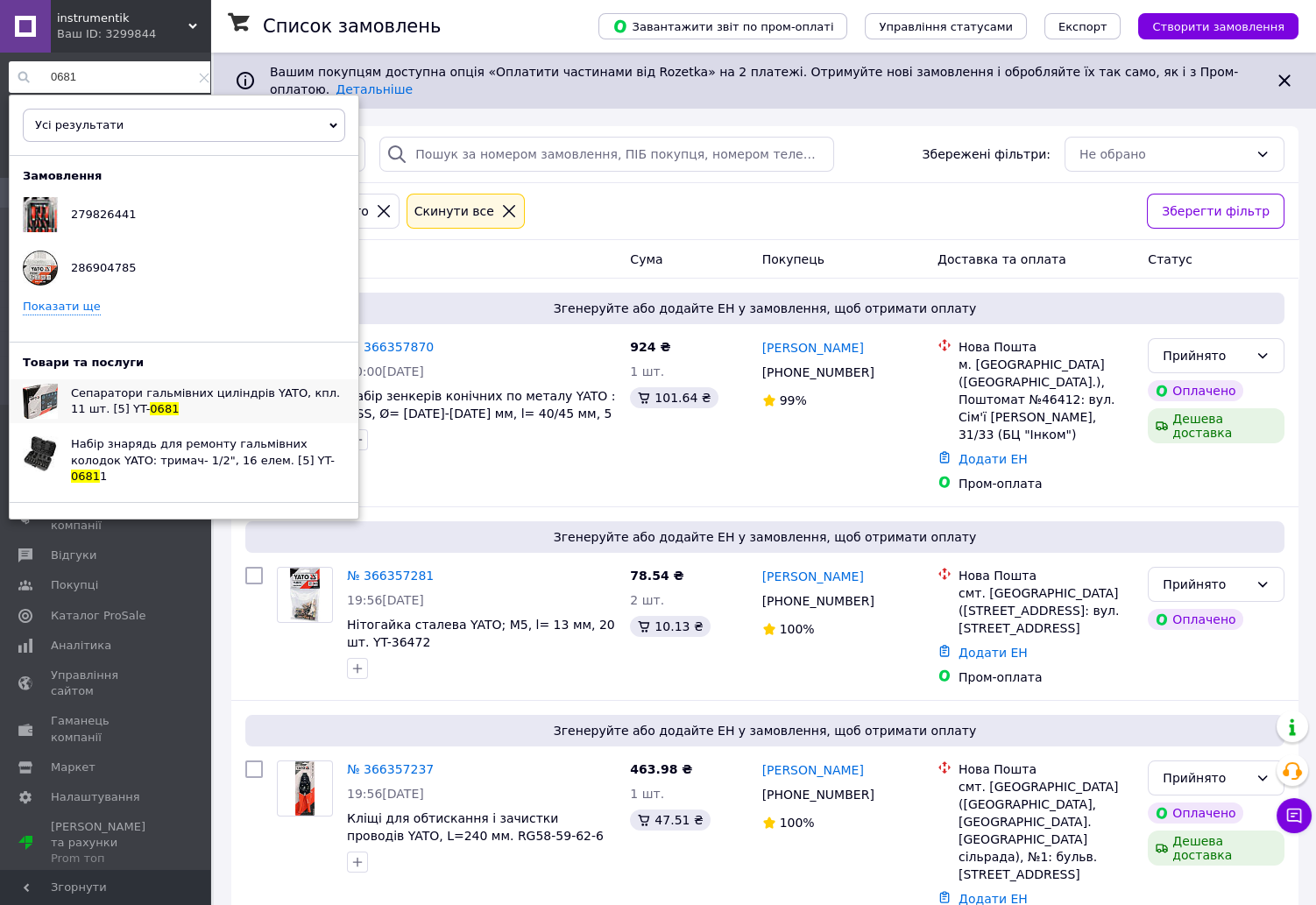
click at [147, 397] on span "Сепаратори гальмівних циліндрів YATO, кпл. 11 шт. [5] YT-" at bounding box center [205, 401] width 269 height 29
click at [112, 76] on input "0681" at bounding box center [113, 76] width 209 height 31
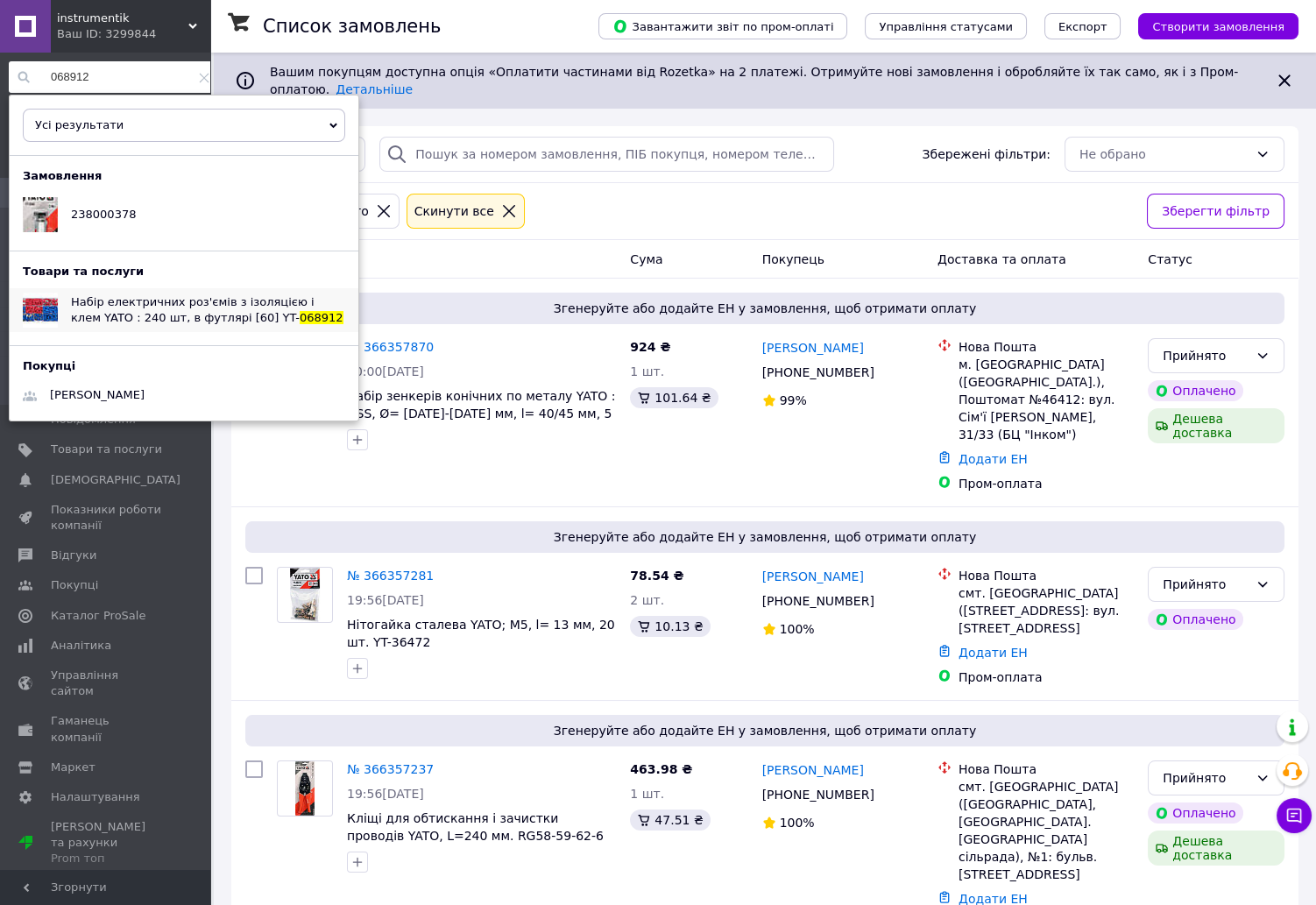
click at [225, 306] on span "Набір електричних роз'ємів з ізоляцією і клем YATO : 240 шт, в футлярі [60] YT-" at bounding box center [192, 309] width 243 height 29
click at [159, 70] on input "068912" at bounding box center [113, 76] width 209 height 31
click at [158, 70] on input "068912" at bounding box center [113, 76] width 209 height 31
click at [237, 303] on span "Набір електричних роз'ємів з ізоляцією і клем YATO : 240 шт, в футлярі [60] YT-" at bounding box center [192, 309] width 243 height 29
click at [105, 68] on input "068912" at bounding box center [113, 76] width 209 height 31
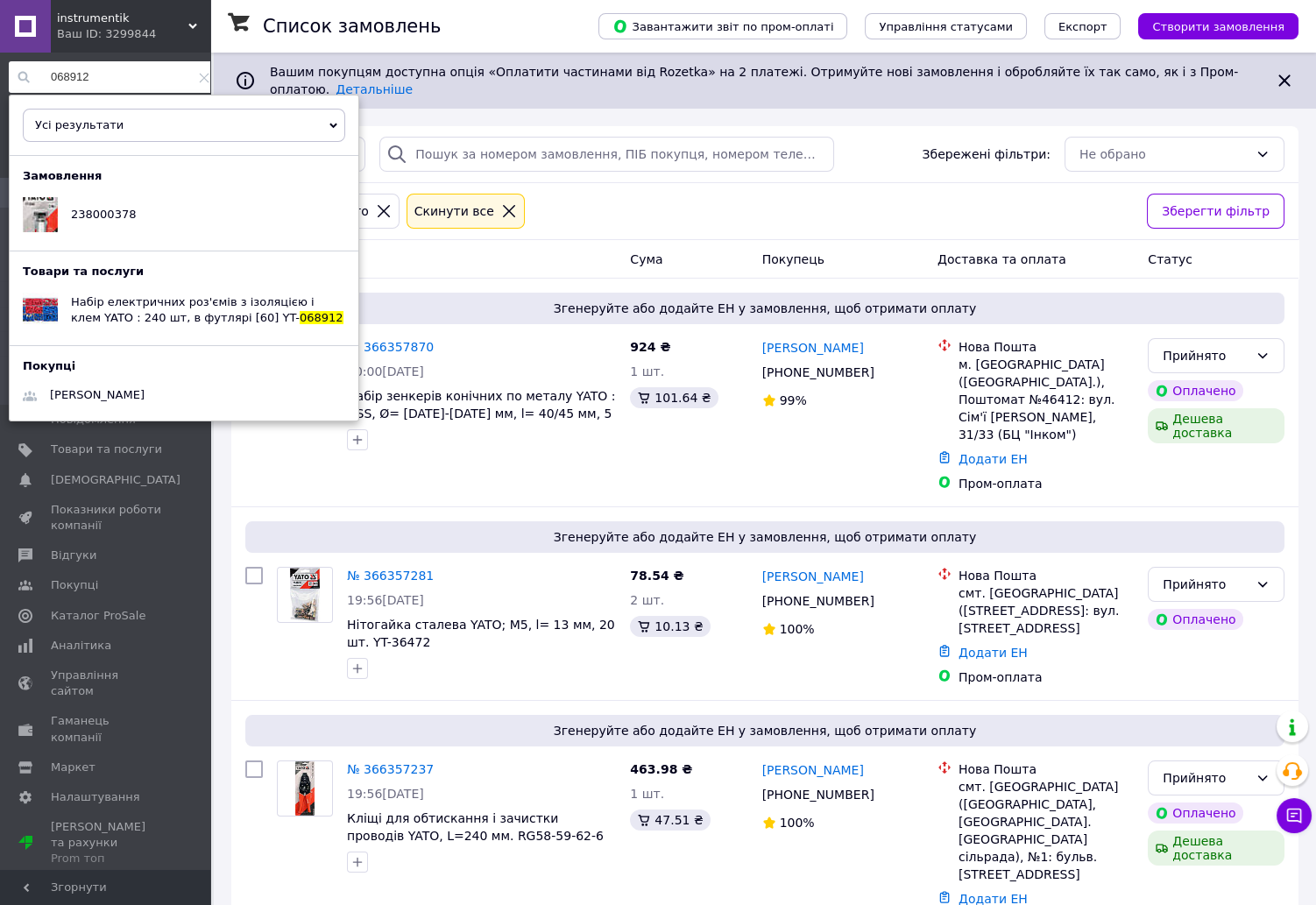
click at [105, 68] on input "068912" at bounding box center [113, 76] width 209 height 31
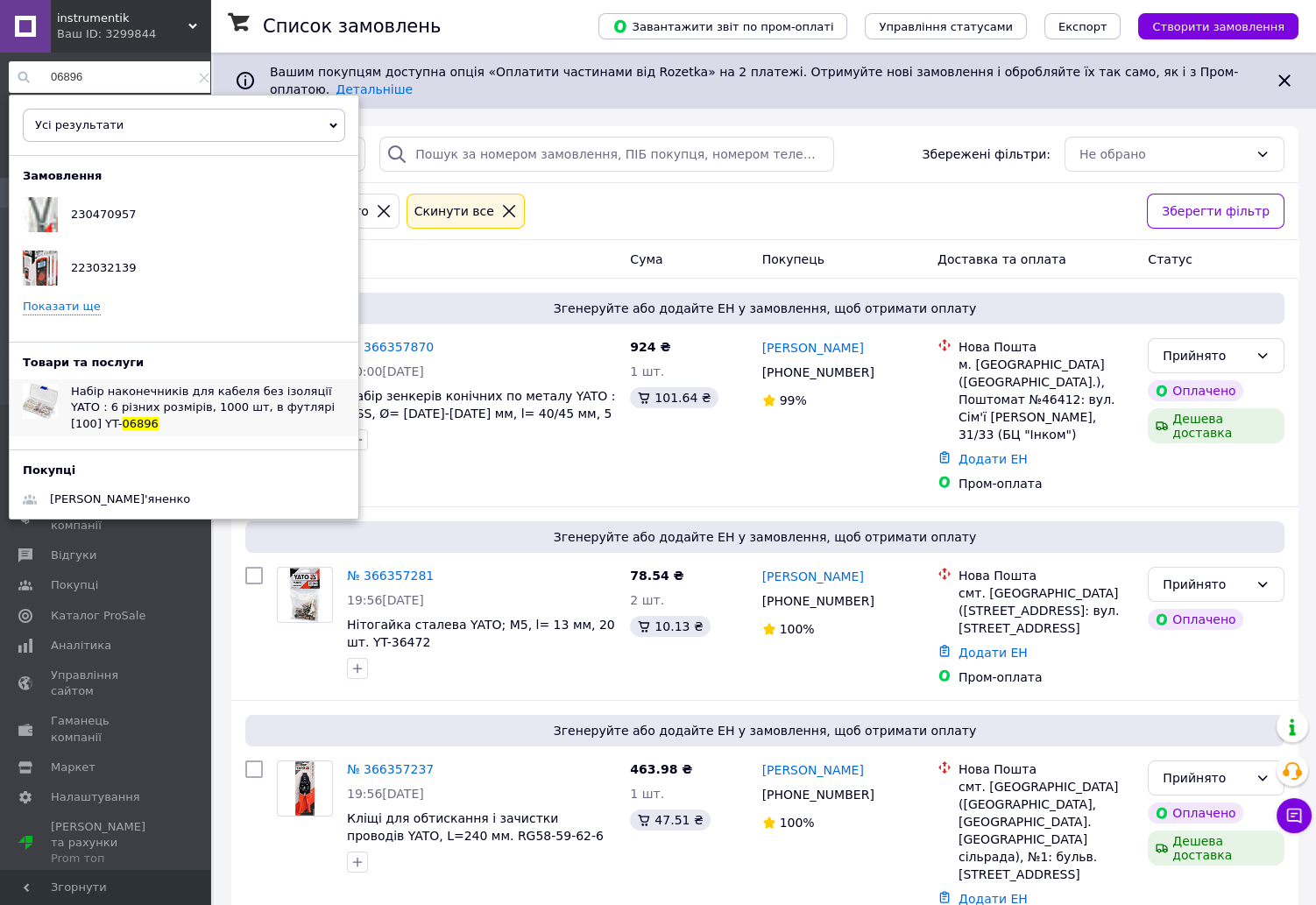
click at [218, 394] on span "Набір наконечників для кабеля без ізоляції YATO : 6 різних розмірів, 1000 шт, в…" at bounding box center [203, 406] width 264 height 44
click at [108, 77] on input "06896" at bounding box center [113, 76] width 209 height 31
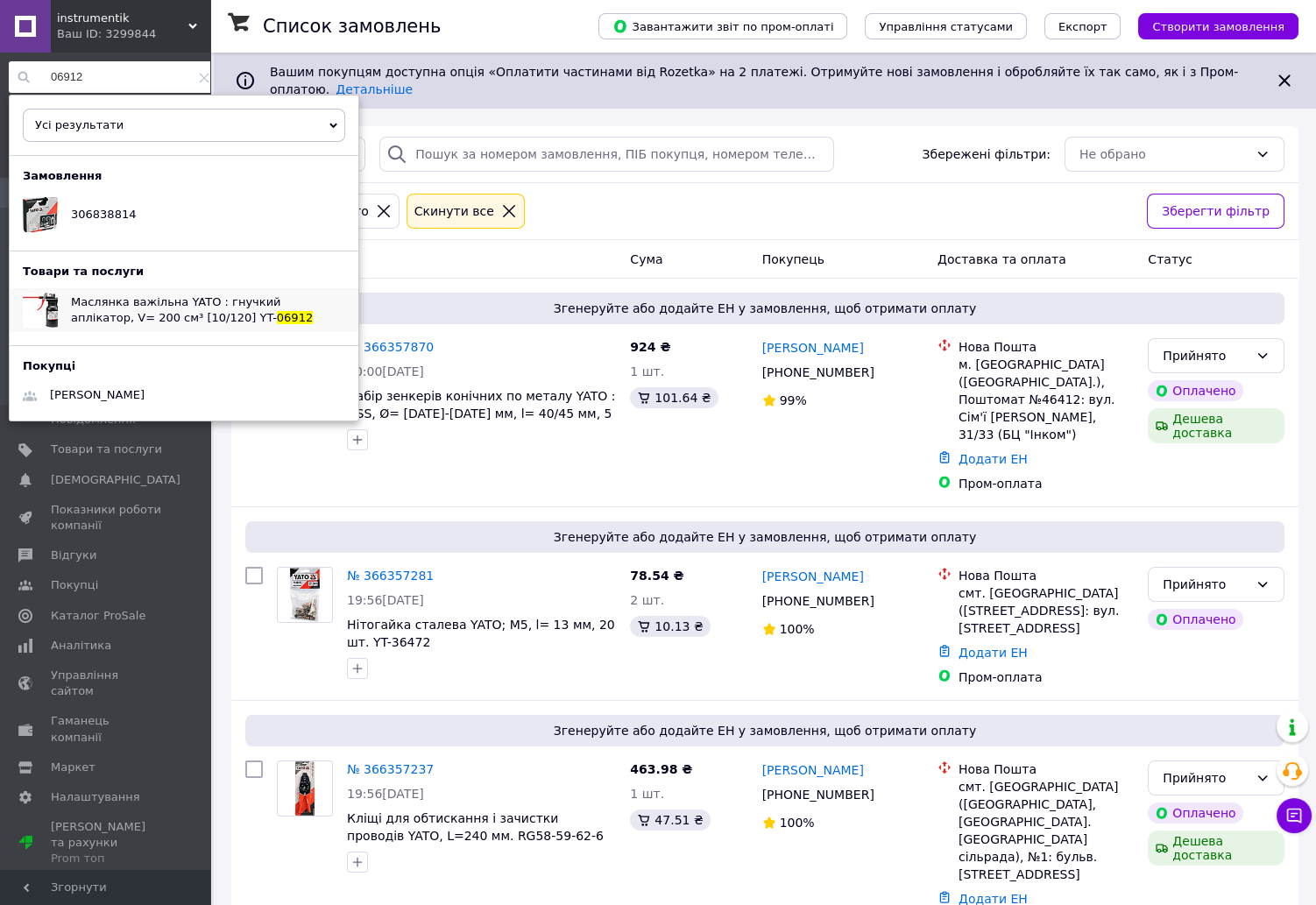
click at [277, 311] on span "06912" at bounding box center [295, 318] width 36 height 13
click at [140, 84] on input "06912" at bounding box center [113, 76] width 209 height 31
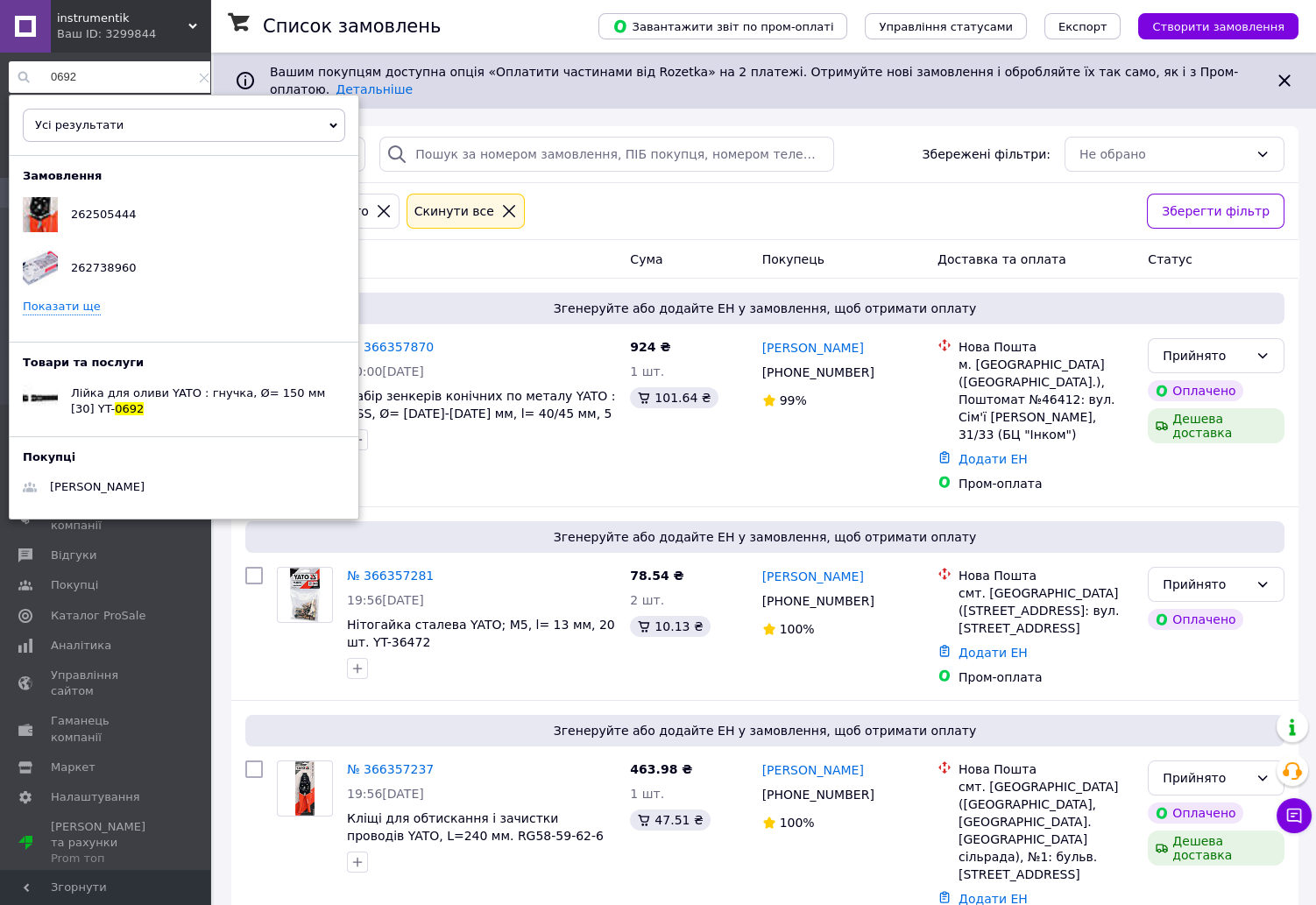
click at [226, 377] on div "Товари та послуги Лійка для оливи YATO : гнучка, Ø= 150 мм [30] YT- 0692" at bounding box center [184, 375] width 349 height 94
click at [279, 396] on span "Лійка для оливи YATO : гнучка, Ø= 150 мм [30] YT-" at bounding box center [197, 401] width 254 height 29
click at [94, 80] on input "0692" at bounding box center [113, 76] width 209 height 31
click at [213, 389] on div "Лійка для оливи YATO : Ø= 130 мм [180] YT- 0693" at bounding box center [207, 401] width 301 height 43
click at [98, 76] on input "0693" at bounding box center [113, 76] width 209 height 31
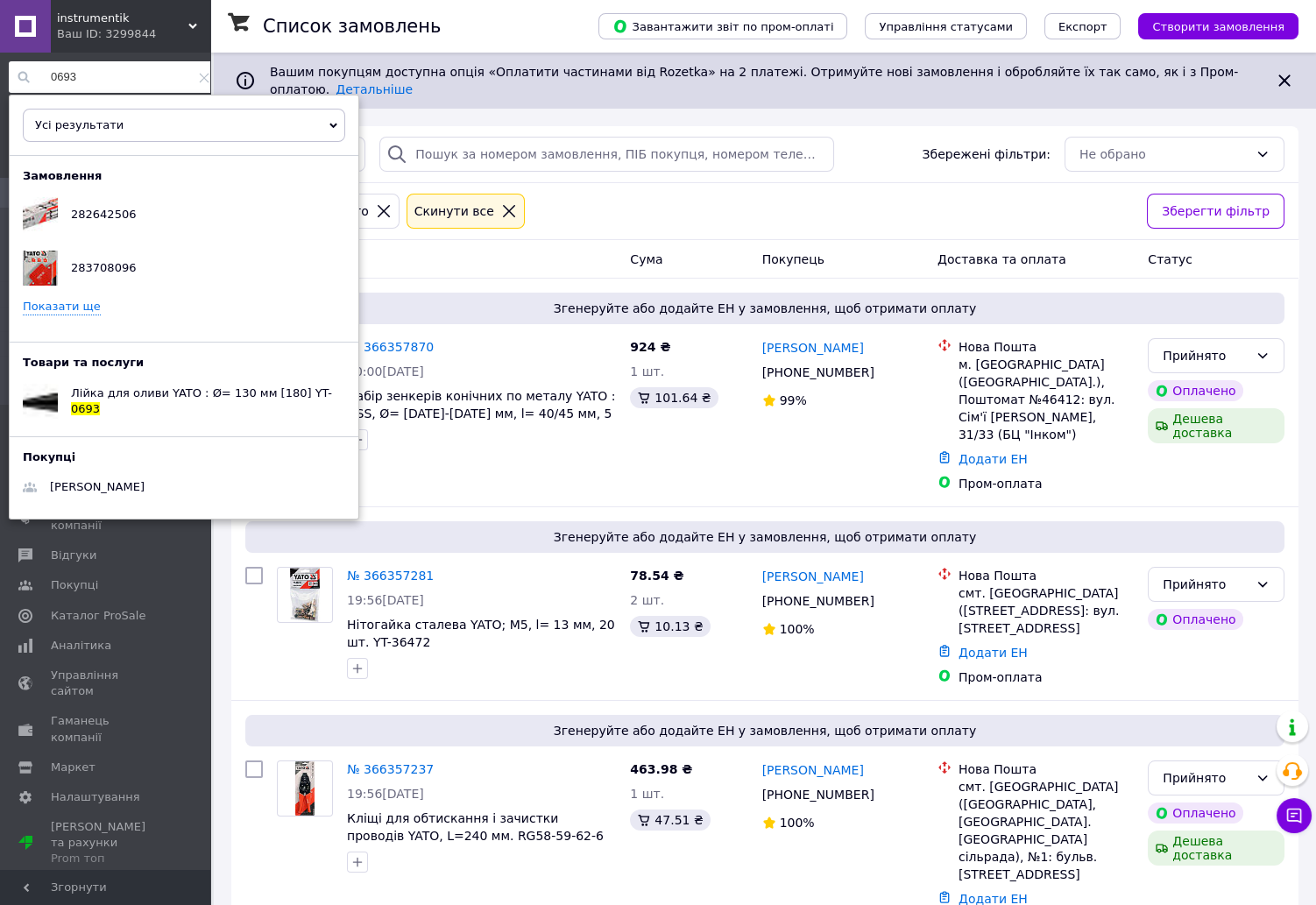
click at [98, 76] on input "0693" at bounding box center [113, 76] width 209 height 31
click at [137, 400] on span "Лійка для оливи YATO : Ø= 135 мм [192] YT-" at bounding box center [201, 393] width 261 height 13
click at [85, 70] on input "0694" at bounding box center [113, 76] width 209 height 31
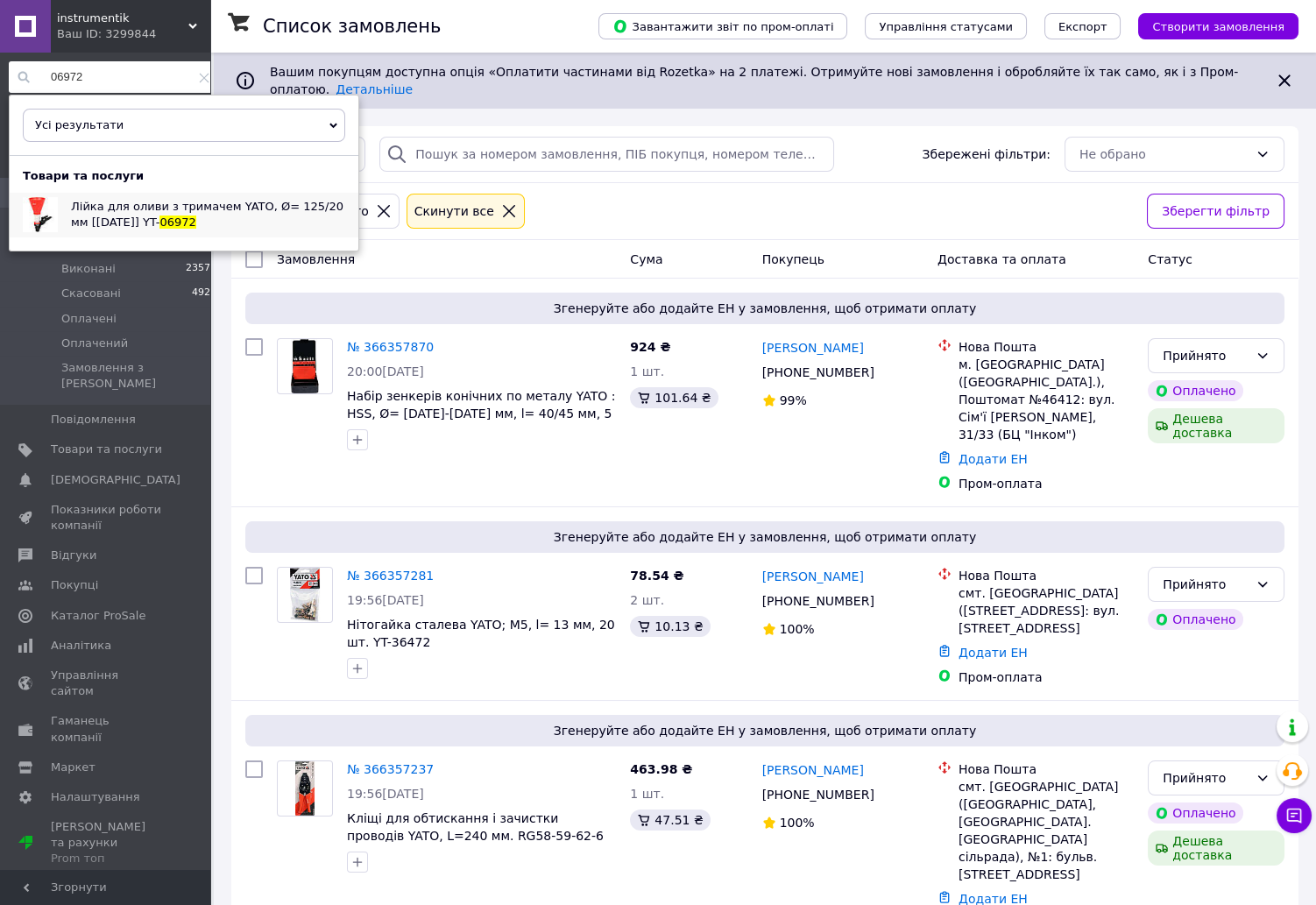
click at [252, 203] on span "Лійка для оливи з тримачем YATO, Ø= 125/20 мм [10/20/40] YT-" at bounding box center [206, 214] width 272 height 29
click at [127, 73] on input "06972" at bounding box center [113, 76] width 209 height 31
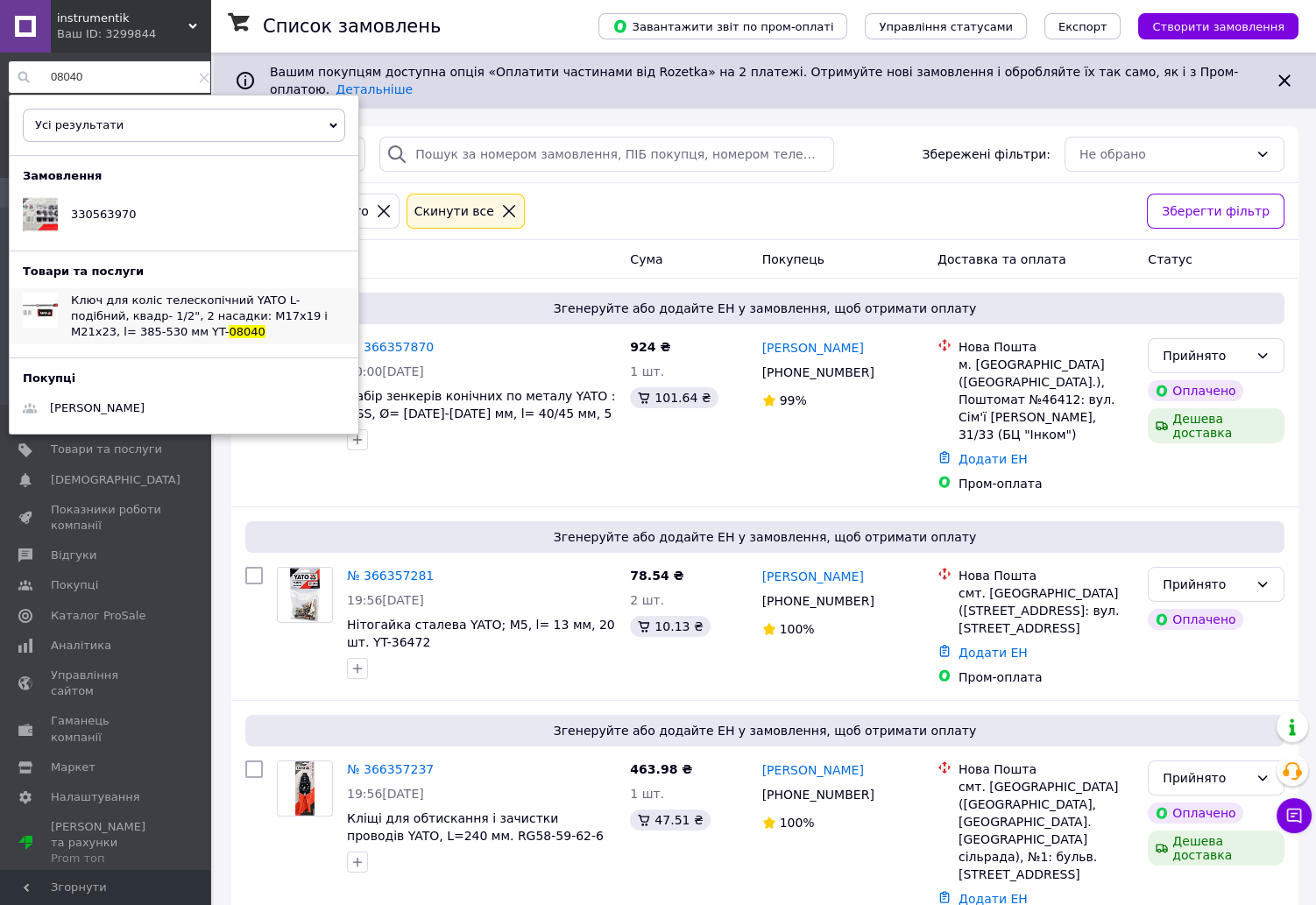
click at [229, 325] on span "08040" at bounding box center [247, 332] width 36 height 13
click at [111, 81] on input "08040" at bounding box center [113, 76] width 209 height 31
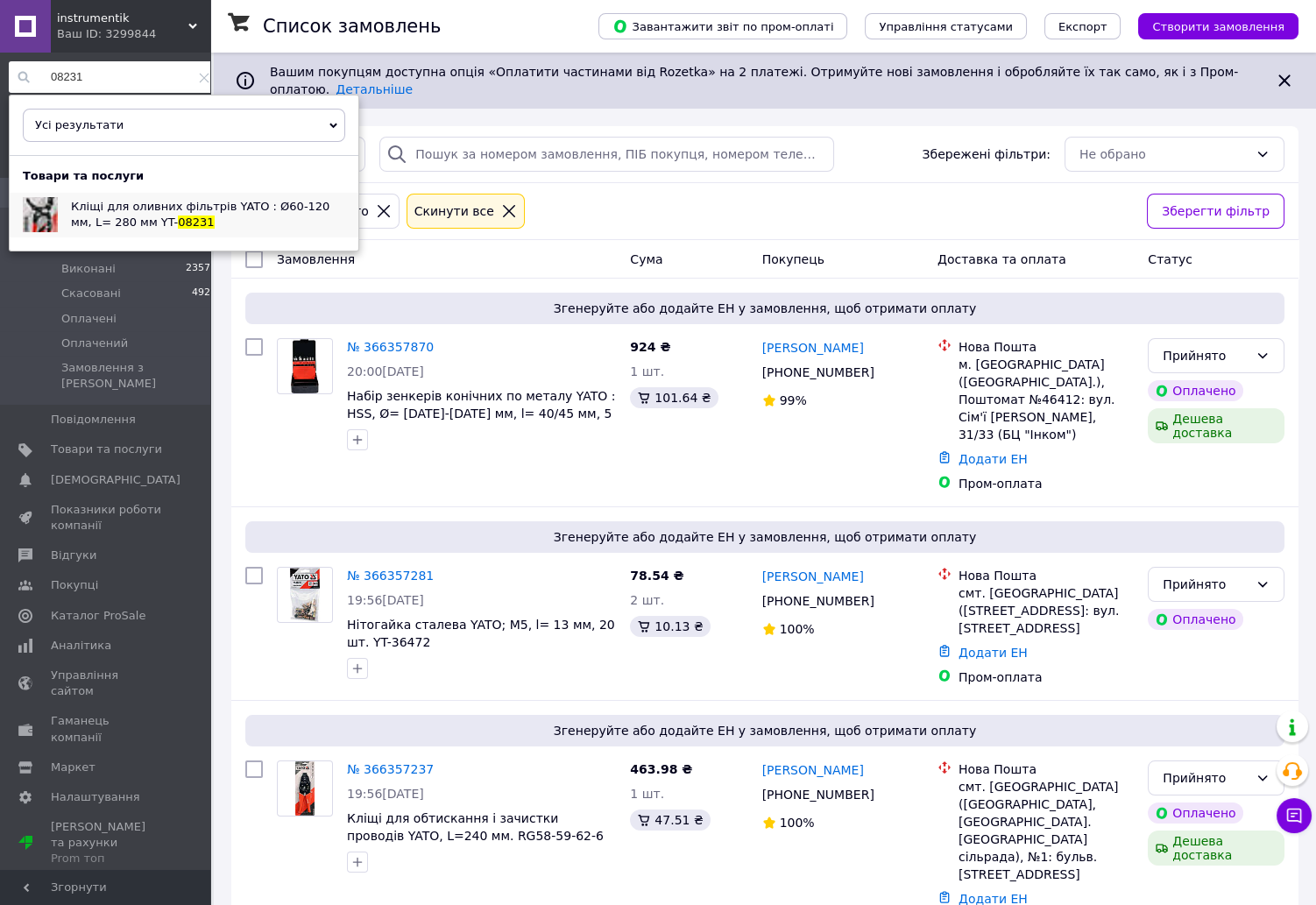
click at [242, 206] on span "Кліщі для оливних фільтрів YATO : Ø60-120 мм, L= 280 мм YT-" at bounding box center [200, 214] width 258 height 29
click at [143, 60] on div "08231 Усі результати Тільки замовлення Тільки товари та послуги Тільки групи то…" at bounding box center [113, 469] width 227 height 834
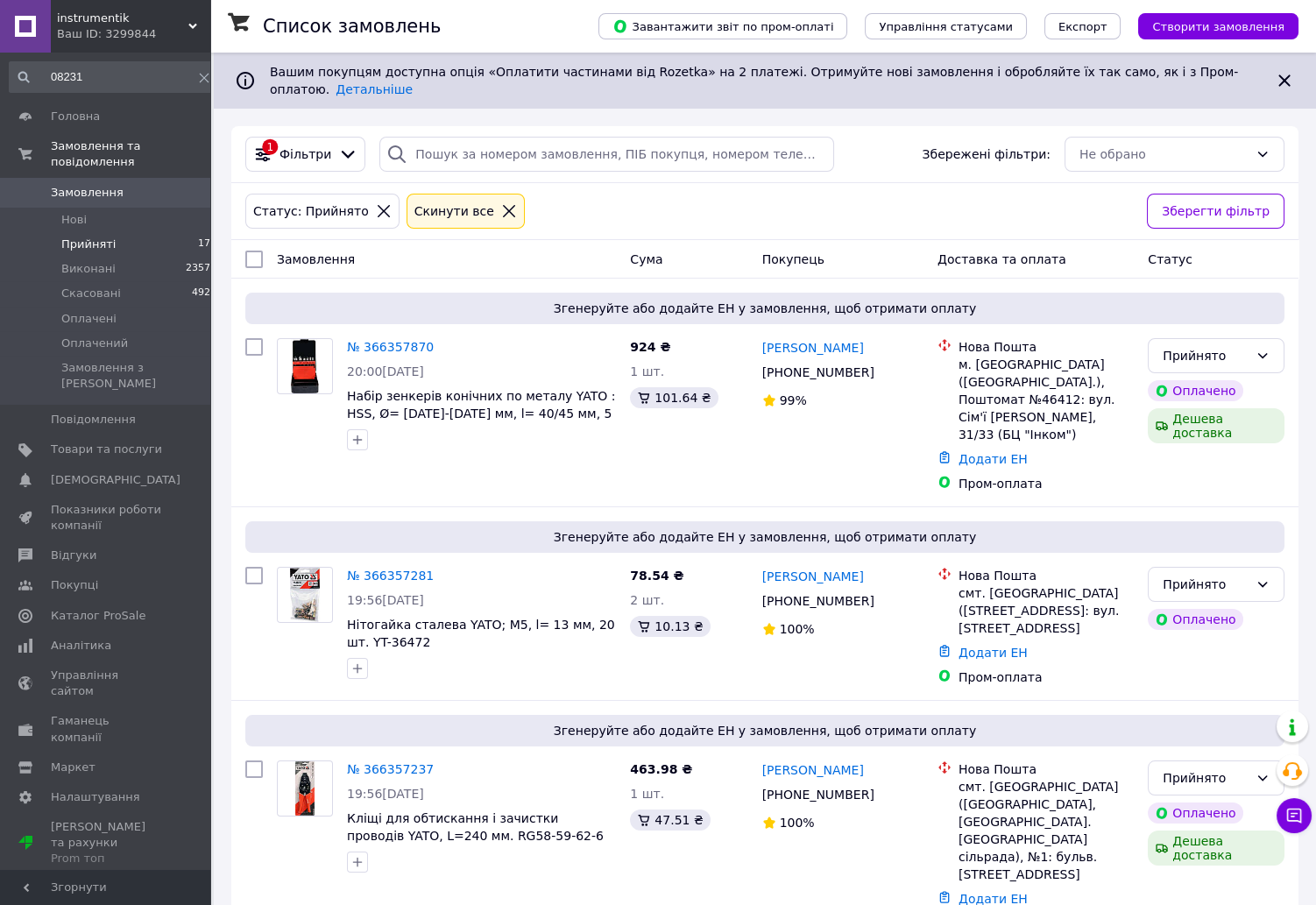
click at [143, 60] on div "08231 Усі результати Тільки замовлення Тільки товари та послуги Тільки групи то…" at bounding box center [113, 469] width 227 height 834
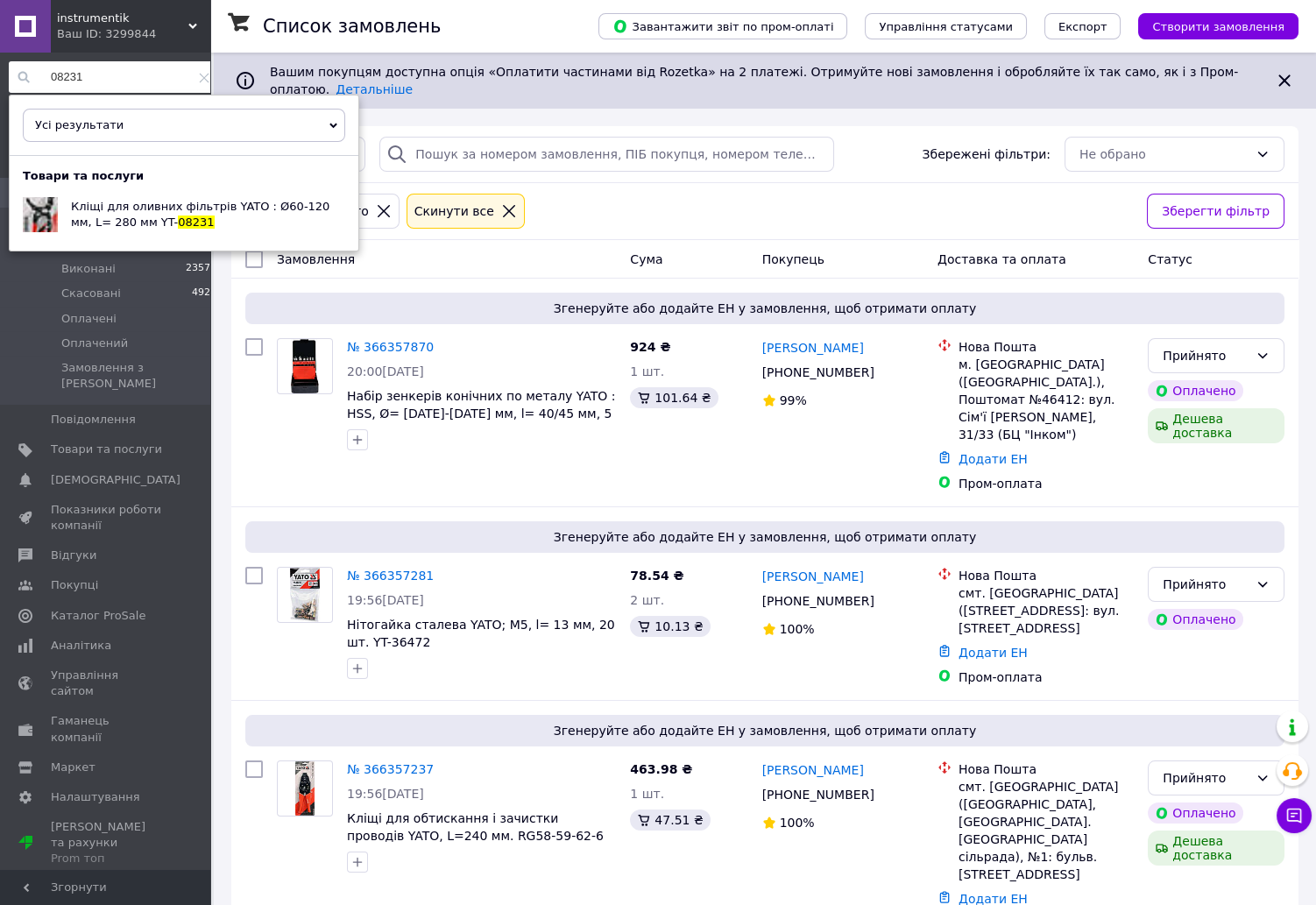
click at [135, 70] on input "08231" at bounding box center [113, 76] width 209 height 31
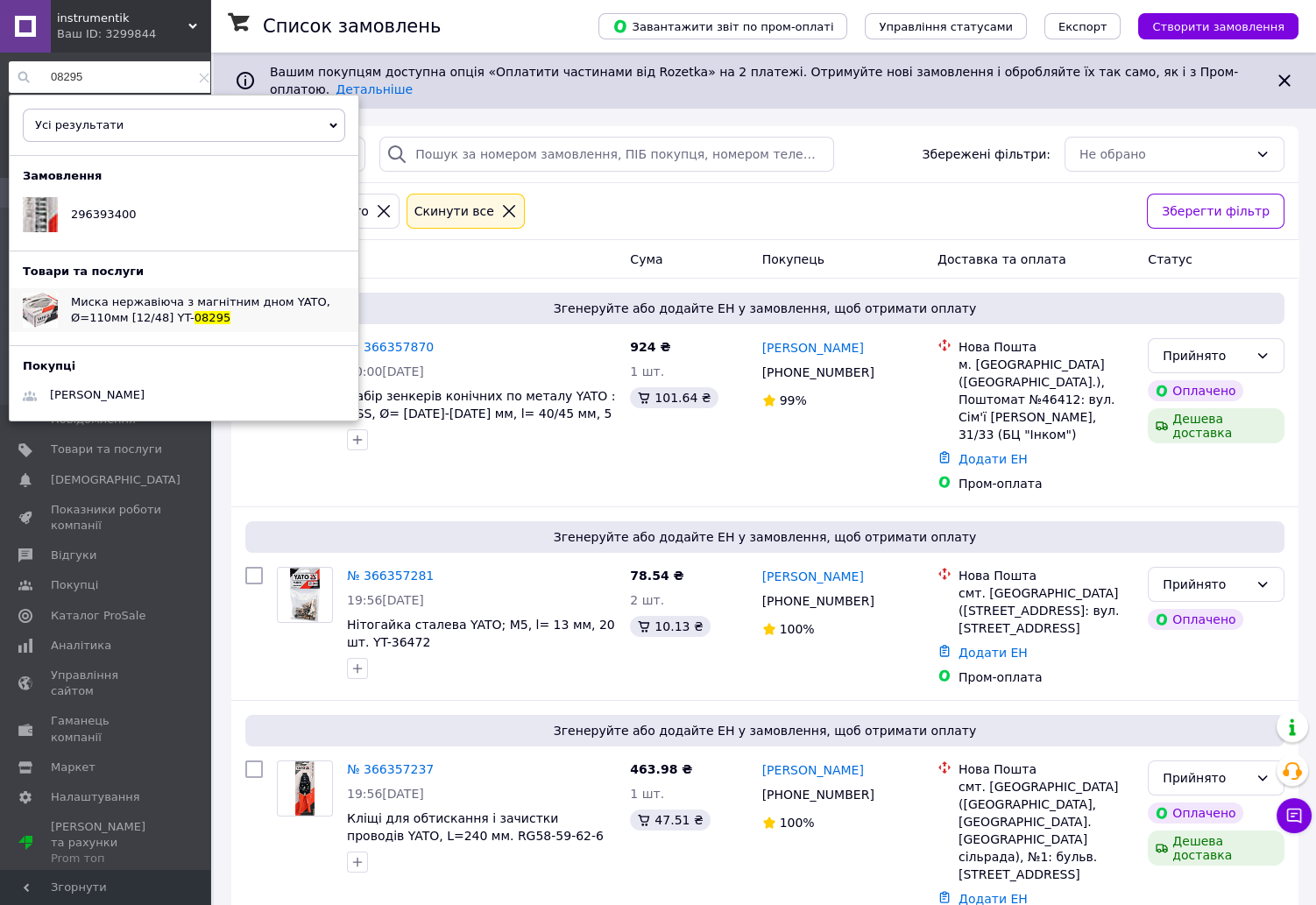
click at [194, 311] on span "08295" at bounding box center [212, 318] width 36 height 13
click at [177, 306] on span "Миска нержавіюча з магнітним дном YATO, Ø=110мм [12/48] YT-" at bounding box center [200, 309] width 259 height 29
click at [123, 78] on input "08295" at bounding box center [113, 76] width 209 height 31
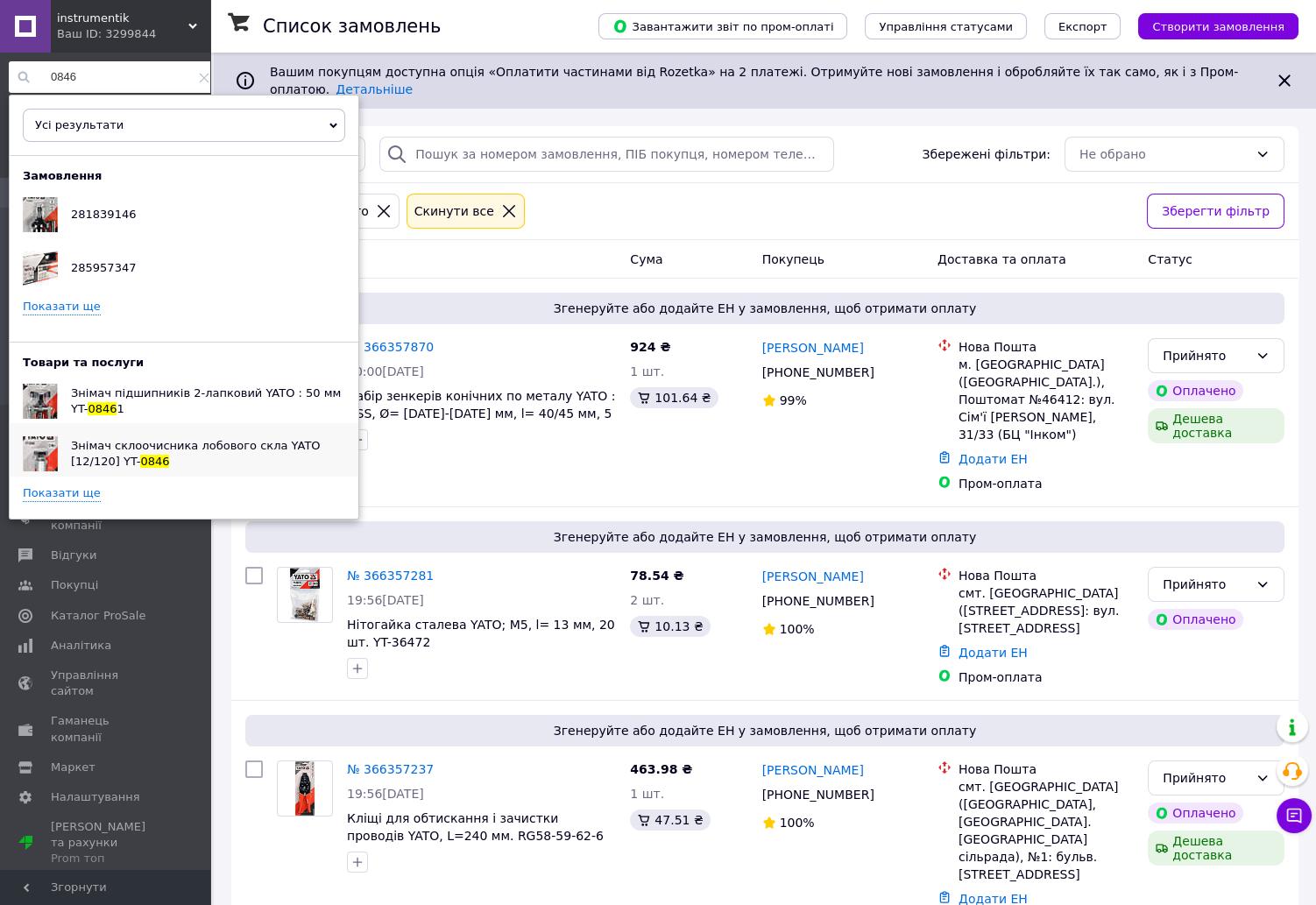
click at [174, 453] on div "Знімач склоочисника лобового скла YATO [12/120] YT- 0846" at bounding box center [207, 453] width 301 height 43
click at [115, 77] on input "0846" at bounding box center [113, 76] width 209 height 31
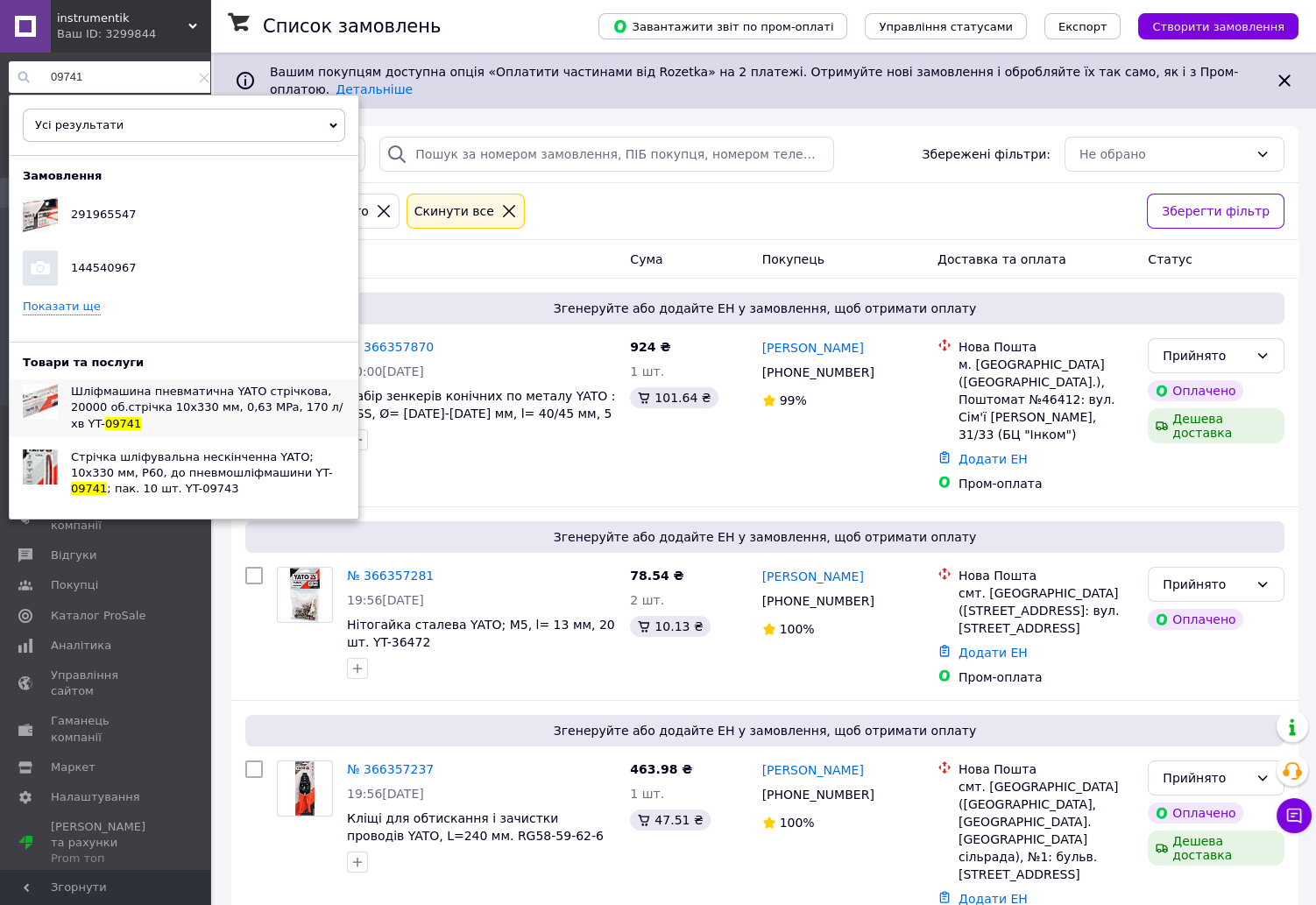
click at [191, 402] on span "Шліфмашина пневматична YATO стрічкова, 20000 об.стрічка 10х330 мм, 0,63 MPa, 17…" at bounding box center [206, 406] width 271 height 44
click at [108, 68] on input "09741" at bounding box center [113, 76] width 209 height 31
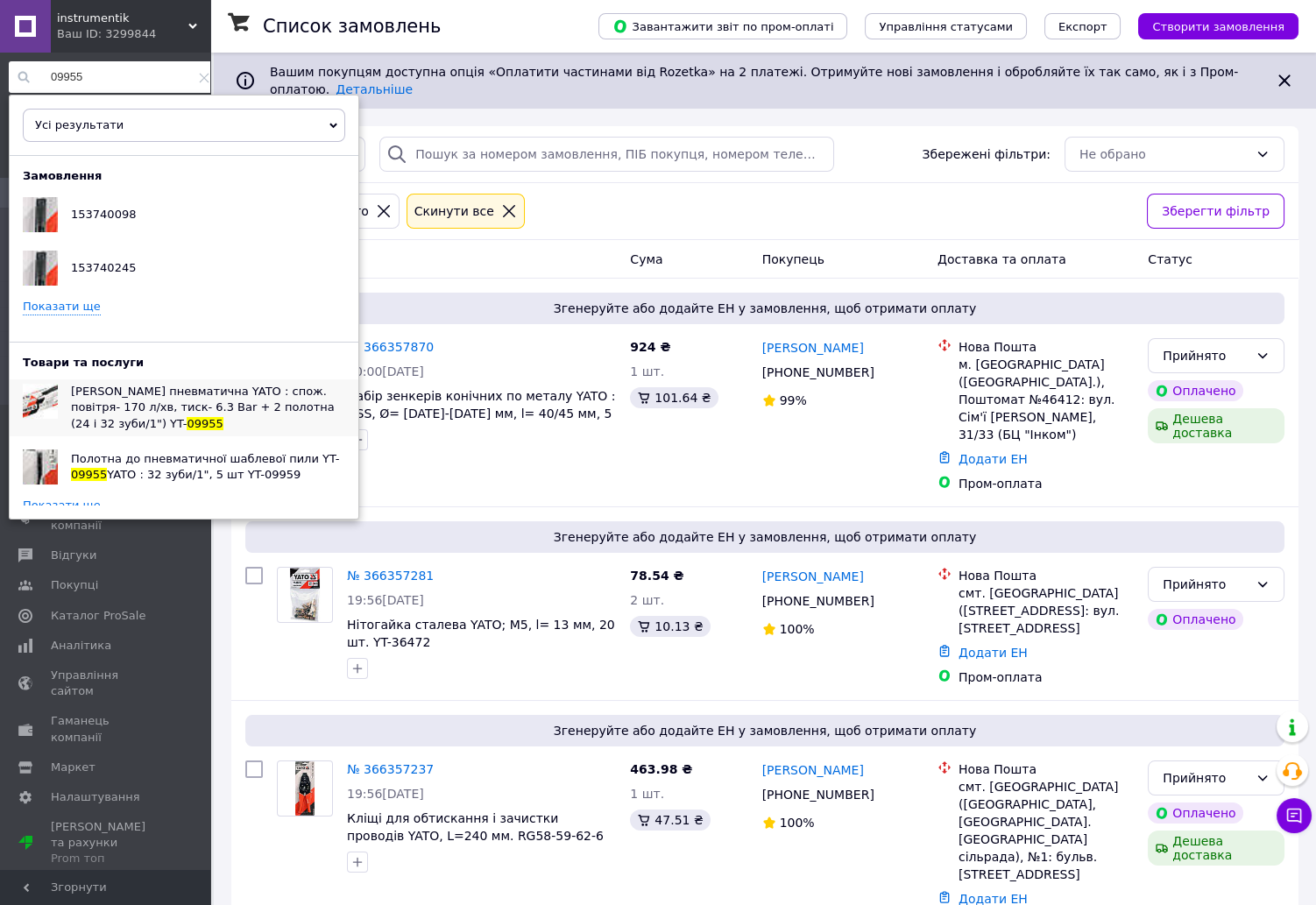
click at [196, 413] on span "Пила шаблева пневматична YATO : спож. повітря- 170 л/хв, тиск- 6.3 Bar + 2 поло…" at bounding box center [203, 406] width 264 height 44
click at [119, 54] on div "09955 Усі результати Тільки замовлення Тільки товари та послуги Тільки групи то…" at bounding box center [113, 469] width 227 height 834
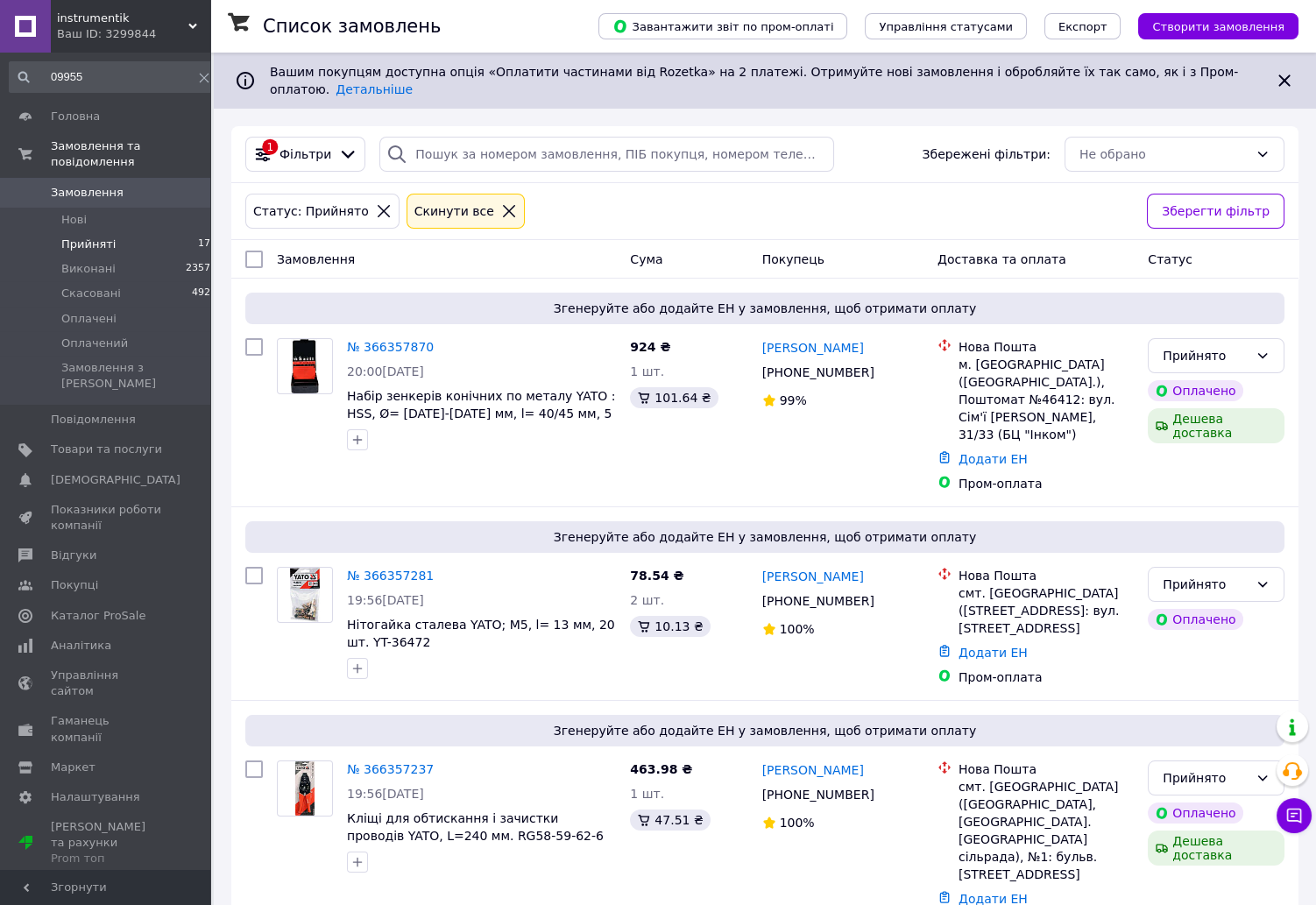
click at [121, 79] on input "09955" at bounding box center [113, 76] width 209 height 31
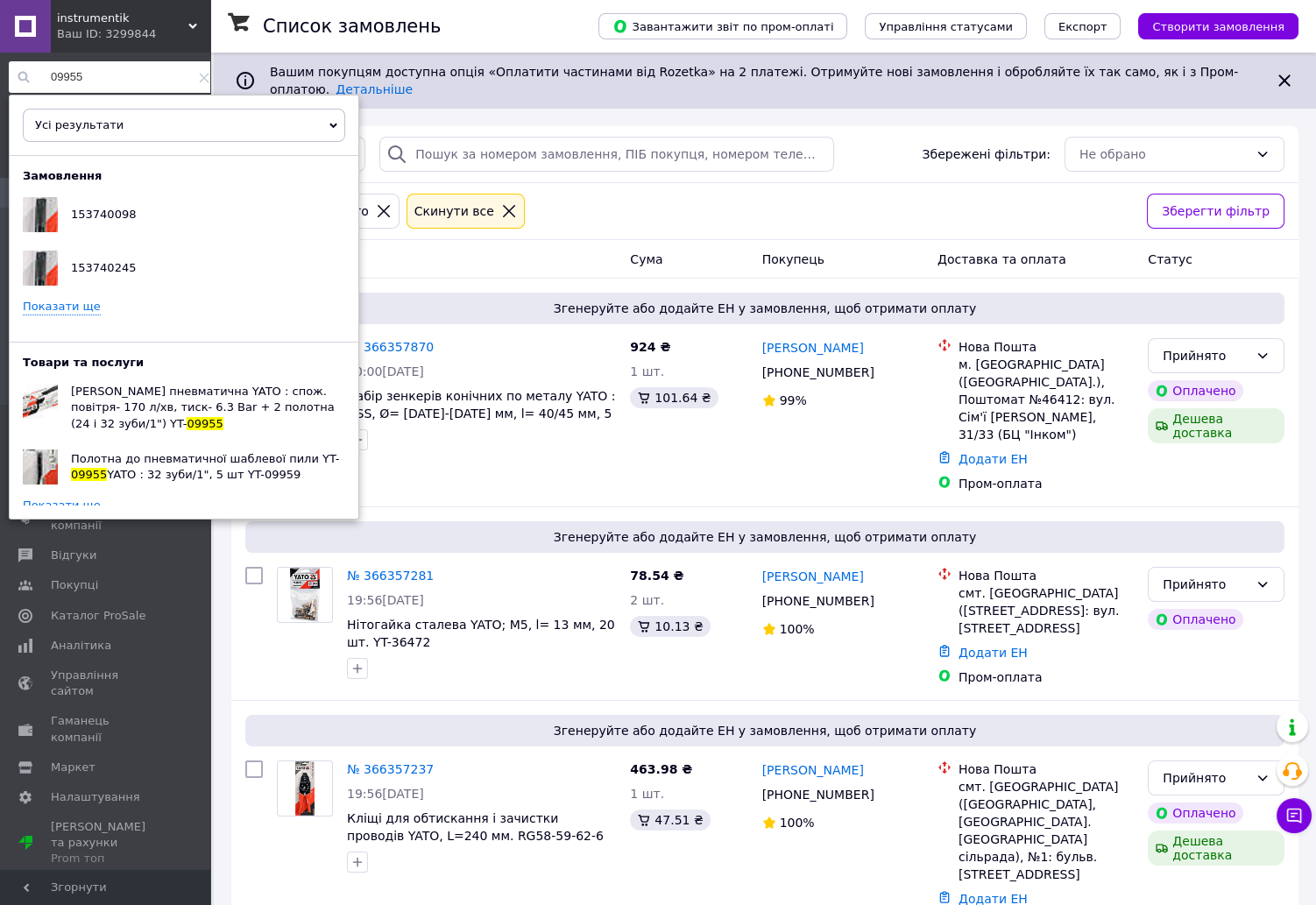
click at [121, 79] on input "09955" at bounding box center [113, 76] width 209 height 31
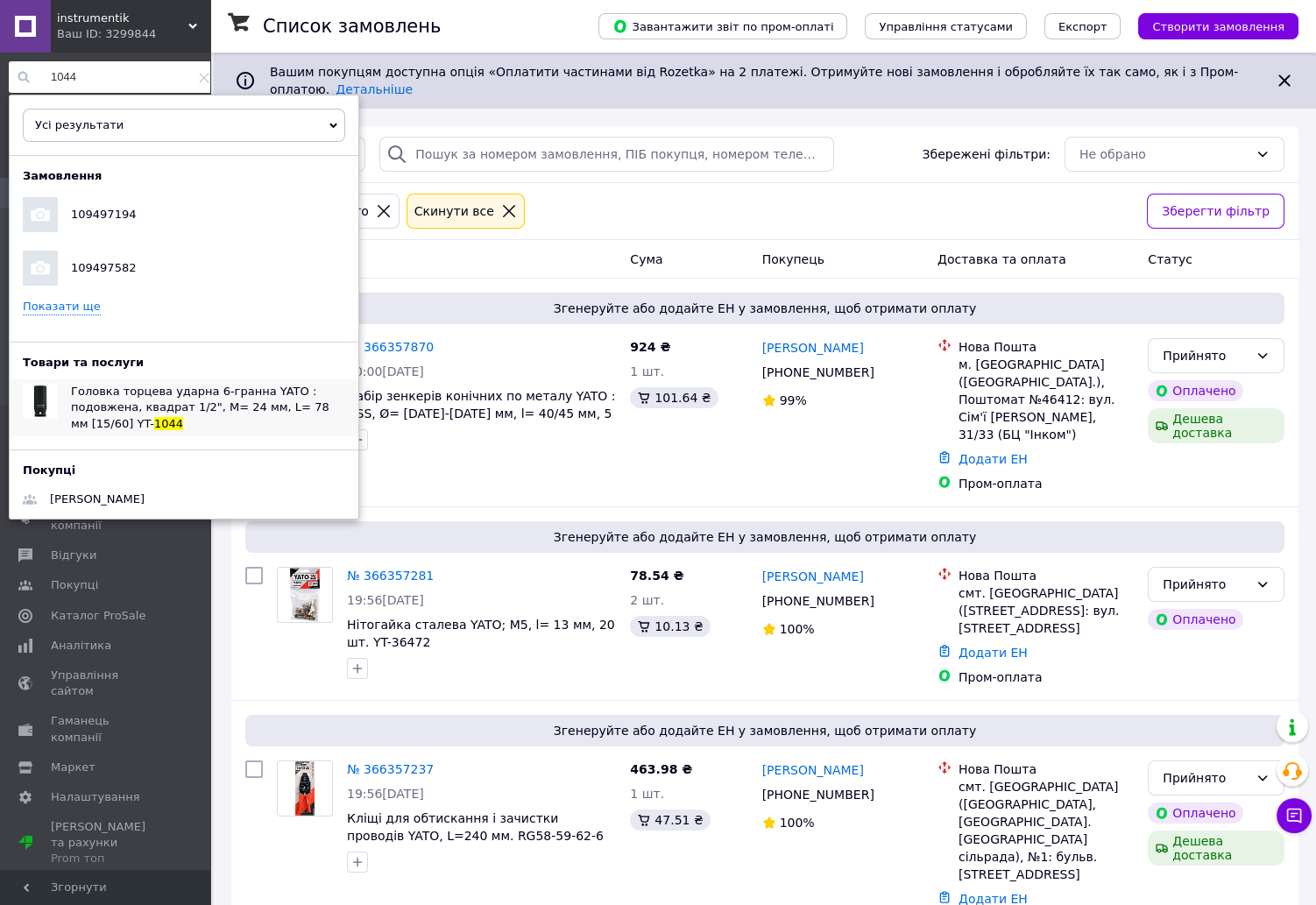
click at [142, 392] on span "Головка торцева ударна 6-гранна YATO : подовжена, квадрат 1/2", М= 24 мм, L= 78…" at bounding box center [200, 406] width 258 height 44
click at [124, 72] on input "1044" at bounding box center [113, 76] width 209 height 31
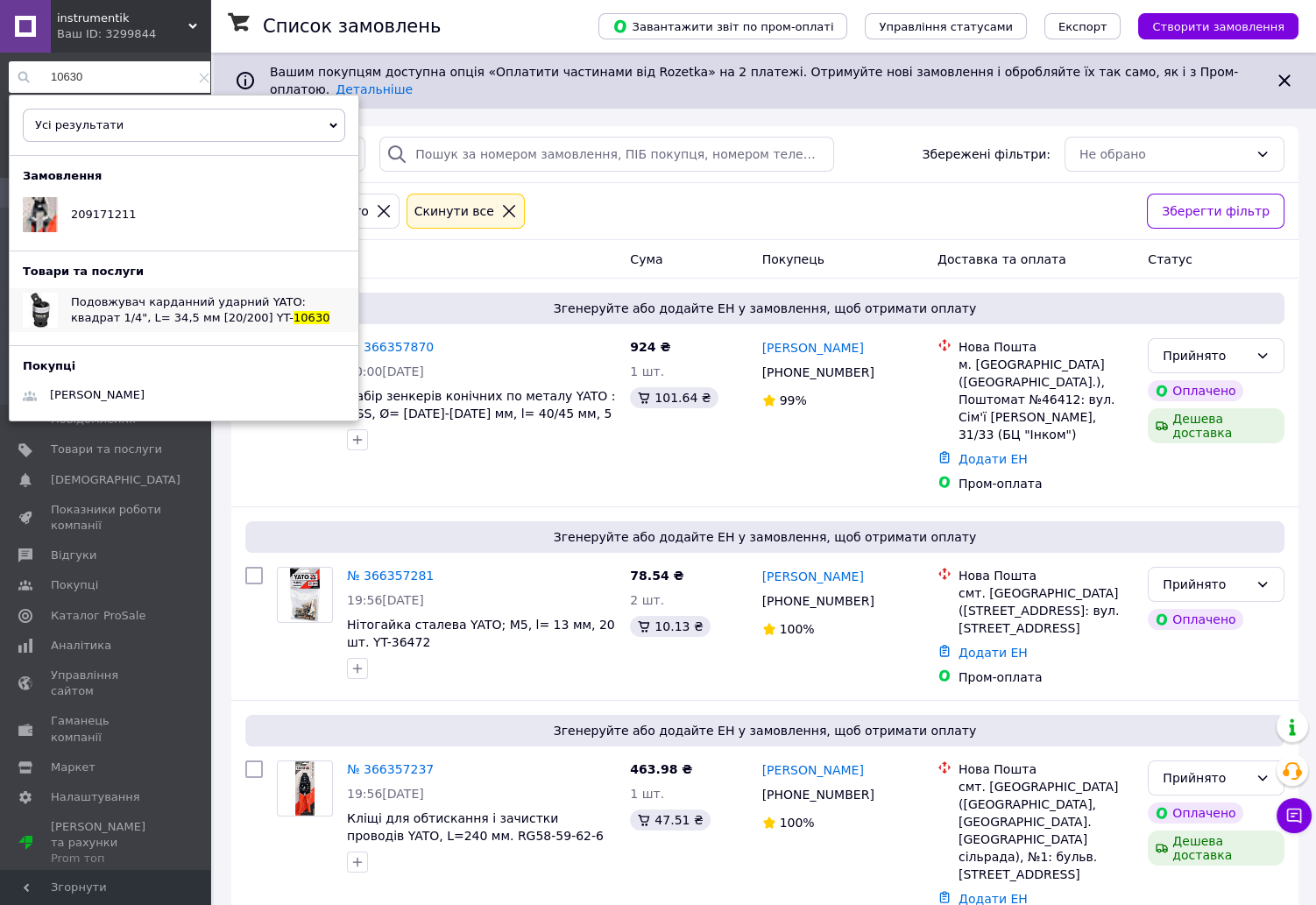
click at [250, 314] on div "Подовжувач карданний ударний YATO: квадрат 1/4", L= 34,5 мм [20/200] YT- 10630" at bounding box center [207, 310] width 301 height 43
click at [120, 57] on div "10630 Усі результати Тільки замовлення Тільки товари та послуги Тільки групи то…" at bounding box center [113, 469] width 227 height 834
click at [114, 73] on input "10630" at bounding box center [113, 76] width 209 height 31
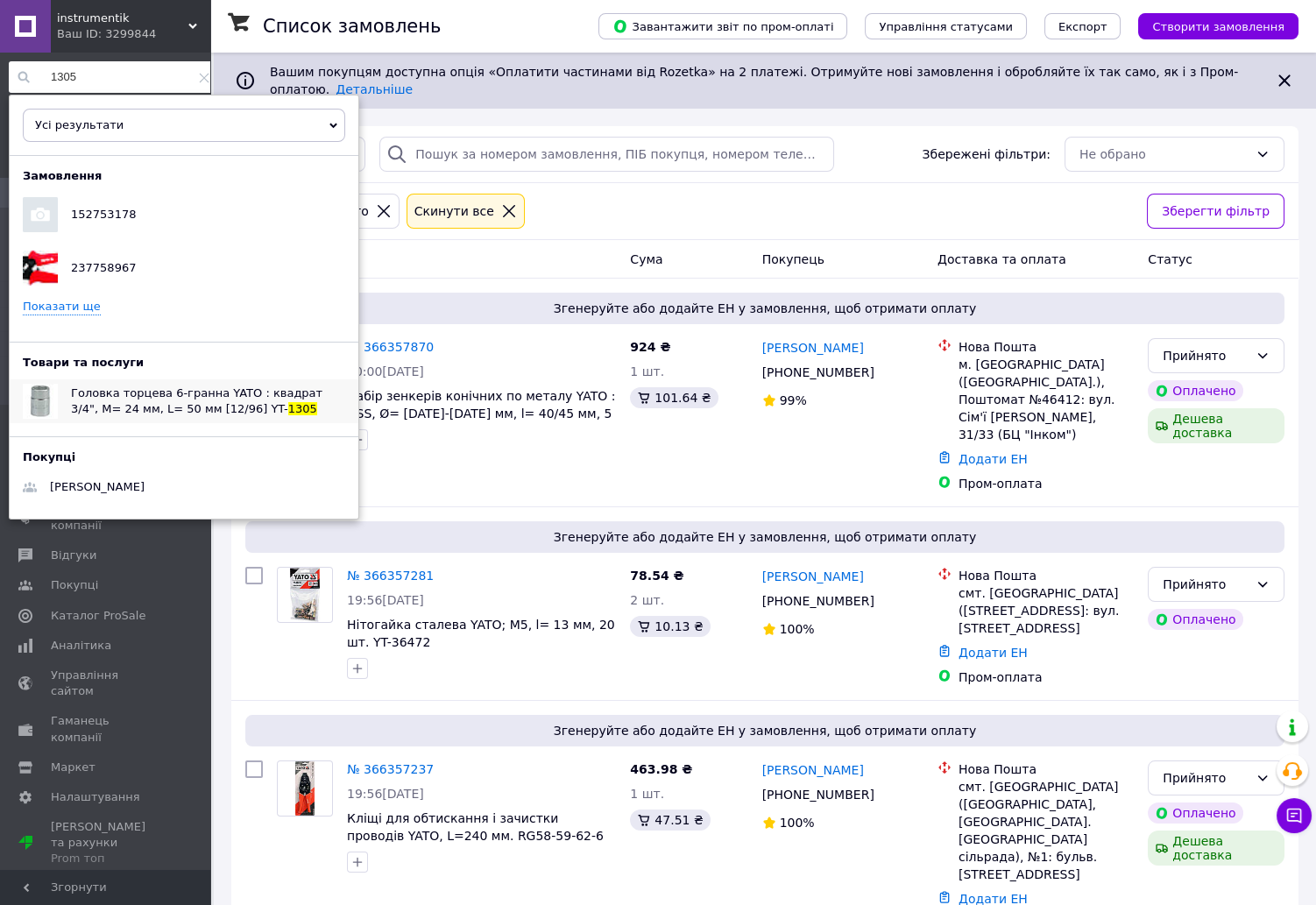
click at [167, 409] on span "Головка торцева 6-гранна YATO : квадрат 3/4", М= 24 мм, L= 50 мм [12/96] YT-" at bounding box center [196, 401] width 252 height 29
click at [104, 69] on input "1305" at bounding box center [113, 76] width 209 height 31
click at [206, 402] on span "Головка торцева 6-гранна YATO : квадрат 3/4", М= 27 мм, L= 50 мм [12/96] YT-" at bounding box center [196, 401] width 252 height 29
click at [94, 68] on input "1308" at bounding box center [113, 76] width 209 height 31
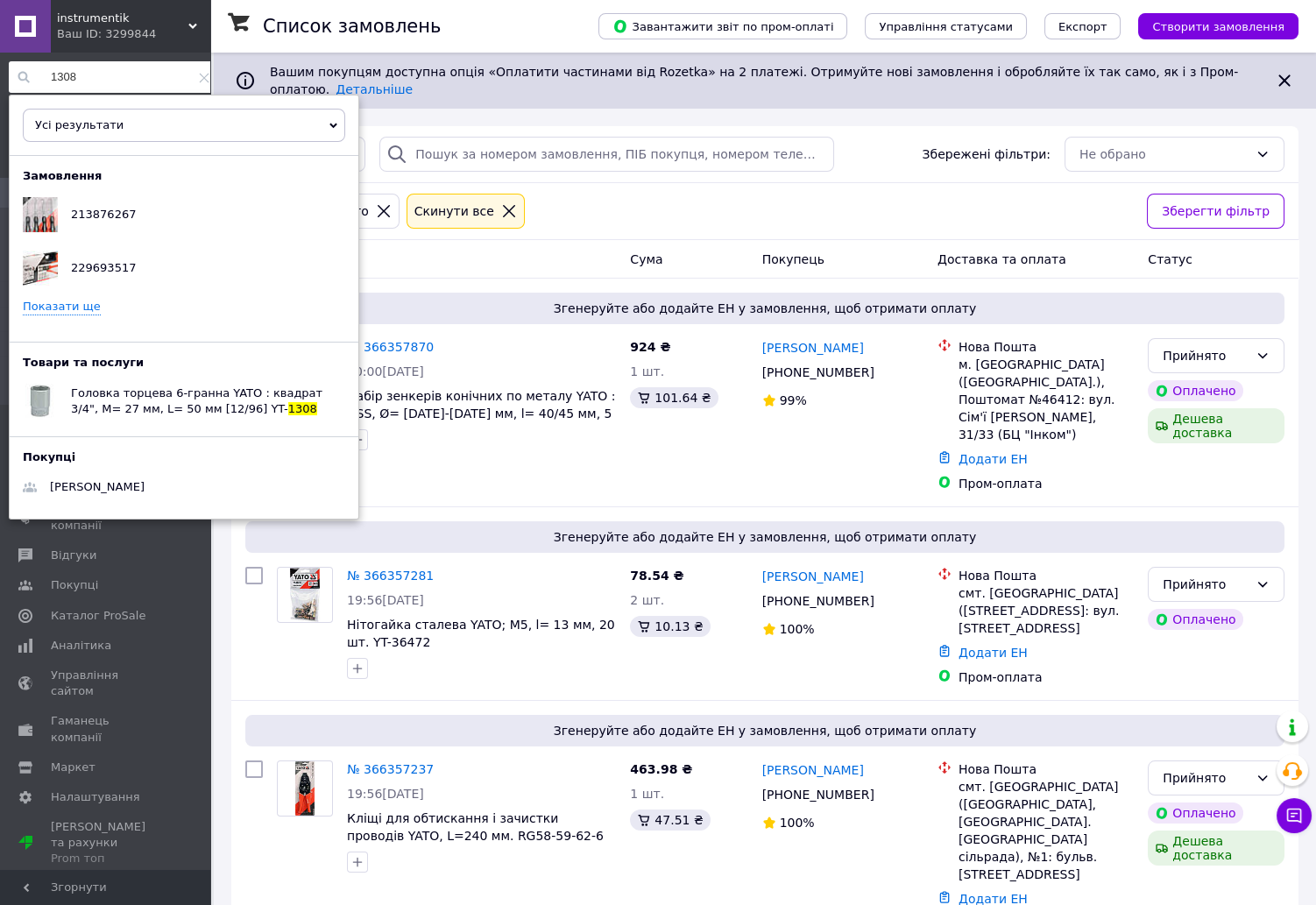
click at [94, 68] on input "1308" at bounding box center [113, 76] width 209 height 31
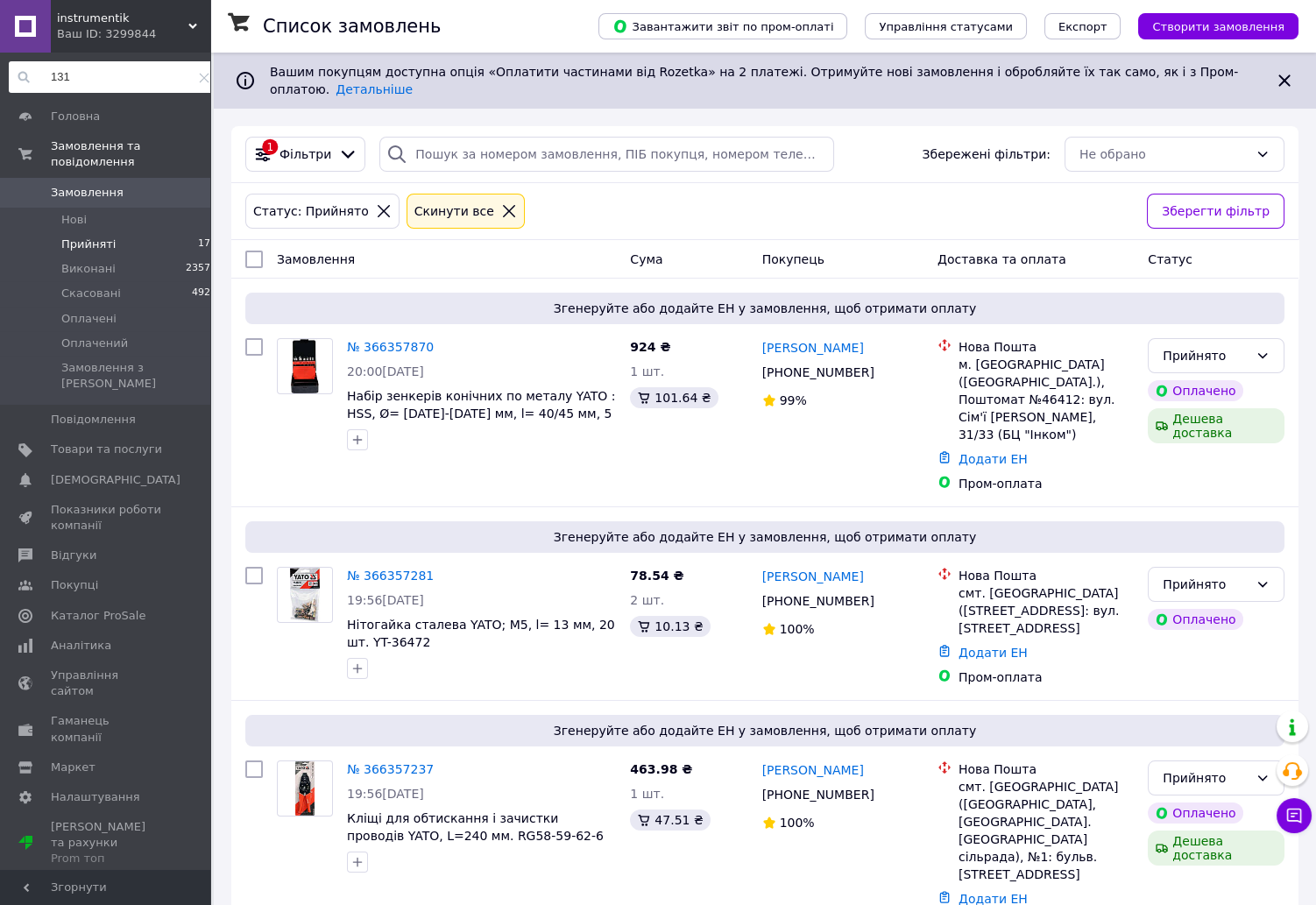
type input "1311"
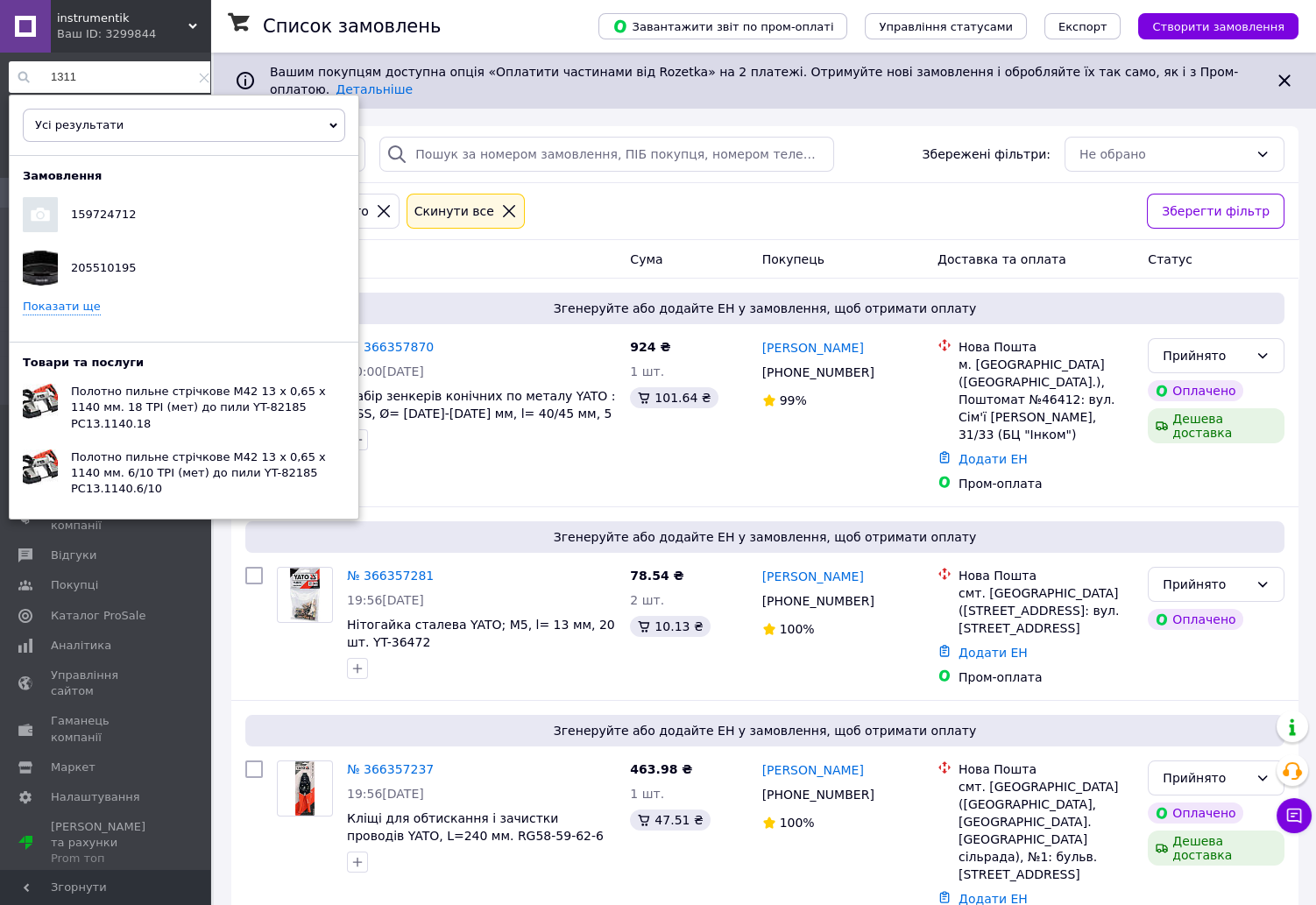
click at [99, 79] on input "1311" at bounding box center [113, 76] width 209 height 31
click at [90, 311] on link "Показати ще" at bounding box center [61, 307] width 78 height 17
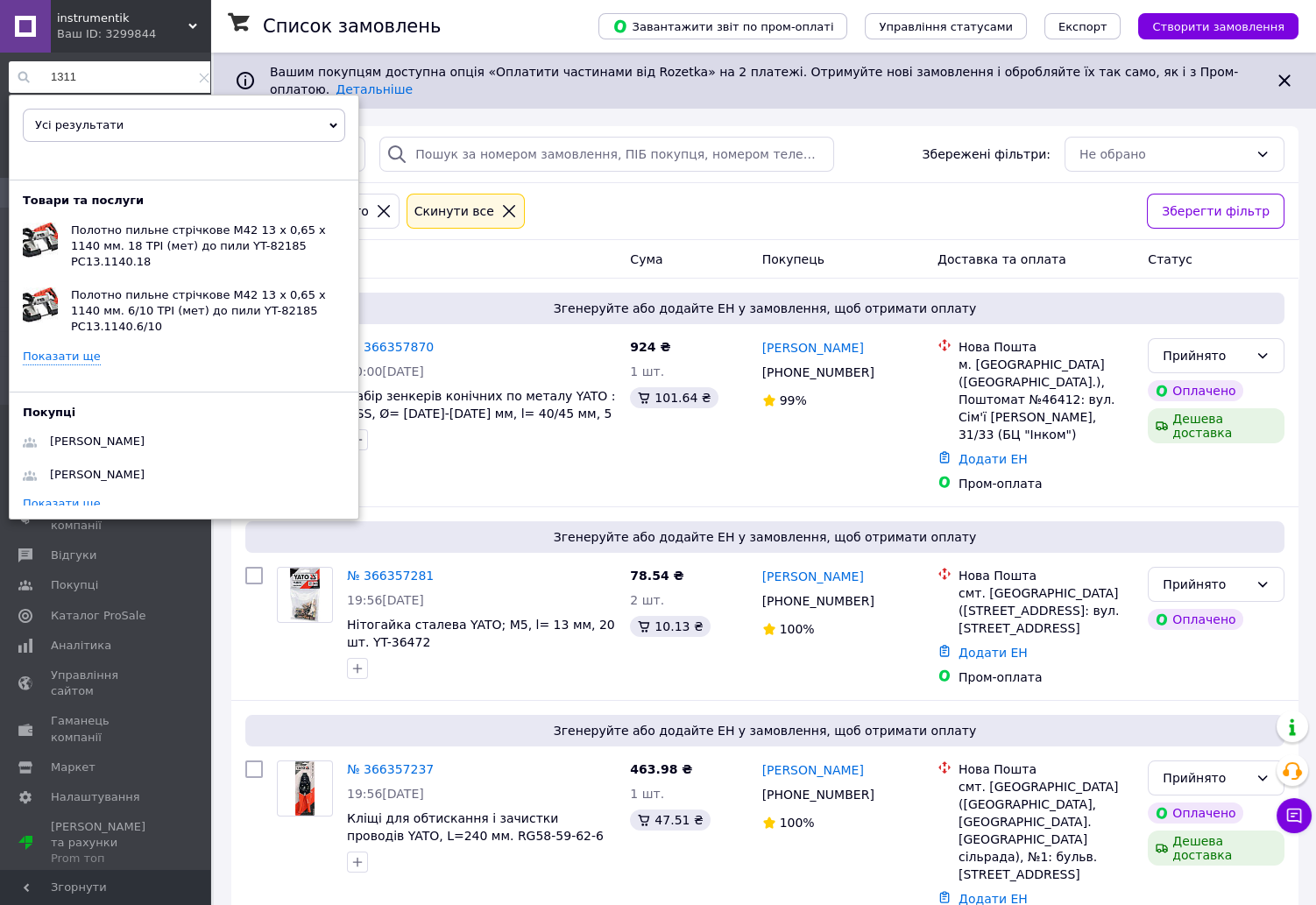
scroll to position [0, 0]
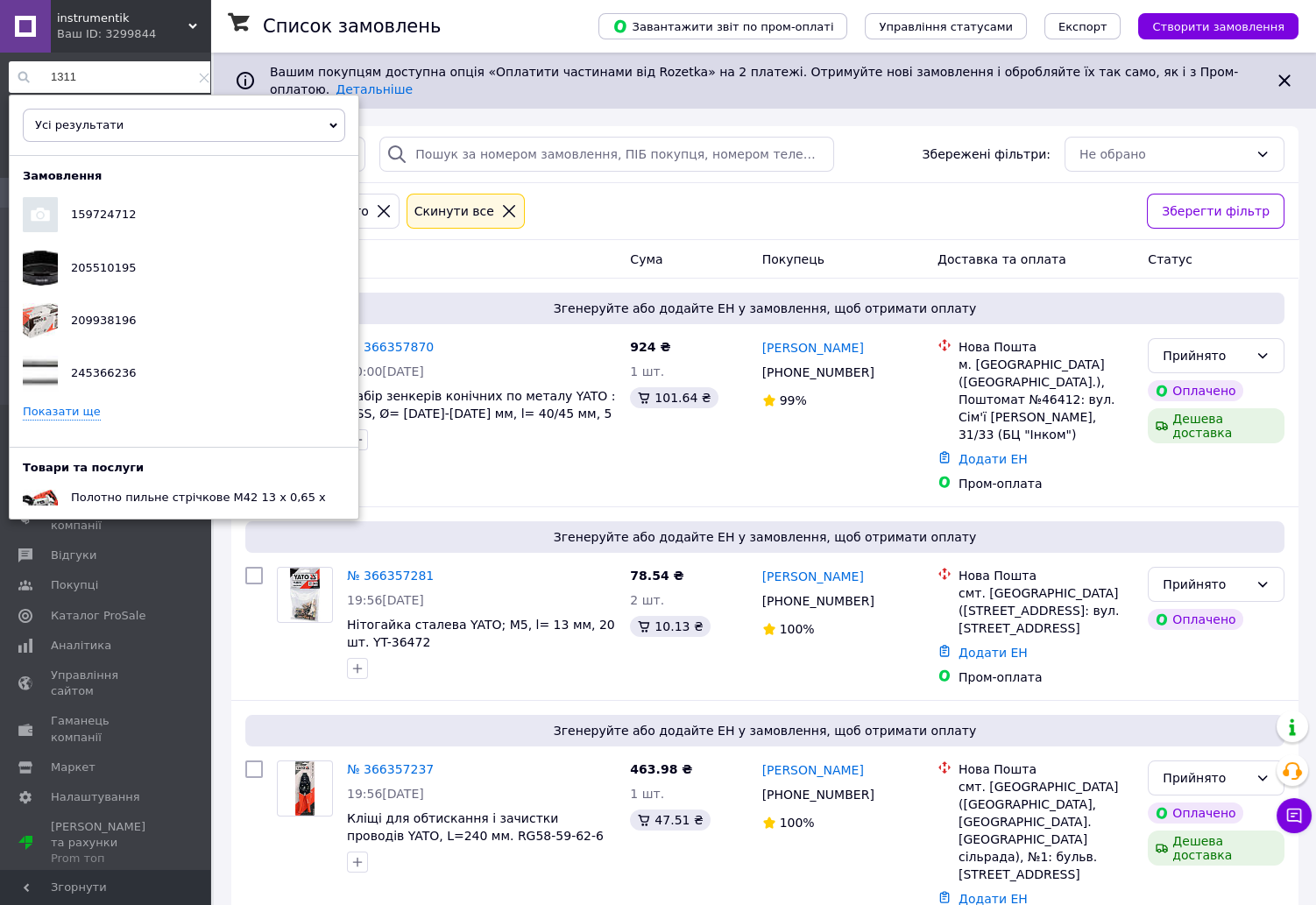
drag, startPoint x: 92, startPoint y: 68, endPoint x: 25, endPoint y: 67, distance: 67.0
click at [25, 67] on input "1311" at bounding box center [113, 76] width 209 height 31
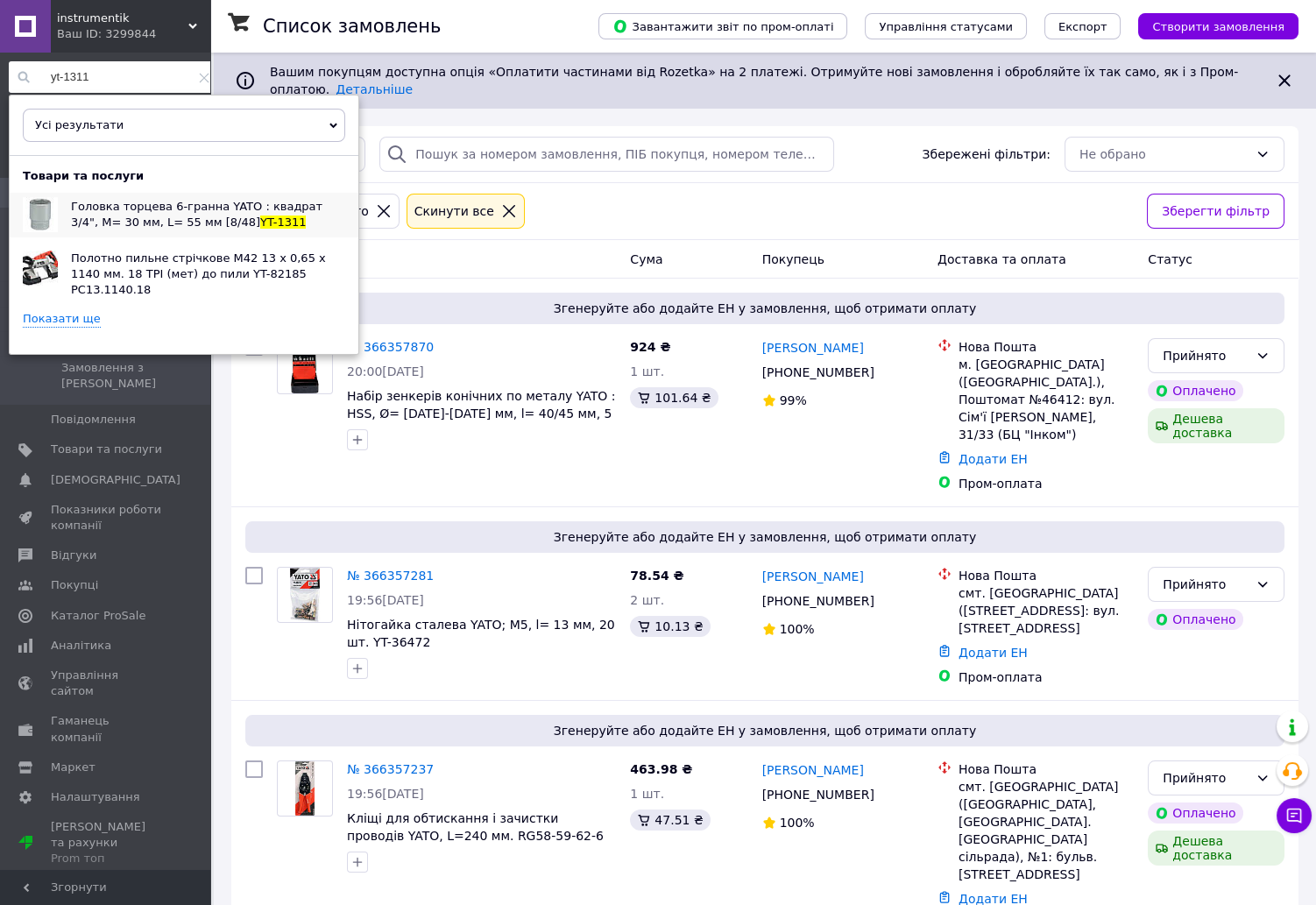
click at [129, 212] on span "Головка торцева 6-гранна YATO : квадрат 3/4", М= 30 мм, L= 55 мм [8/48]" at bounding box center [196, 214] width 252 height 29
click at [126, 75] on input "yt-1311" at bounding box center [113, 76] width 209 height 31
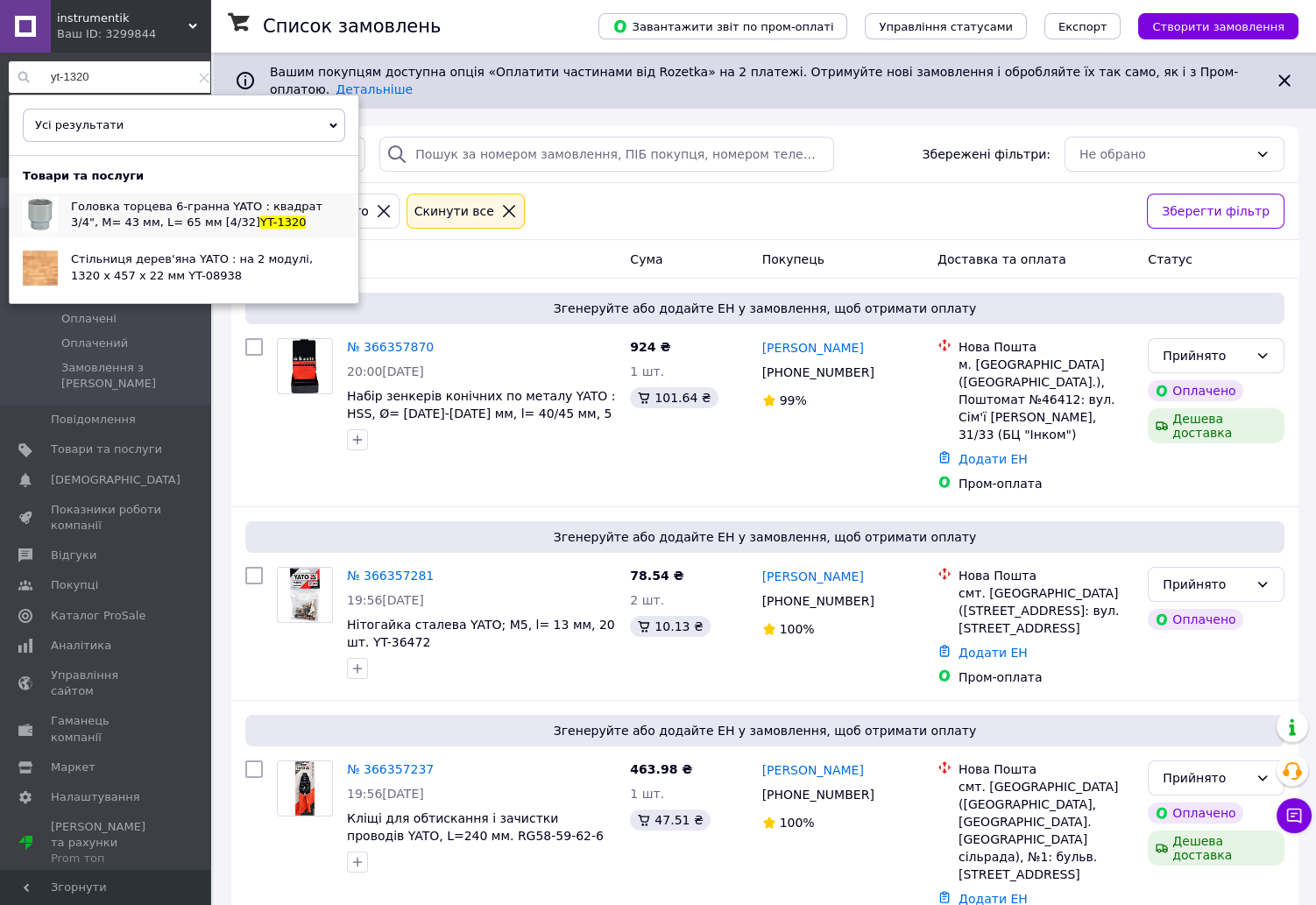
click at [191, 212] on span "Головка торцева 6-гранна YATO : квадрат 3/4", М= 43 мм, L= 65 мм [4/32]" at bounding box center [196, 214] width 252 height 29
click at [140, 68] on input "yt-1320" at bounding box center [113, 76] width 209 height 31
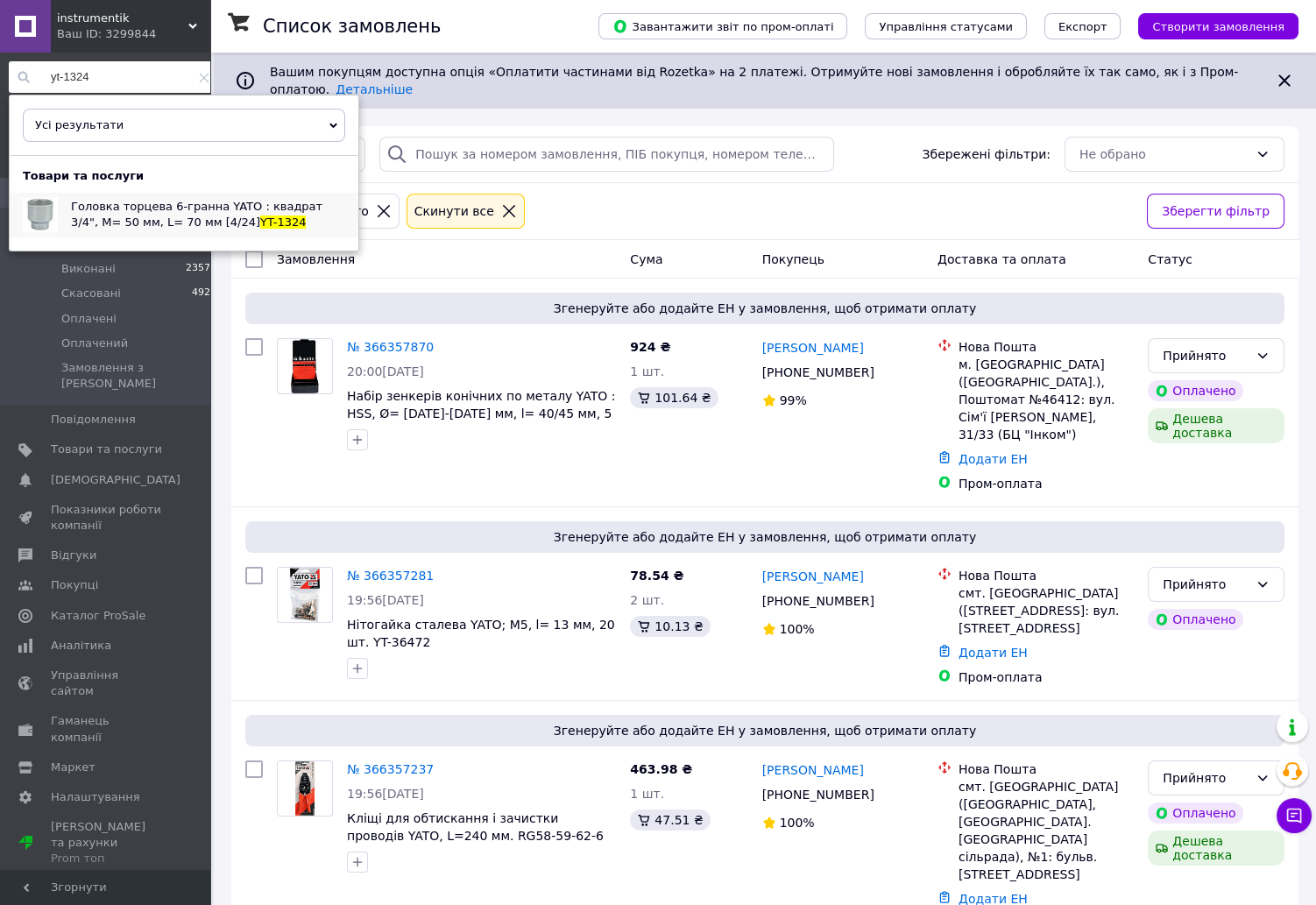
click at [191, 215] on span "Головка торцева 6-гранна YATO : квадрат 3/4", М= 50 мм, L= 70 мм [4/24]" at bounding box center [196, 214] width 252 height 29
click at [129, 76] on input "yt-1324" at bounding box center [113, 76] width 209 height 31
click at [179, 215] on span "Головка торцева 6-гранна YATO : квадрат 1/4", М= 8 мм, L= 25 мм [20/200/400]" at bounding box center [196, 214] width 252 height 29
click at [140, 74] on input "yt-1407" at bounding box center [113, 76] width 209 height 31
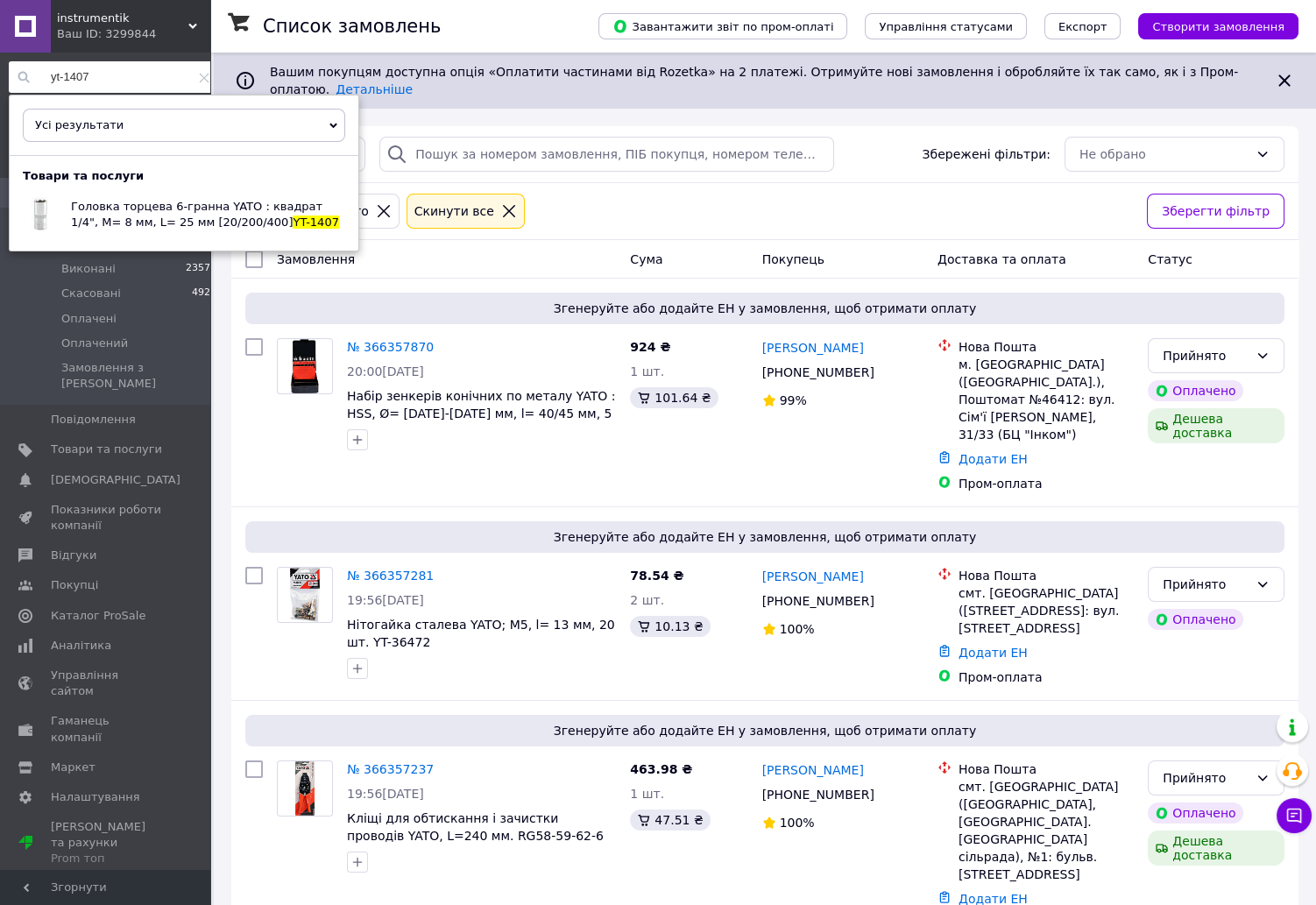
click at [140, 74] on input "yt-1407" at bounding box center [113, 76] width 209 height 31
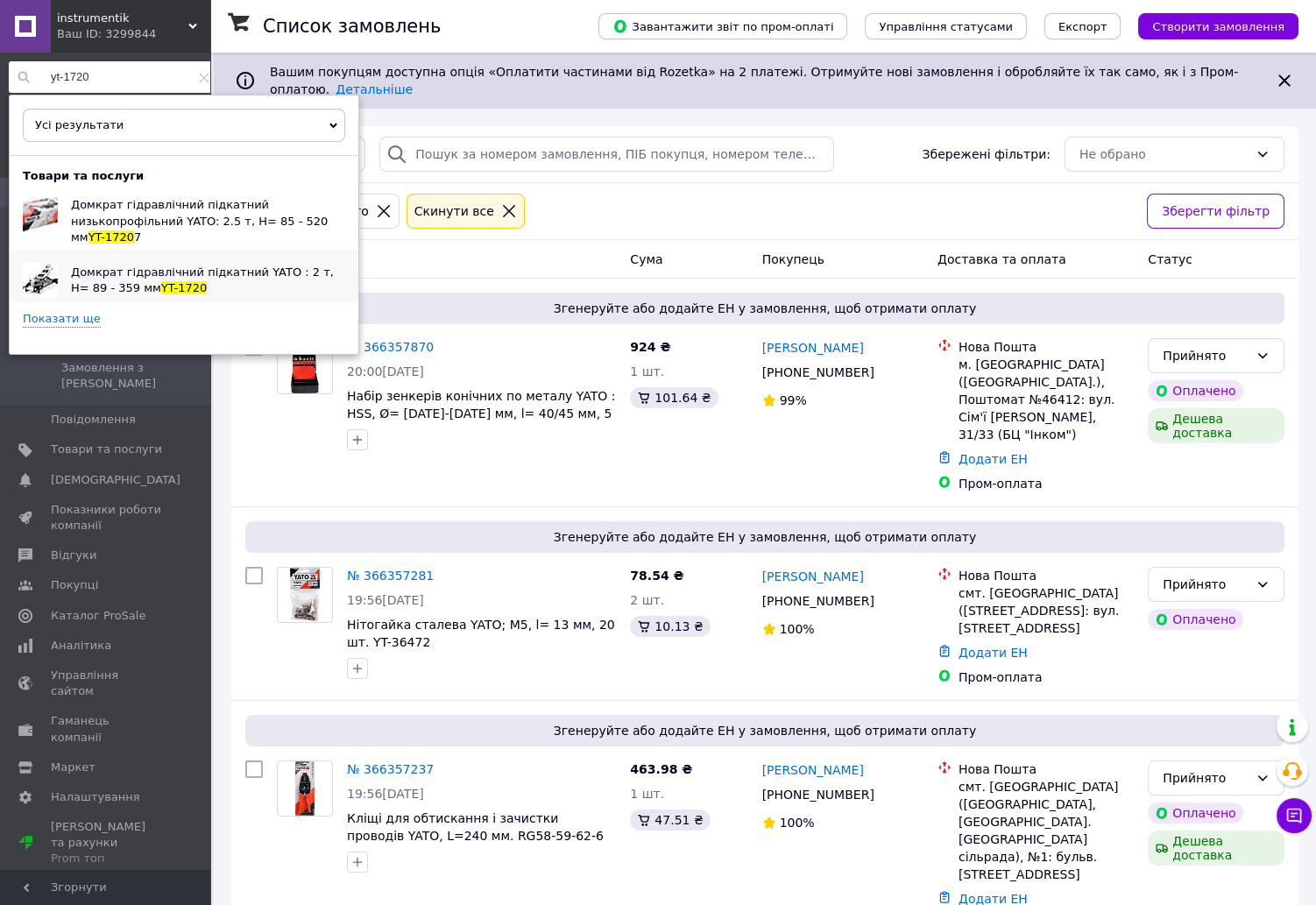
click at [187, 266] on div "Домкрат гідравлічний підкатний YATO : 2 т, H= 89 - 359 мм YT-1720" at bounding box center [207, 280] width 301 height 43
click at [120, 76] on input "yt-1720" at bounding box center [113, 76] width 209 height 31
click at [120, 77] on input "yt-1720" at bounding box center [113, 76] width 209 height 31
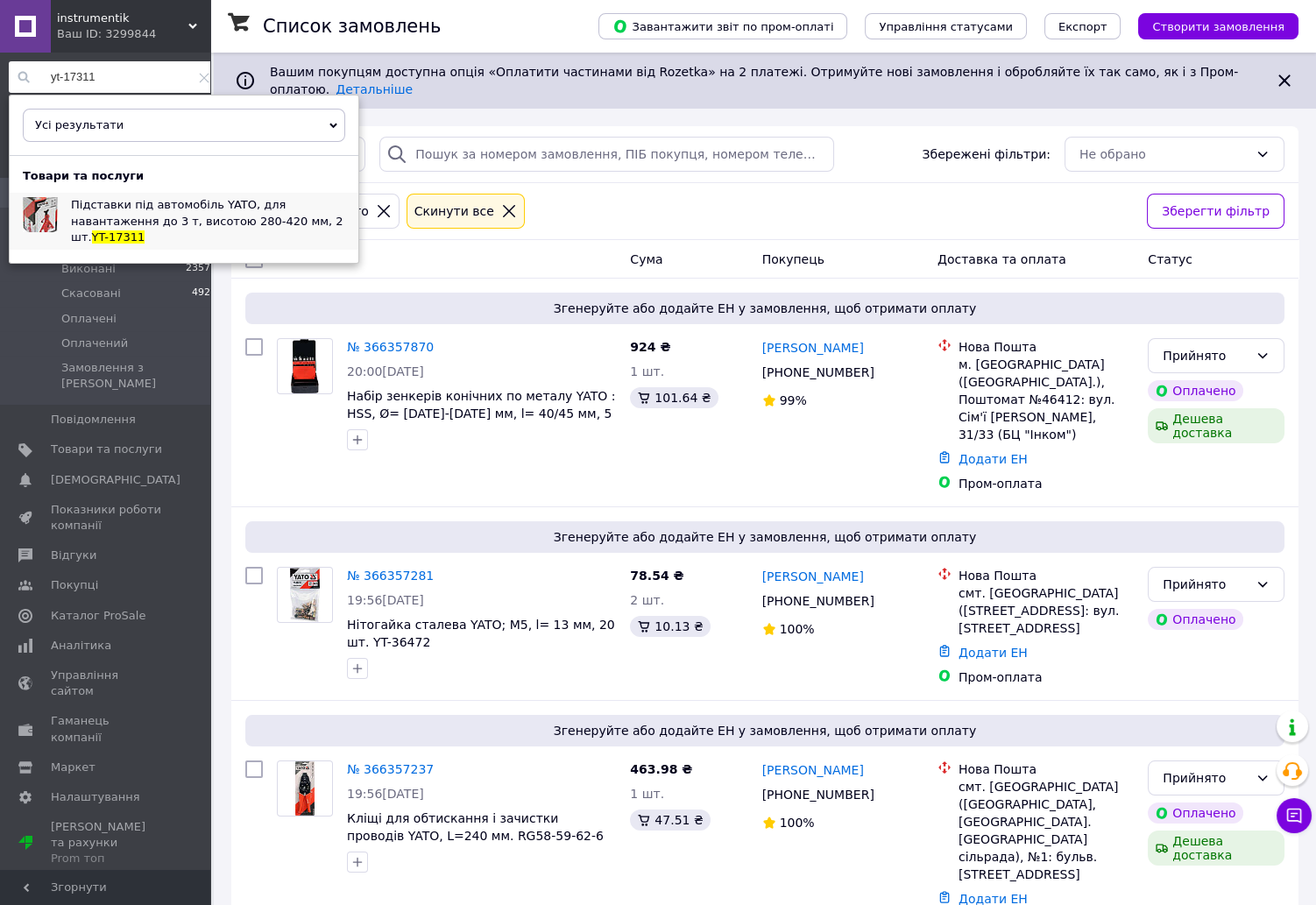
click at [173, 194] on div "Підставки під автомобіль YATO, для навантаження до 3 т, висотою 280-420 мм, 2 ш…" at bounding box center [207, 221] width 301 height 57
click at [124, 78] on input "yt-17311" at bounding box center [113, 76] width 209 height 31
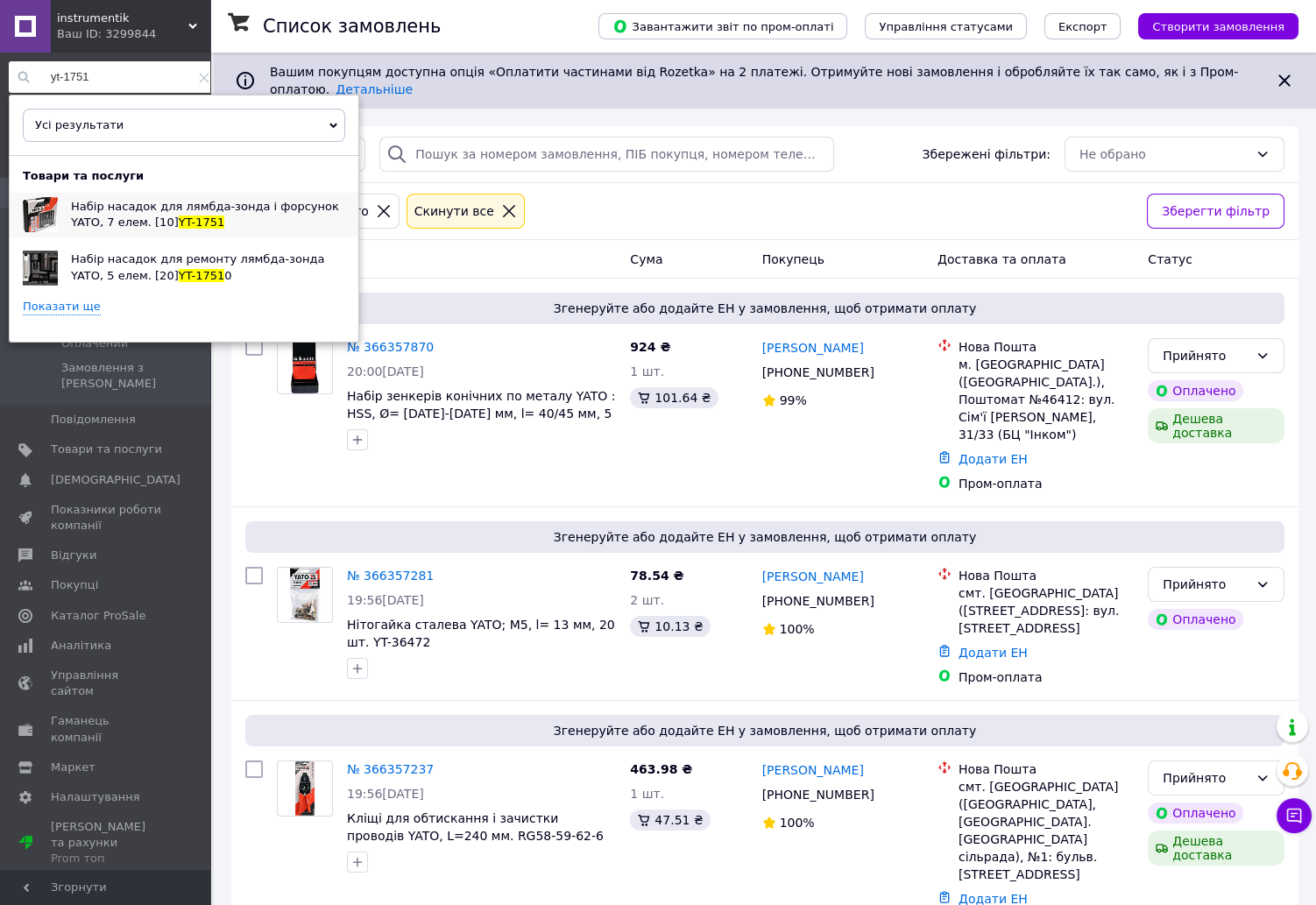
click at [179, 210] on span "Набір насадок для лямбда-зонда і форсунок YATO, 7 елем. [10]" at bounding box center [205, 214] width 268 height 29
click at [138, 82] on input "yt-1751" at bounding box center [113, 76] width 209 height 31
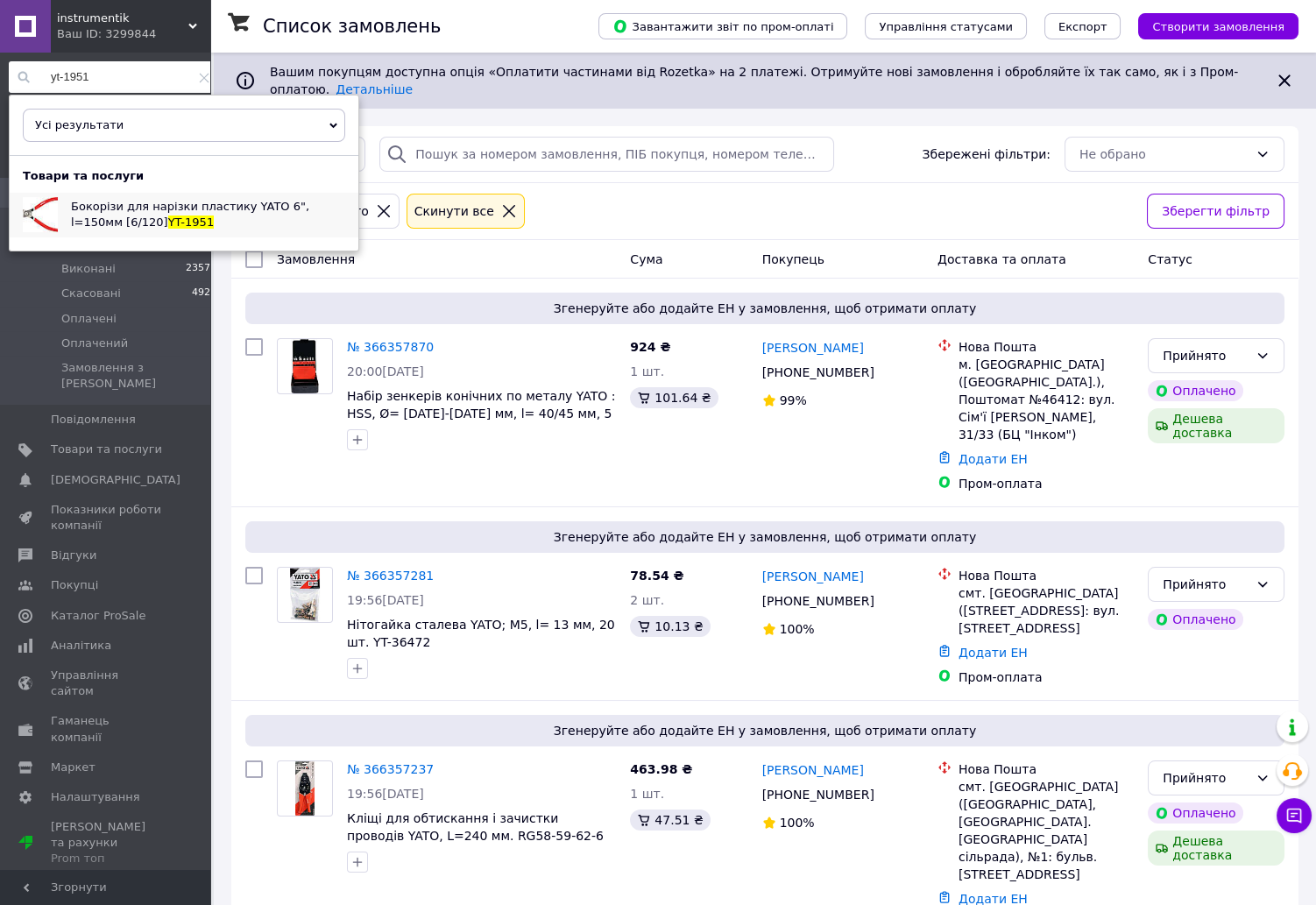
click at [183, 202] on span "Бокорізи для нарізки пластику YATO 6", l=150мм [6/120]" at bounding box center [189, 214] width 239 height 29
click at [154, 75] on input "yt-1951" at bounding box center [113, 76] width 209 height 31
drag, startPoint x: 111, startPoint y: 65, endPoint x: -14, endPoint y: 58, distance: 125.2
click at [8, 61] on input "yt-1954" at bounding box center [113, 76] width 209 height 31
paste input "82560"
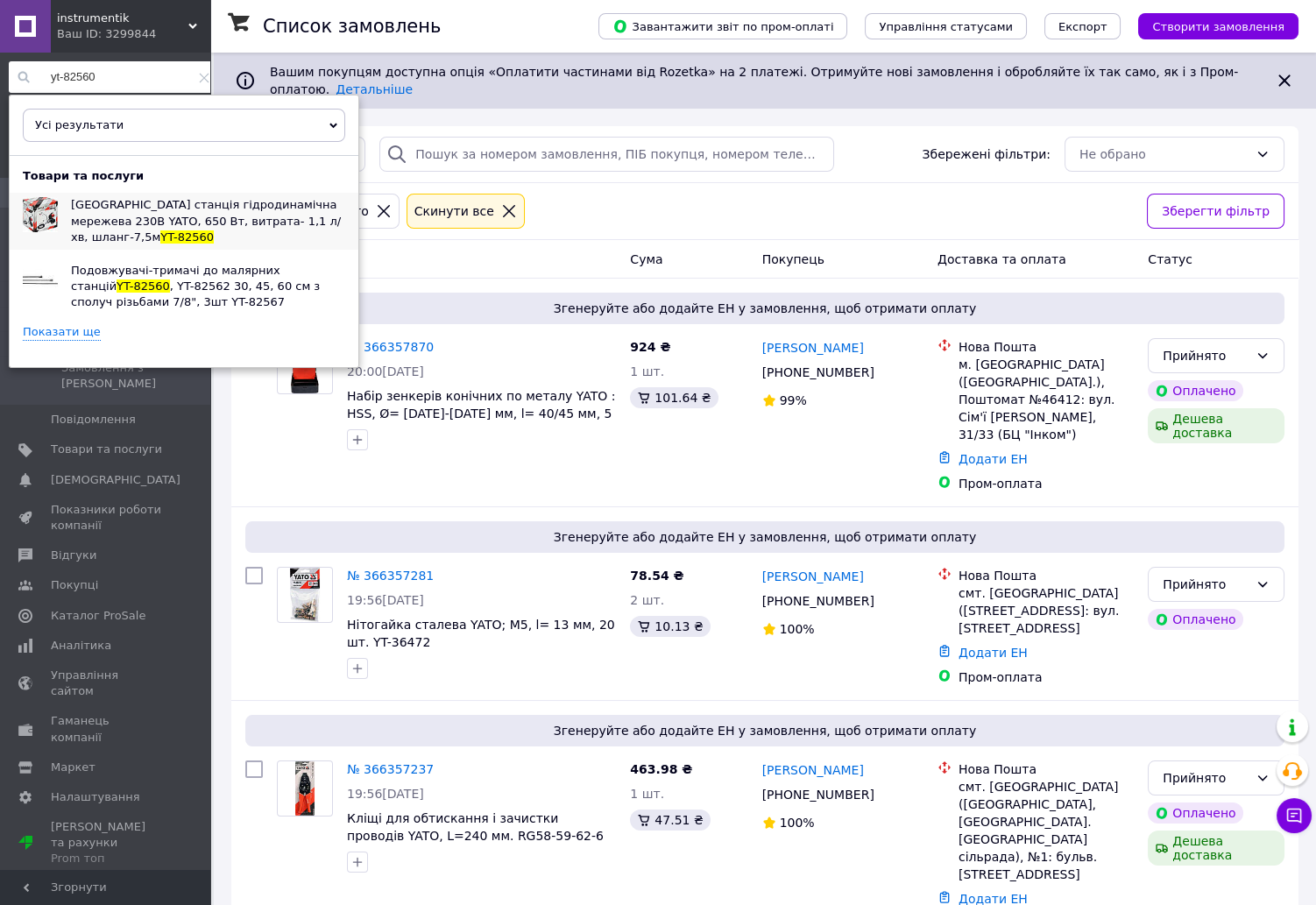
click at [251, 207] on span "Малярна станція гідродинамічна мережева 230В YATO, 650 Вт, витрата- 1,1 л/хв, ш…" at bounding box center [206, 220] width 270 height 44
click at [123, 74] on input "yt-82560" at bounding box center [113, 76] width 209 height 31
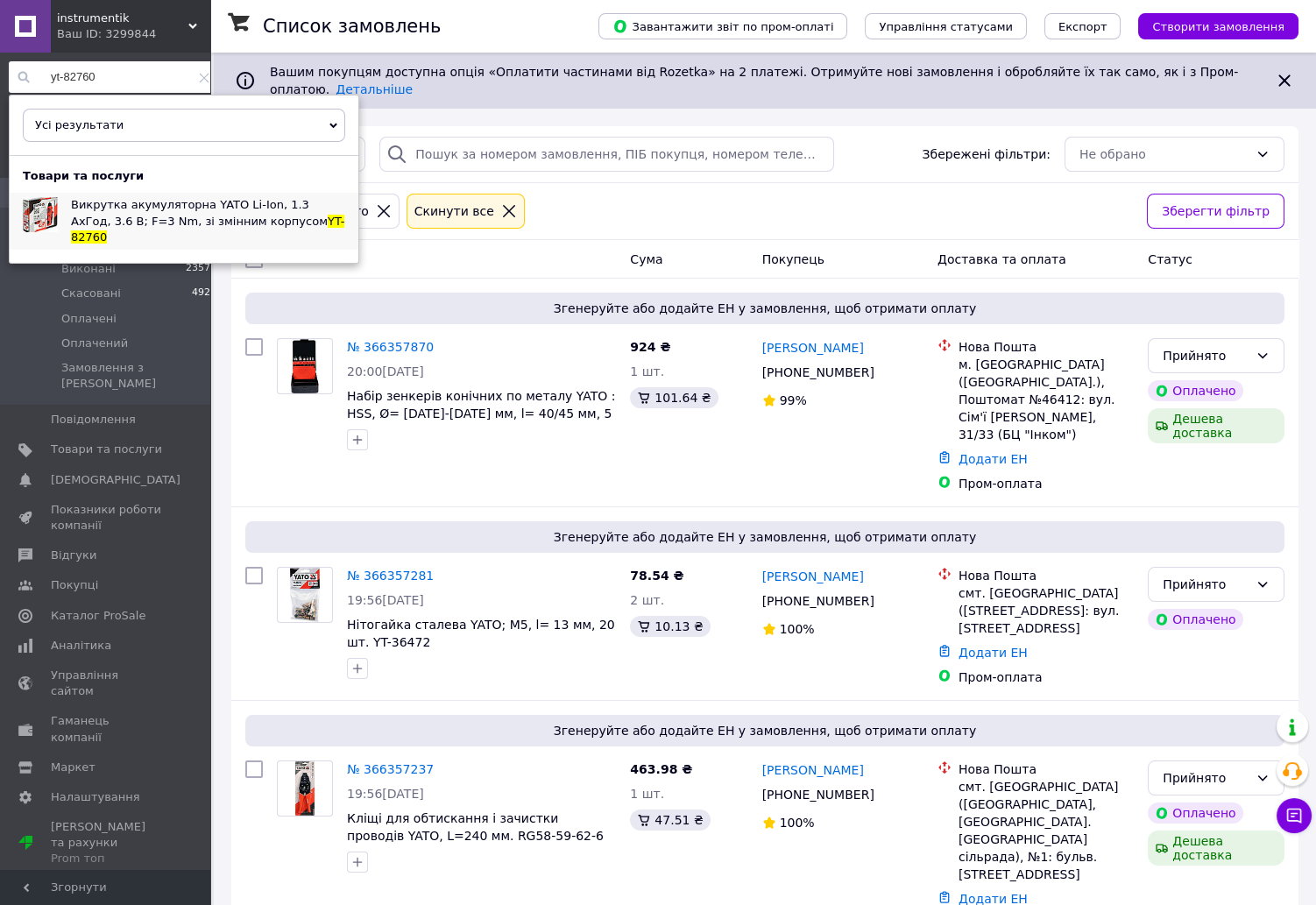
click at [200, 210] on span "Викрутка акумуляторна YATO Li-Ion, 1.3 АхГод, 3.6 В; F=3 Nm, зі змінним корпусом" at bounding box center [199, 212] width 256 height 29
click at [115, 60] on div "yt-82760 Усі результати Тільки замовлення Тільки товари та послуги Тільки групи…" at bounding box center [113, 469] width 227 height 834
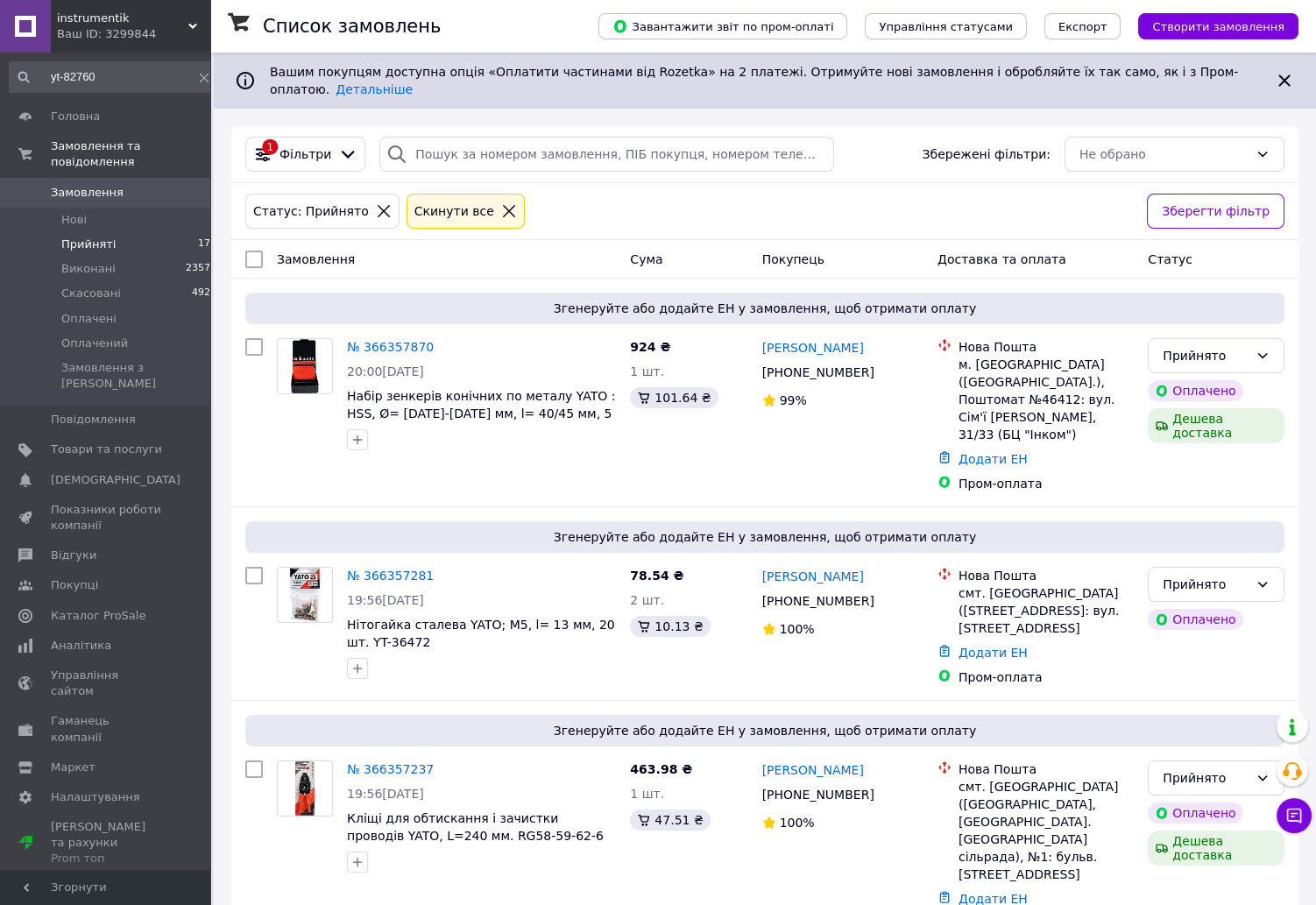
click at [117, 64] on input "yt-82760" at bounding box center [113, 76] width 209 height 31
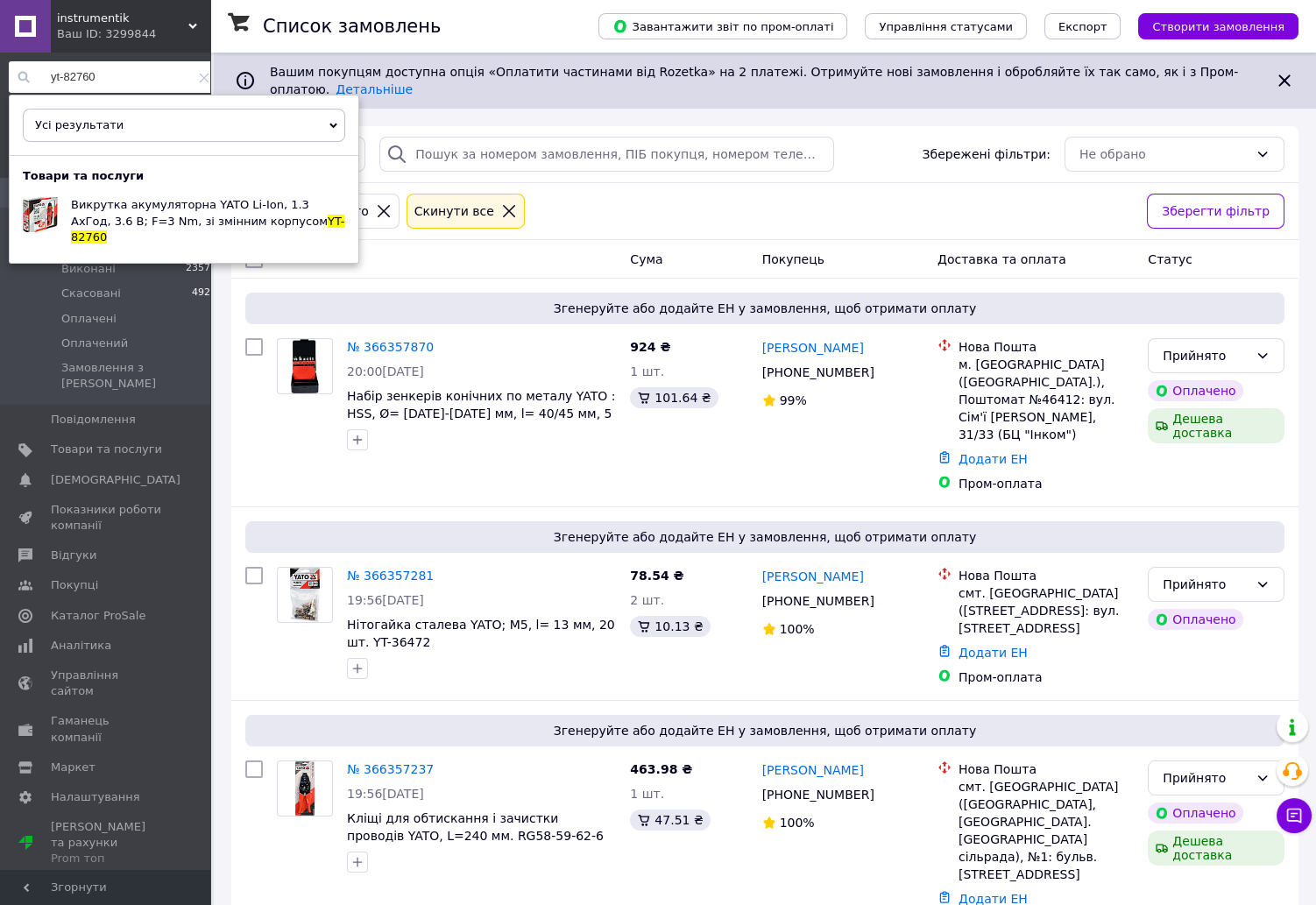
click at [117, 64] on input "yt-82760" at bounding box center [113, 76] width 209 height 31
click at [147, 216] on span "Штатив для елктродрилі YATO, колона- 500х 43 мм, станина- 210х 210 см" at bounding box center [205, 214] width 269 height 29
click at [116, 77] on input "yt-82970" at bounding box center [113, 76] width 209 height 31
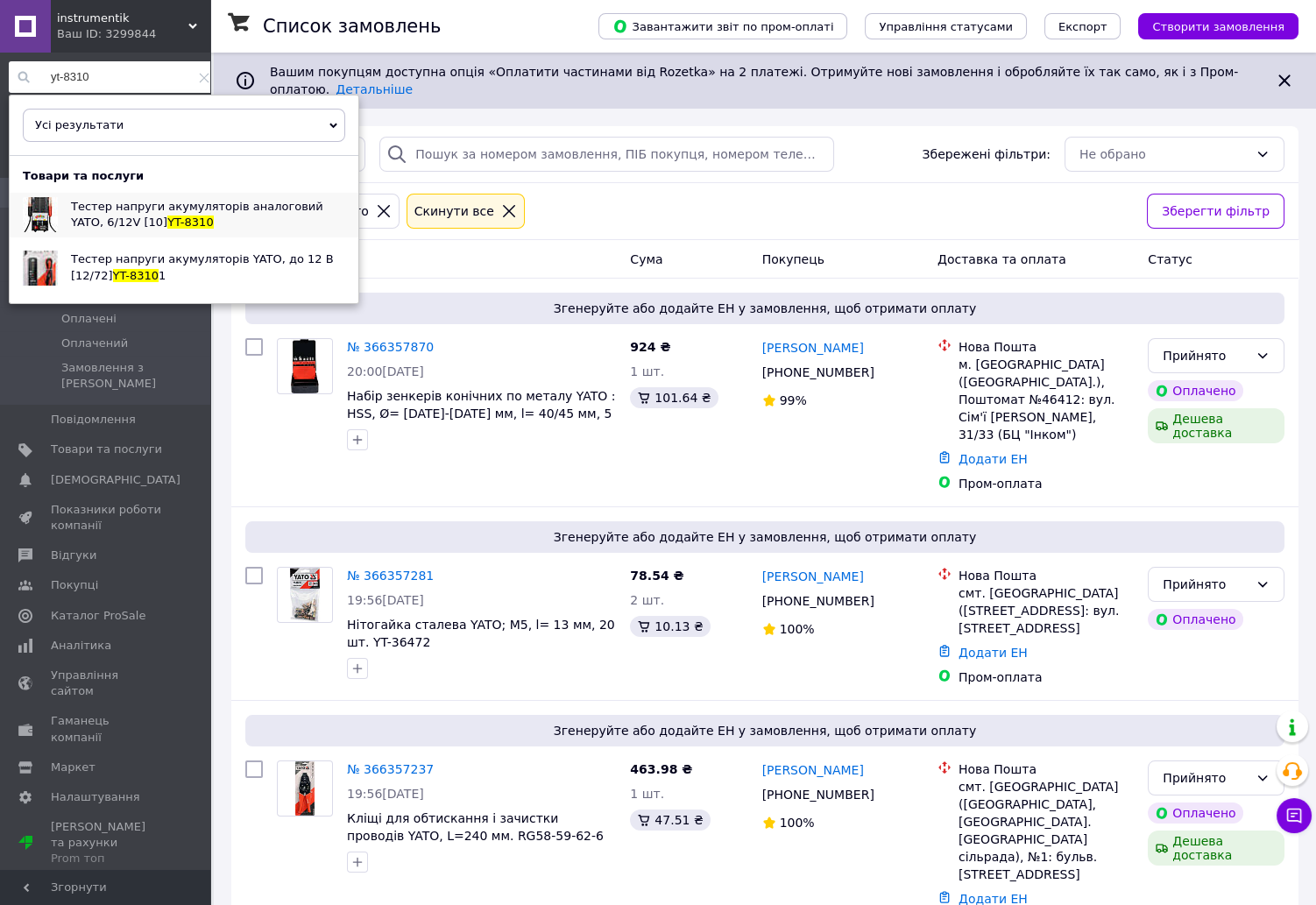
click at [224, 225] on div "Тестер напруги акумуляторів аналоговий YATO, 6/12V [10] YT-8310" at bounding box center [207, 214] width 301 height 43
click at [123, 76] on input "yt-8310" at bounding box center [113, 76] width 209 height 31
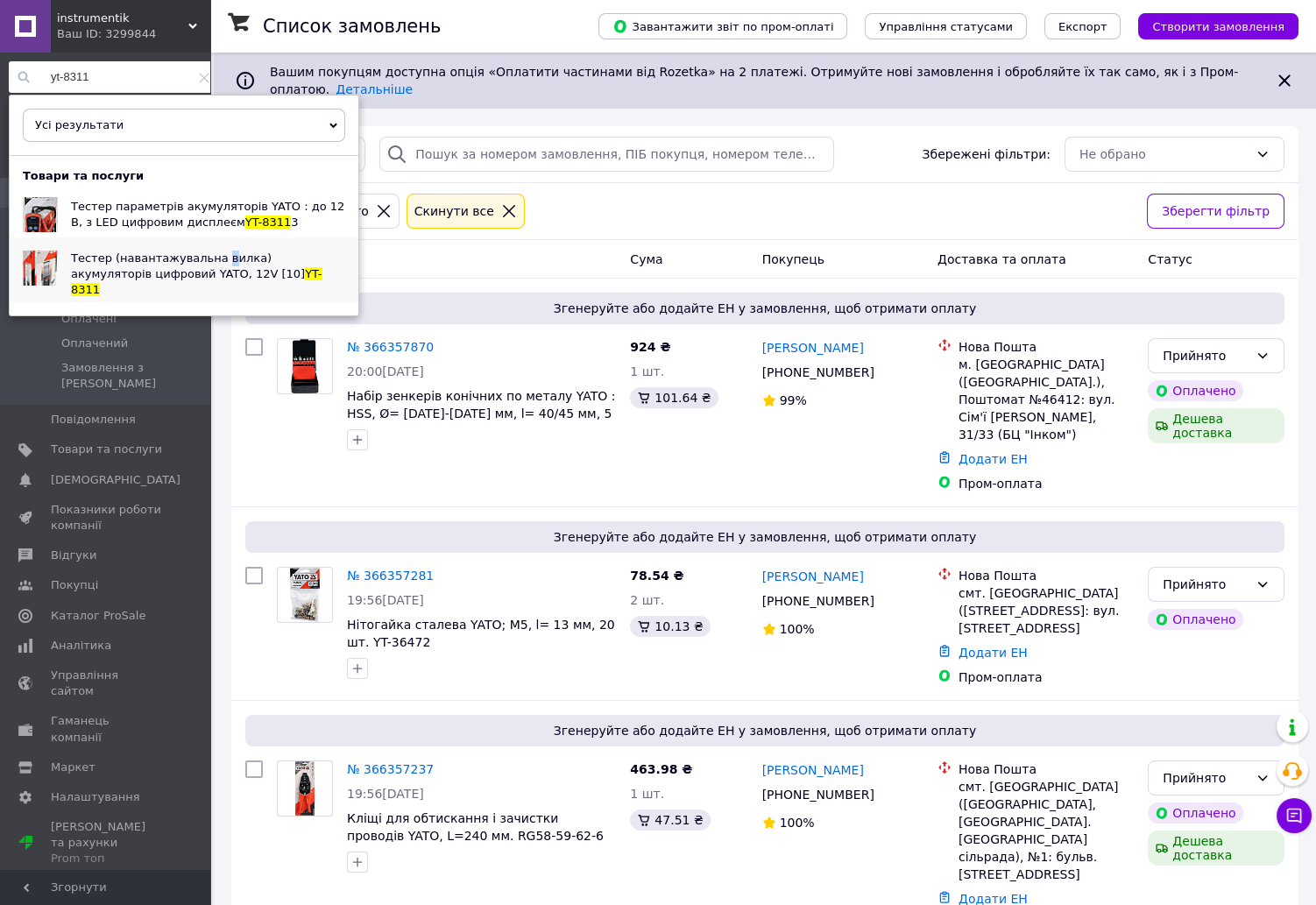
click at [209, 265] on span "Тестер (навантажувальна вилка) акумуляторів цифровий YATO, 12V [10]" at bounding box center [188, 266] width 234 height 29
click at [132, 82] on input "yt-8311" at bounding box center [113, 76] width 209 height 31
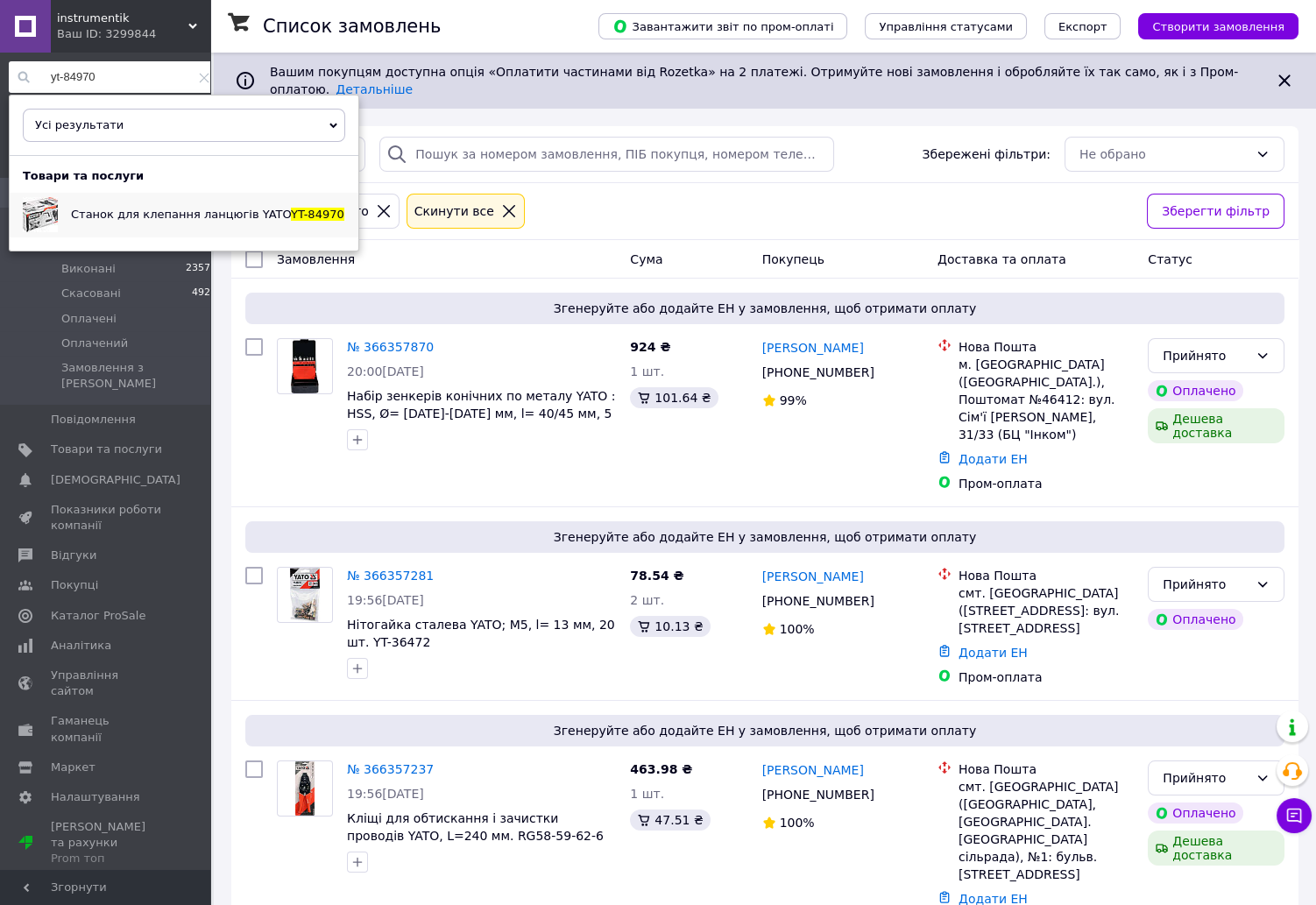
click at [203, 221] on span "Станок для клепання ланцюгів YATO" at bounding box center [180, 214] width 220 height 13
click at [126, 79] on input "yt-84970" at bounding box center [113, 76] width 209 height 31
click at [212, 212] on span "Станок для розклепування ланцюгів YATO" at bounding box center [197, 206] width 254 height 13
click at [134, 72] on input "yt-84971" at bounding box center [113, 76] width 209 height 31
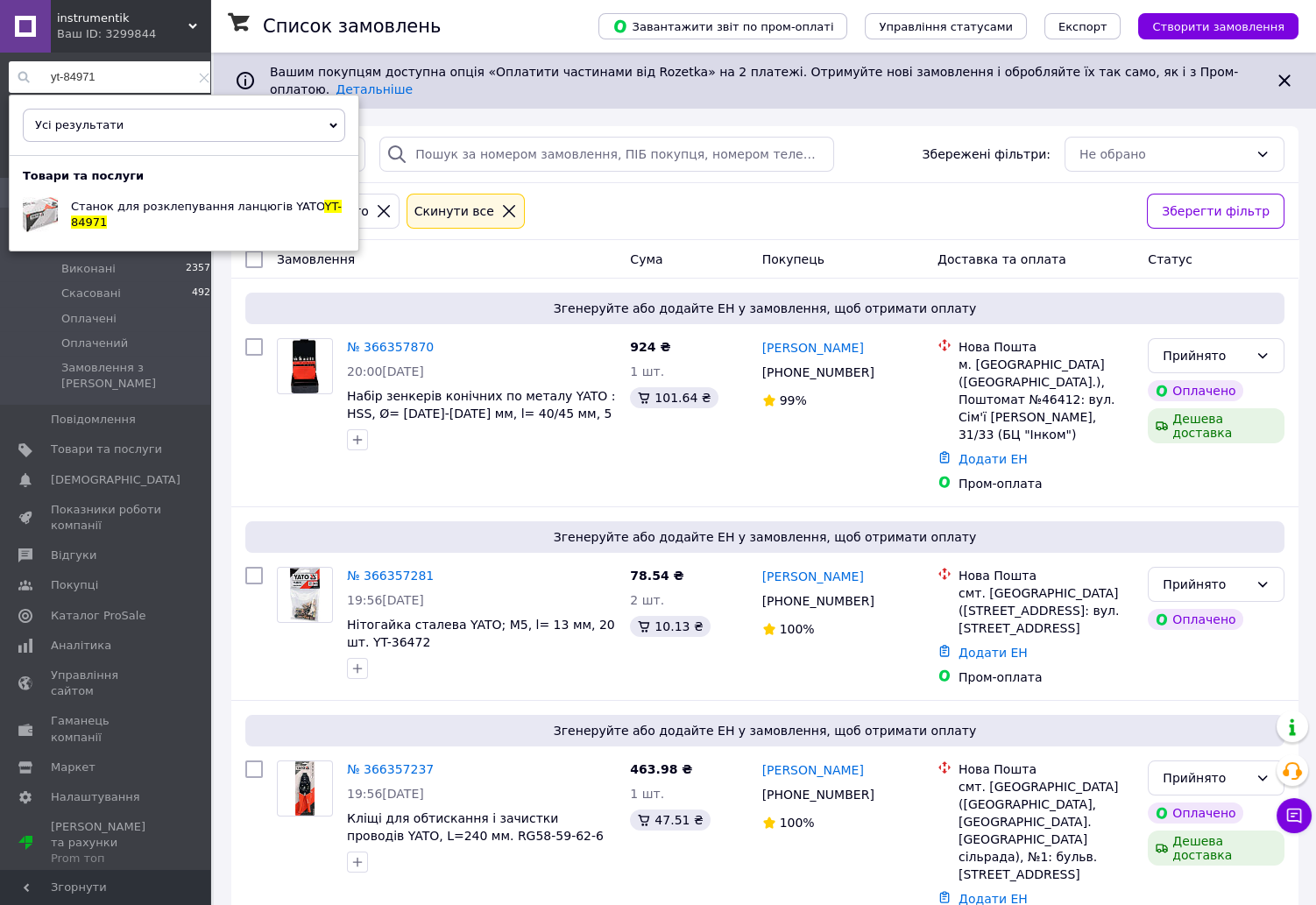
click at [134, 72] on input "yt-84971" at bounding box center [113, 76] width 209 height 31
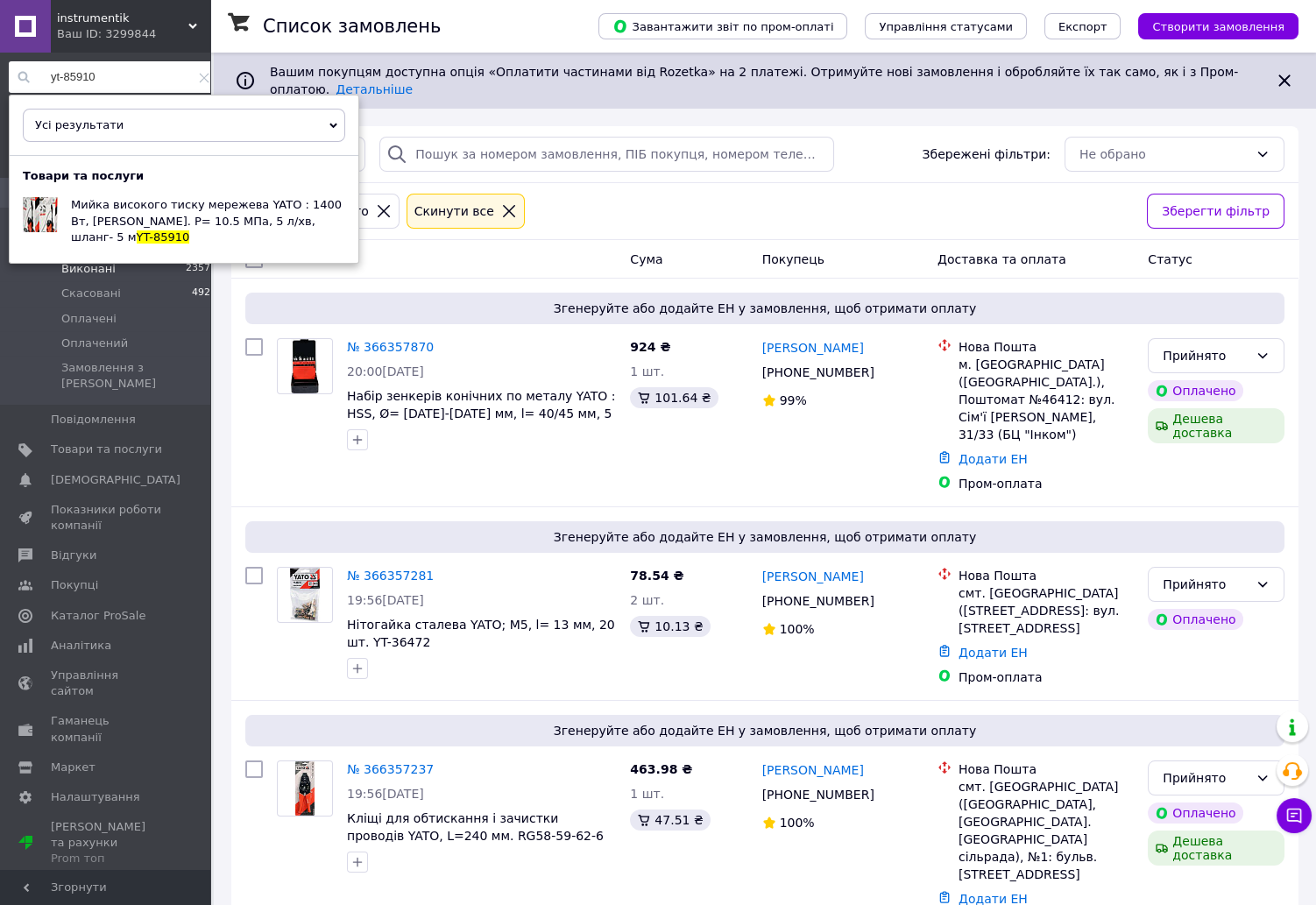
click at [186, 261] on span "23570" at bounding box center [201, 269] width 31 height 16
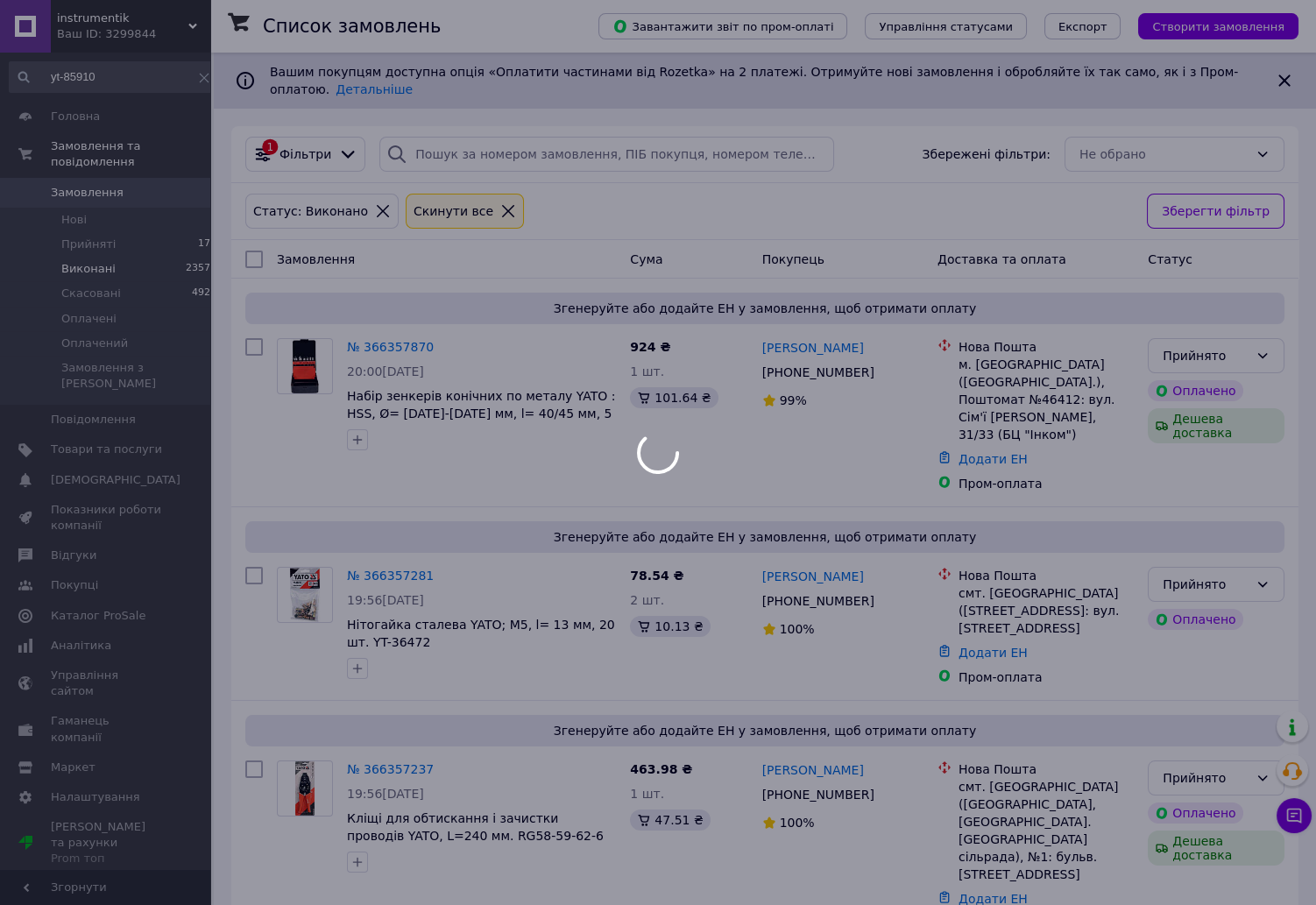
click at [141, 76] on div at bounding box center [658, 452] width 1316 height 905
click at [577, 325] on div at bounding box center [658, 452] width 1316 height 905
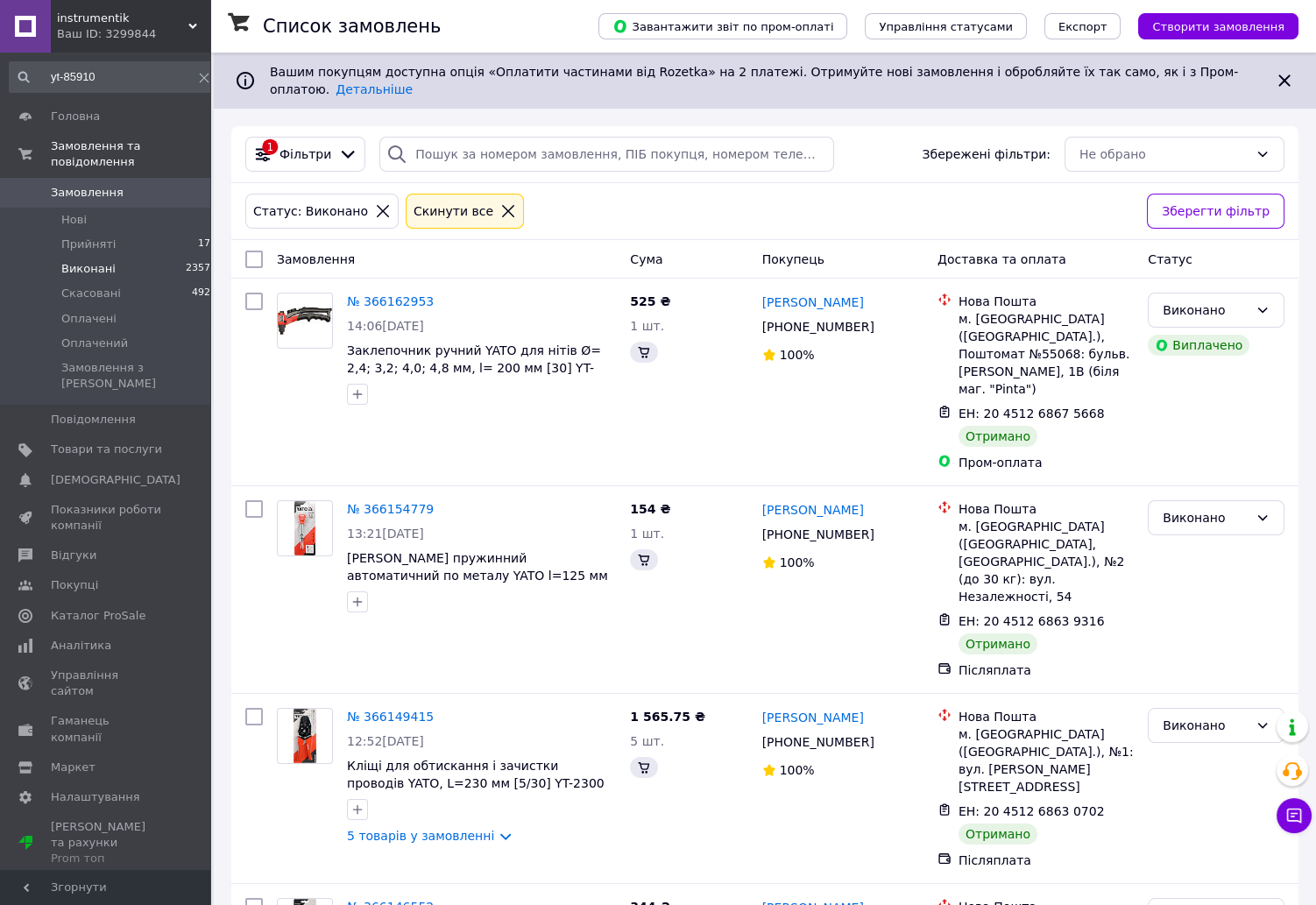
click at [107, 67] on input "yt-85910" at bounding box center [113, 76] width 209 height 31
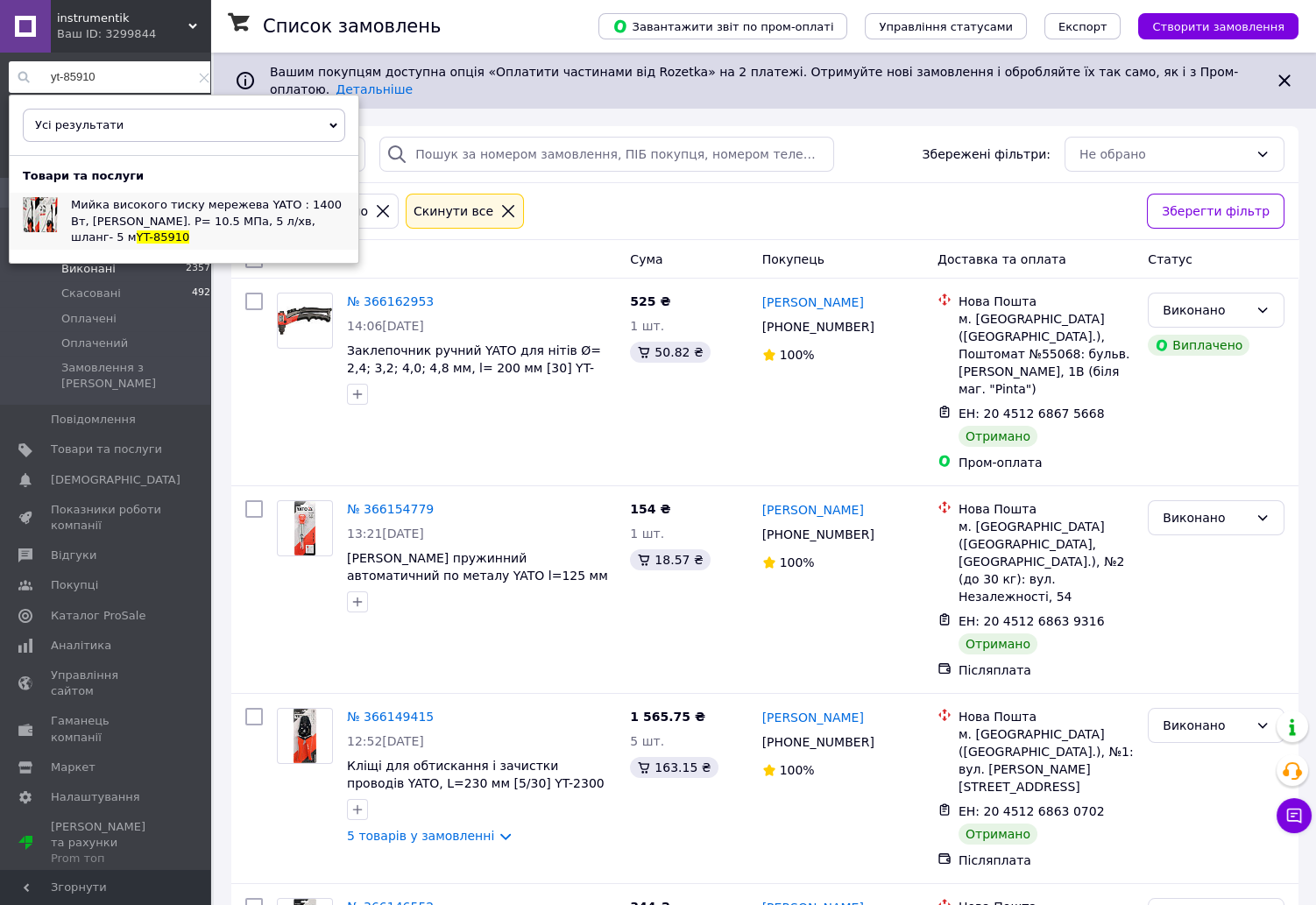
click at [121, 207] on span "Мийка високого тиску мережева YATO : 1400 Вт, макс. P= 10.5 МПа, 5 л/хв, шланг-…" at bounding box center [206, 220] width 271 height 44
drag, startPoint x: 120, startPoint y: 75, endPoint x: 28, endPoint y: 75, distance: 92.0
click at [28, 75] on input "yt-85910" at bounding box center [113, 76] width 209 height 31
paste input "36171"
click at [161, 217] on span "Пневмозаклепочник YATO для нітів Ø= 2,4; 3,2; 4,0; 4,8; 5,0 мм, 54 л/хв" at bounding box center [200, 214] width 259 height 29
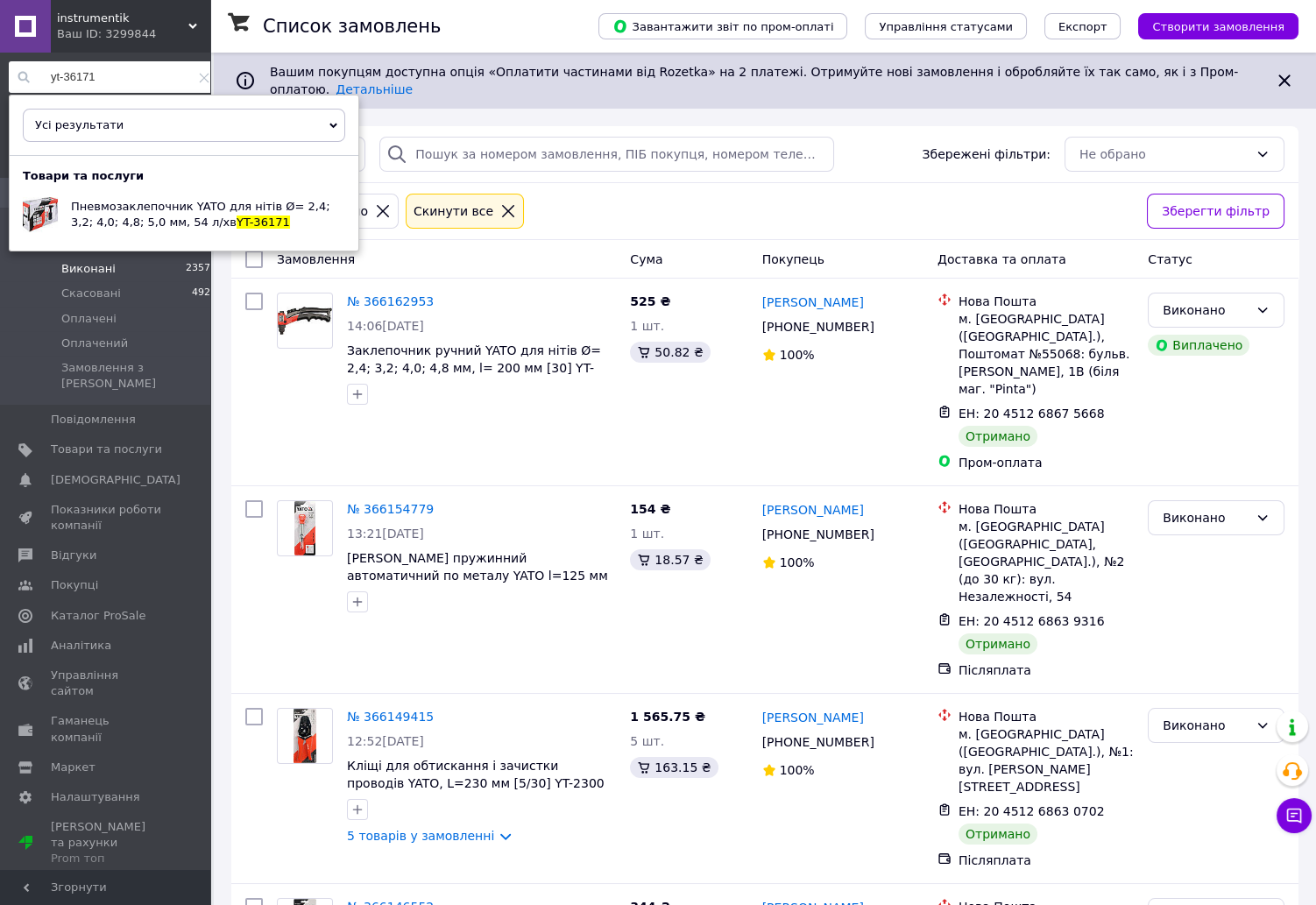
click at [130, 78] on input "yt-36171" at bounding box center [113, 76] width 209 height 31
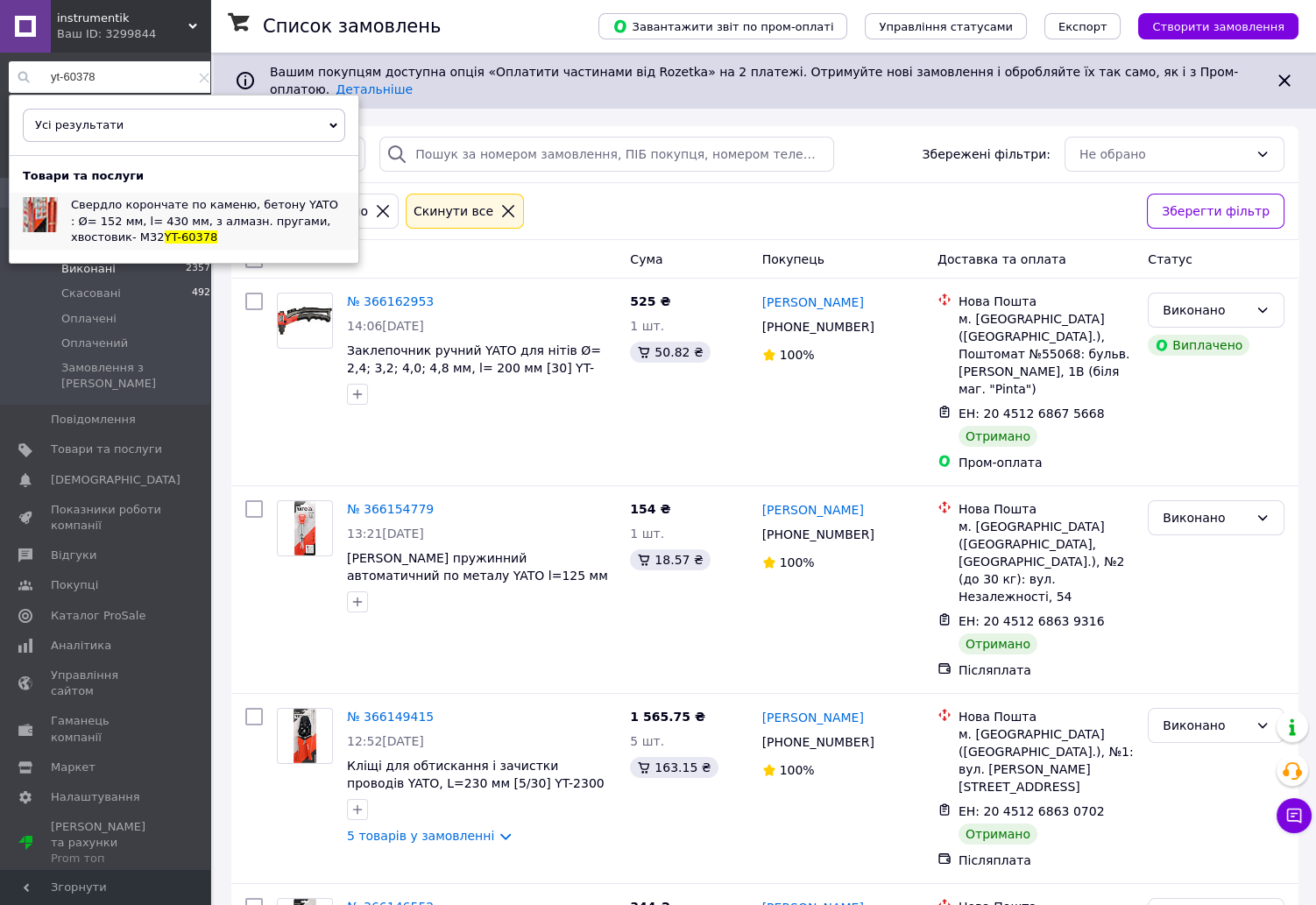
type input "yt-60378"
click at [228, 218] on span "Свердло корончате по каменю, бетону YATO : Ø= 152 мм, l= 430 мм, з алмазн. пруг…" at bounding box center [204, 220] width 267 height 44
click at [740, 386] on div "525 ₴ 1 шт. 50.82 ₴" at bounding box center [688, 382] width 131 height 192
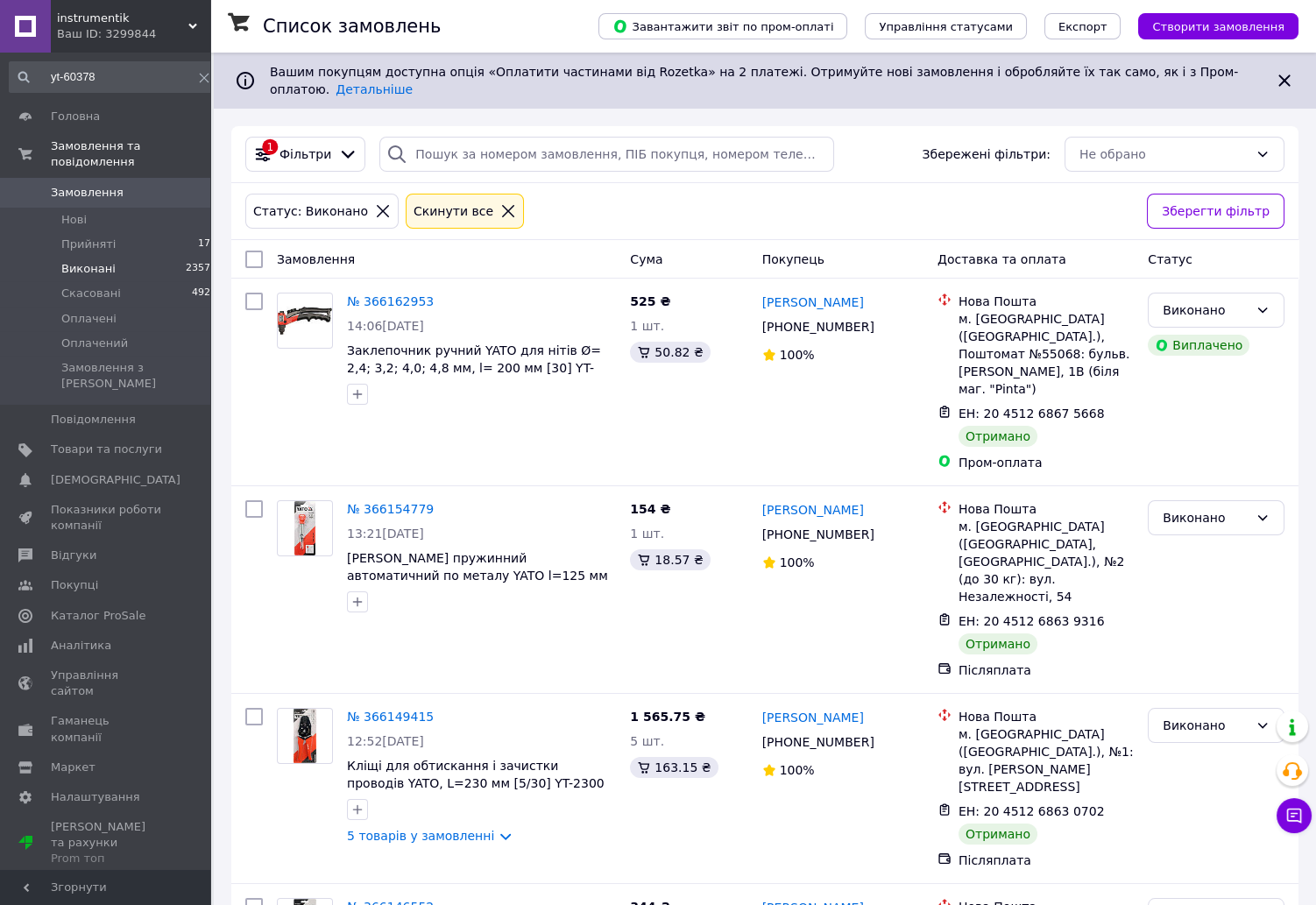
click at [123, 185] on span "Замовлення" at bounding box center [107, 192] width 111 height 16
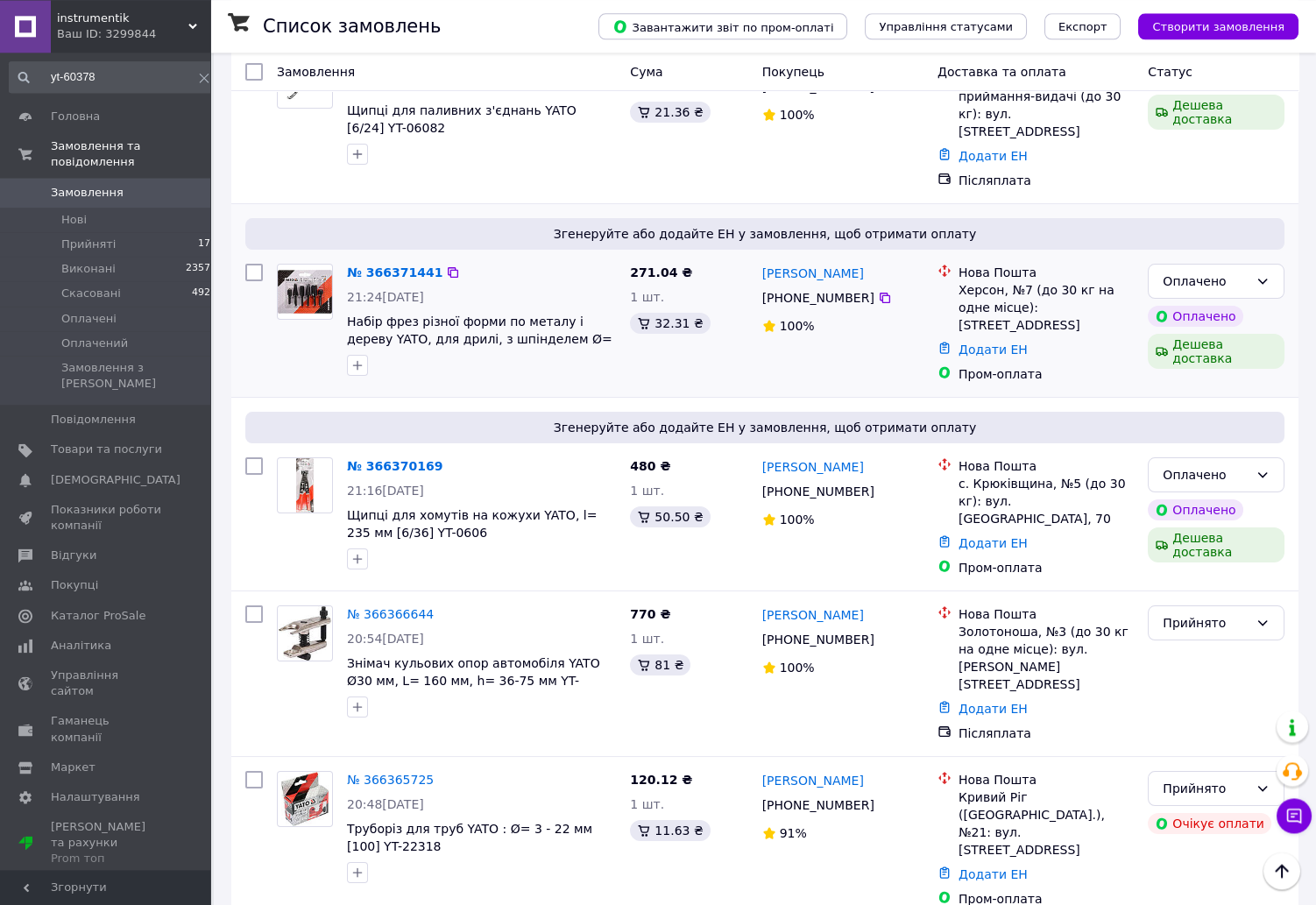
scroll to position [469, 0]
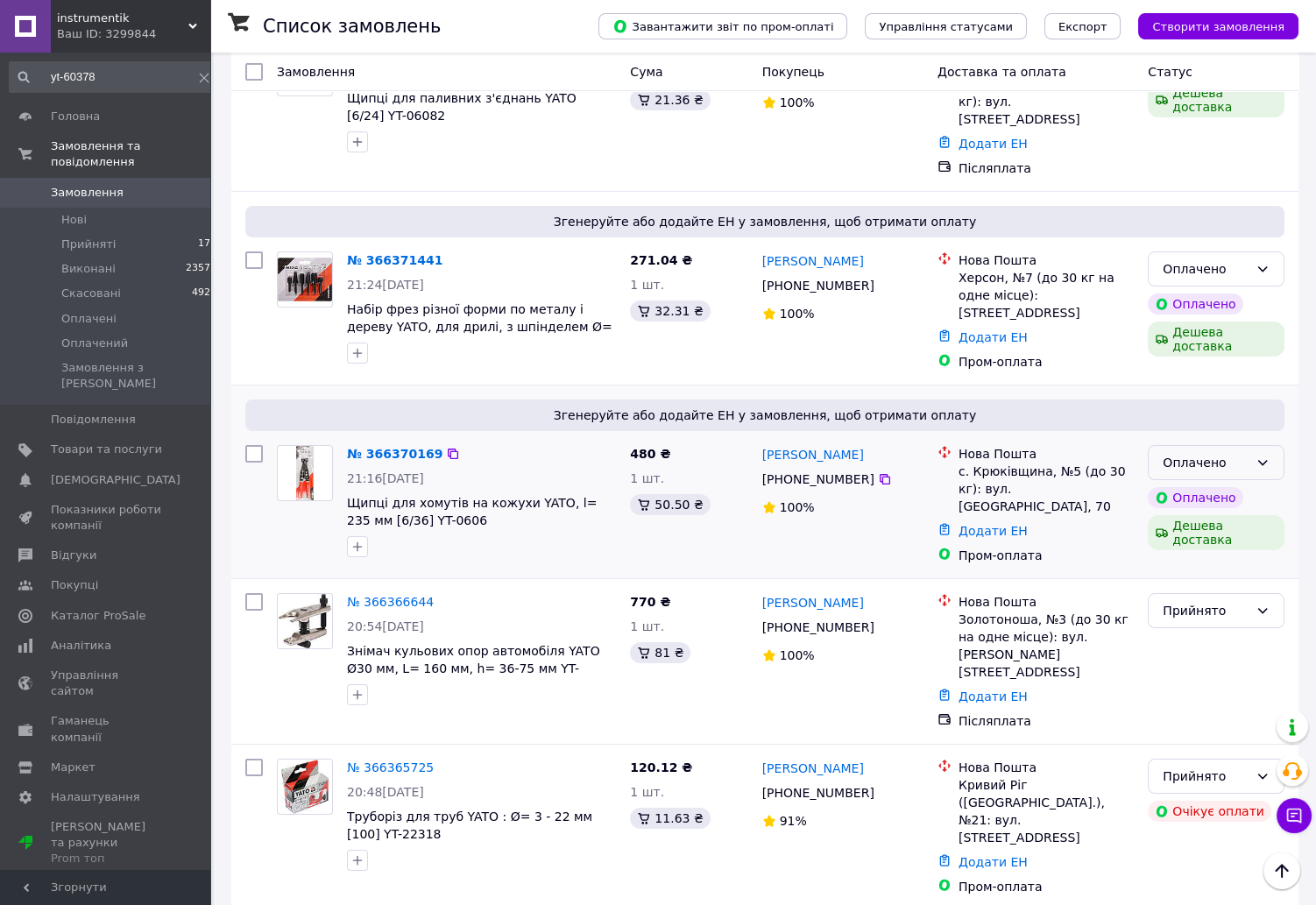
click at [1223, 452] on div "Оплачено" at bounding box center [1205, 462] width 86 height 19
click at [1216, 426] on li "Прийнято" at bounding box center [1215, 436] width 135 height 31
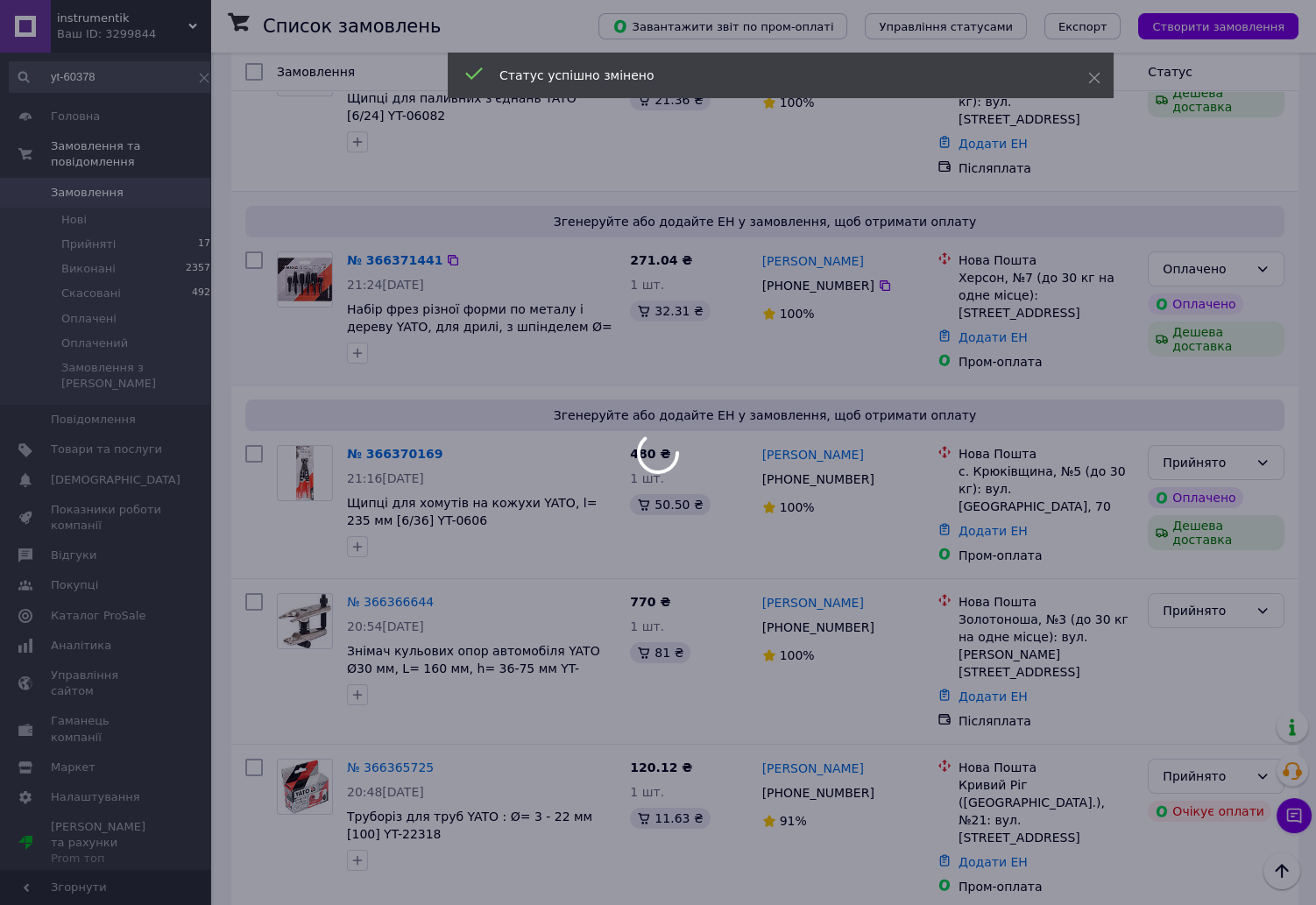
scroll to position [281, 0]
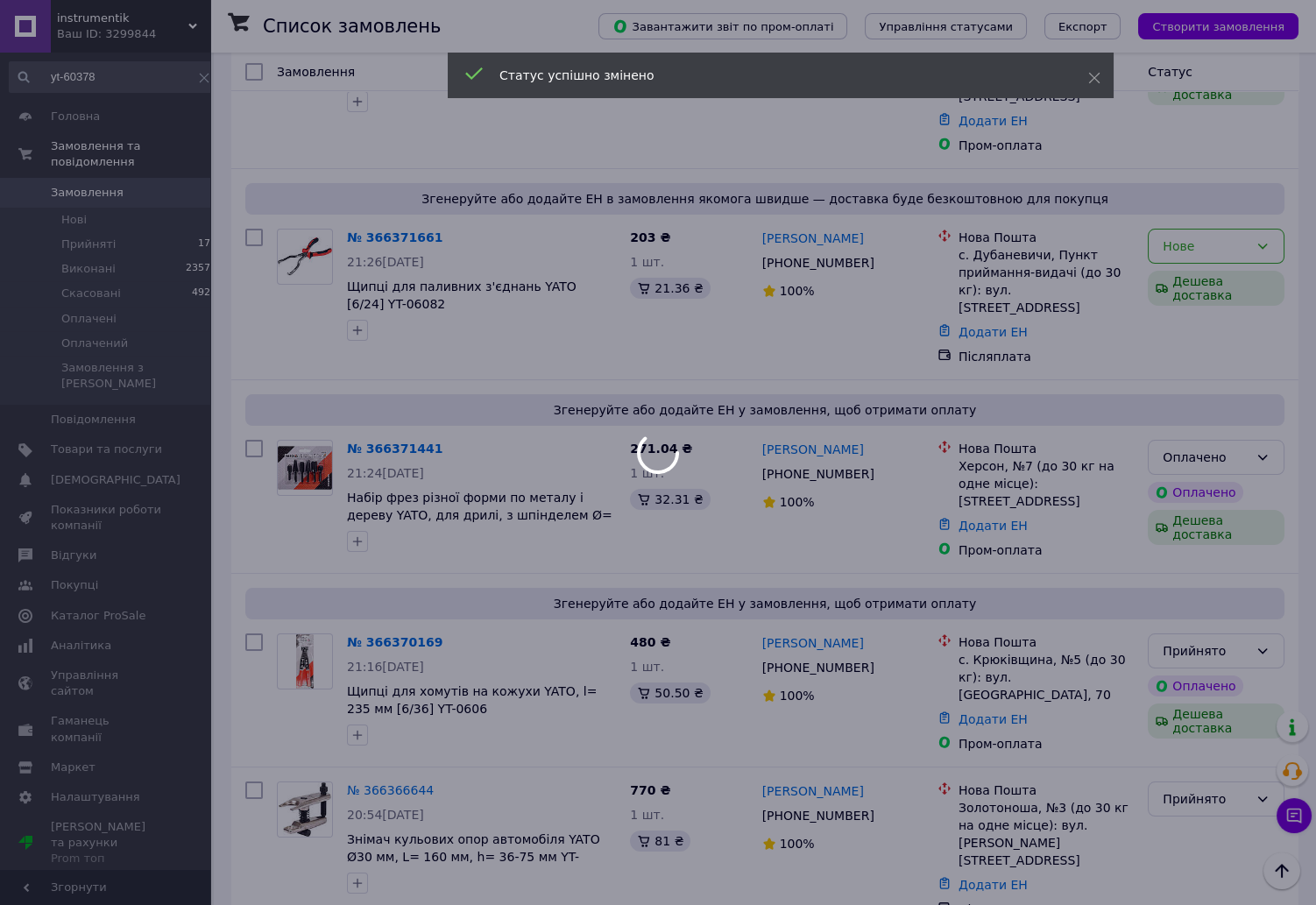
click at [1233, 391] on div at bounding box center [658, 452] width 1316 height 905
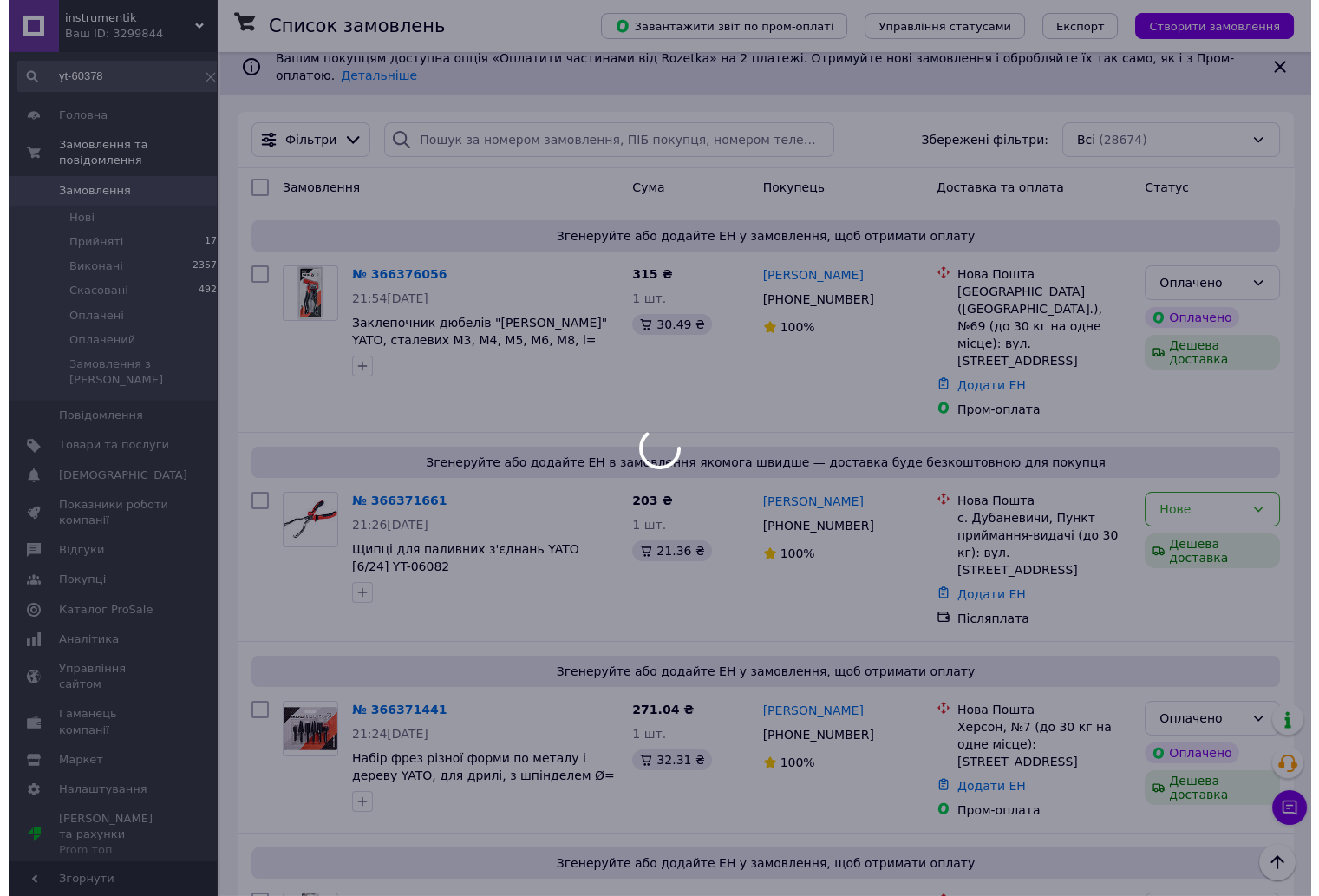
scroll to position [0, 0]
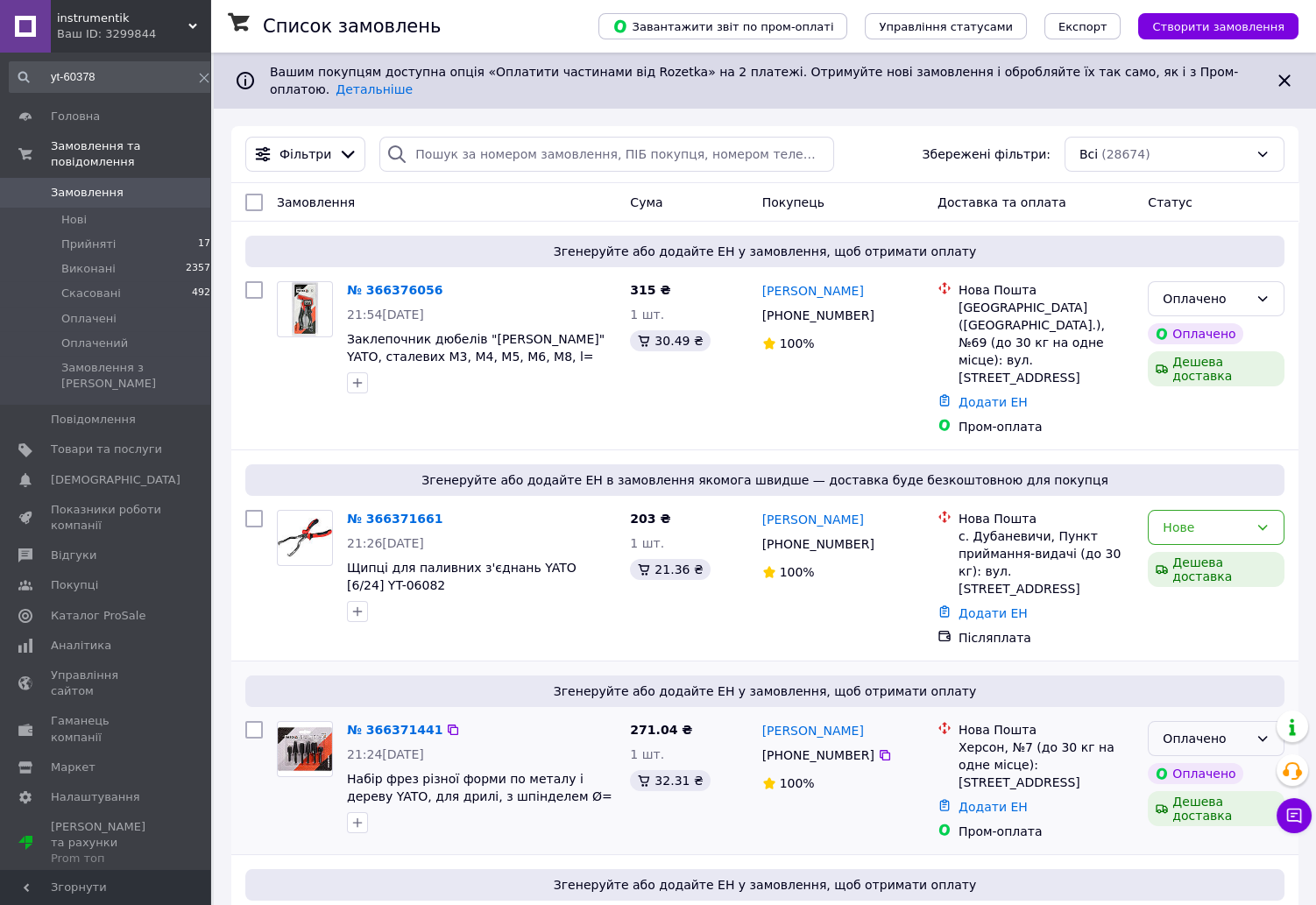
click at [1206, 721] on div "Оплачено" at bounding box center [1215, 738] width 137 height 35
click at [1202, 712] on li "Прийнято" at bounding box center [1215, 711] width 135 height 31
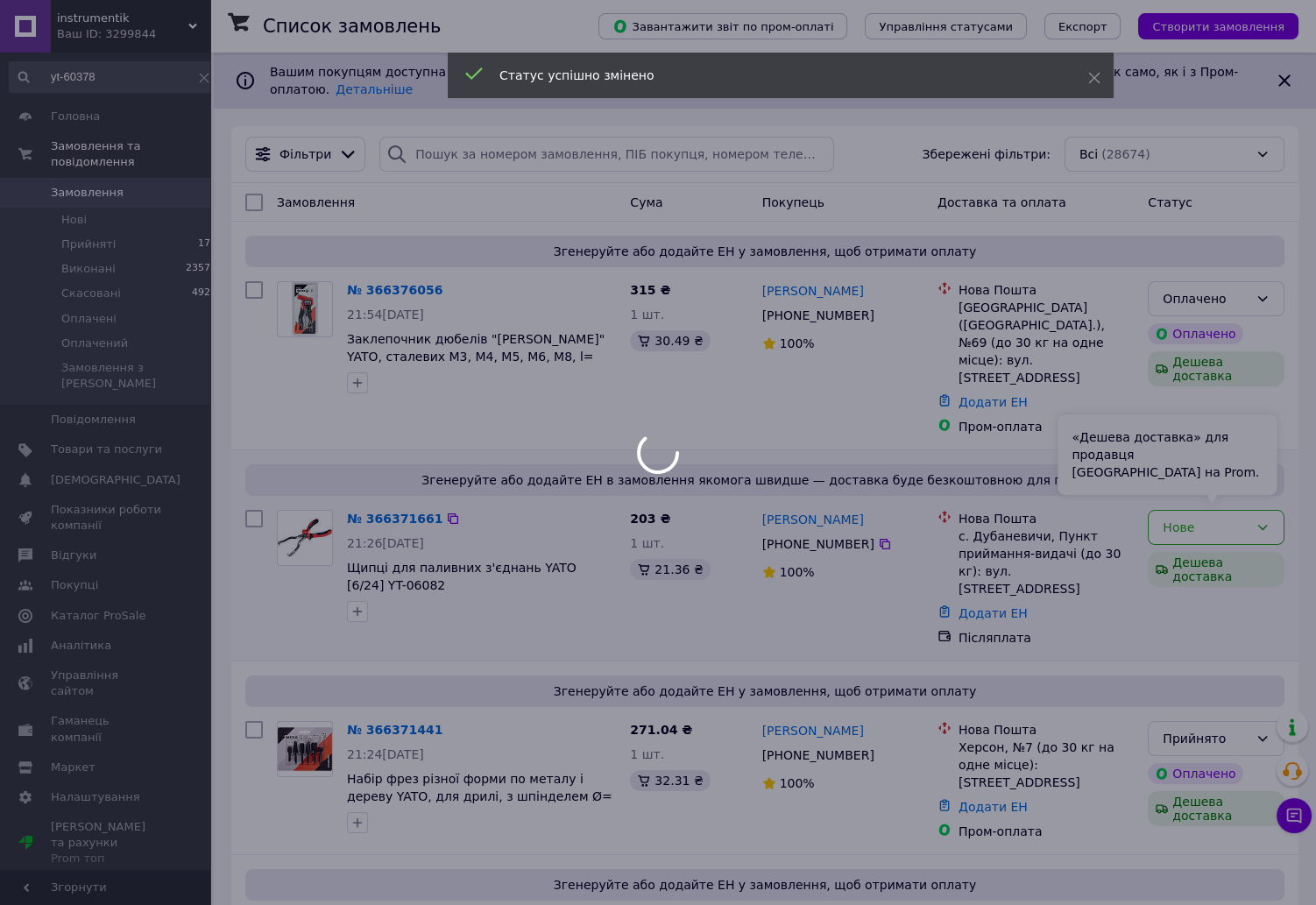
click at [1225, 479] on div "«Дешева доставка» для продавця Новою Поштою на Prom." at bounding box center [1166, 453] width 219 height 80
click at [1247, 485] on div at bounding box center [658, 452] width 1316 height 905
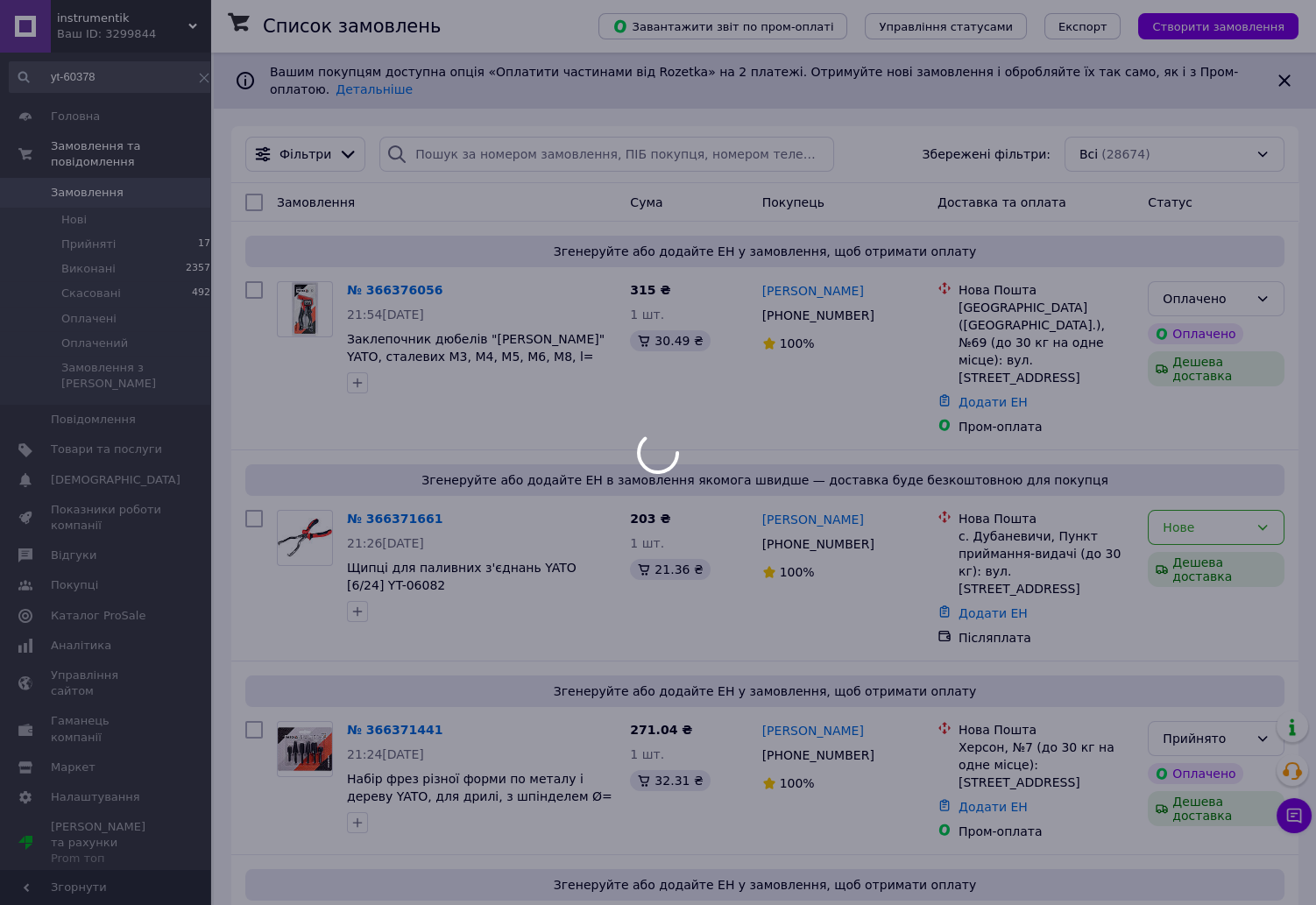
click at [1230, 485] on div at bounding box center [658, 452] width 1316 height 905
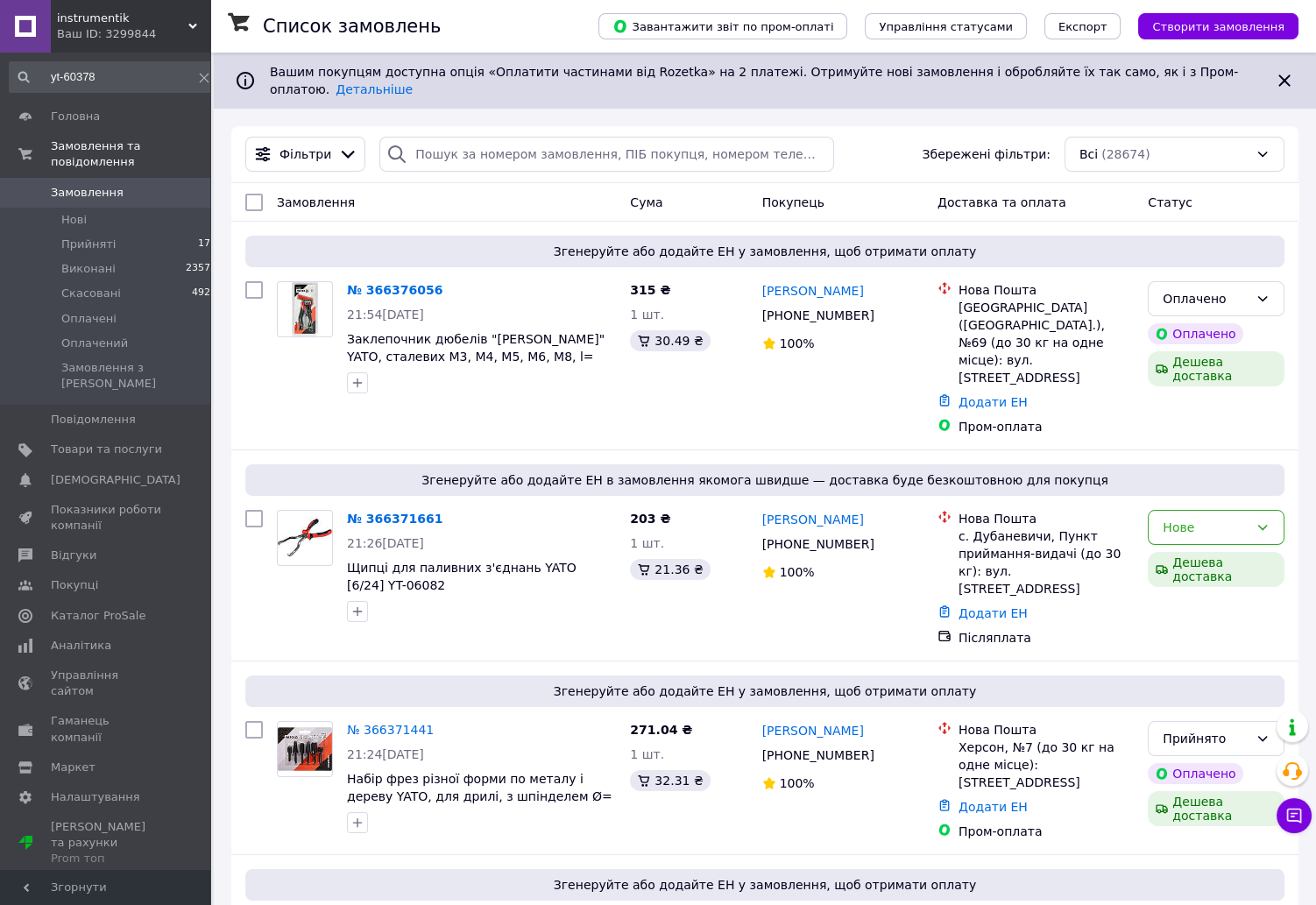
click at [1230, 518] on div "Нове" at bounding box center [1205, 527] width 86 height 19
click at [1207, 513] on li "Прийнято" at bounding box center [1215, 517] width 135 height 31
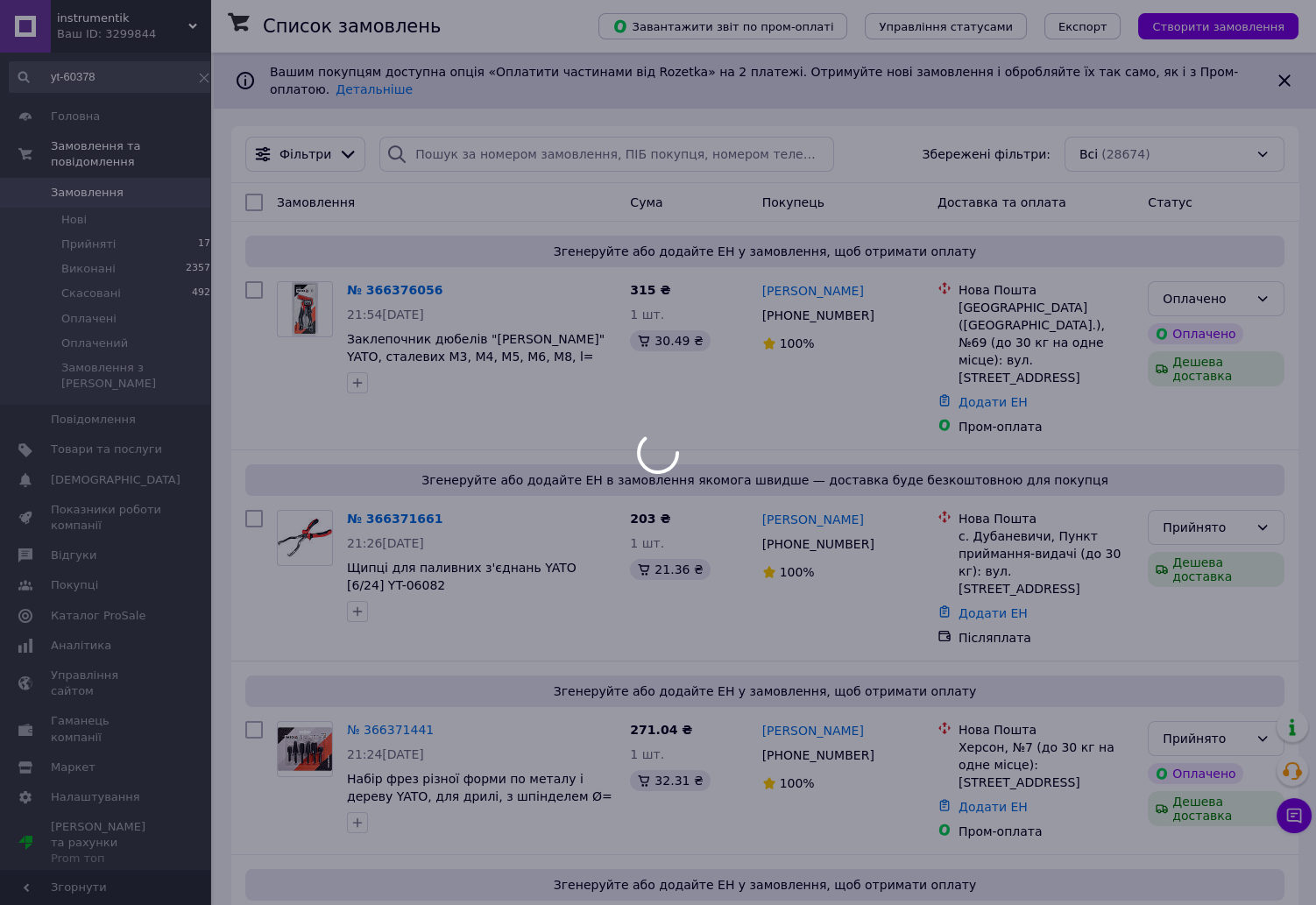
click at [1240, 287] on div at bounding box center [658, 452] width 1316 height 905
click at [1232, 289] on div "Оплачено" at bounding box center [1205, 299] width 86 height 19
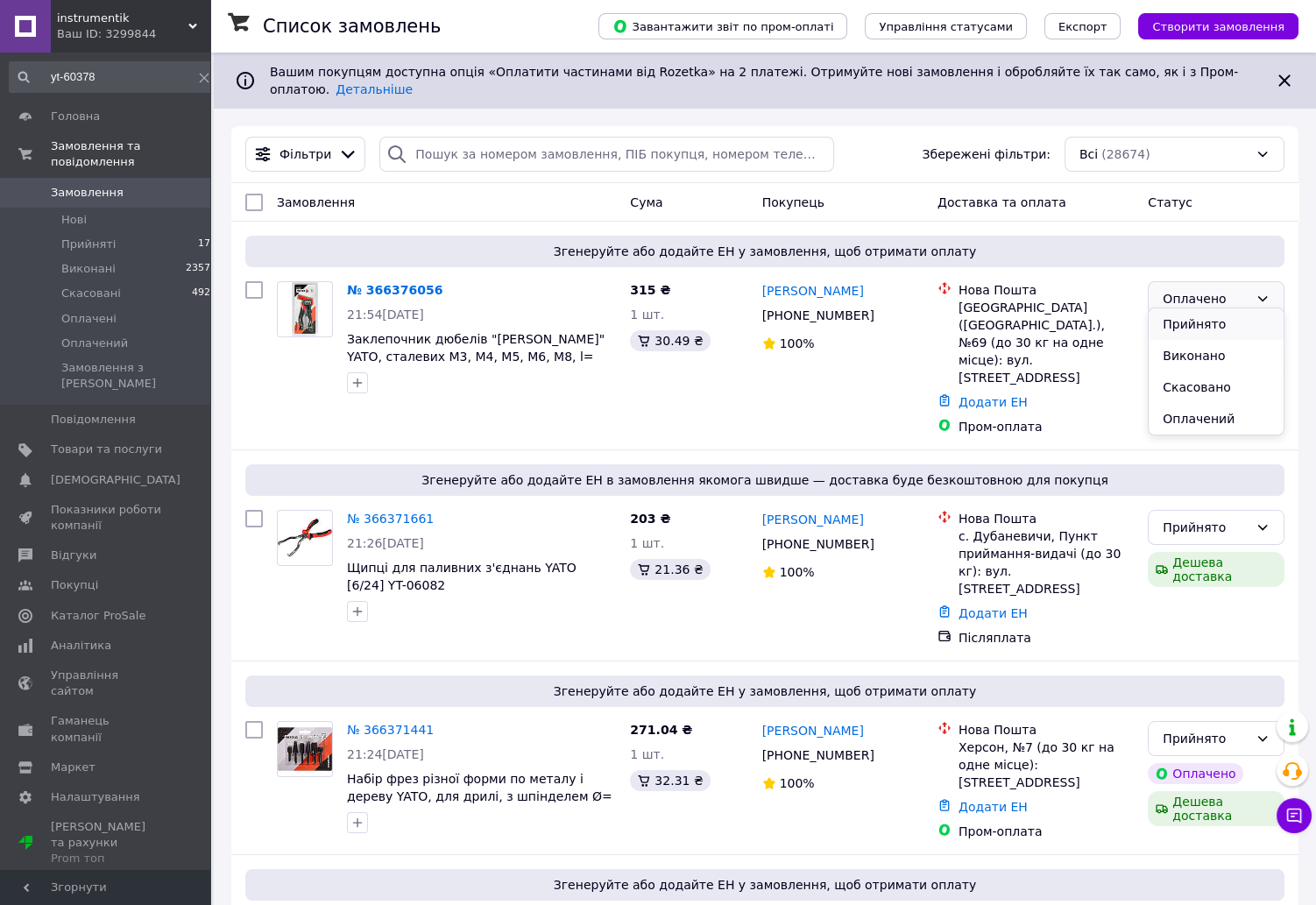
click at [1230, 319] on li "Прийнято" at bounding box center [1215, 323] width 135 height 31
click at [109, 465] on link "Сповіщення 0 0" at bounding box center [113, 480] width 227 height 30
